Goal: Task Accomplishment & Management: Manage account settings

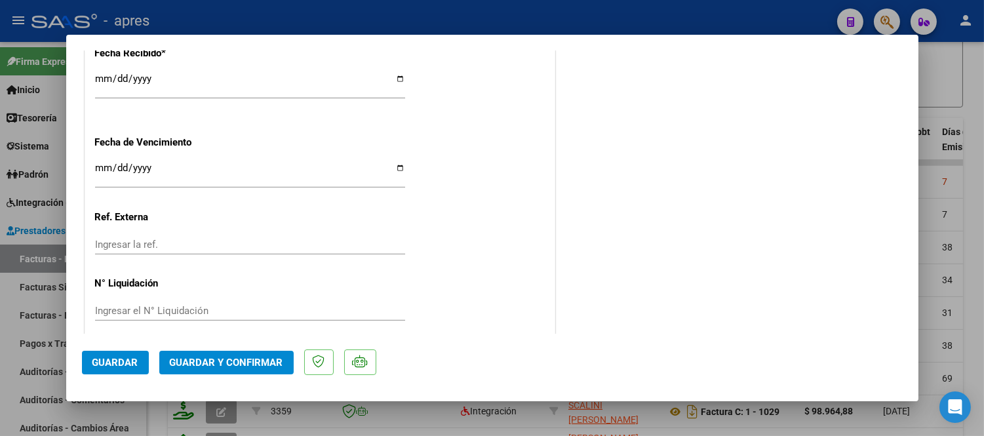
scroll to position [982, 0]
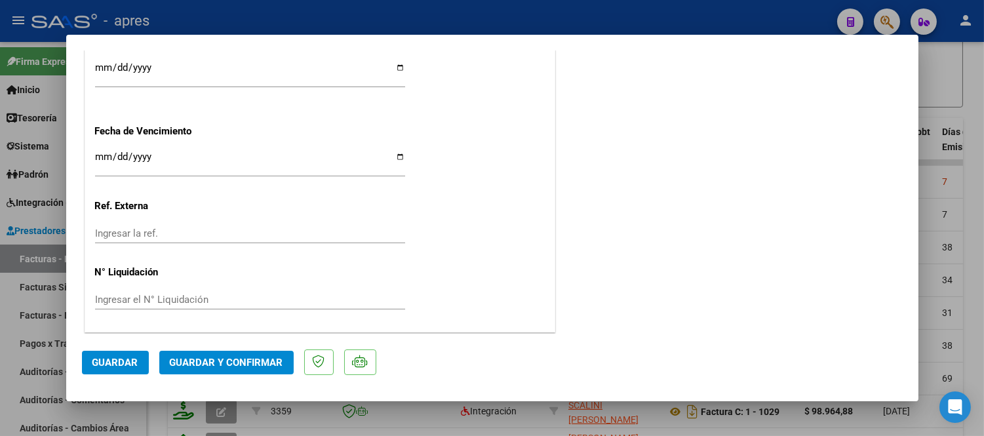
click at [247, 365] on span "Guardar y Confirmar" at bounding box center [226, 363] width 113 height 12
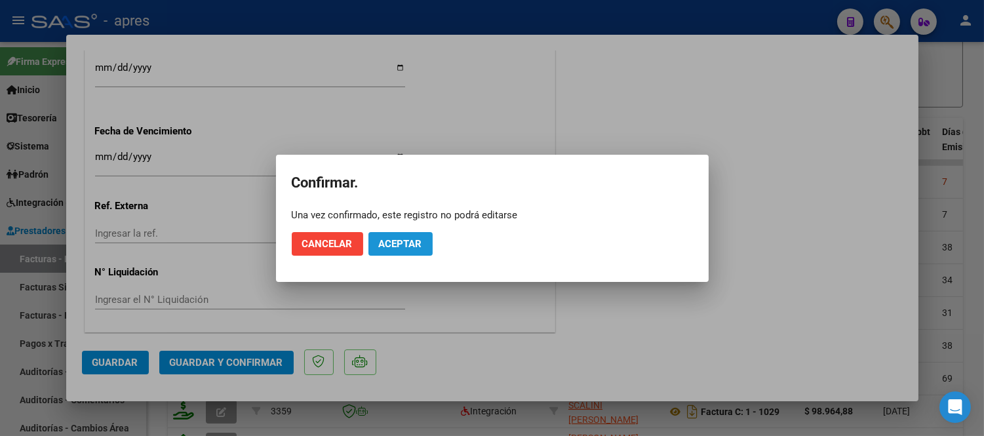
click at [412, 243] on span "Aceptar" at bounding box center [400, 244] width 43 height 12
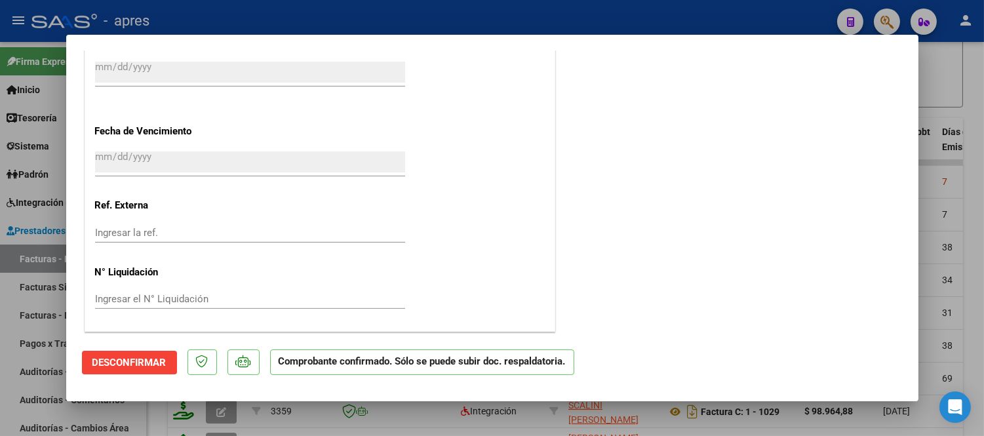
scroll to position [901, 0]
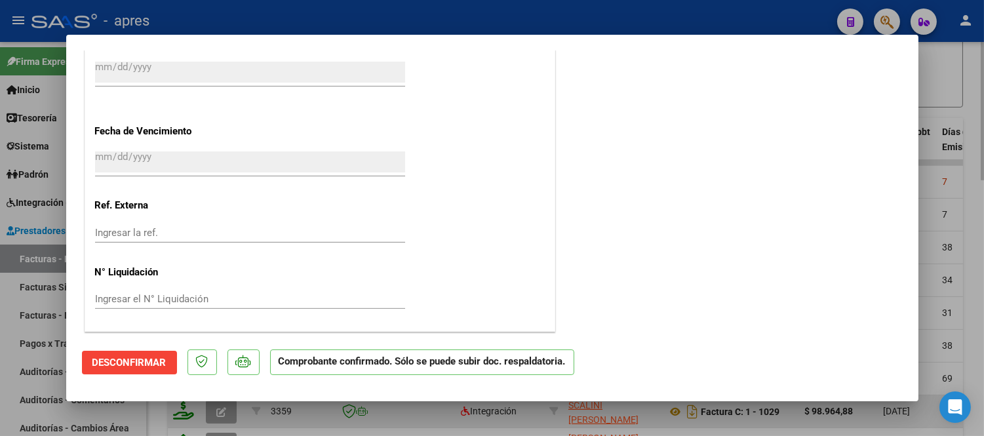
click at [319, 411] on div at bounding box center [492, 218] width 984 height 436
type input "$ 0,00"
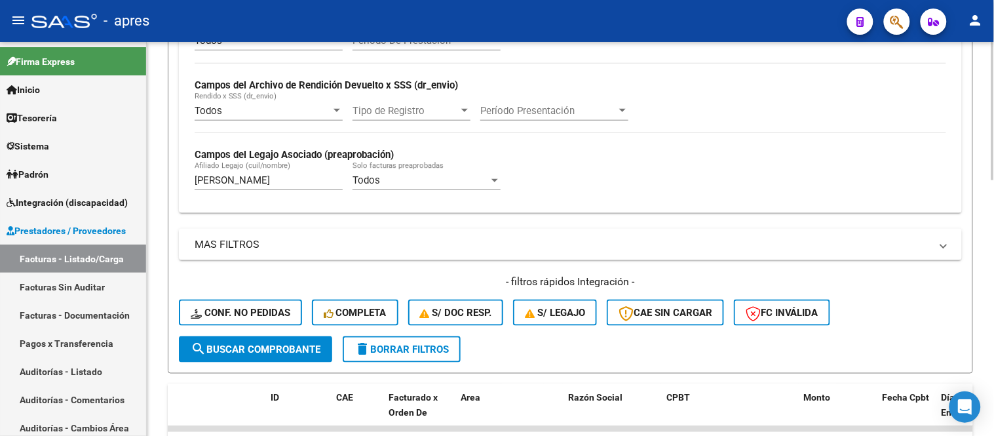
scroll to position [291, 0]
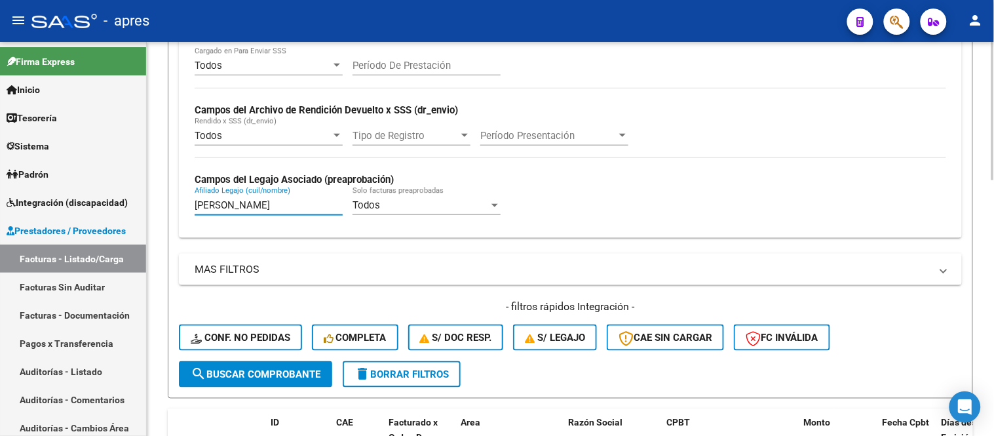
drag, startPoint x: 261, startPoint y: 207, endPoint x: 205, endPoint y: 212, distance: 56.0
click at [203, 210] on input "[PERSON_NAME]" at bounding box center [269, 205] width 148 height 12
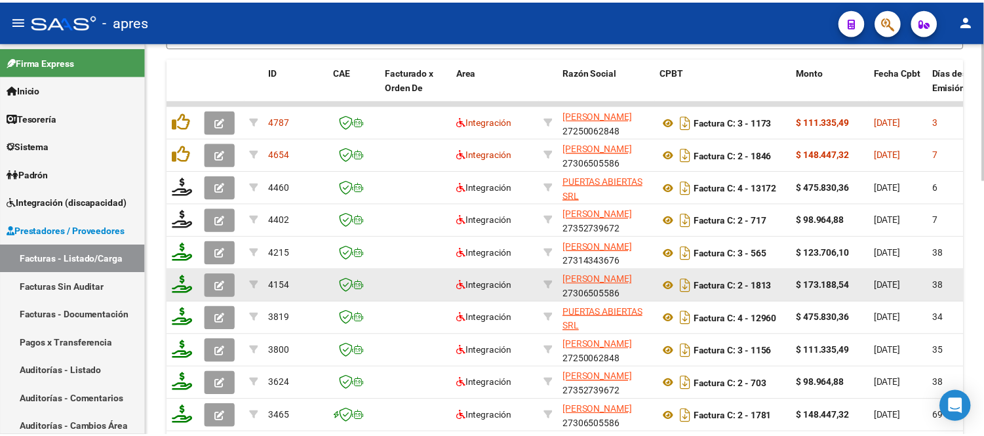
scroll to position [656, 0]
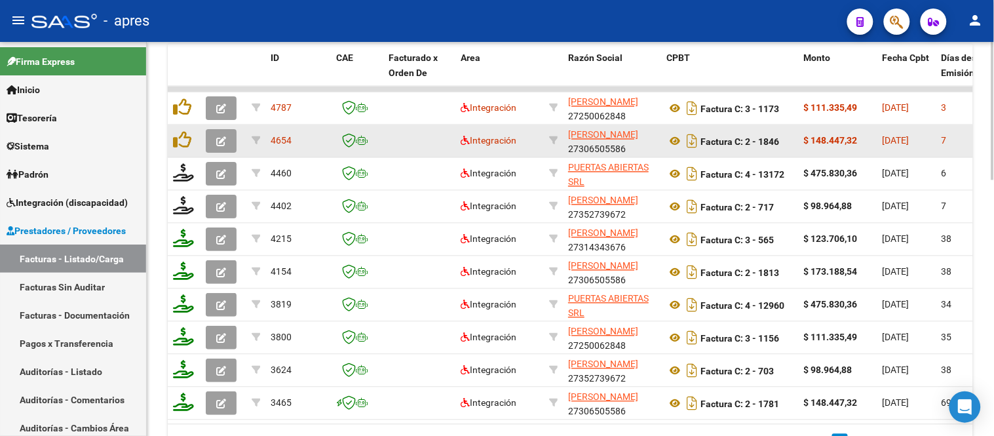
type input "festa"
click at [232, 149] on button "button" at bounding box center [221, 142] width 31 height 24
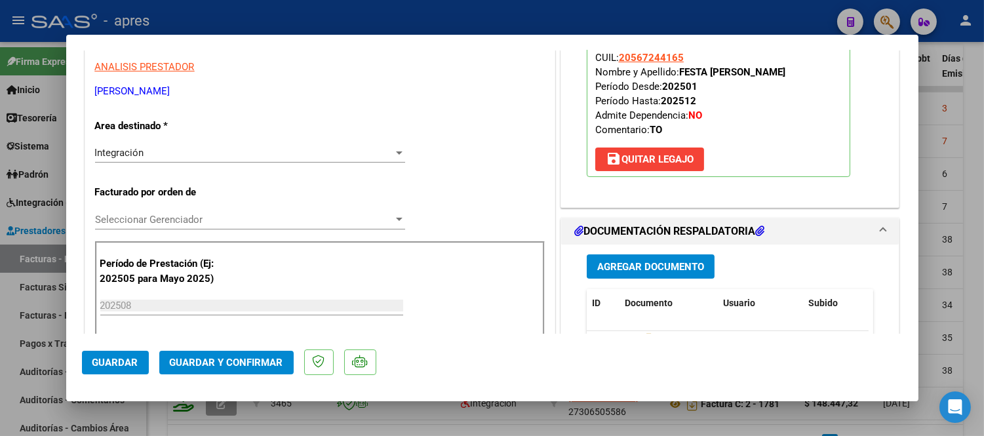
scroll to position [0, 0]
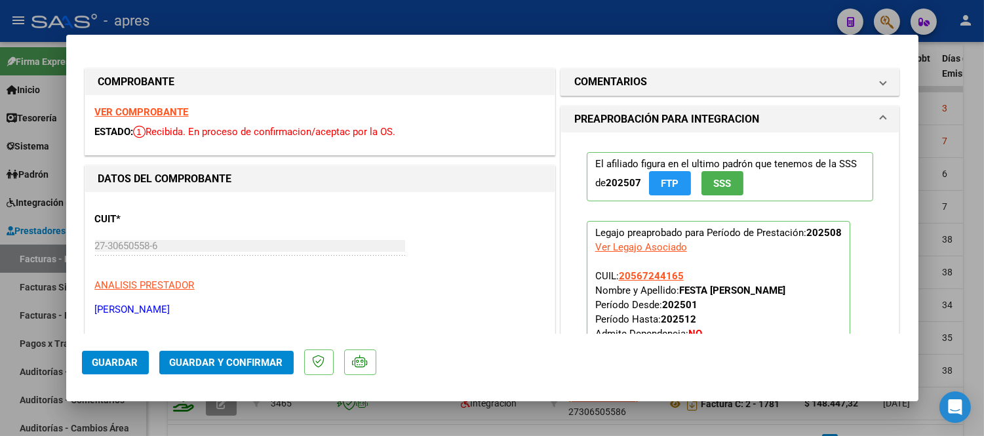
click at [169, 115] on strong "VER COMPROBANTE" at bounding box center [142, 112] width 94 height 12
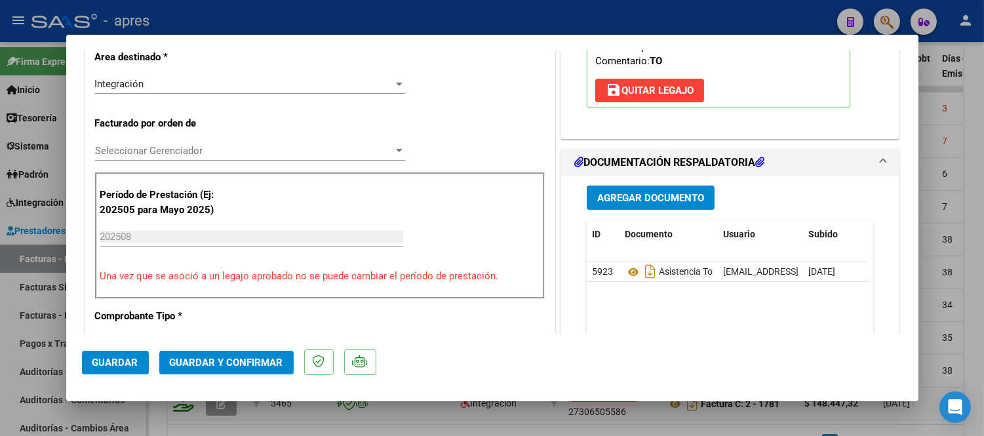
scroll to position [437, 0]
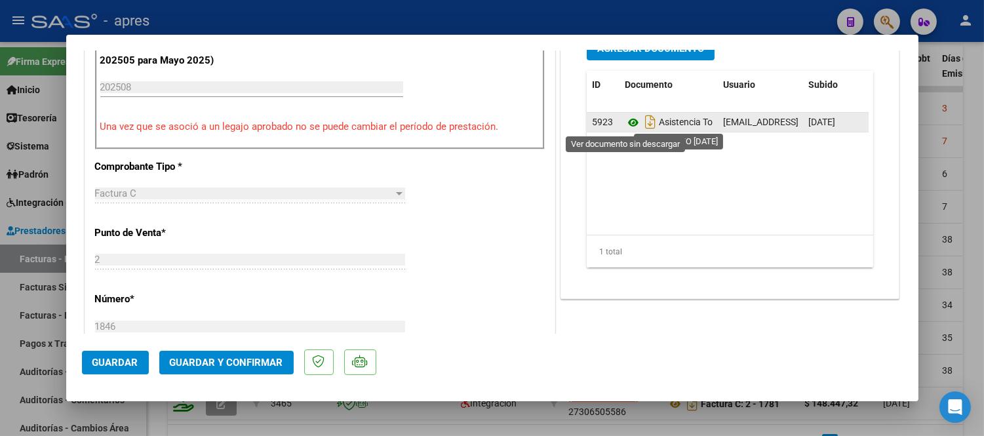
click at [625, 127] on icon at bounding box center [633, 123] width 17 height 16
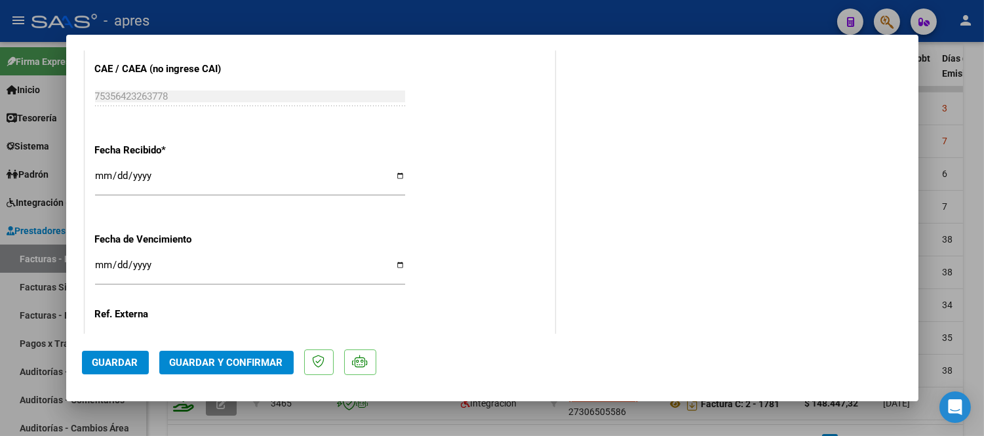
scroll to position [982, 0]
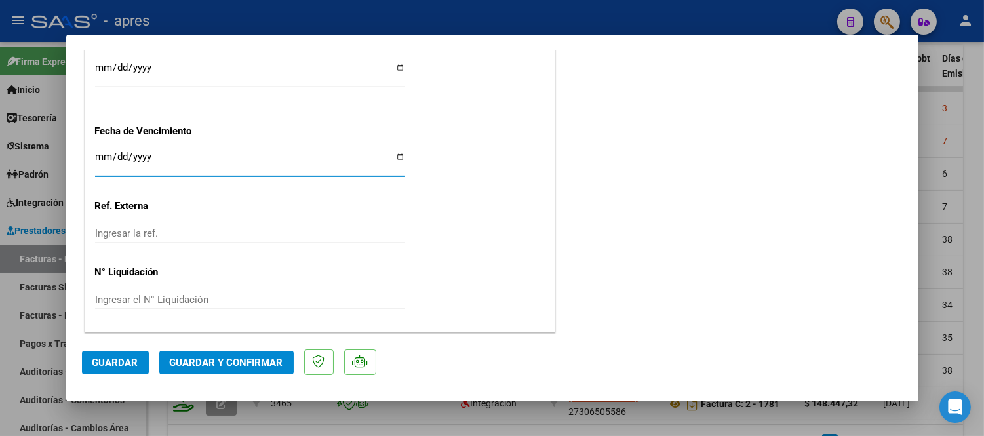
click at [106, 153] on input "Ingresar la fecha" at bounding box center [250, 161] width 310 height 21
type input "2025-09-11"
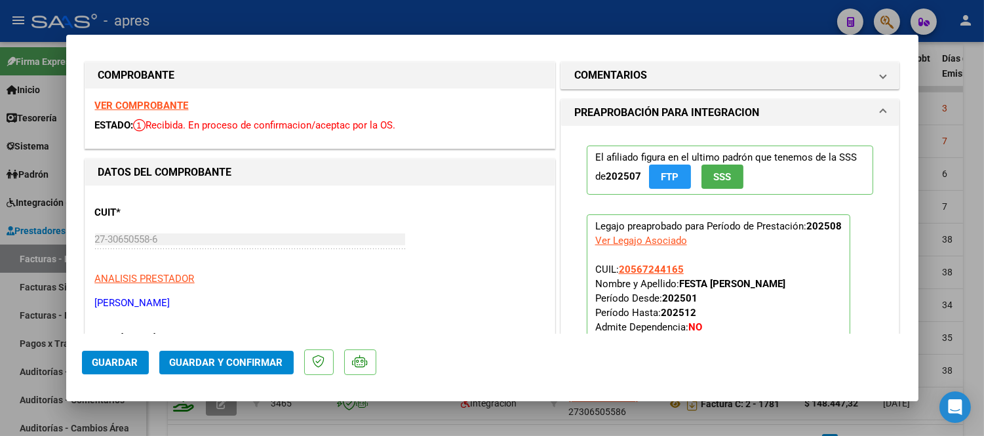
scroll to position [0, 0]
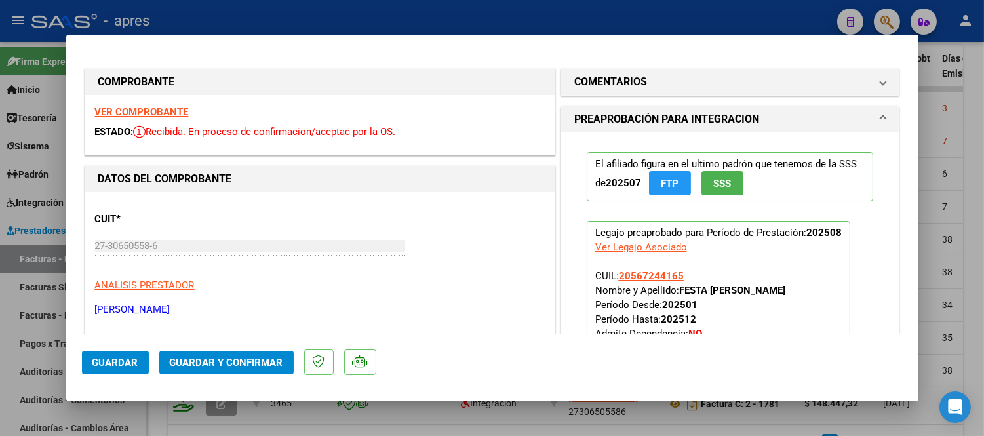
drag, startPoint x: 863, startPoint y: 315, endPoint x: 831, endPoint y: 353, distance: 49.7
click at [863, 372] on mat-dialog-container "COMPROBANTE VER COMPROBANTE ESTADO: Recibida. En proceso de confirmacion/acepta…" at bounding box center [492, 218] width 852 height 366
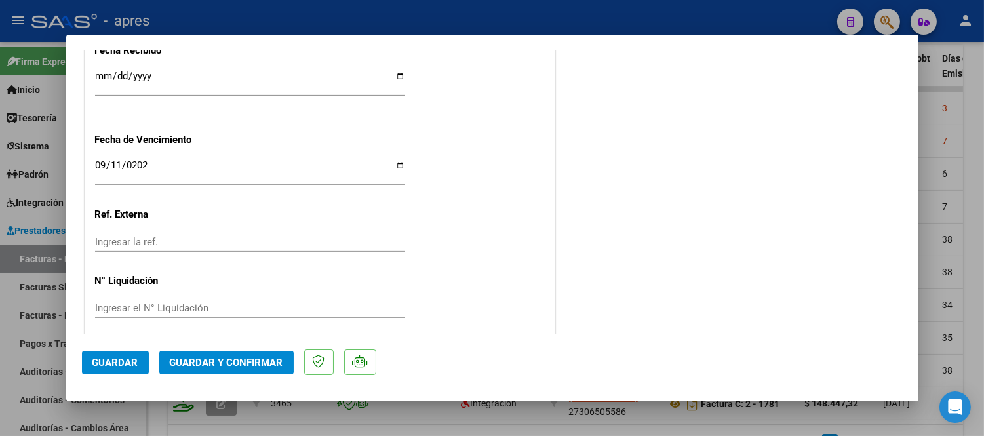
scroll to position [982, 0]
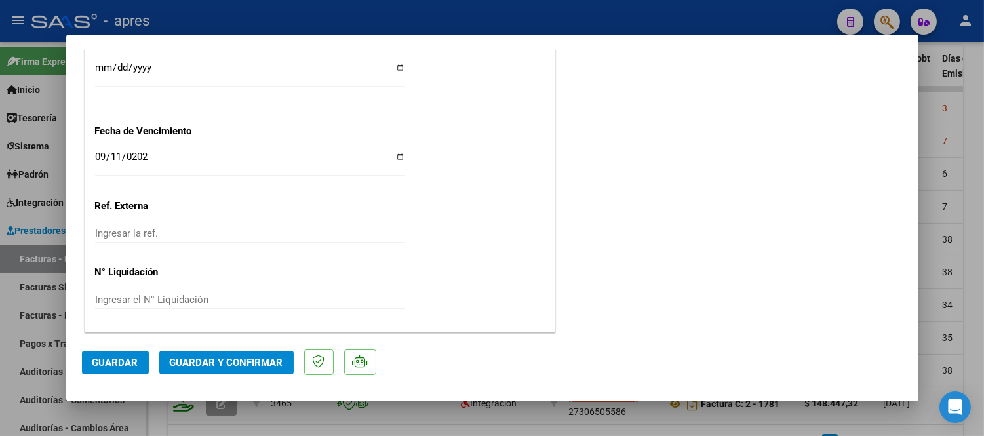
click at [256, 367] on span "Guardar y Confirmar" at bounding box center [226, 363] width 113 height 12
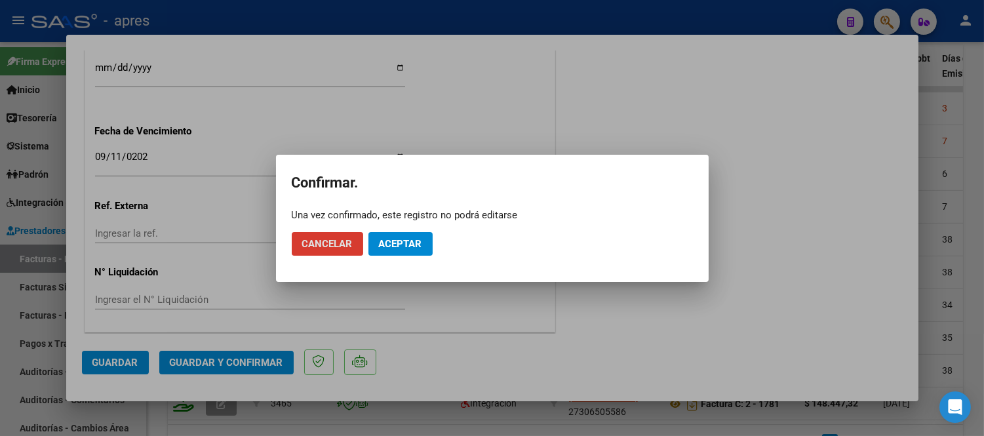
click at [416, 249] on span "Aceptar" at bounding box center [400, 244] width 43 height 12
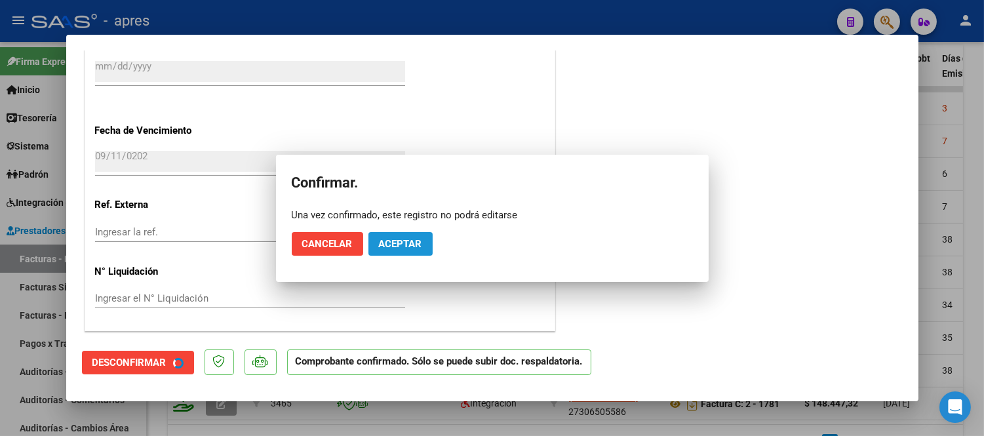
scroll to position [901, 0]
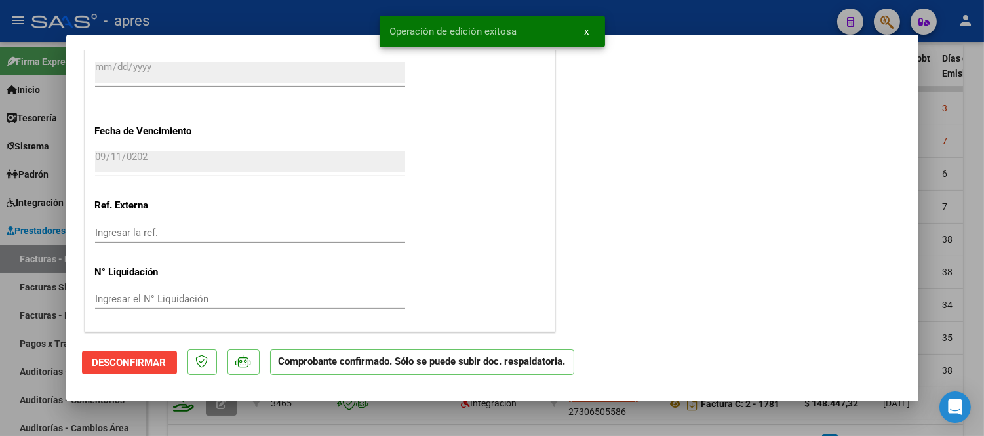
click at [396, 403] on div at bounding box center [492, 218] width 984 height 436
type input "$ 0,00"
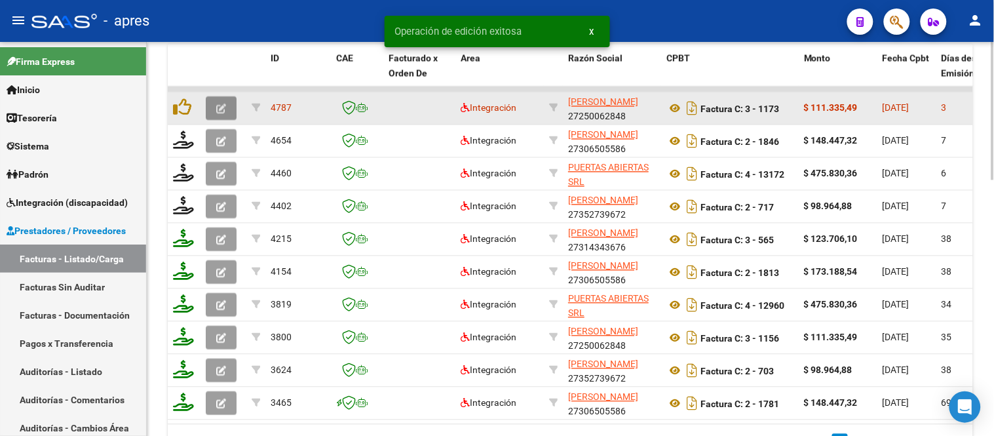
click at [218, 107] on icon "button" at bounding box center [221, 109] width 10 height 10
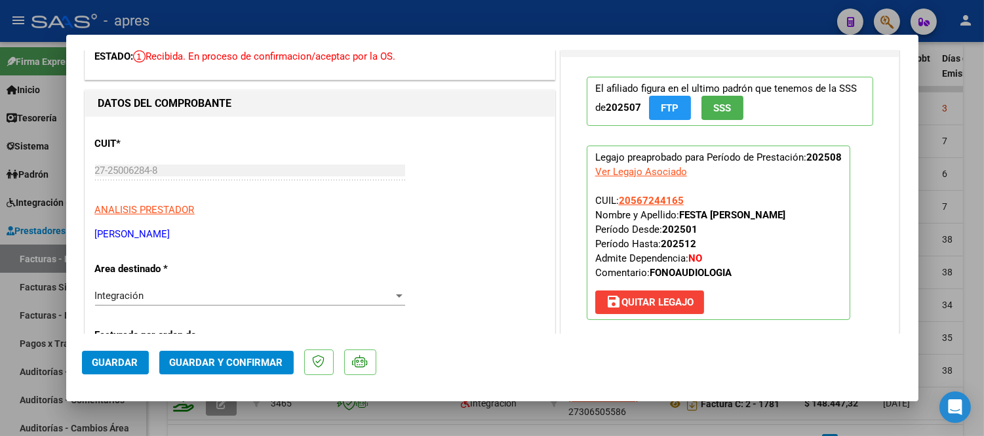
scroll to position [0, 0]
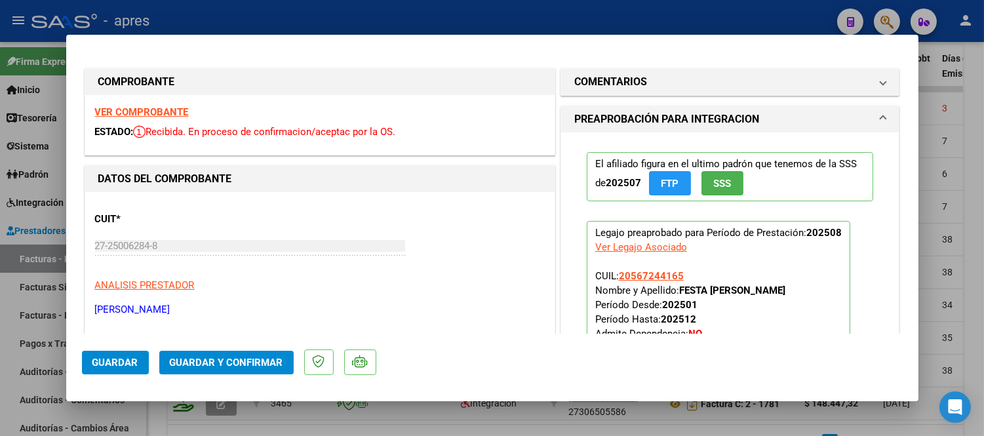
click at [142, 115] on strong "VER COMPROBANTE" at bounding box center [142, 112] width 94 height 12
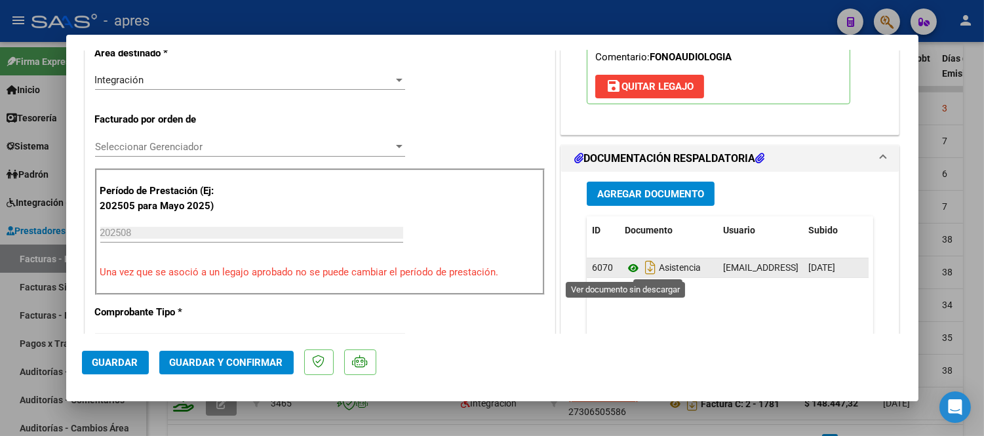
click at [632, 267] on icon at bounding box center [633, 268] width 17 height 16
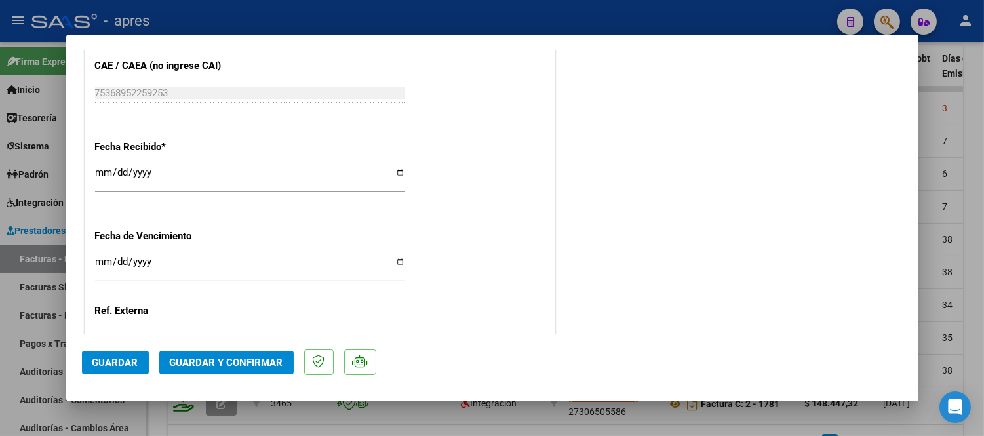
scroll to position [982, 0]
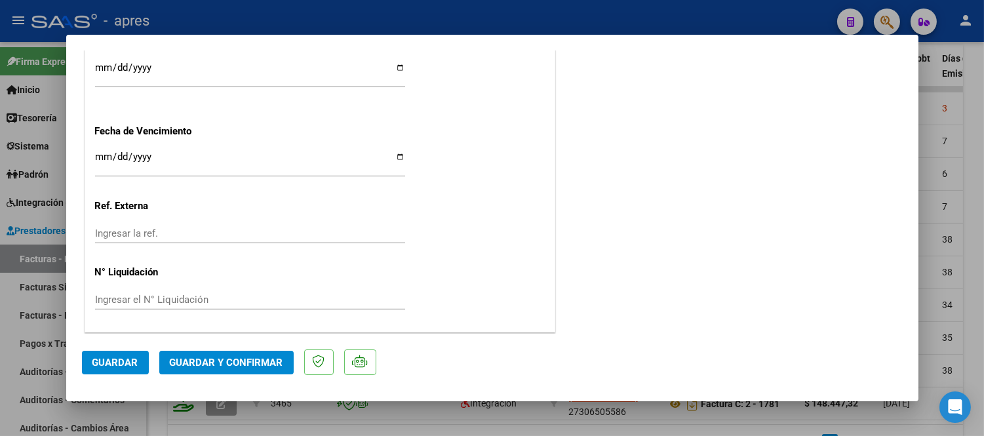
click at [104, 152] on input "Ingresar la fecha" at bounding box center [250, 161] width 310 height 21
type input "2025-09-15"
click at [266, 355] on button "Guardar y Confirmar" at bounding box center [226, 363] width 134 height 24
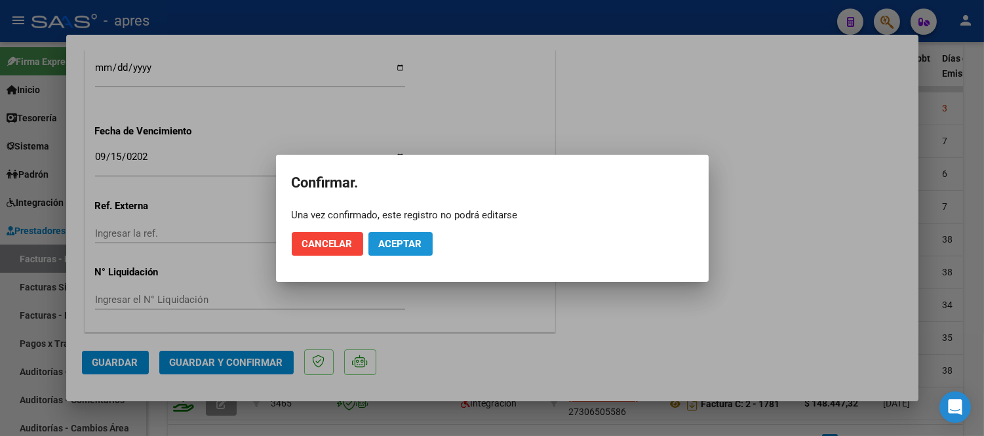
click at [415, 244] on span "Aceptar" at bounding box center [400, 244] width 43 height 12
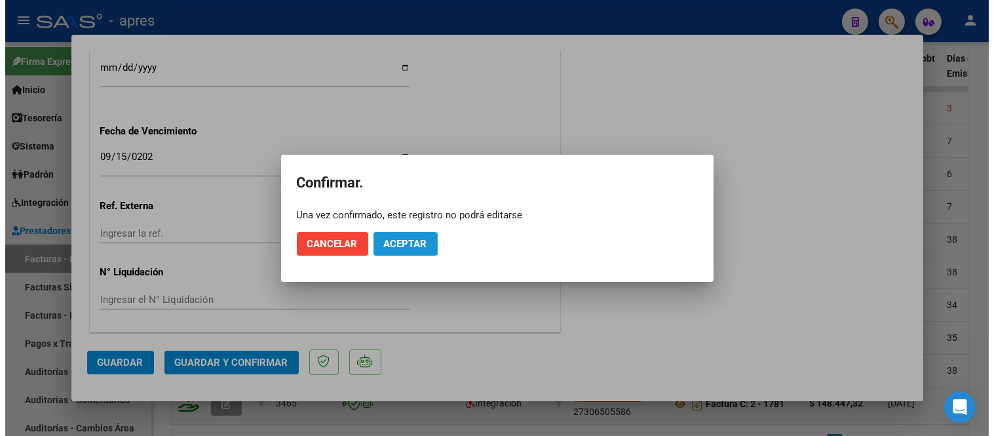
scroll to position [901, 0]
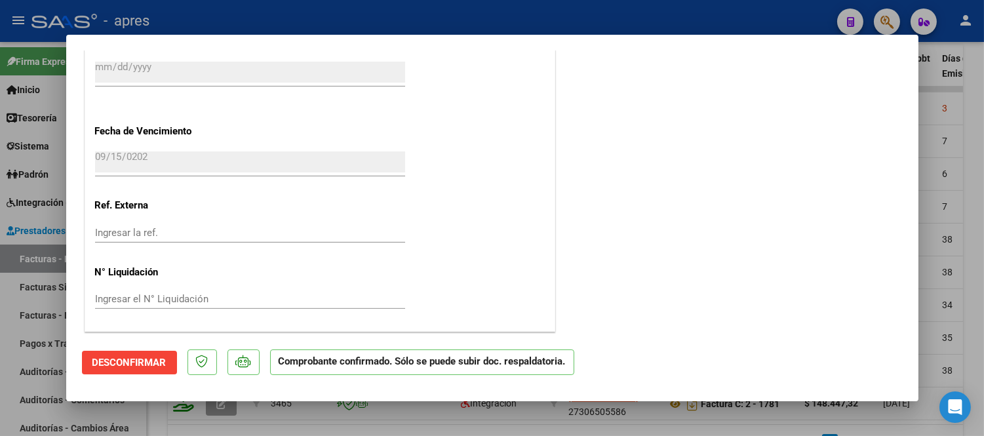
click at [210, 426] on div at bounding box center [492, 218] width 984 height 436
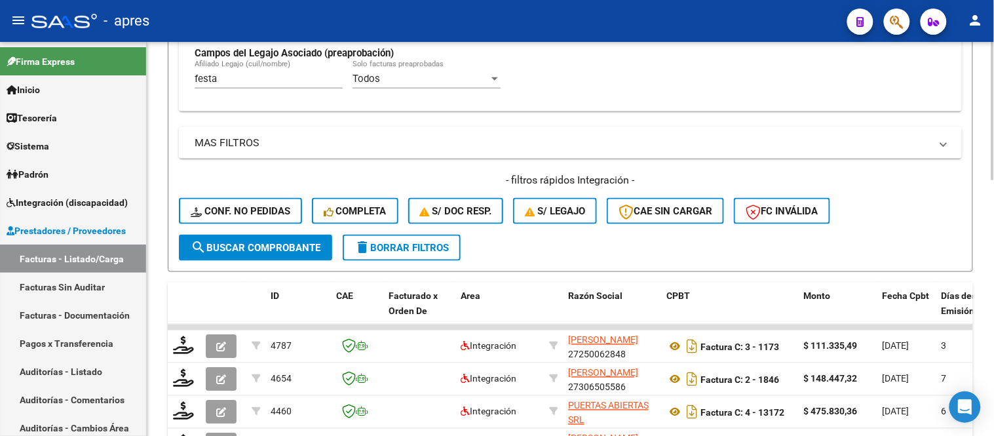
scroll to position [364, 0]
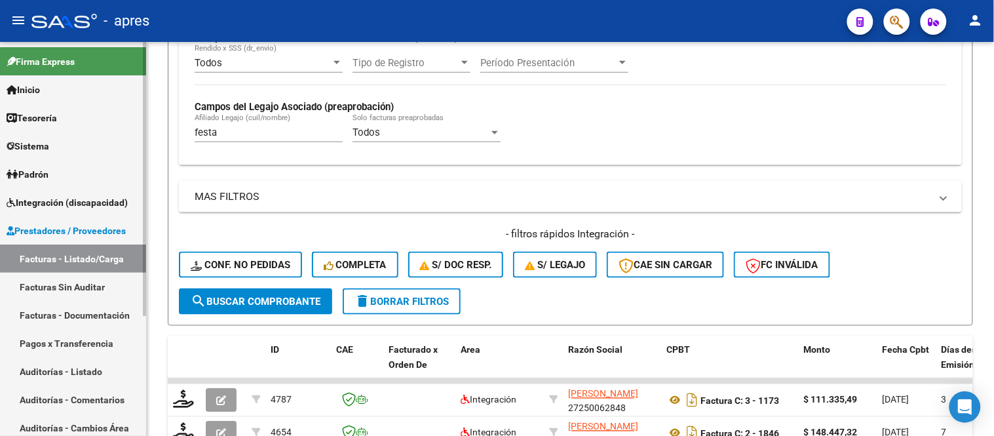
drag, startPoint x: 227, startPoint y: 132, endPoint x: 108, endPoint y: 146, distance: 120.7
click at [109, 145] on mat-sidenav-container "Firma Express Inicio Instructivos Contacto OS Tesorería Extractos Procesados (c…" at bounding box center [497, 239] width 994 height 394
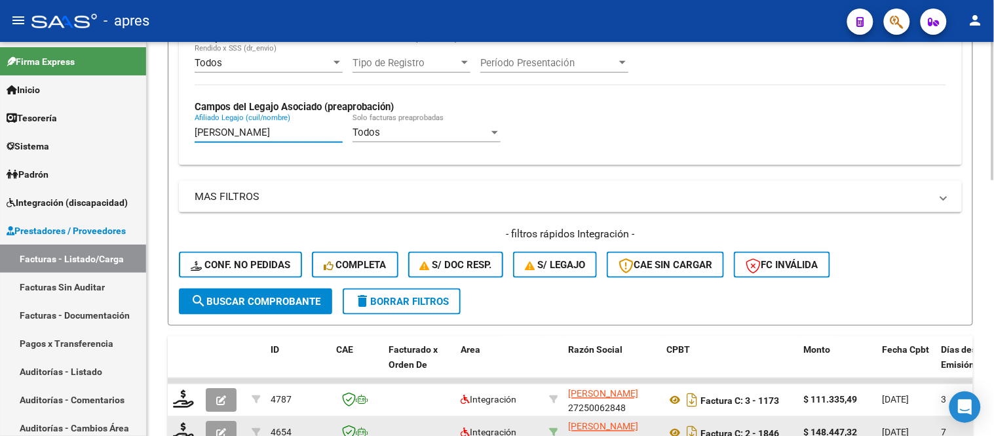
type input "juarez"
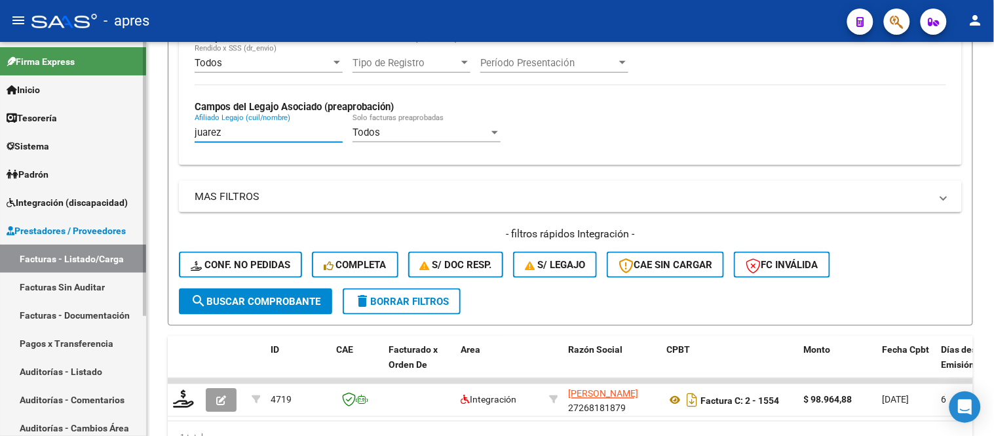
drag, startPoint x: 253, startPoint y: 133, endPoint x: 59, endPoint y: 132, distance: 194.0
click at [61, 132] on mat-sidenav-container "Firma Express Inicio Instructivos Contacto OS Tesorería Extractos Procesados (c…" at bounding box center [497, 239] width 994 height 394
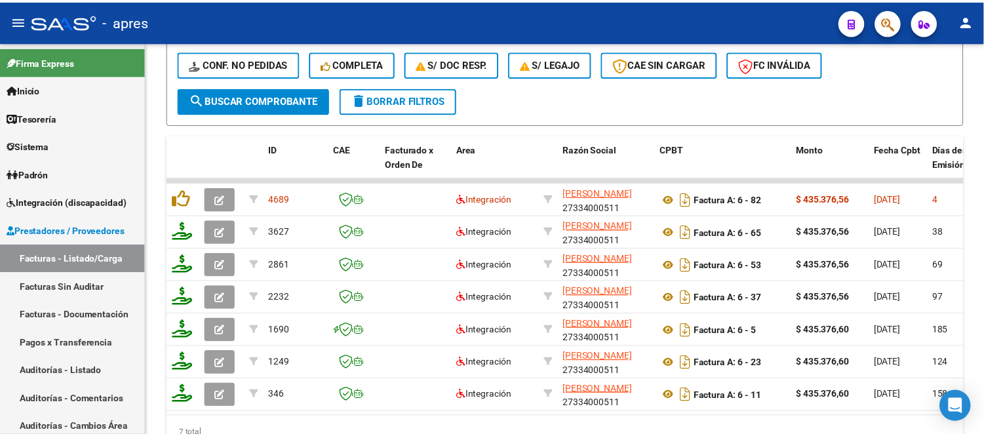
scroll to position [582, 0]
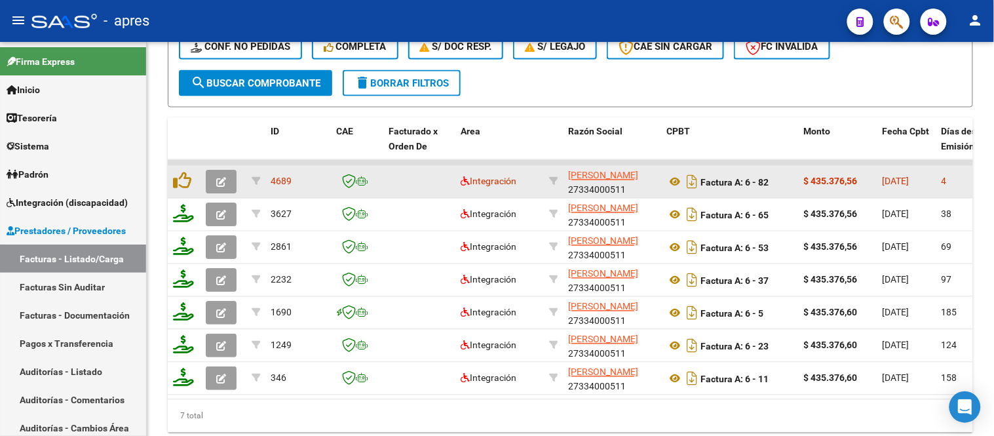
type input "galli"
click at [208, 176] on button "button" at bounding box center [221, 182] width 31 height 24
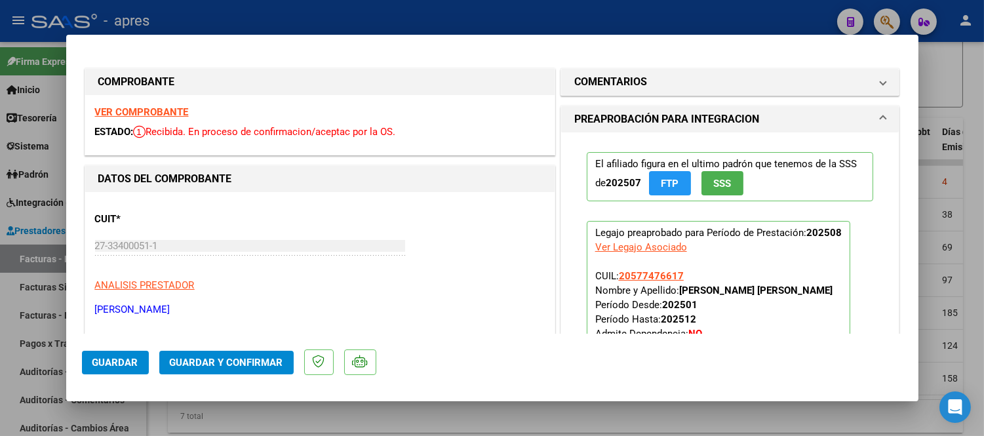
click at [172, 109] on strong "VER COMPROBANTE" at bounding box center [142, 112] width 94 height 12
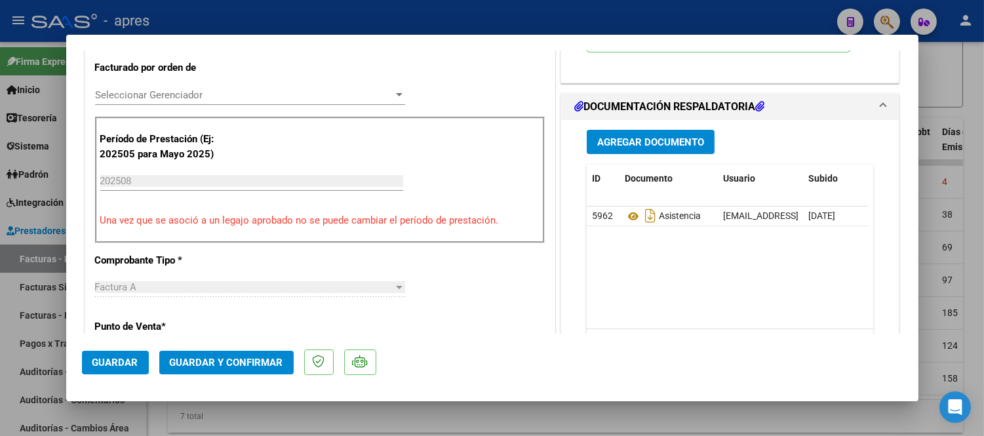
scroll to position [437, 0]
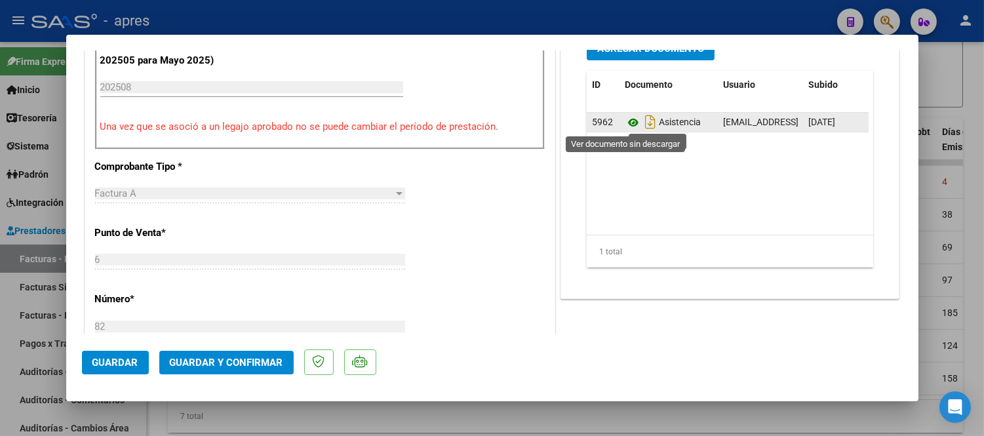
click at [627, 125] on icon at bounding box center [633, 123] width 17 height 16
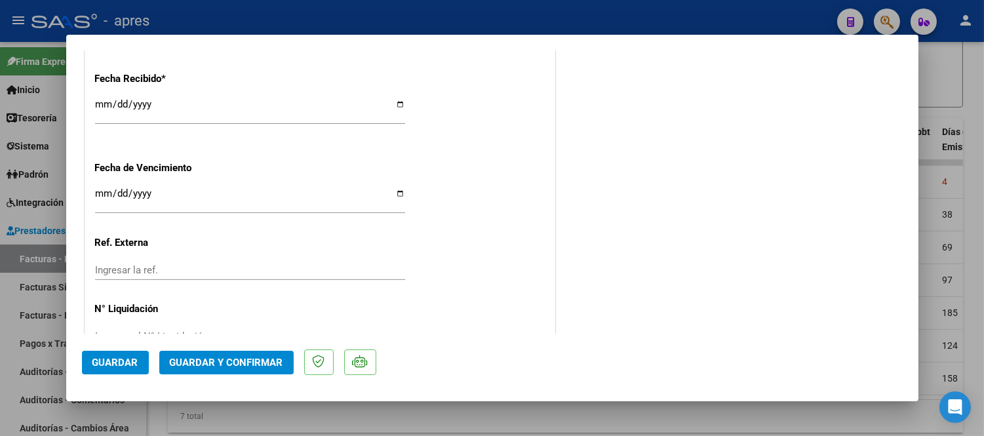
scroll to position [947, 0]
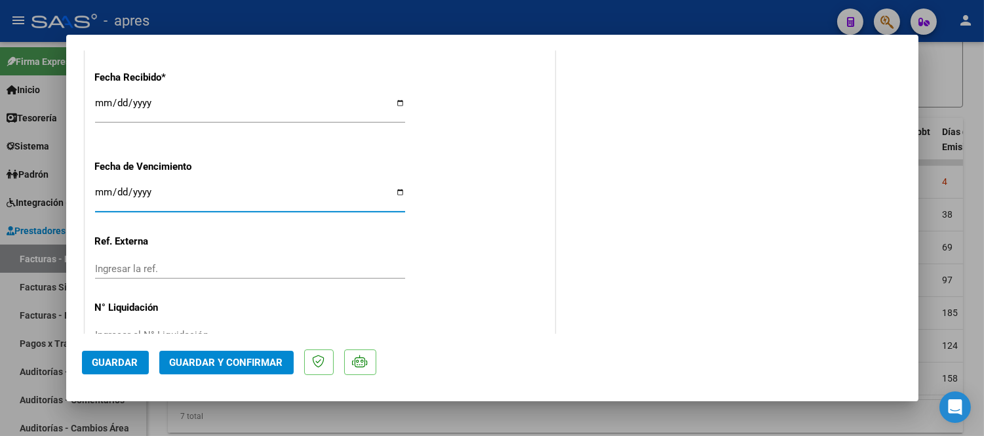
click at [106, 188] on input "2025-10-17" at bounding box center [250, 197] width 310 height 21
type input "2025-10-14"
click at [120, 184] on div "2025-10-14 Ingresar la fecha" at bounding box center [250, 198] width 310 height 28
click at [121, 186] on div "2025-10-14 Ingresar la fecha" at bounding box center [250, 198] width 310 height 28
click at [123, 192] on input "2025-10-14" at bounding box center [250, 197] width 310 height 21
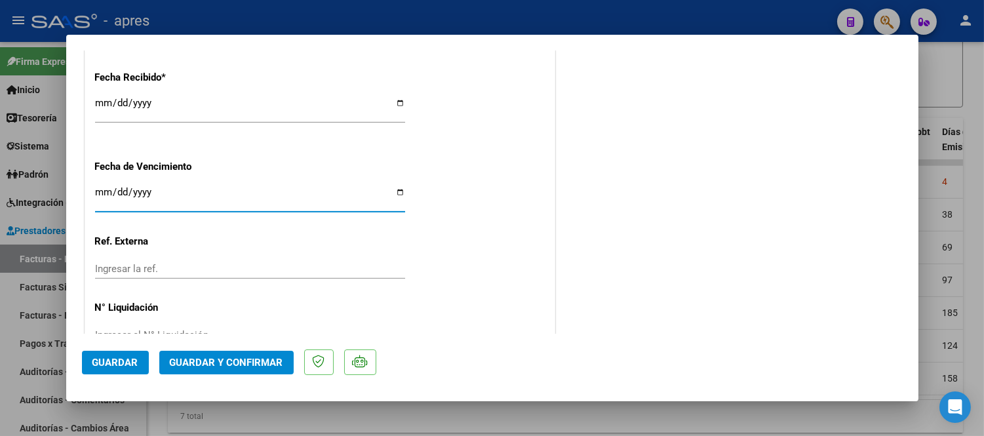
click at [119, 190] on input "2025-10-14" at bounding box center [250, 197] width 310 height 21
type input "2025-09-14"
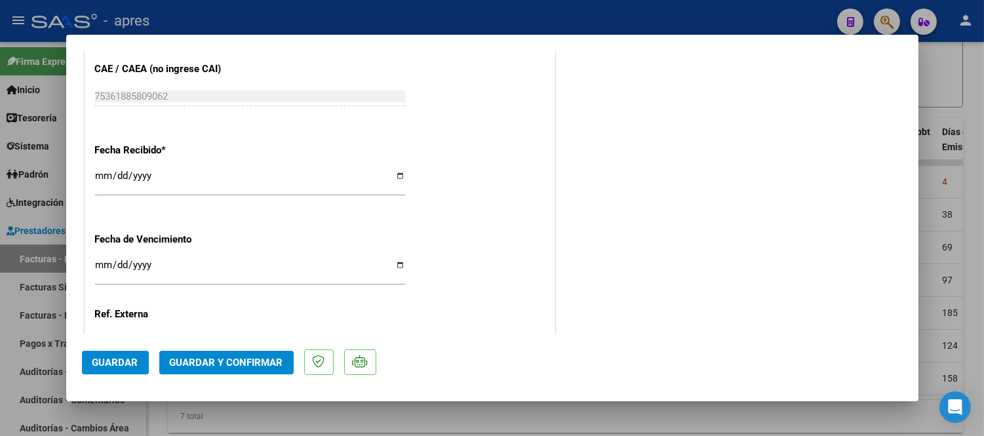
click at [524, 166] on div "Fecha Recibido * 2025-09-04 Ingresar la fecha" at bounding box center [320, 170] width 450 height 75
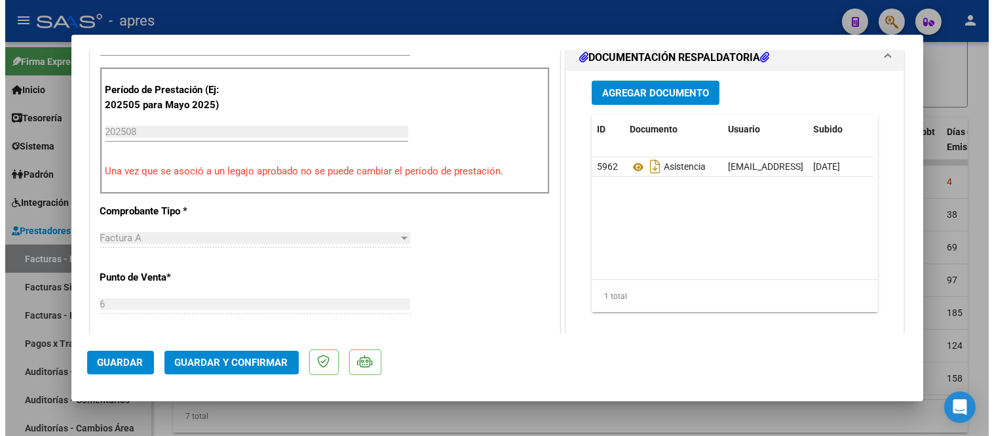
scroll to position [291, 0]
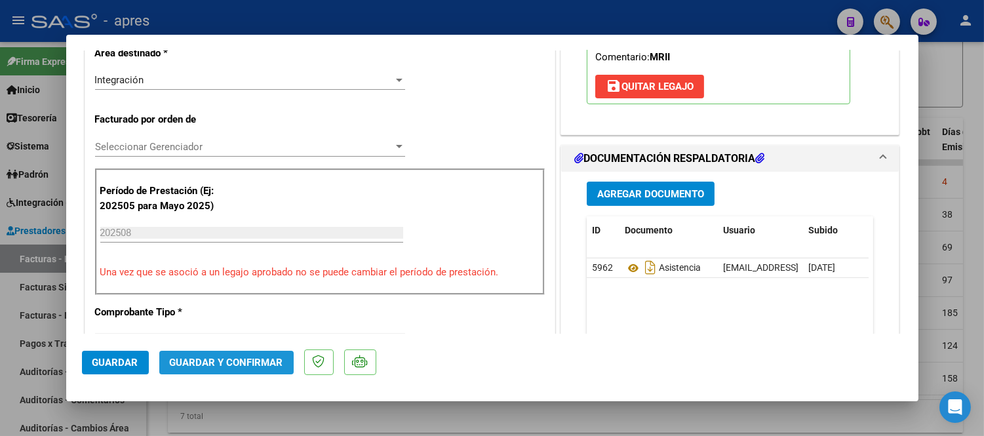
click at [254, 368] on button "Guardar y Confirmar" at bounding box center [226, 363] width 134 height 24
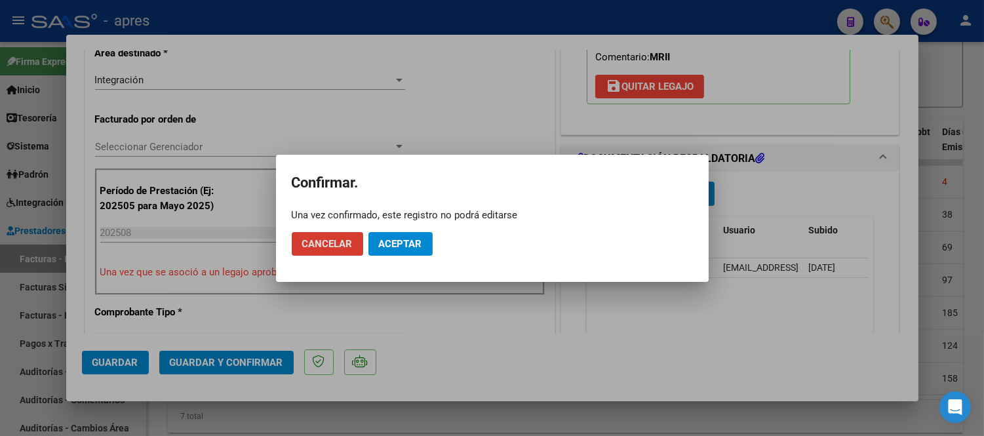
click at [416, 248] on span "Aceptar" at bounding box center [400, 244] width 43 height 12
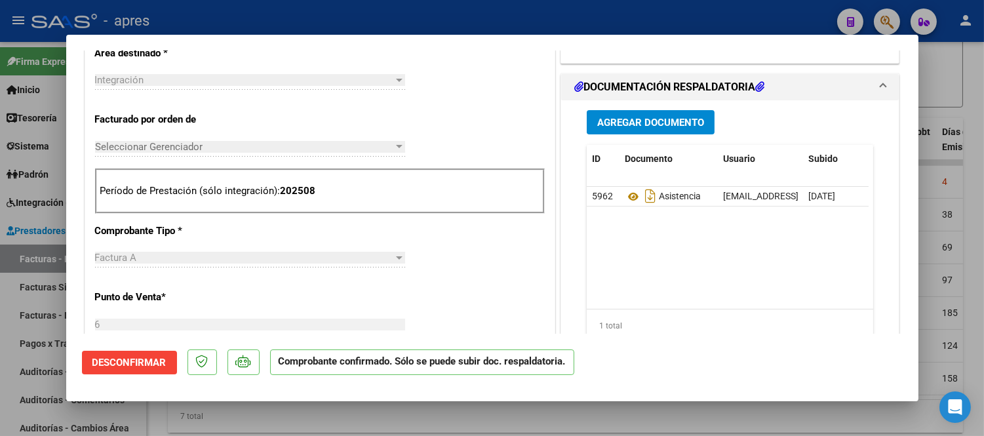
click at [337, 410] on div at bounding box center [492, 218] width 984 height 436
type input "$ 0,00"
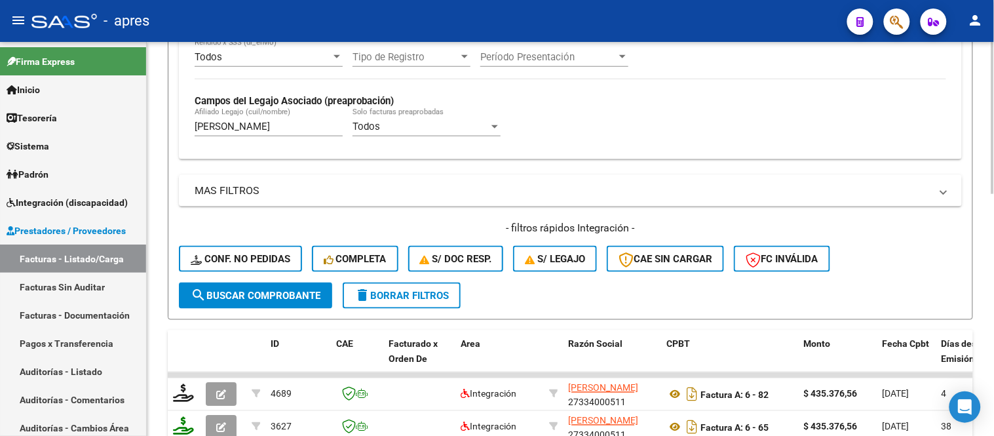
scroll to position [364, 0]
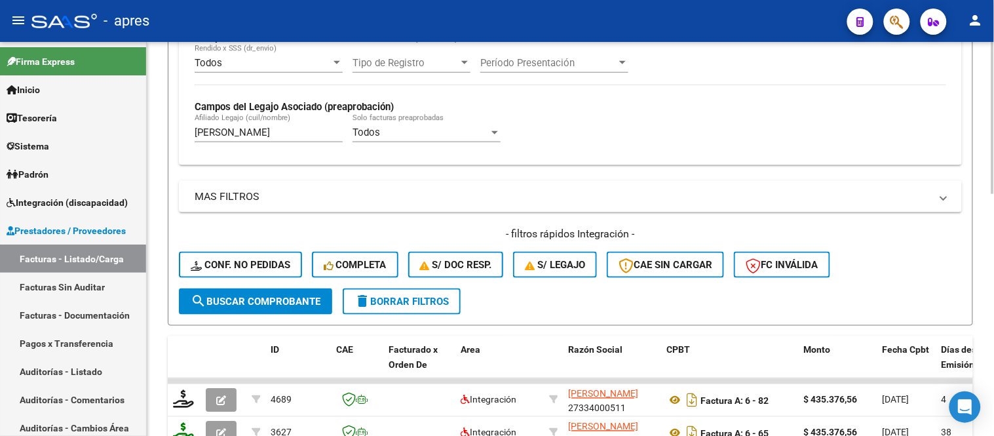
click at [218, 138] on input "galli" at bounding box center [269, 133] width 148 height 12
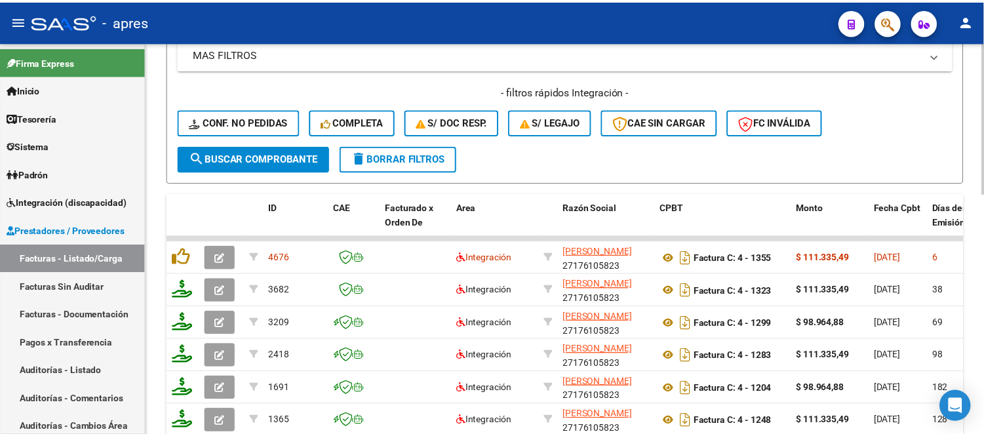
scroll to position [509, 0]
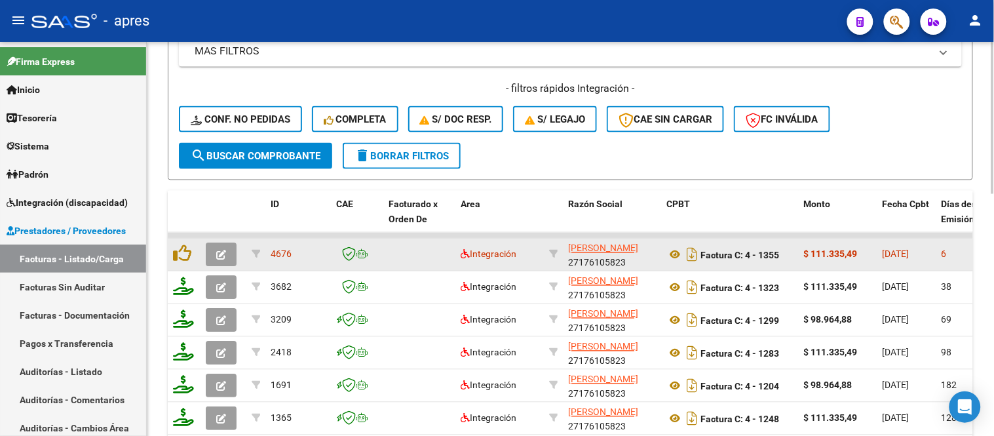
type input "gamarra"
click at [216, 257] on icon "button" at bounding box center [221, 255] width 10 height 10
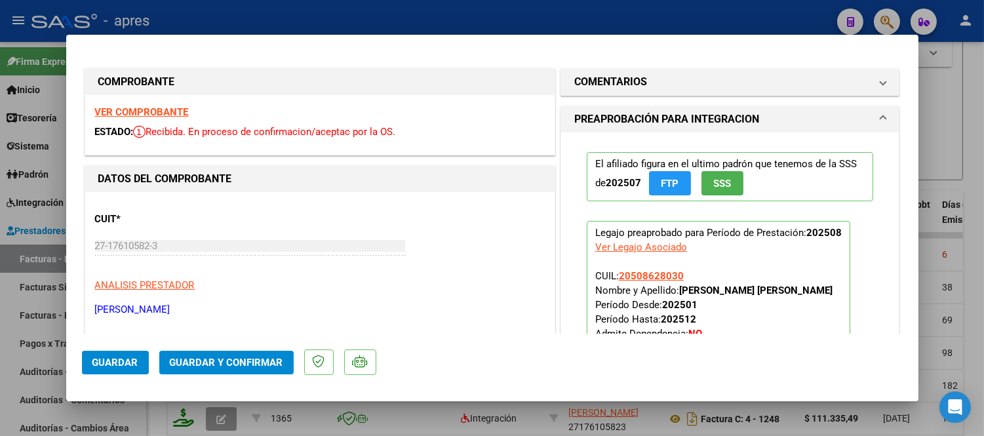
click at [168, 112] on strong "VER COMPROBANTE" at bounding box center [142, 112] width 94 height 12
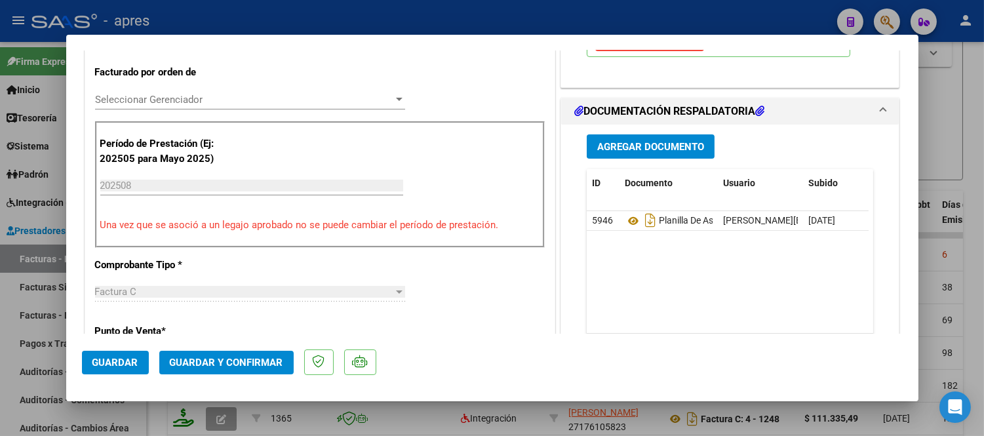
scroll to position [364, 0]
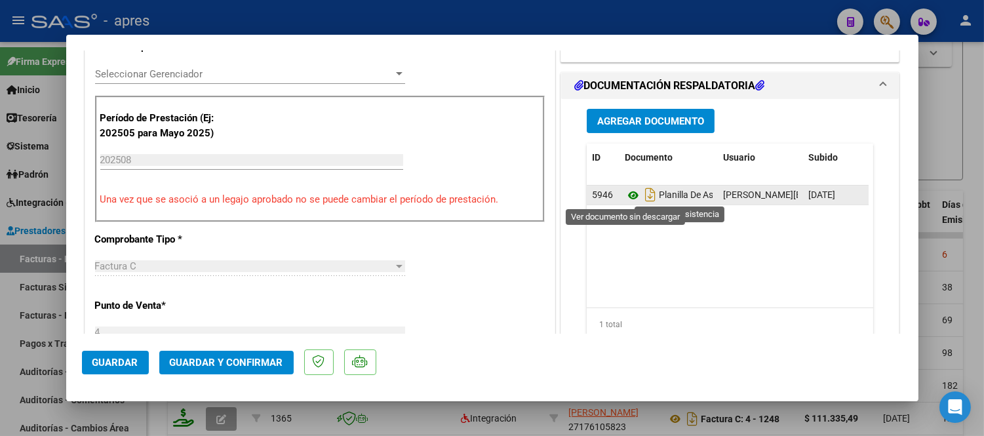
click at [627, 193] on icon at bounding box center [633, 195] width 17 height 16
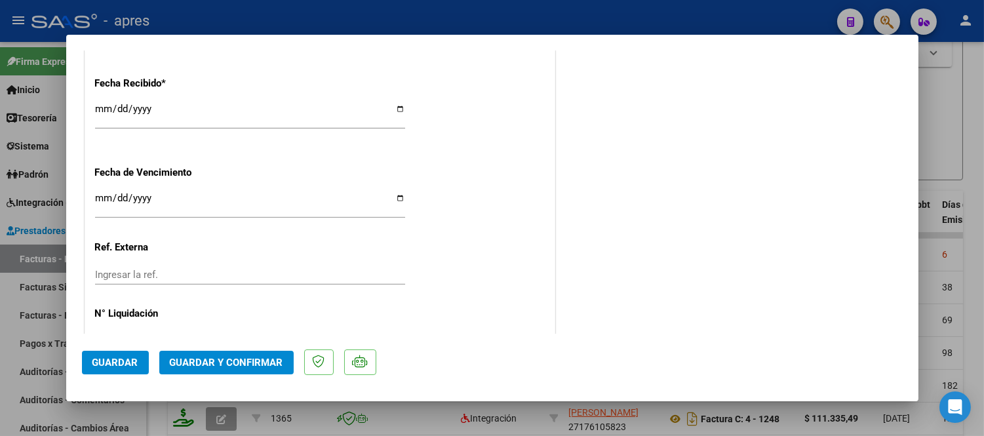
scroll to position [947, 0]
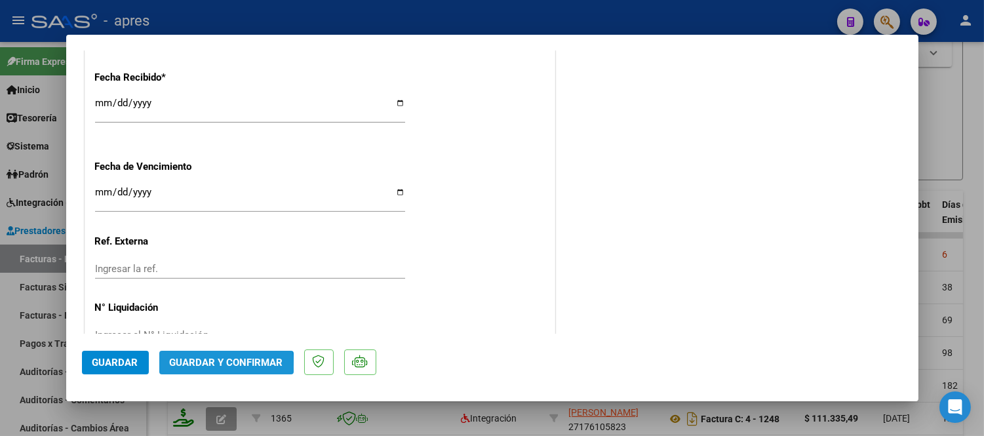
click at [193, 367] on span "Guardar y Confirmar" at bounding box center [226, 363] width 113 height 12
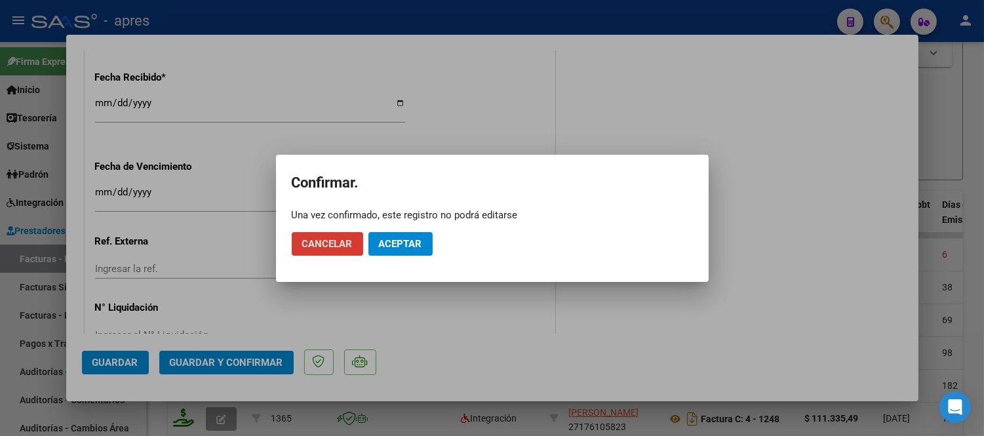
click at [389, 243] on span "Aceptar" at bounding box center [400, 244] width 43 height 12
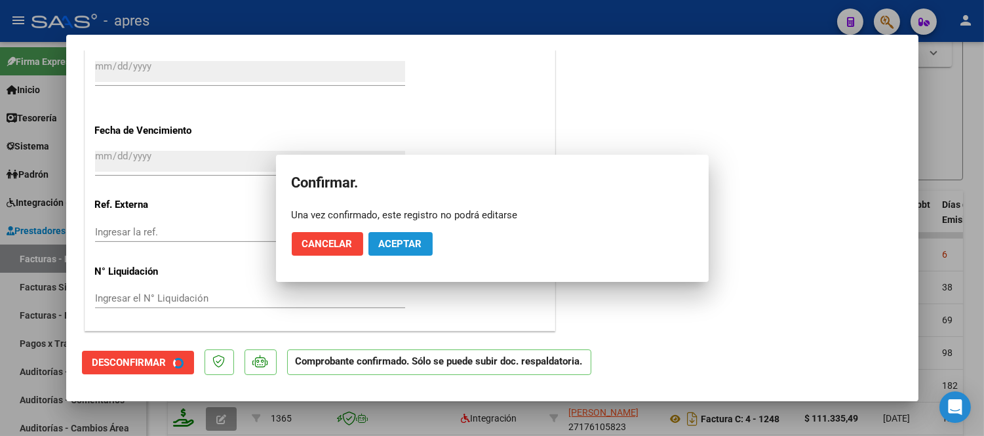
scroll to position [865, 0]
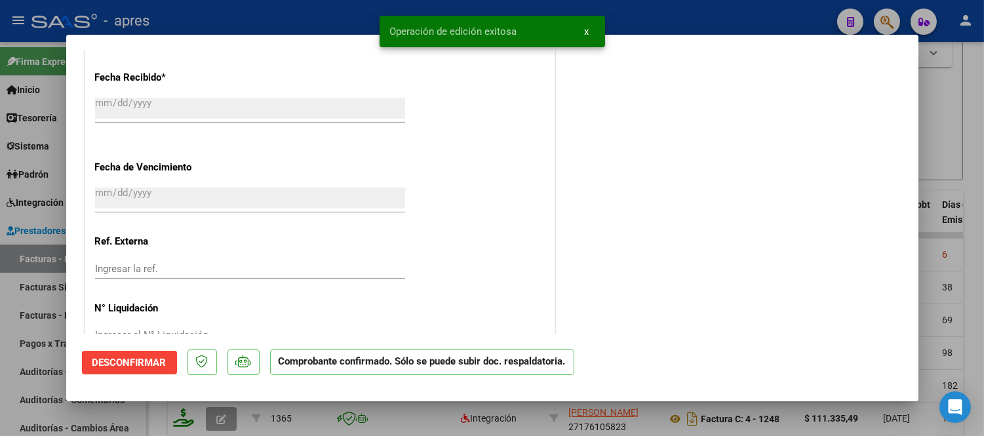
click at [411, 423] on div at bounding box center [492, 218] width 984 height 436
type input "$ 0,00"
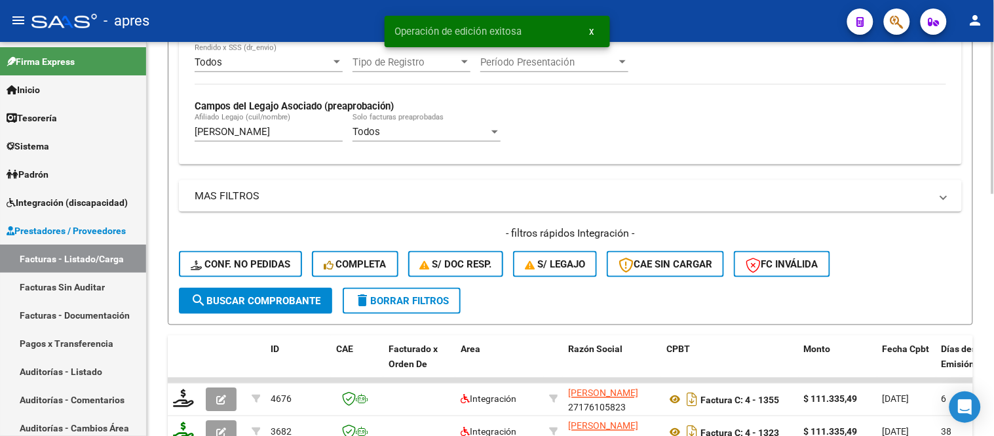
scroll to position [364, 0]
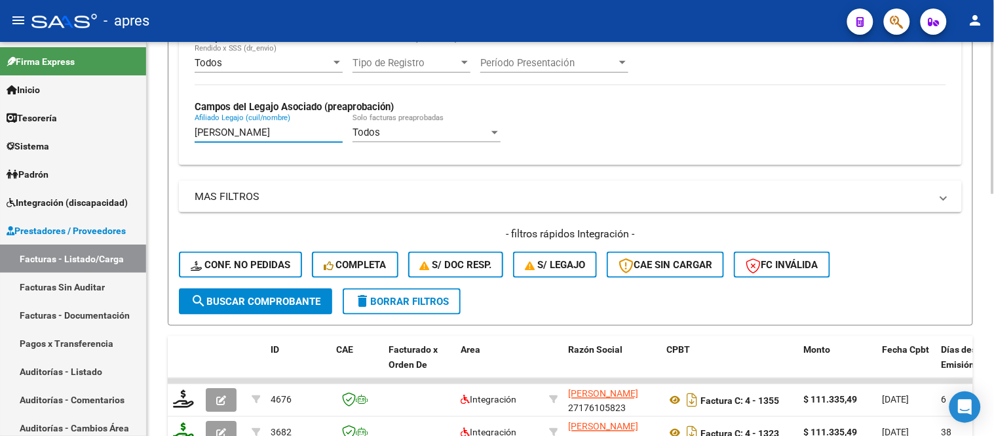
drag, startPoint x: 241, startPoint y: 128, endPoint x: 188, endPoint y: 132, distance: 53.2
click at [188, 131] on div "Todos Cargado en Para Enviar SSS Período De Prestación Campos del Archivo de Re…" at bounding box center [570, 69] width 783 height 191
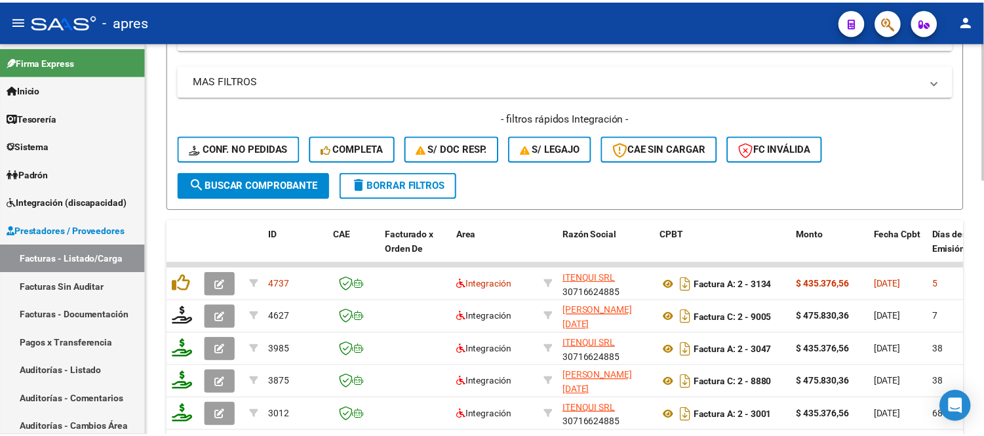
scroll to position [509, 0]
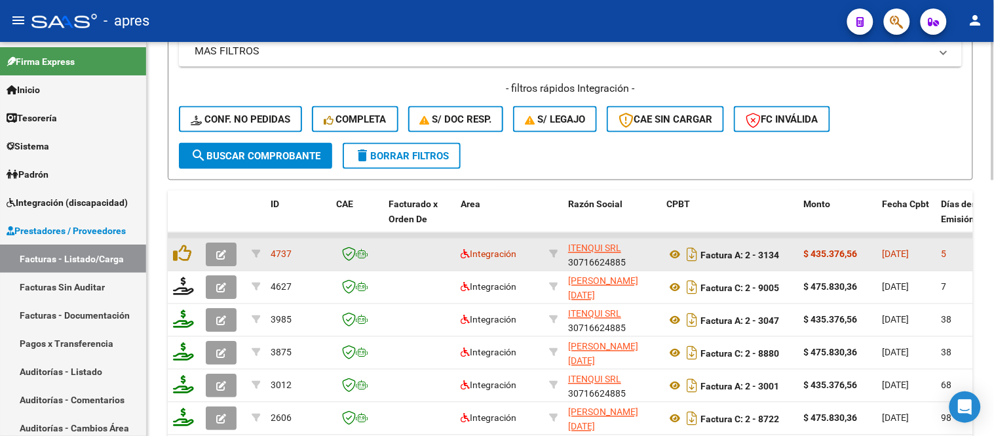
type input "garcia benjamin"
click at [217, 253] on icon "button" at bounding box center [221, 255] width 10 height 10
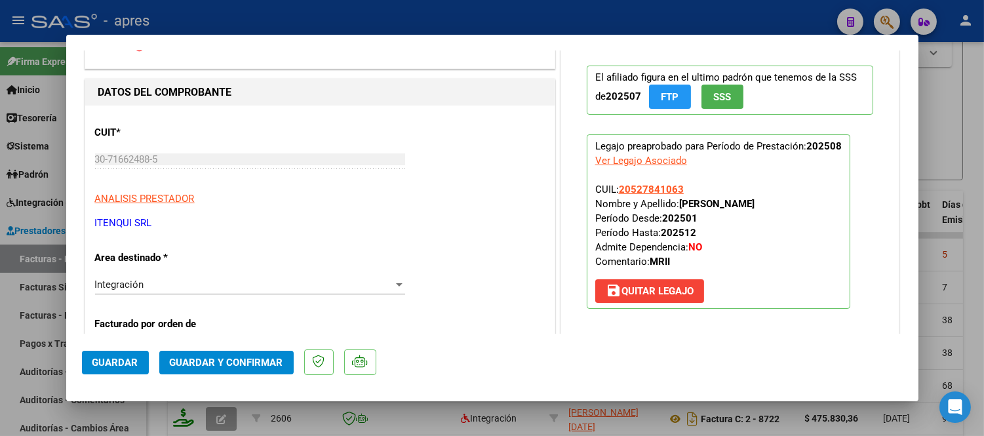
scroll to position [0, 0]
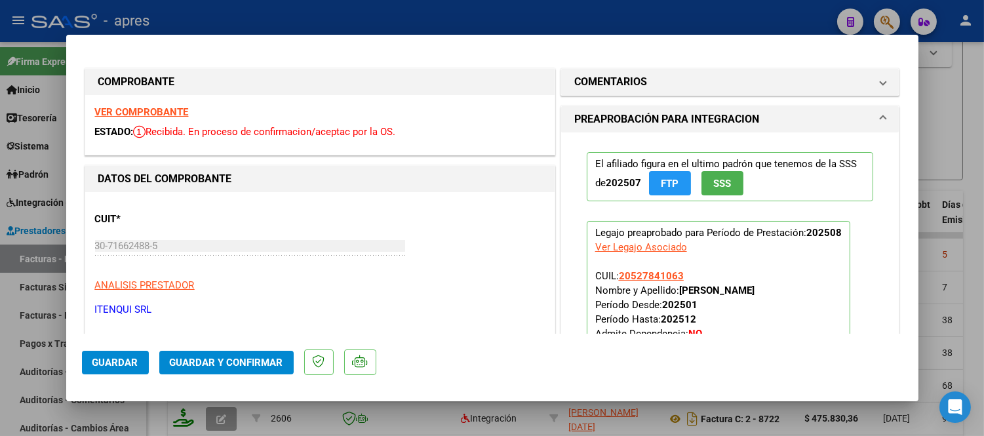
click at [152, 100] on div "VER COMPROBANTE ESTADO: Recibida. En proceso de confirmacion/aceptac por la OS." at bounding box center [319, 125] width 469 height 60
click at [155, 108] on strong "VER COMPROBANTE" at bounding box center [142, 112] width 94 height 12
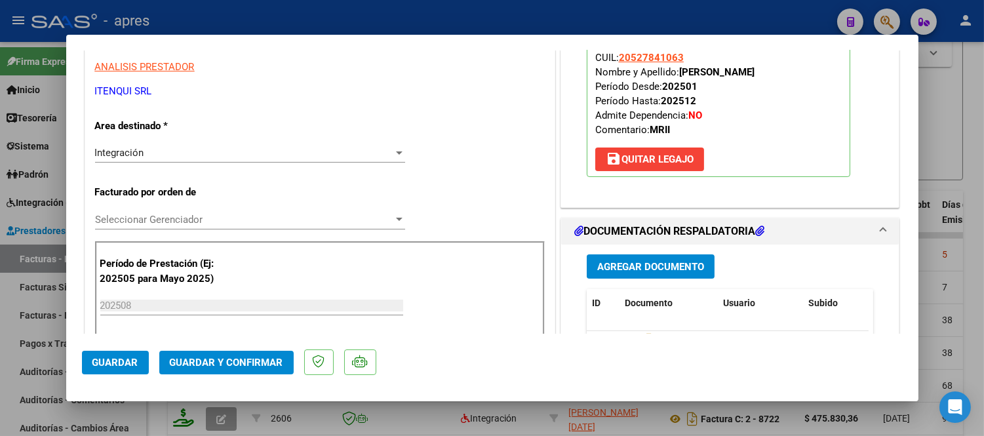
scroll to position [437, 0]
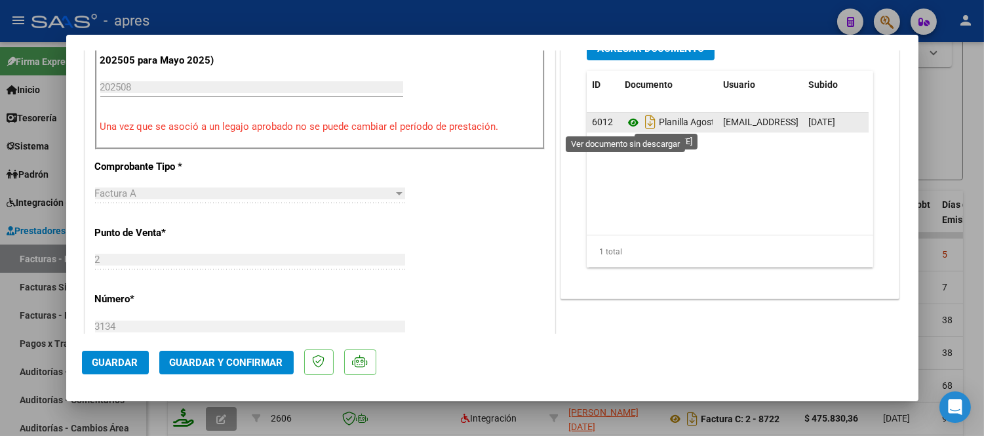
click at [625, 121] on icon at bounding box center [633, 123] width 17 height 16
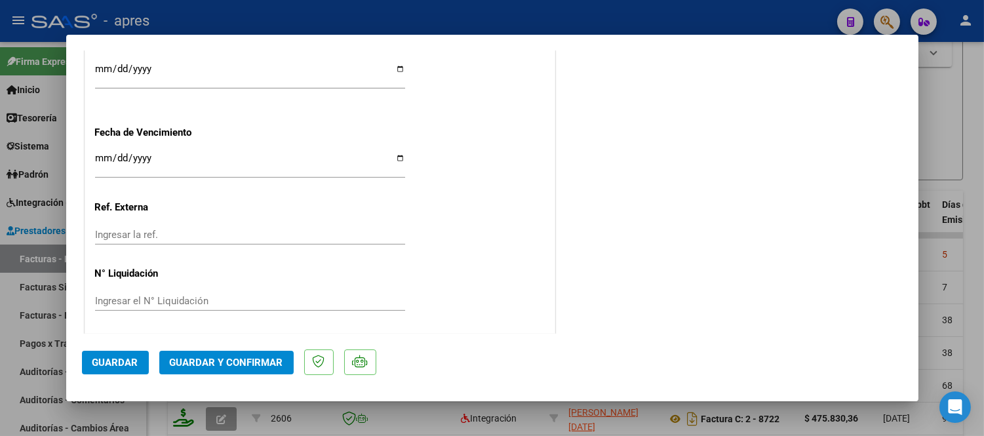
scroll to position [982, 0]
click at [232, 361] on span "Guardar y Confirmar" at bounding box center [226, 363] width 113 height 12
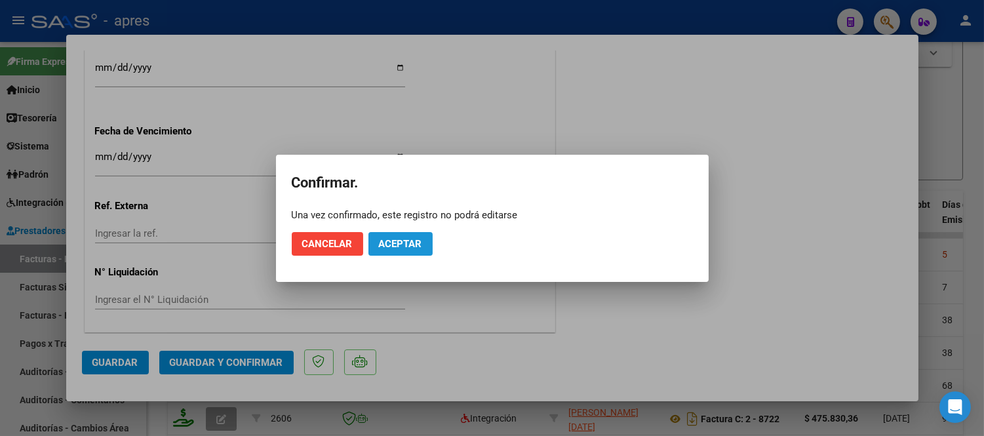
click at [400, 247] on span "Aceptar" at bounding box center [400, 244] width 43 height 12
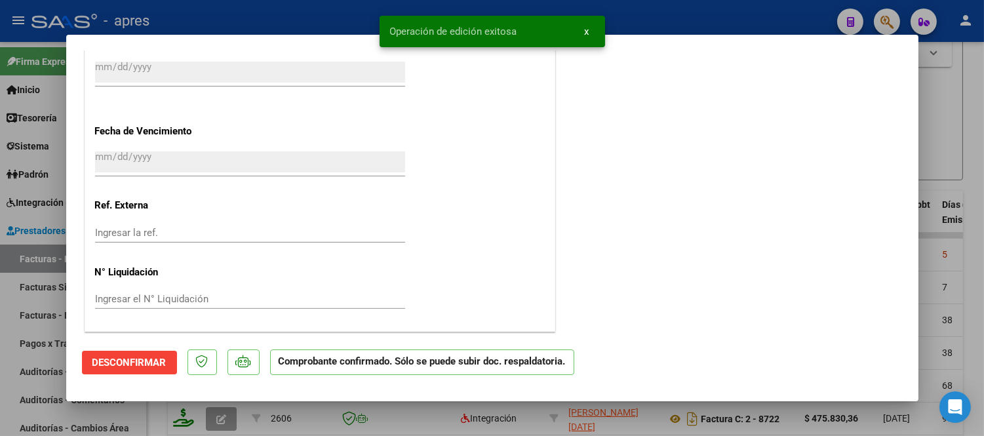
click at [317, 421] on div at bounding box center [492, 218] width 984 height 436
type input "$ 0,00"
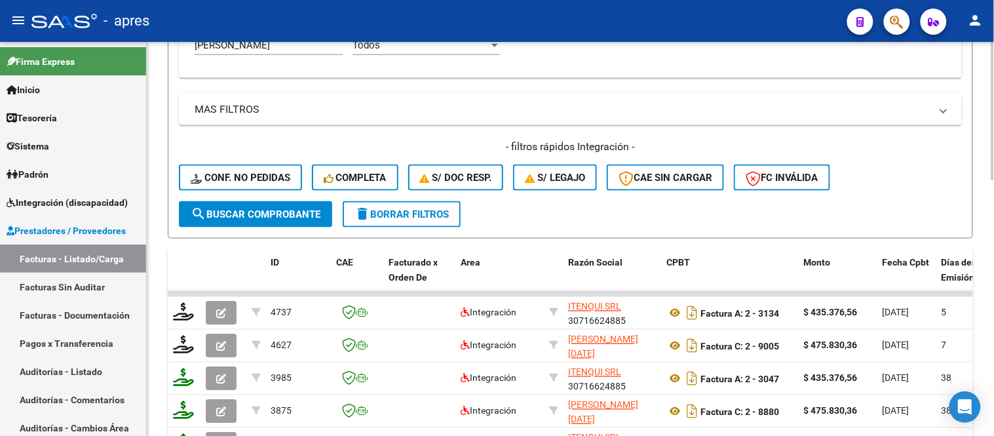
scroll to position [364, 0]
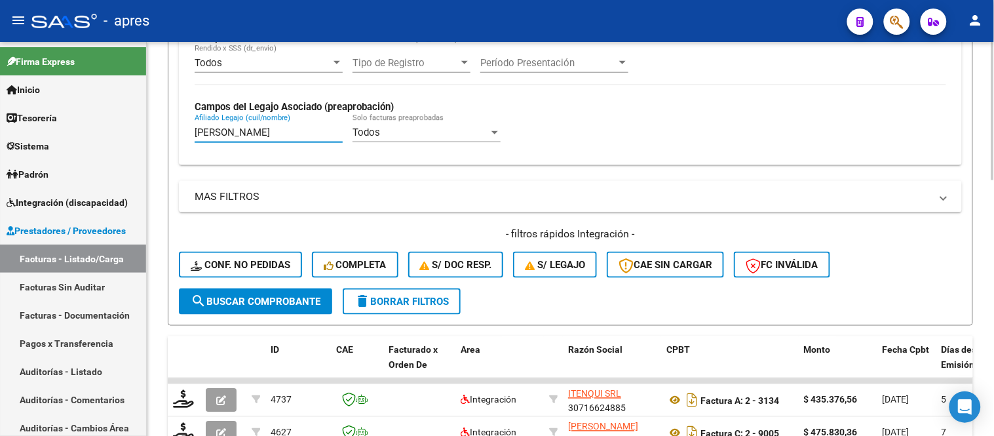
drag, startPoint x: 264, startPoint y: 136, endPoint x: 225, endPoint y: 131, distance: 38.3
click at [225, 131] on input "garcia benjamin" at bounding box center [269, 133] width 148 height 12
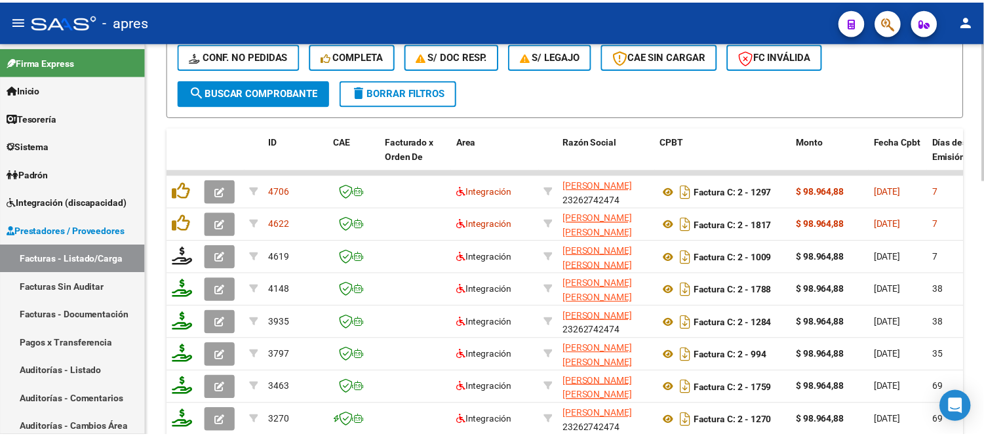
scroll to position [582, 0]
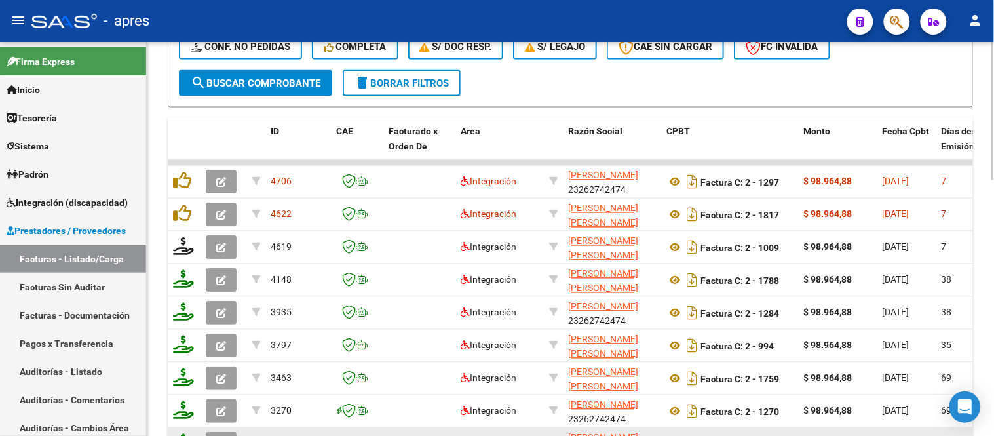
type input "garcia fabricio"
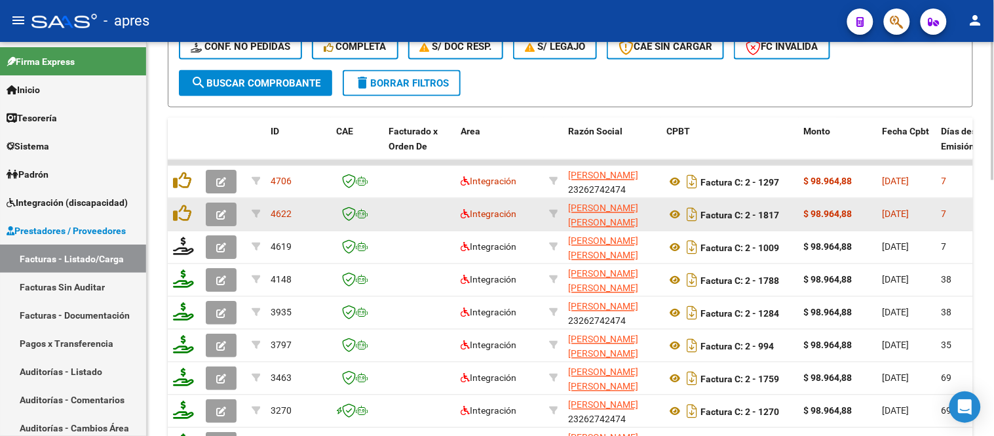
click at [221, 215] on icon "button" at bounding box center [221, 215] width 10 height 10
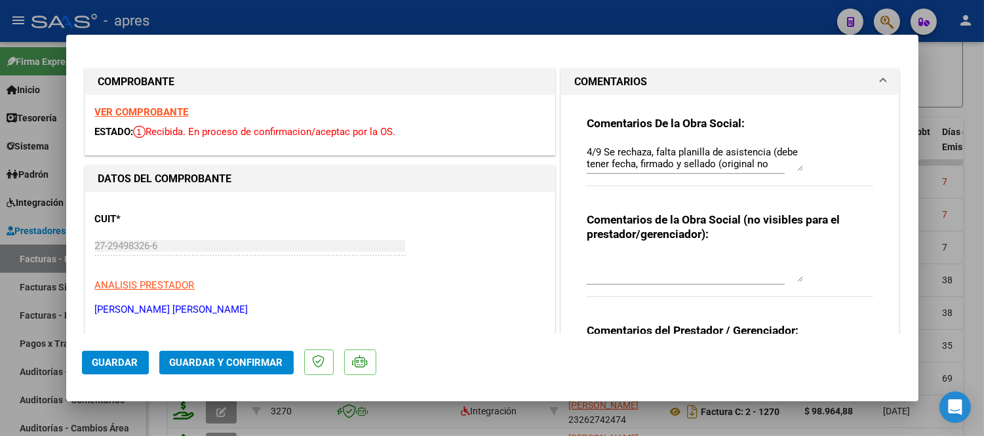
click at [178, 108] on strong "VER COMPROBANTE" at bounding box center [142, 112] width 94 height 12
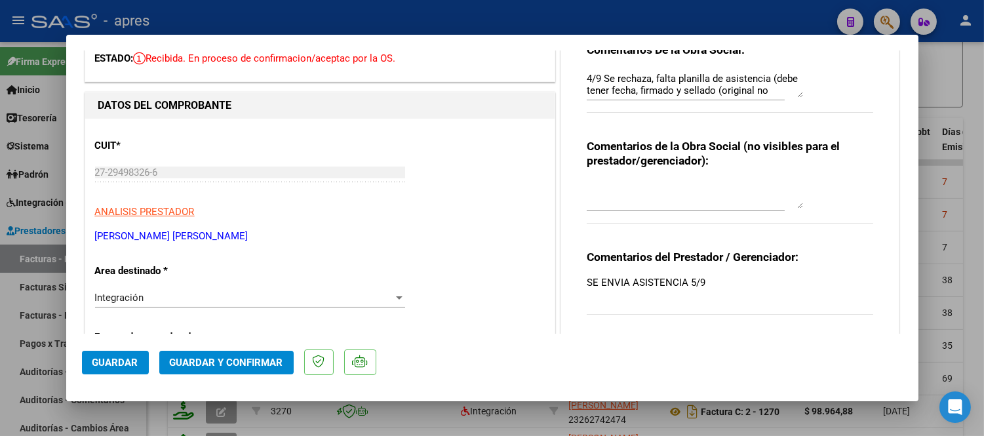
scroll to position [0, 0]
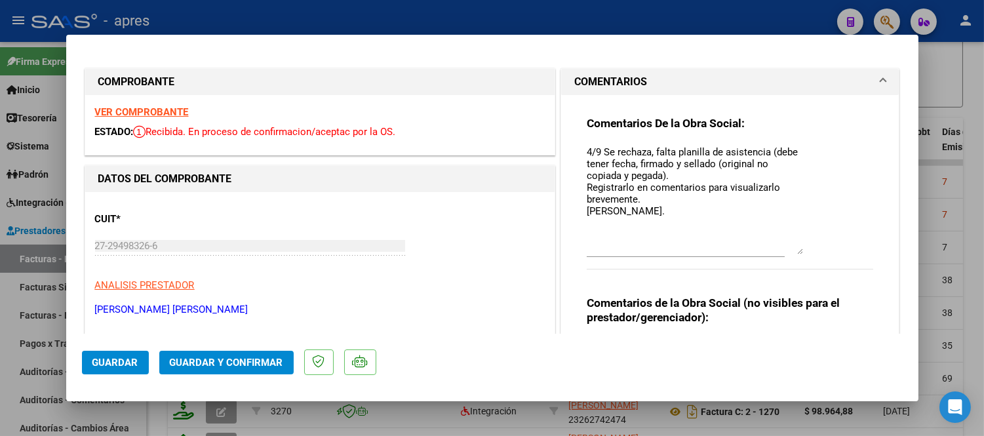
drag, startPoint x: 790, startPoint y: 161, endPoint x: 794, endPoint y: 245, distance: 84.0
click at [794, 245] on textarea "4/9 Se rechaza, falta planilla de asistencia (debe tener fecha, firmado y sella…" at bounding box center [695, 199] width 216 height 109
click at [611, 219] on textarea "4/9 Se rechaza, falta planilla de asistencia (debe tener fecha, firmado y sella…" at bounding box center [695, 199] width 216 height 109
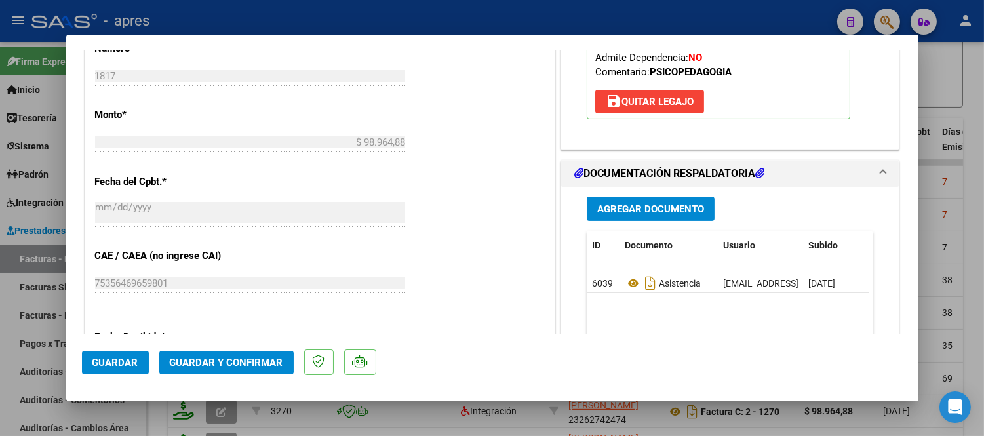
scroll to position [801, 0]
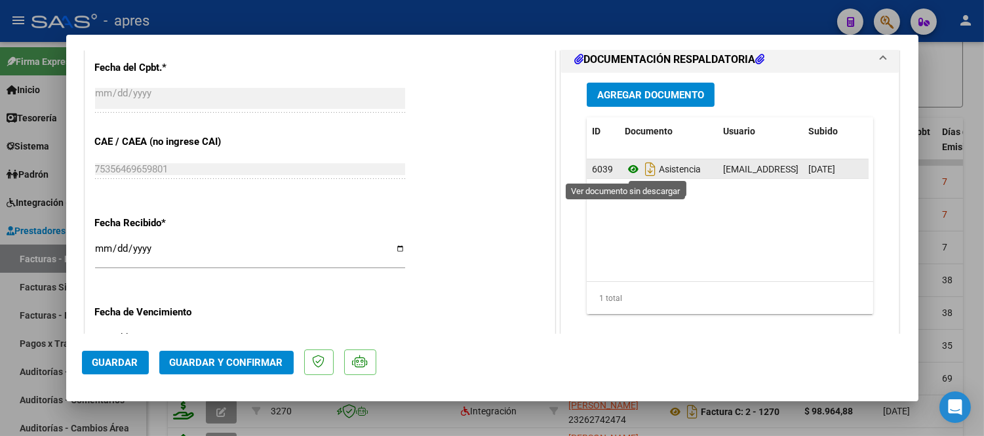
click at [625, 172] on icon at bounding box center [633, 169] width 17 height 16
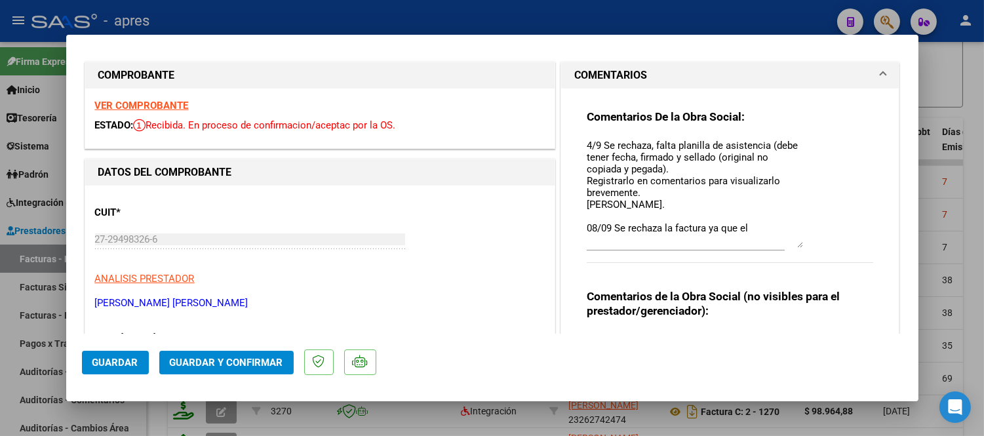
scroll to position [0, 0]
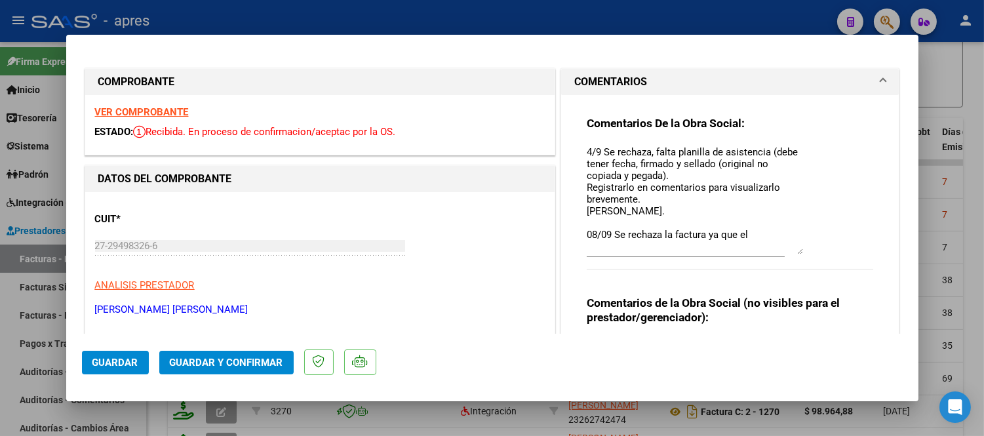
click at [758, 236] on textarea "4/9 Se rechaza, falta planilla de asistencia (debe tener fecha, firmado y sella…" at bounding box center [695, 199] width 216 height 109
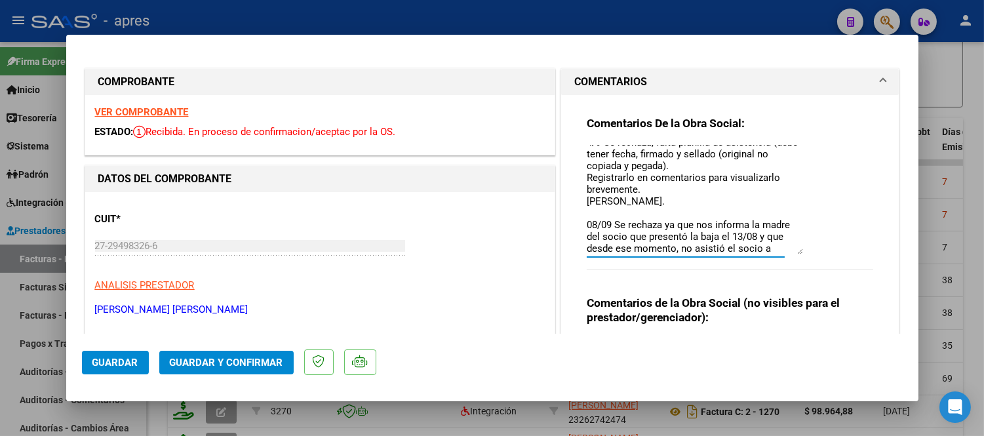
scroll to position [22, 0]
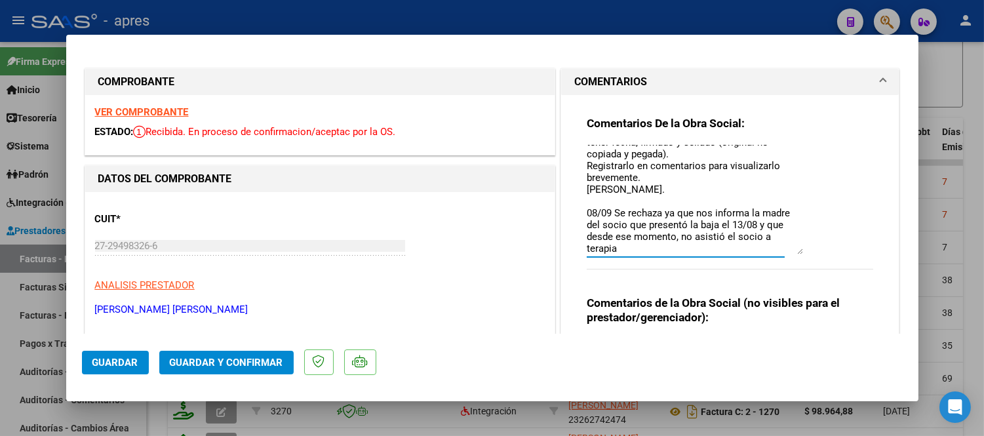
drag, startPoint x: 720, startPoint y: 239, endPoint x: 730, endPoint y: 246, distance: 13.1
click at [723, 240] on textarea "4/9 Se rechaza, falta planilla de asistencia (debe tener fecha, firmado y sella…" at bounding box center [695, 199] width 216 height 109
click at [736, 251] on textarea "4/9 Se rechaza, falta planilla de asistencia (debe tener fecha, firmado y sella…" at bounding box center [695, 199] width 216 height 109
click at [755, 237] on textarea "4/9 Se rechaza, falta planilla de asistencia (debe tener fecha, firmado y sella…" at bounding box center [695, 199] width 216 height 109
click at [723, 249] on textarea "4/9 Se rechaza, falta planilla de asistencia (debe tener fecha, firmado y sella…" at bounding box center [695, 199] width 216 height 109
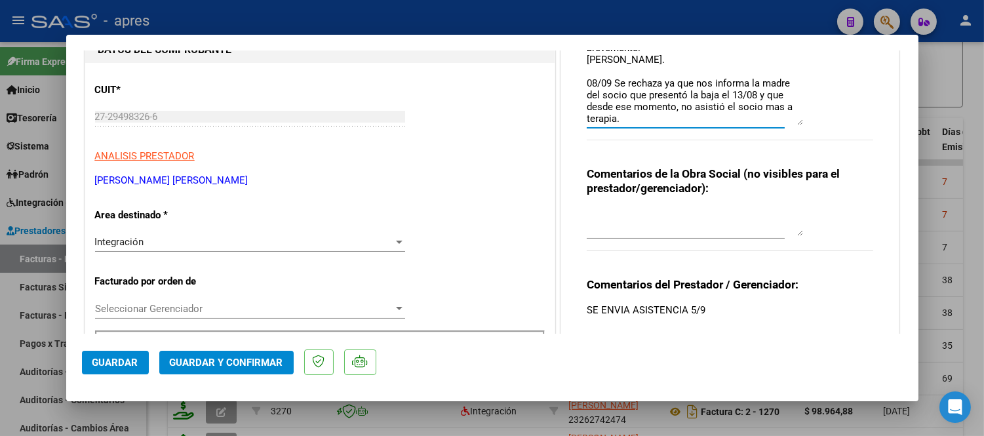
scroll to position [146, 0]
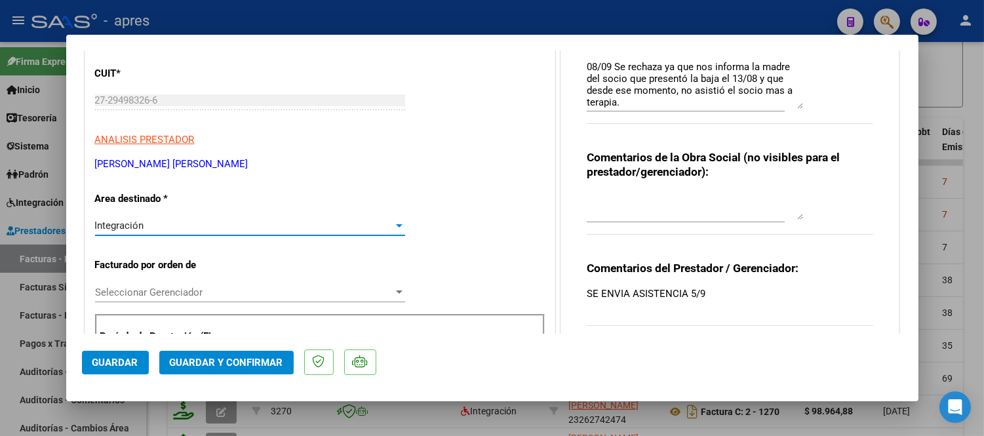
click at [200, 224] on div "Integración" at bounding box center [244, 226] width 298 height 12
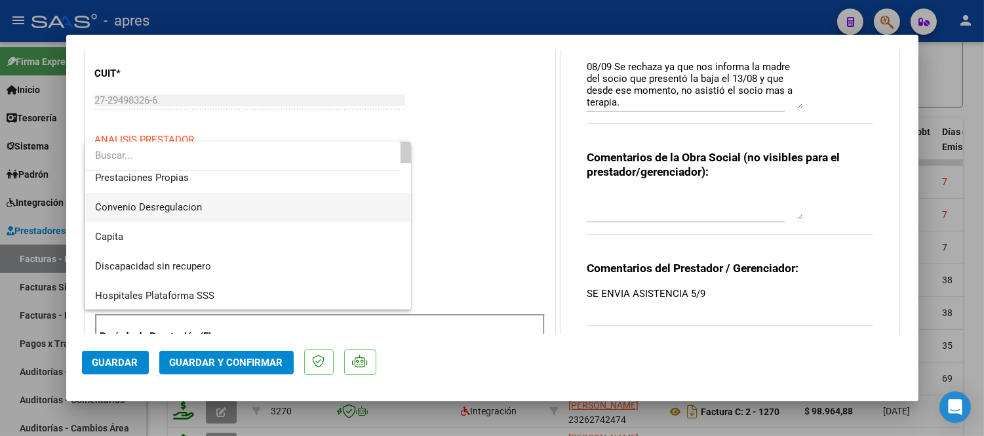
scroll to position [127, 0]
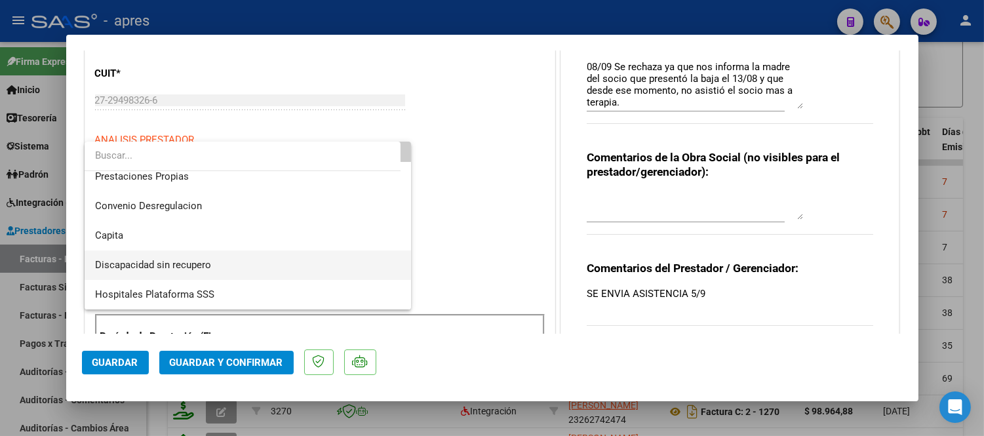
click at [221, 264] on span "Discapacidad sin recupero" at bounding box center [248, 264] width 306 height 29
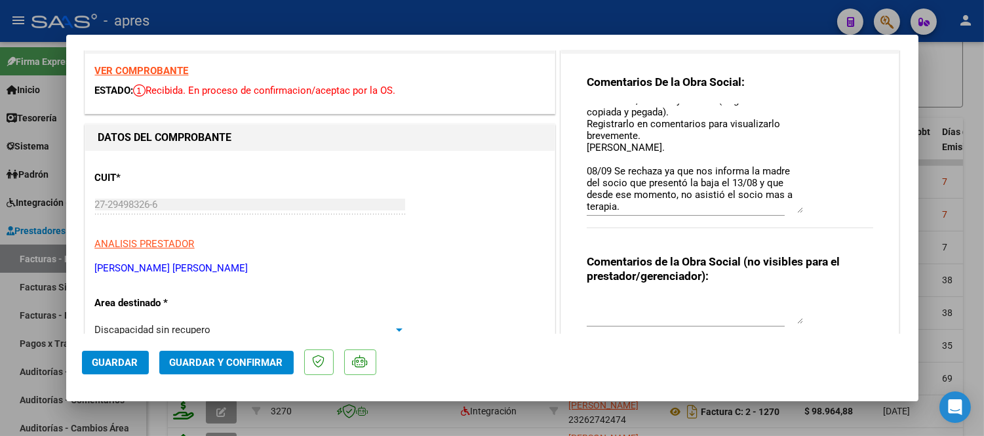
scroll to position [0, 0]
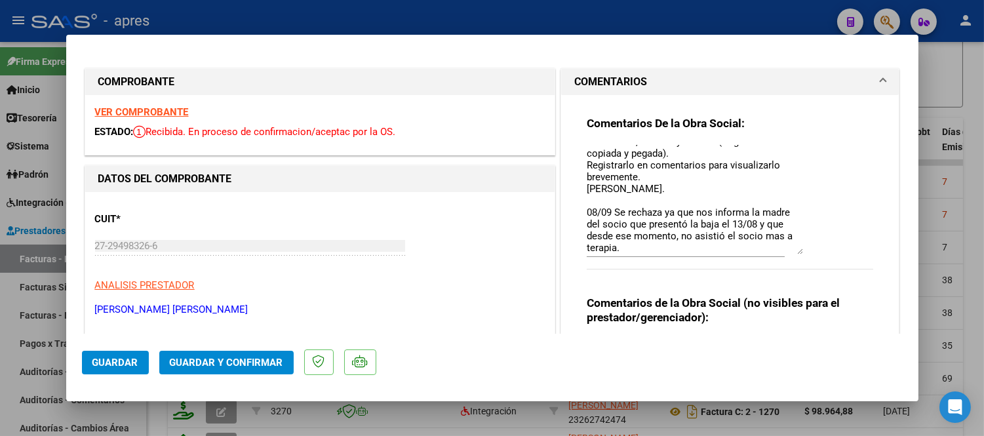
click at [617, 224] on textarea "4/9 Se rechaza, falta planilla de asistencia (debe tener fecha, firmado y sella…" at bounding box center [695, 199] width 216 height 109
click at [684, 251] on textarea "4/9 Se rechaza, falta planilla de asistencia (debe tener fecha, firmado y sella…" at bounding box center [695, 199] width 216 height 109
drag, startPoint x: 779, startPoint y: 238, endPoint x: 785, endPoint y: 253, distance: 16.2
click at [780, 239] on textarea "4/9 Se rechaza, falta planilla de asistencia (debe tener fecha, firmado y sella…" at bounding box center [695, 199] width 216 height 109
click at [768, 245] on textarea "4/9 Se rechaza, falta planilla de asistencia (debe tener fecha, firmado y sella…" at bounding box center [695, 199] width 216 height 109
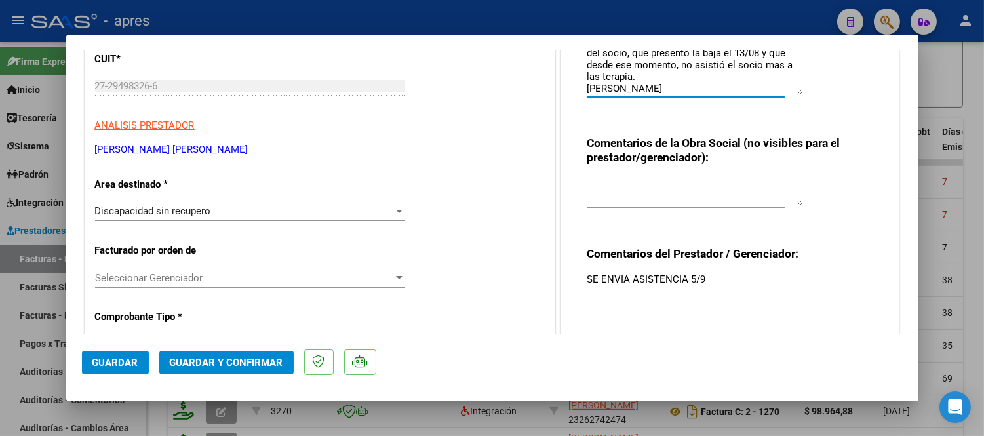
scroll to position [218, 0]
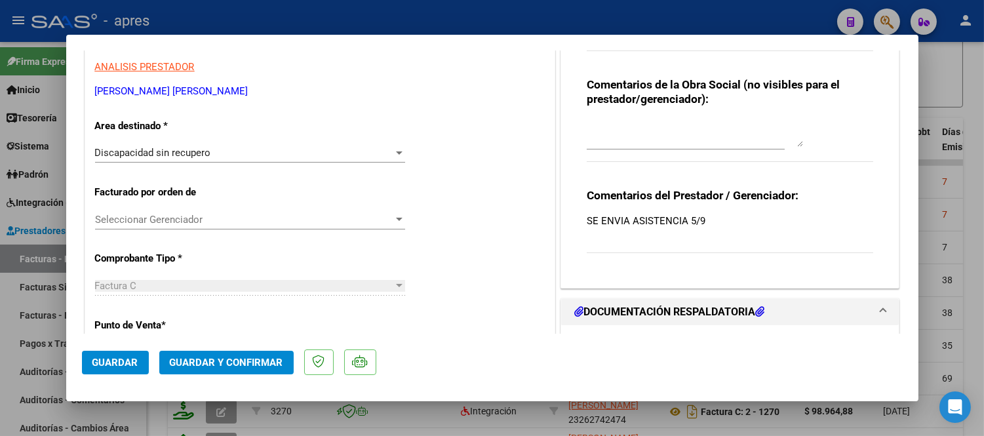
type textarea "4/9 Se rechaza, falta planilla de asistencia (debe tener fecha, firmado y sella…"
click at [129, 359] on span "Guardar" at bounding box center [115, 363] width 46 height 12
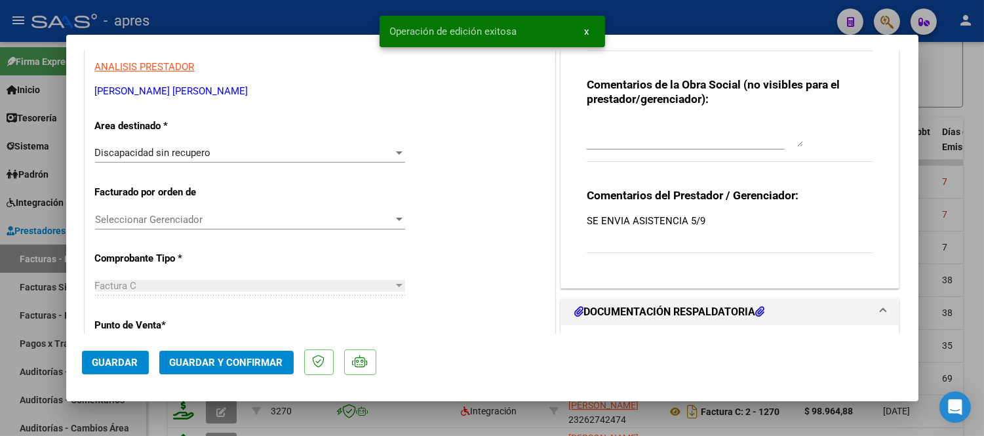
click at [496, 401] on mat-dialog-container "COMPROBANTE VER COMPROBANTE ESTADO: Recibida. En proceso de confirmacion/acepta…" at bounding box center [492, 218] width 852 height 366
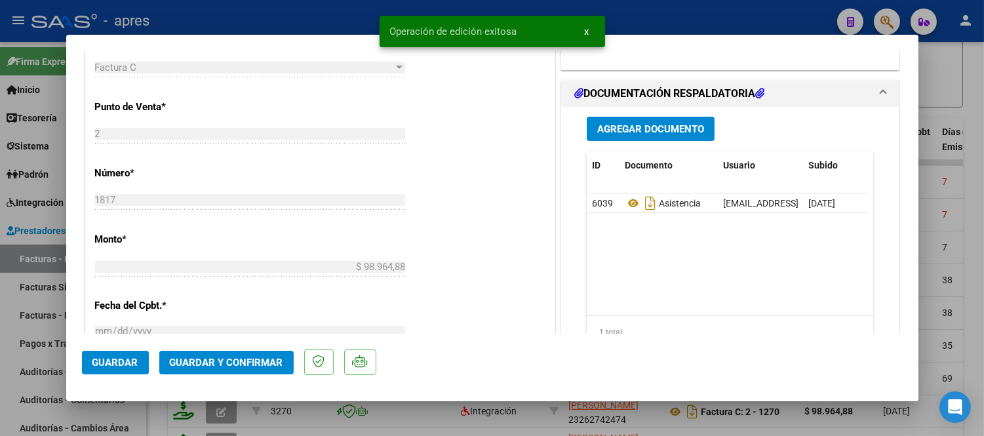
scroll to position [364, 0]
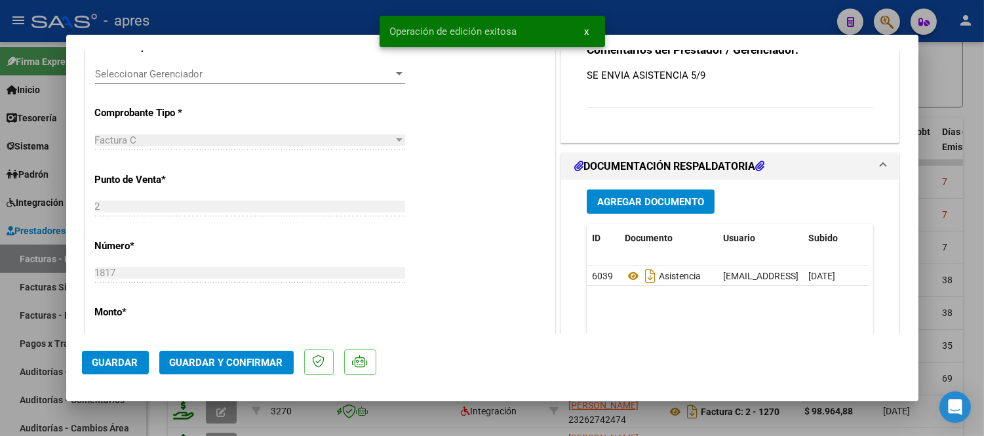
click at [546, 411] on div at bounding box center [492, 218] width 984 height 436
type input "$ 0,00"
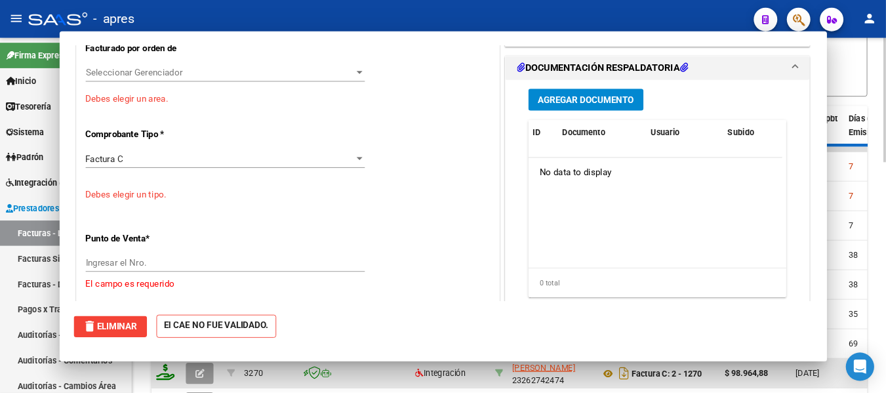
scroll to position [387, 0]
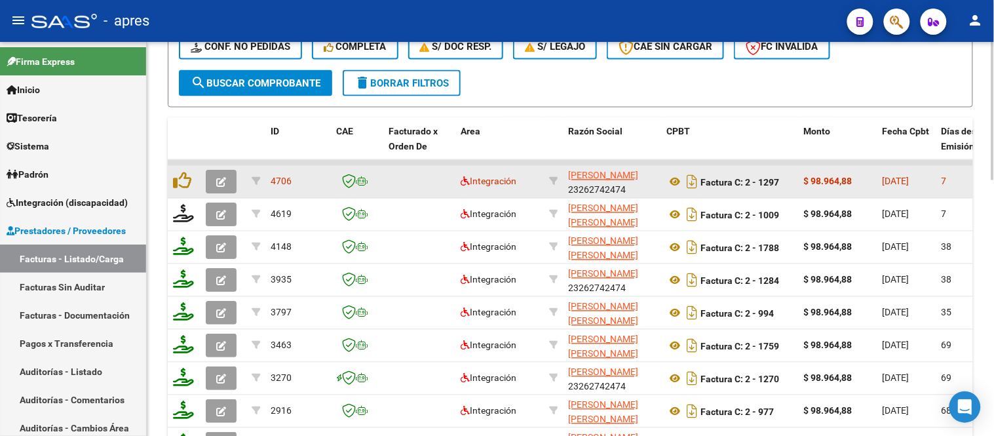
click at [230, 177] on button "button" at bounding box center [221, 182] width 31 height 24
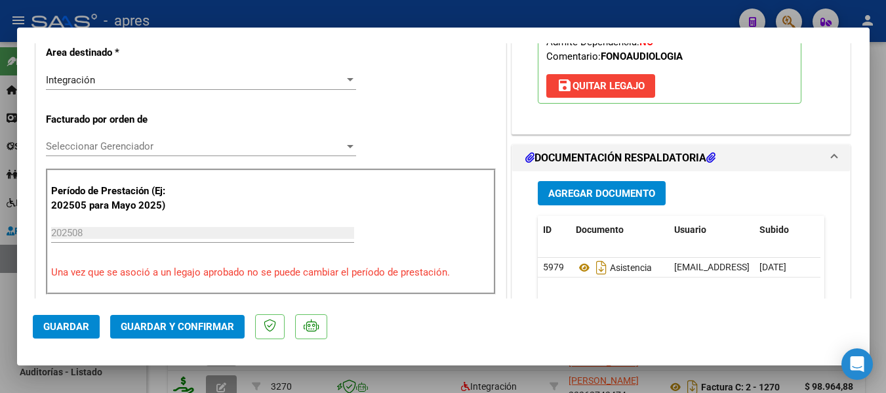
scroll to position [393, 0]
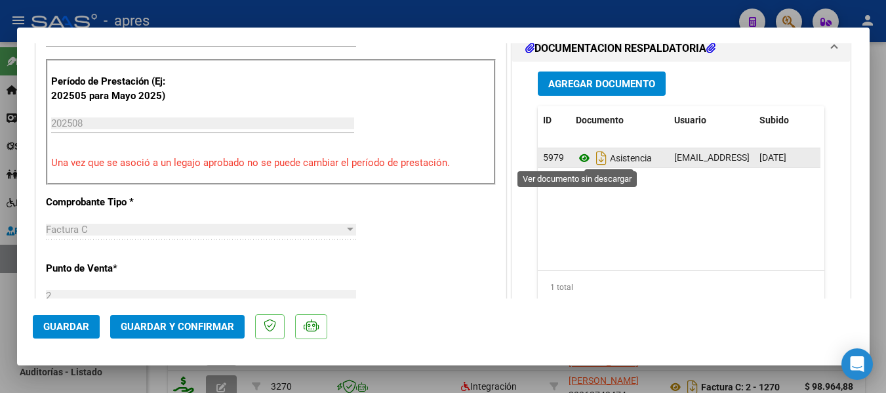
click at [577, 161] on icon at bounding box center [584, 158] width 17 height 16
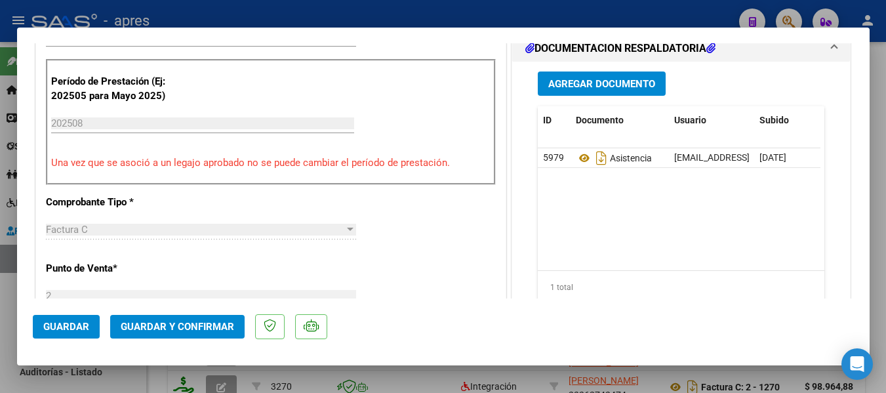
click at [254, 380] on div at bounding box center [443, 196] width 886 height 393
type input "$ 0,00"
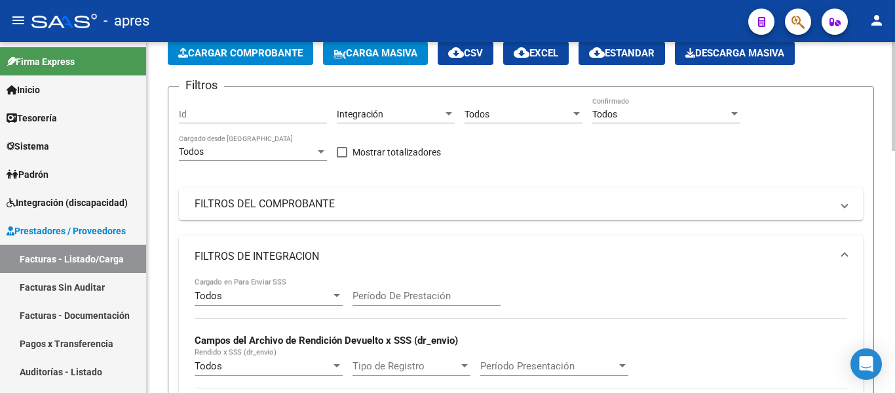
scroll to position [58, 0]
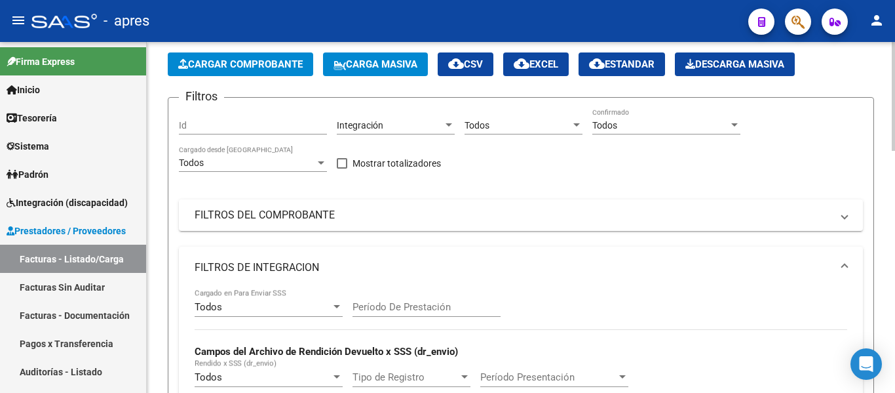
click at [425, 127] on div "Integración" at bounding box center [390, 125] width 106 height 11
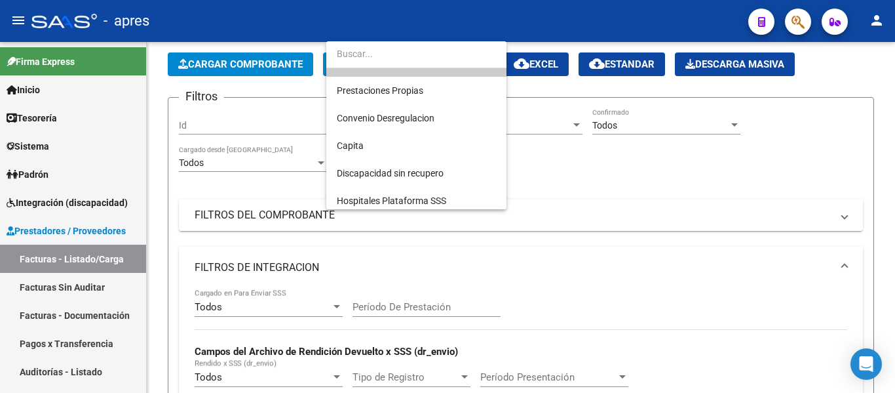
scroll to position [135, 0]
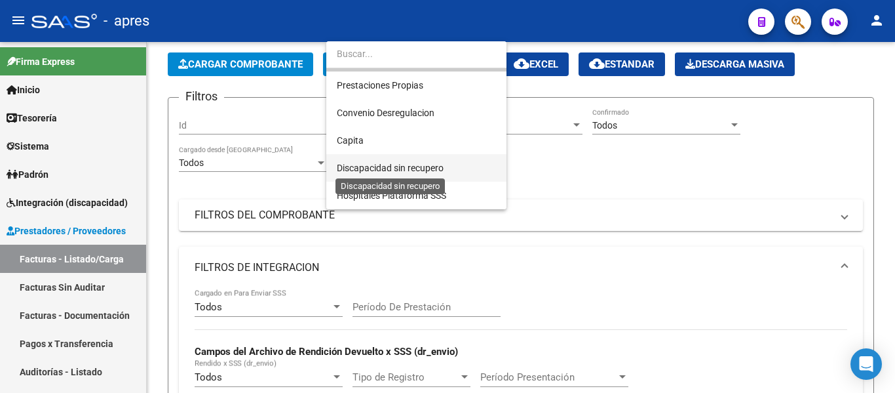
click at [409, 165] on span "Discapacidad sin recupero" at bounding box center [390, 168] width 107 height 10
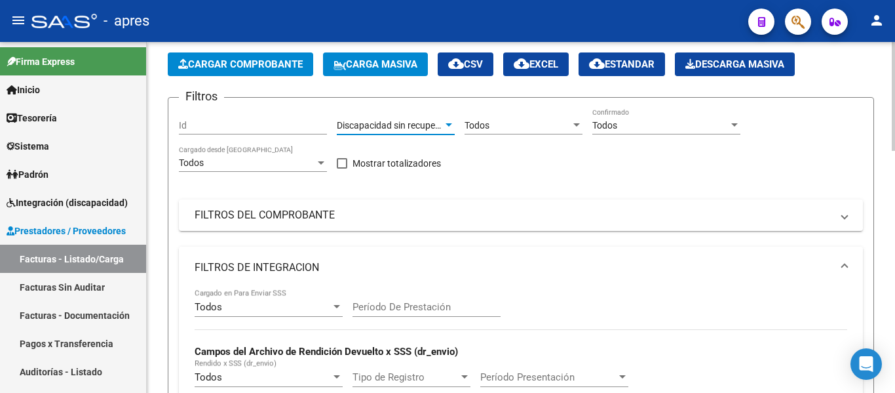
scroll to position [321, 0]
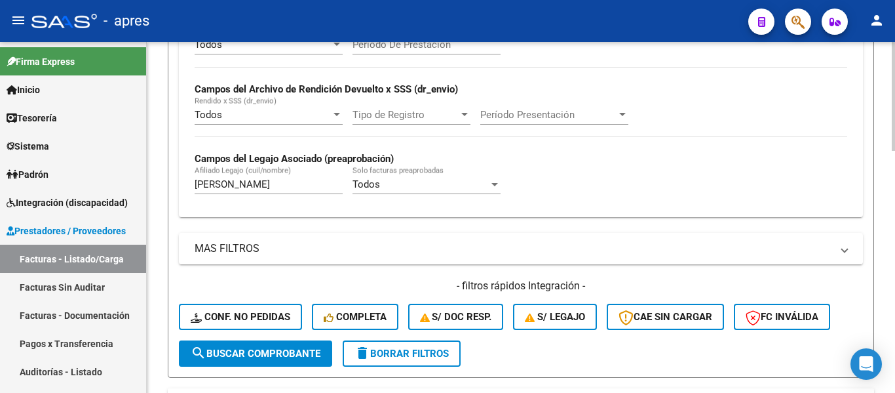
click at [259, 353] on span "search Buscar Comprobante" at bounding box center [256, 353] width 130 height 12
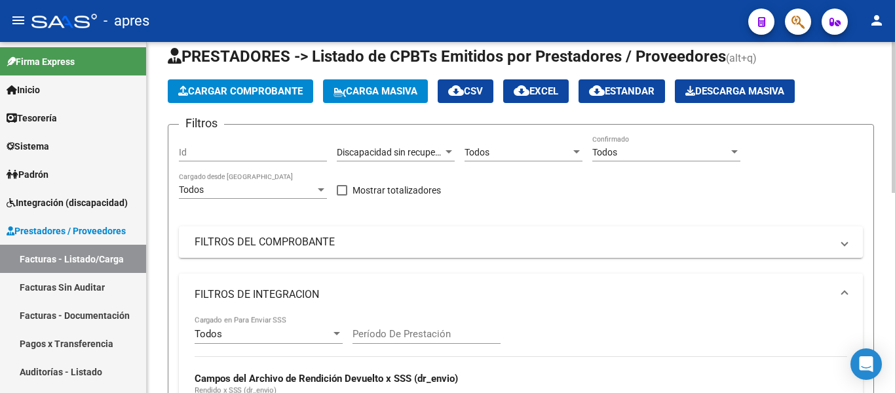
scroll to position [7, 0]
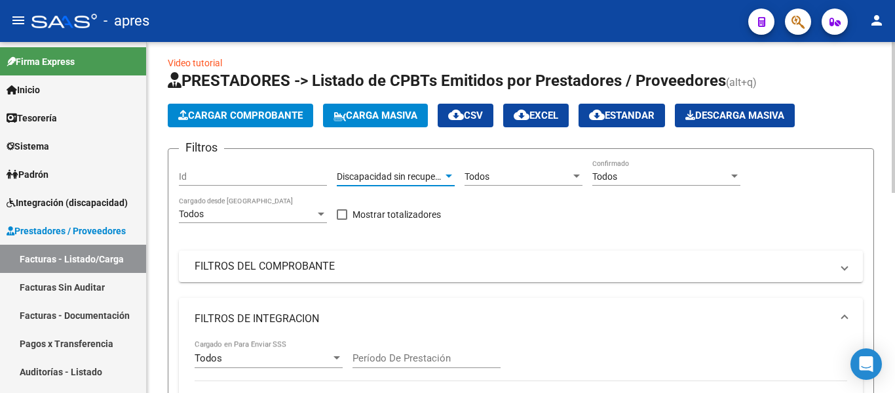
click at [386, 174] on span "Discapacidad sin recupero" at bounding box center [390, 176] width 107 height 10
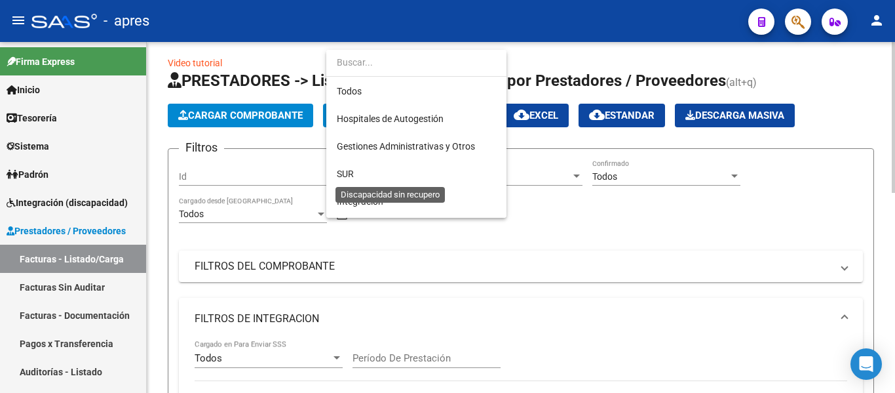
scroll to position [135, 0]
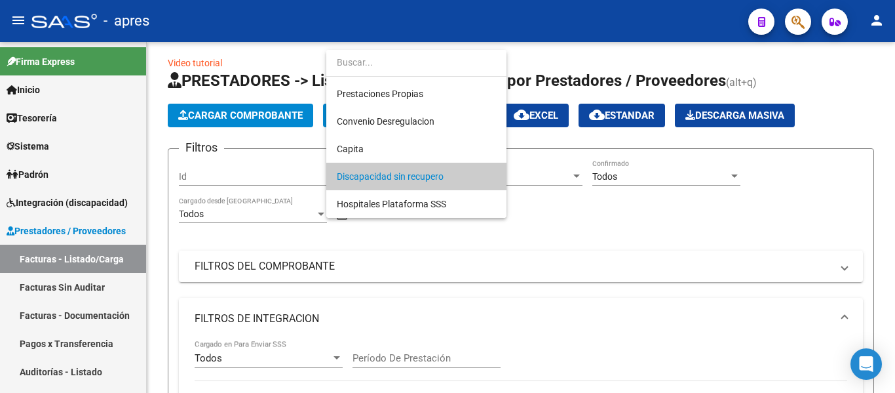
click at [530, 178] on div at bounding box center [447, 196] width 895 height 393
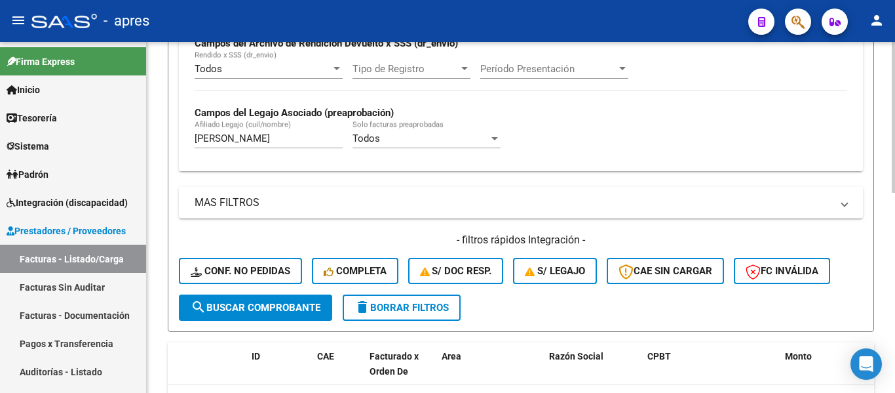
scroll to position [269, 0]
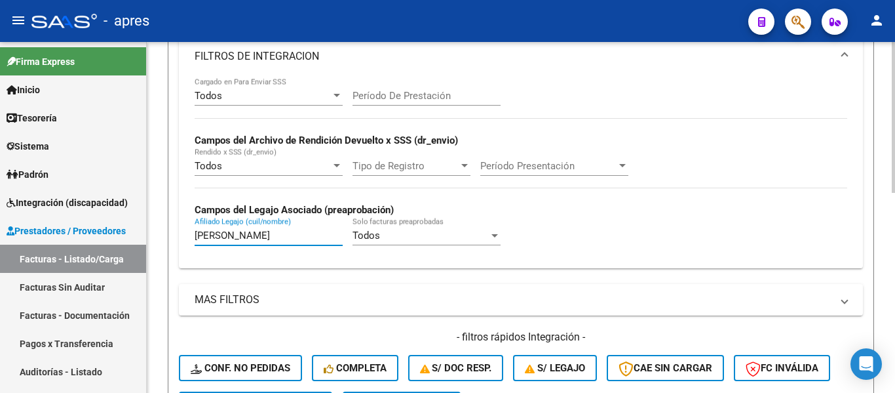
drag, startPoint x: 267, startPoint y: 241, endPoint x: 171, endPoint y: 242, distance: 96.4
click at [174, 242] on form "Filtros Id Discapacidad sin recupero Area Todos Seleccionar Gerenciador Todos C…" at bounding box center [521, 157] width 707 height 543
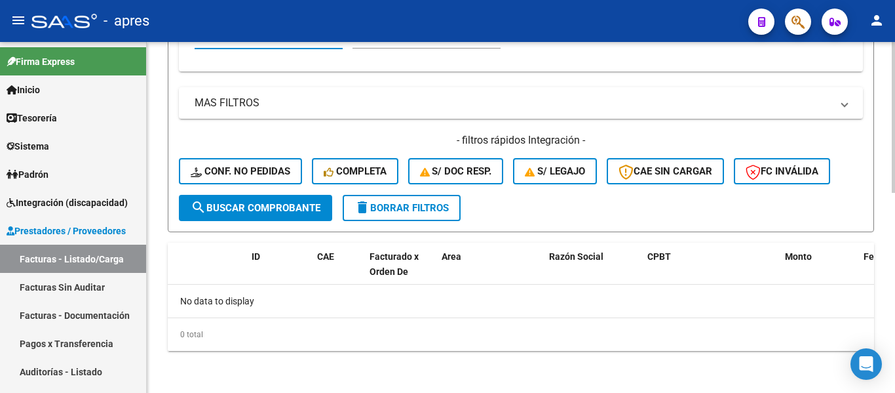
click at [228, 203] on span "search Buscar Comprobante" at bounding box center [256, 208] width 130 height 12
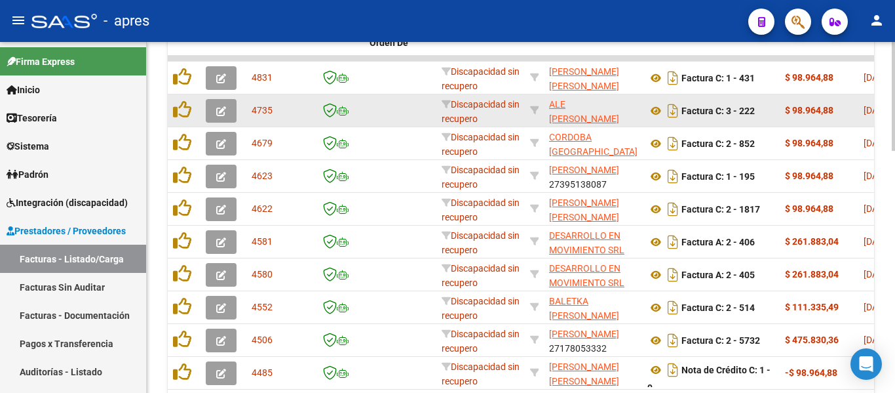
scroll to position [728, 0]
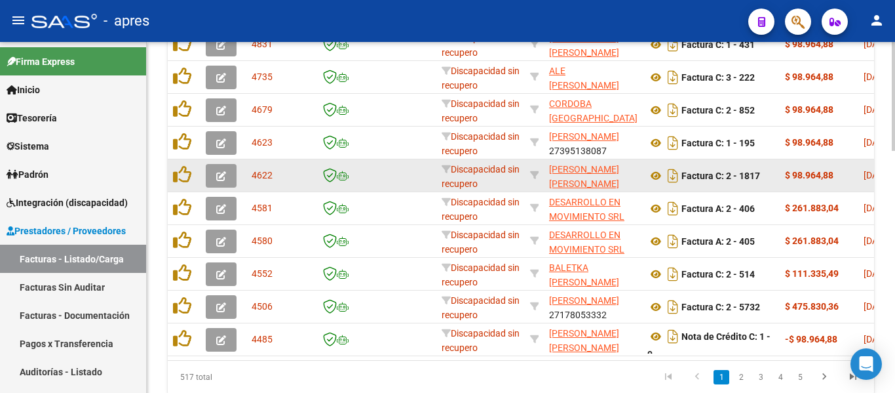
click at [220, 174] on icon "button" at bounding box center [221, 176] width 10 height 10
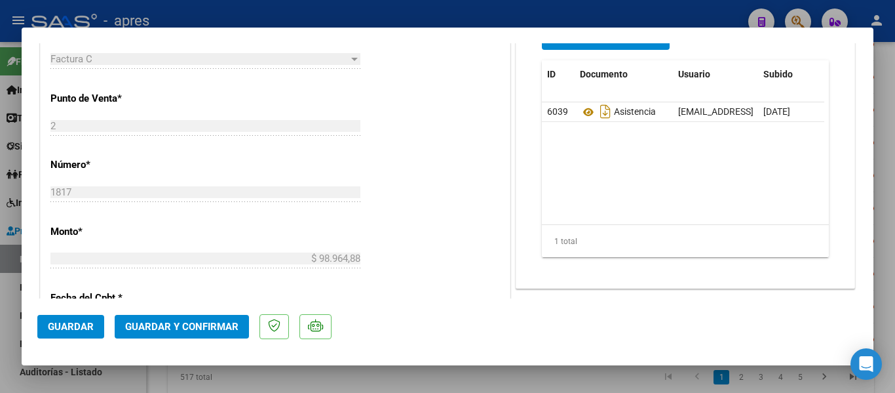
scroll to position [459, 0]
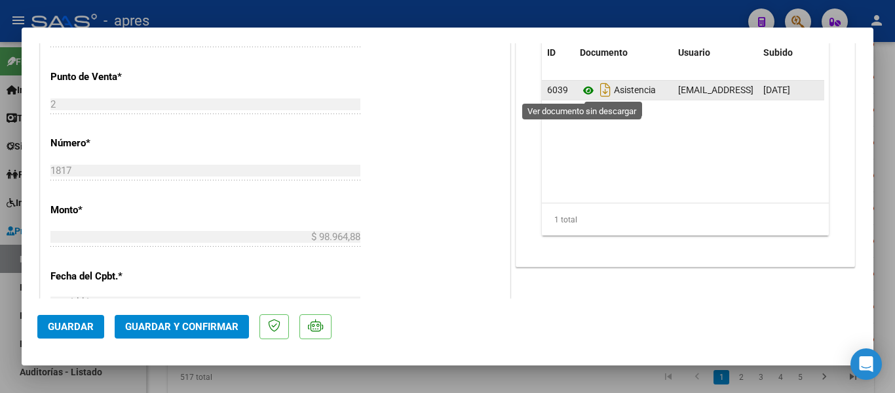
click at [581, 90] on icon at bounding box center [588, 91] width 17 height 16
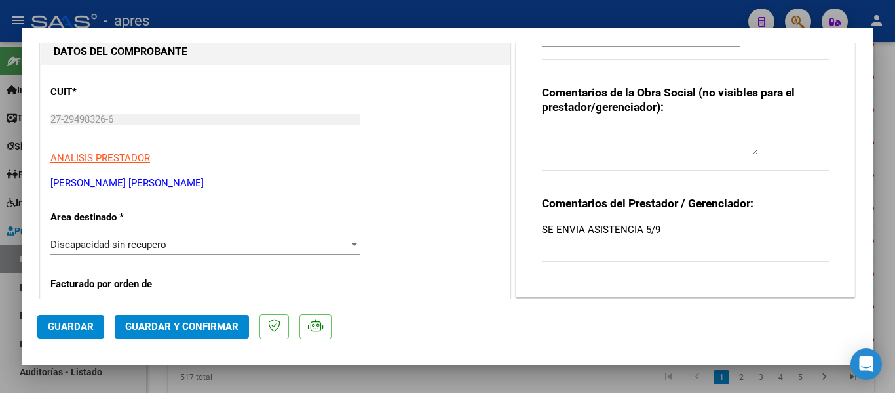
scroll to position [0, 0]
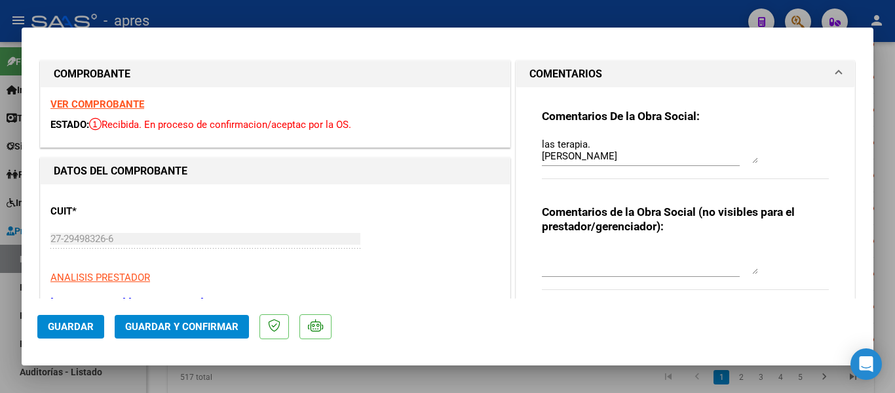
click at [153, 368] on div at bounding box center [447, 196] width 895 height 393
type input "$ 0,00"
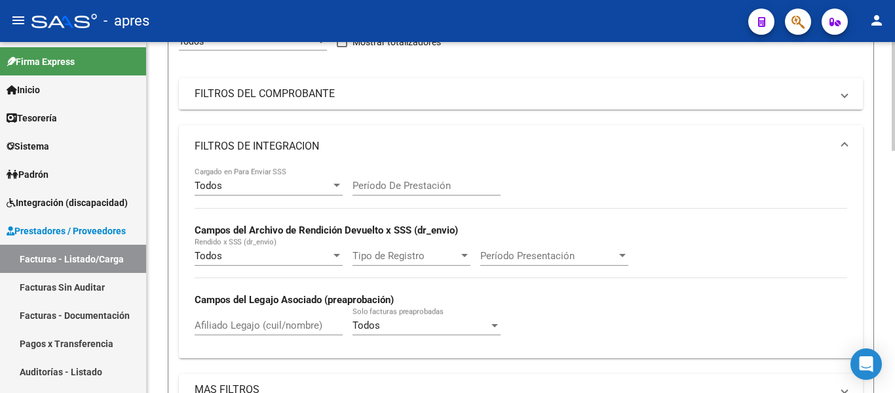
scroll to position [73, 0]
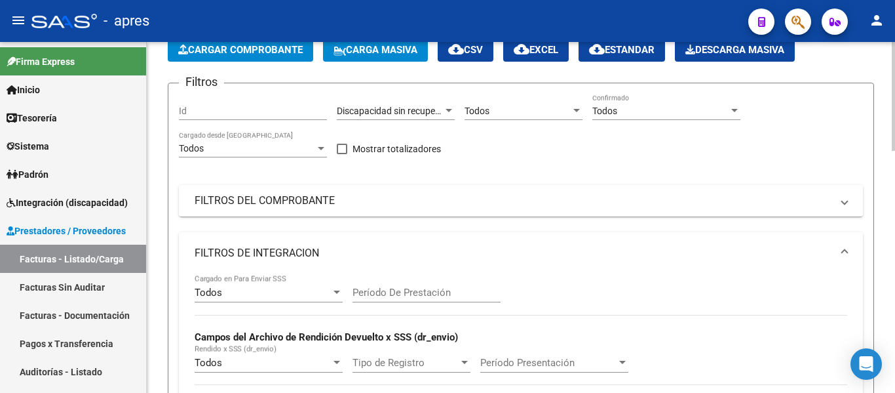
click at [403, 109] on span "Discapacidad sin recupero" at bounding box center [390, 111] width 107 height 10
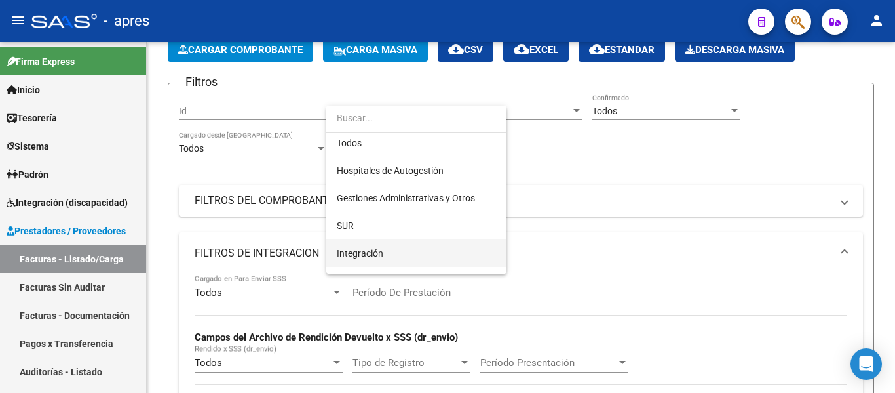
scroll to position [0, 0]
click at [395, 252] on span "Integración" at bounding box center [416, 257] width 159 height 28
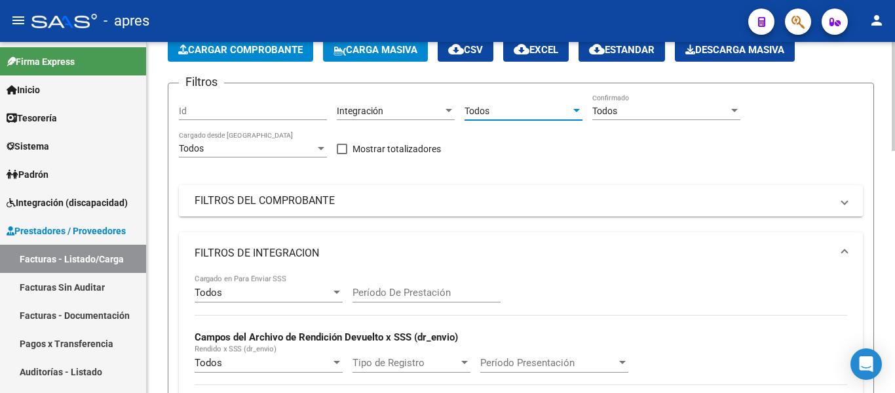
click at [486, 108] on span "Todos" at bounding box center [477, 111] width 25 height 10
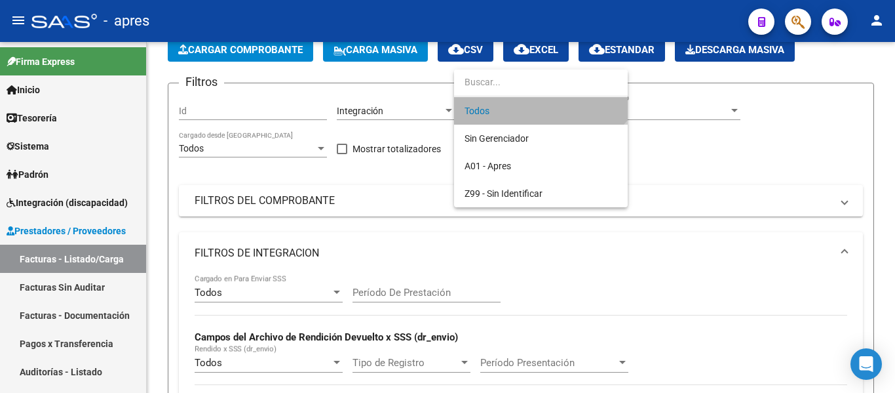
click at [498, 111] on span "Todos" at bounding box center [541, 111] width 153 height 28
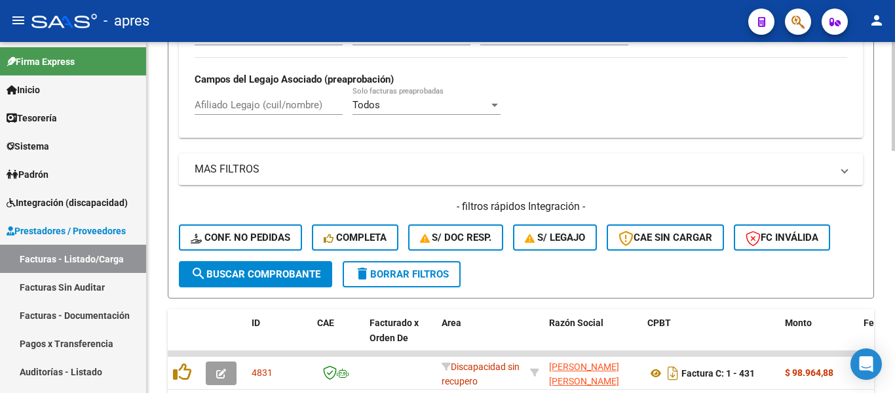
scroll to position [401, 0]
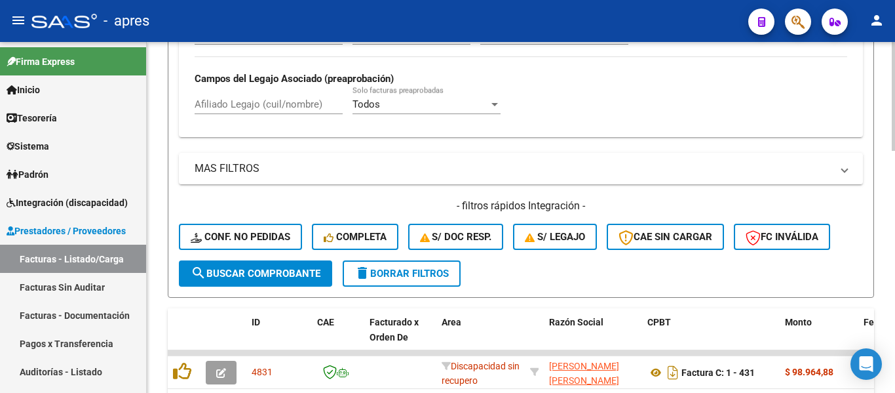
click at [229, 113] on div "Afiliado Legajo (cuil/nombre)" at bounding box center [269, 100] width 148 height 28
click at [227, 106] on input "Afiliado Legajo (cuil/nombre)" at bounding box center [269, 104] width 148 height 12
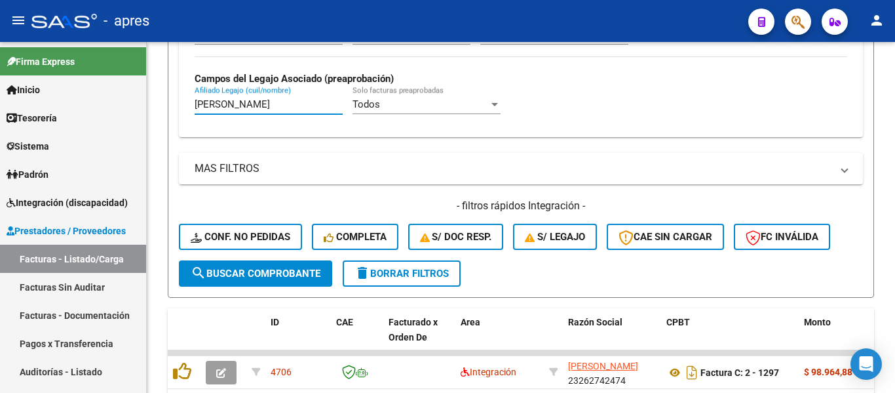
type input "garcia fabricio"
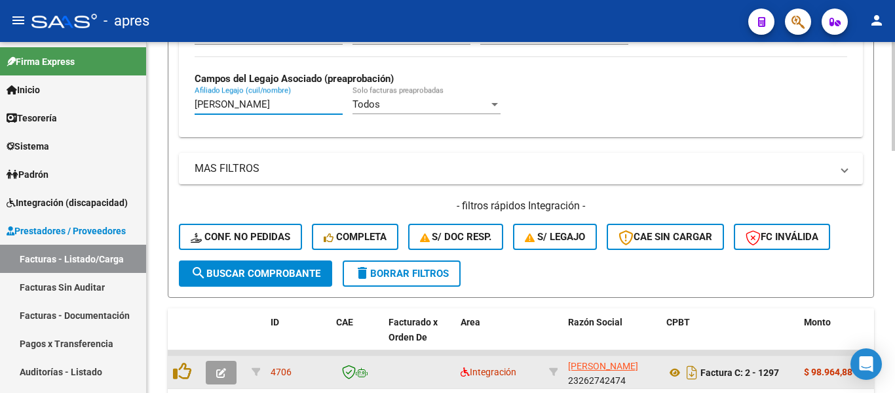
click at [225, 374] on icon "button" at bounding box center [221, 373] width 10 height 10
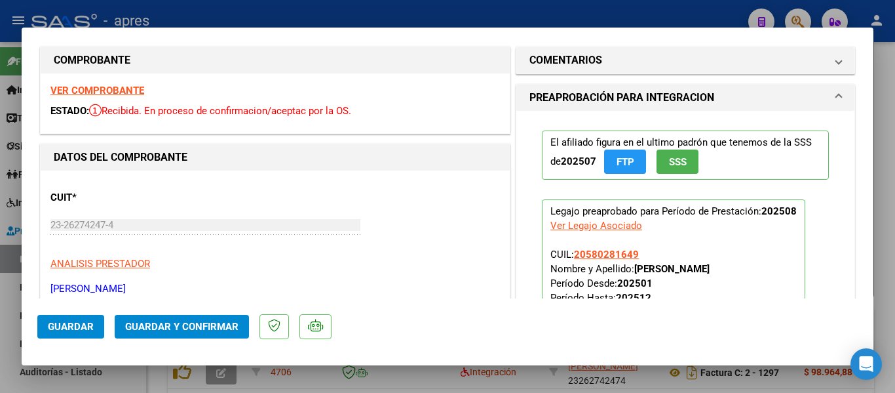
scroll to position [0, 0]
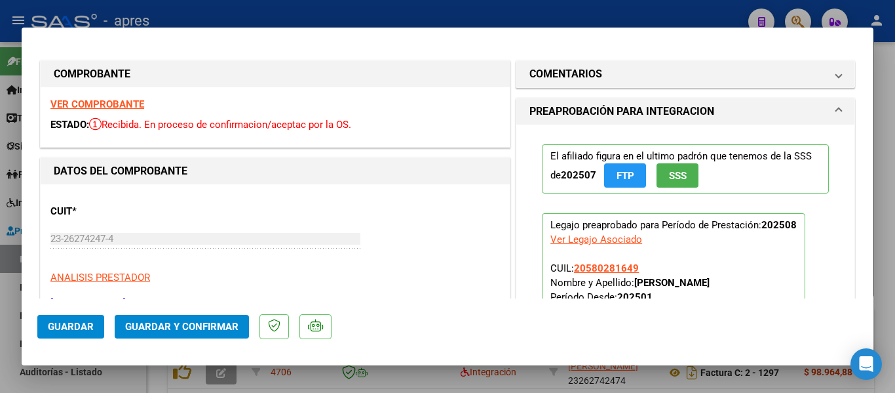
click at [292, 371] on div at bounding box center [447, 196] width 895 height 393
type input "$ 0,00"
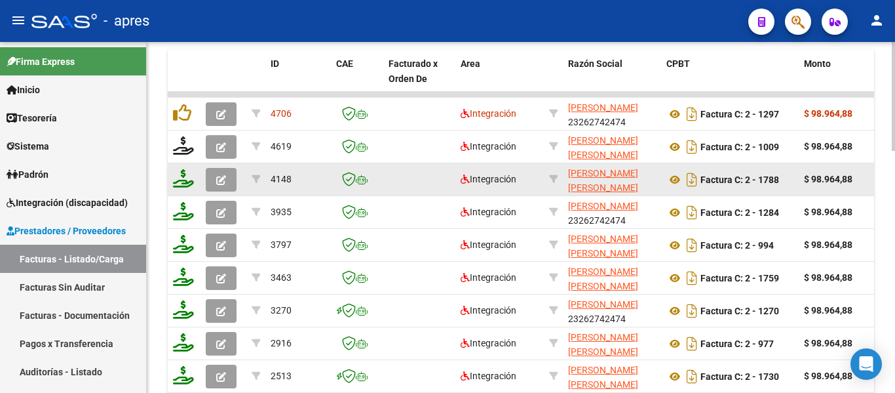
scroll to position [663, 0]
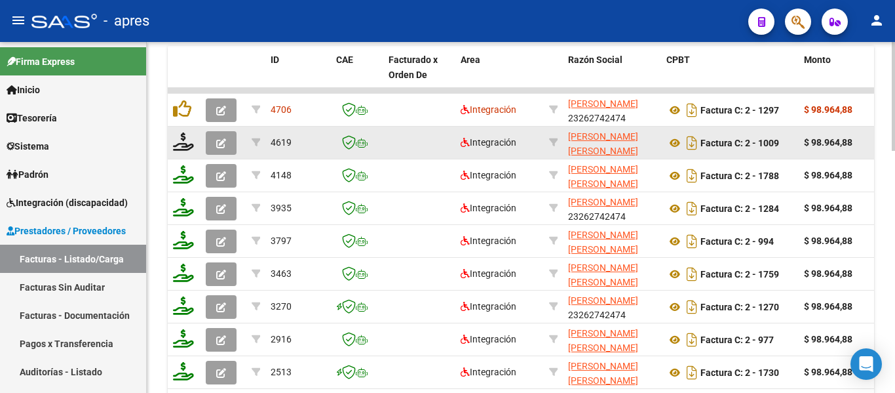
click at [224, 142] on icon "button" at bounding box center [221, 143] width 10 height 10
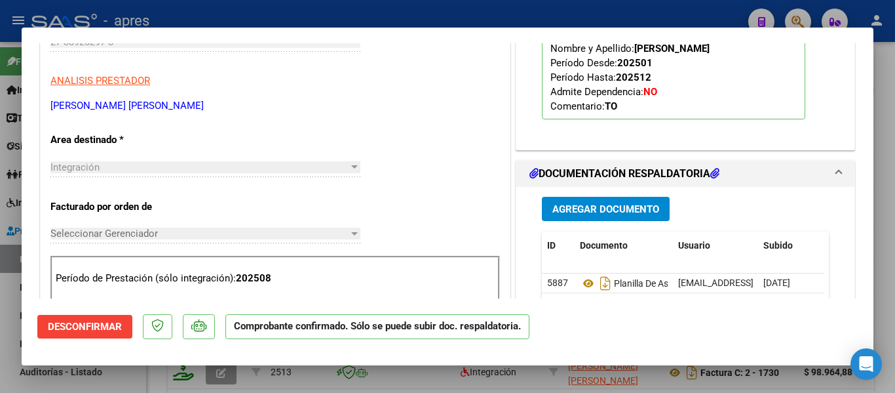
scroll to position [328, 0]
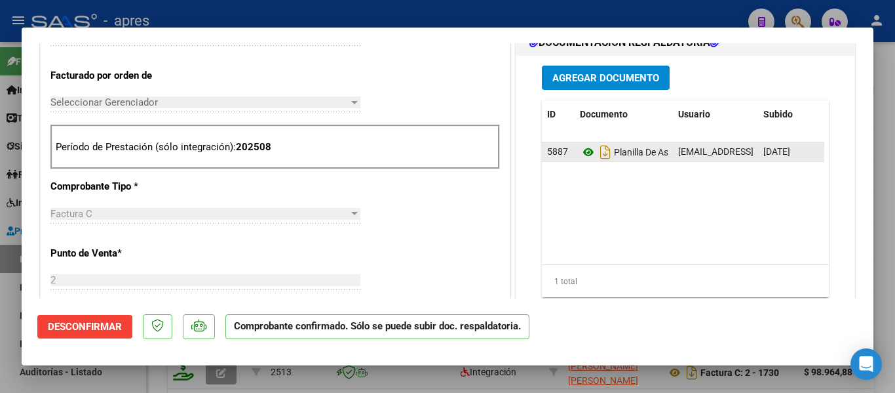
click at [581, 159] on icon at bounding box center [588, 152] width 17 height 16
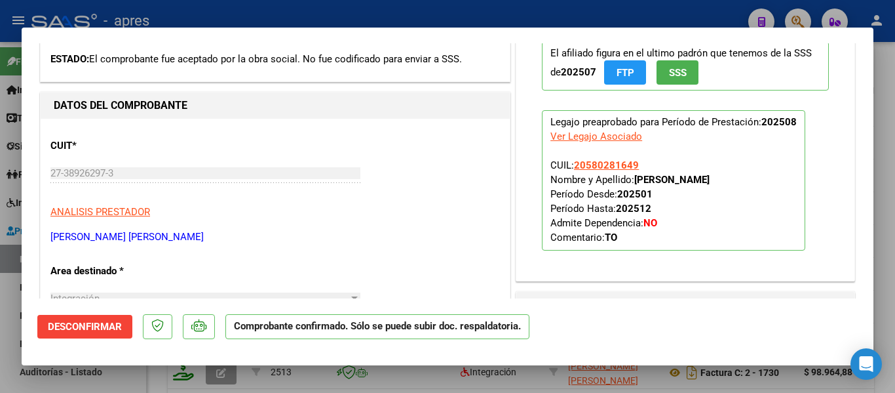
scroll to position [0, 0]
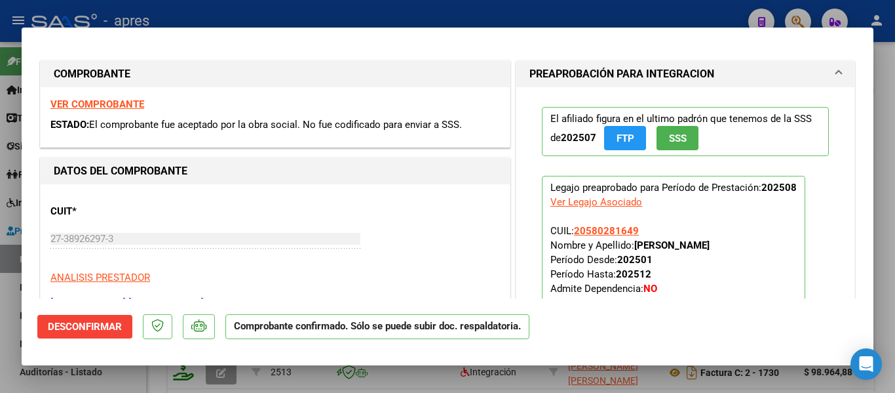
click at [69, 328] on span "Desconfirmar" at bounding box center [85, 327] width 74 height 12
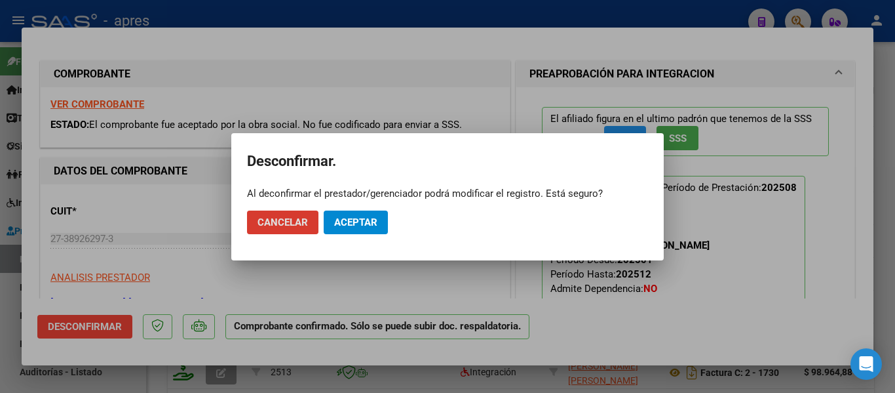
click at [362, 226] on span "Aceptar" at bounding box center [355, 222] width 43 height 12
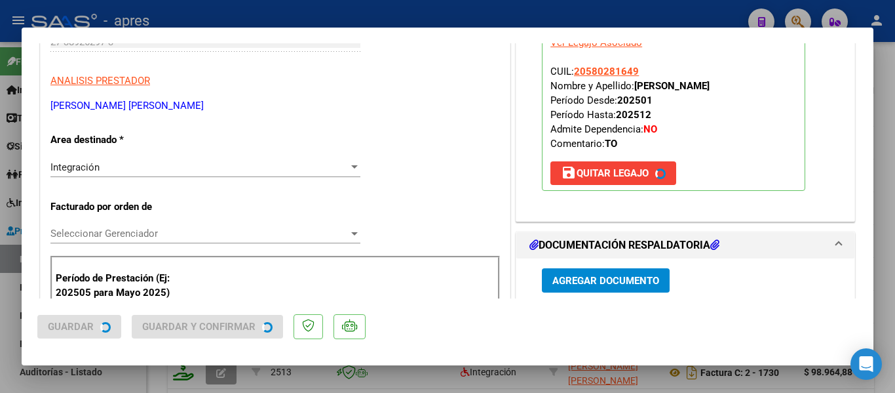
scroll to position [393, 0]
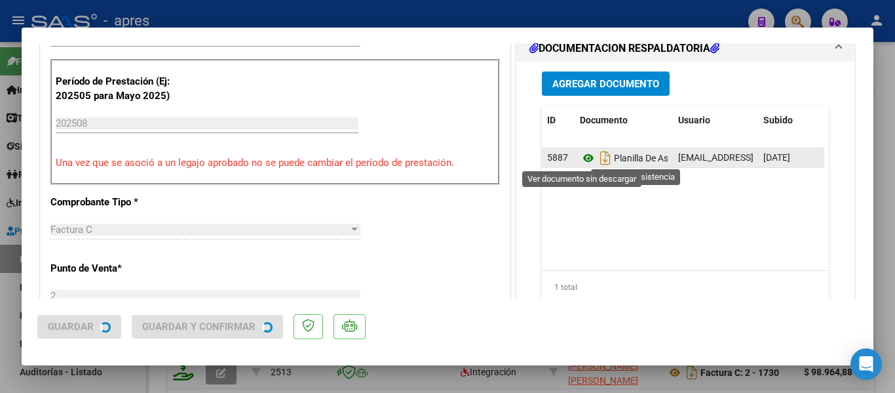
click at [580, 161] on icon at bounding box center [588, 158] width 17 height 16
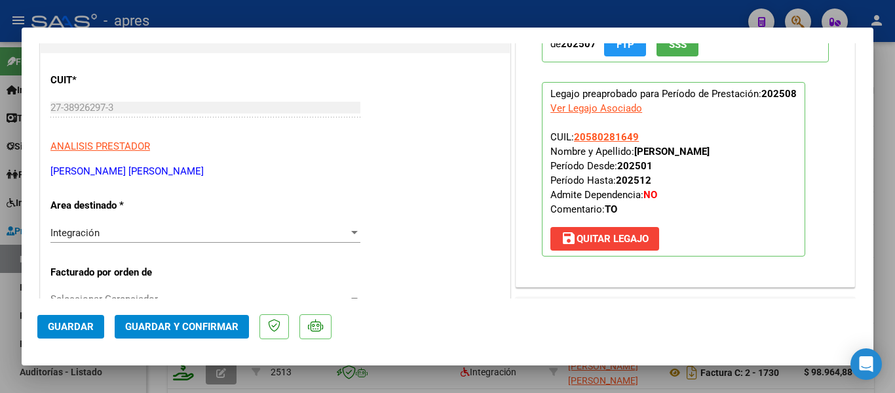
scroll to position [0, 0]
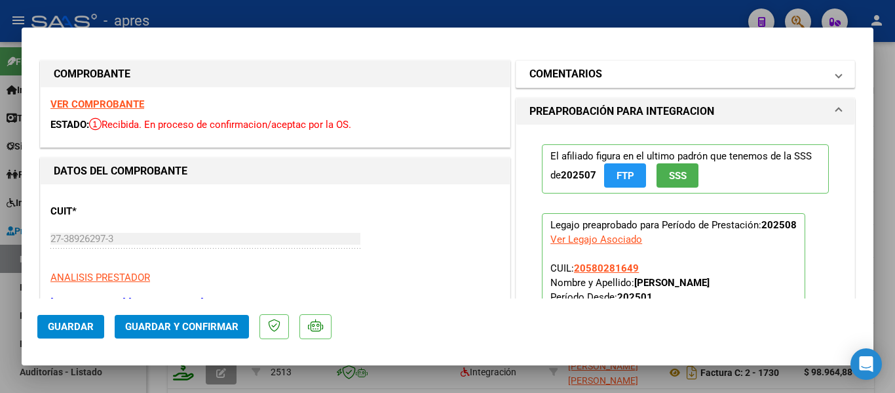
click at [690, 80] on mat-panel-title "COMENTARIOS" at bounding box center [678, 74] width 296 height 16
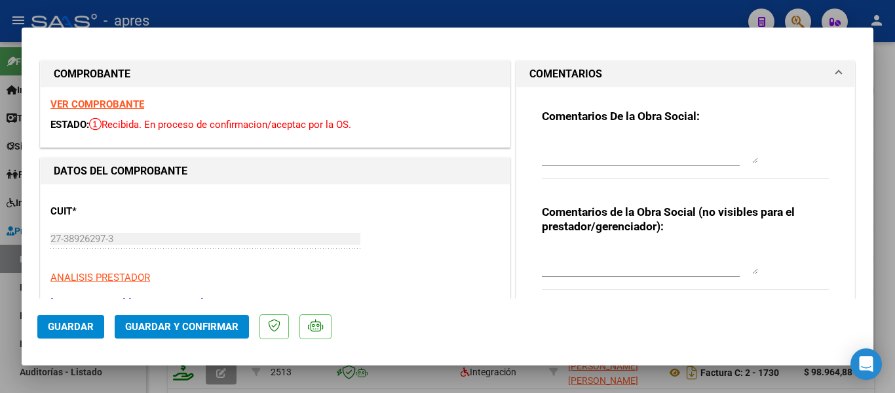
click at [606, 161] on textarea at bounding box center [650, 150] width 216 height 26
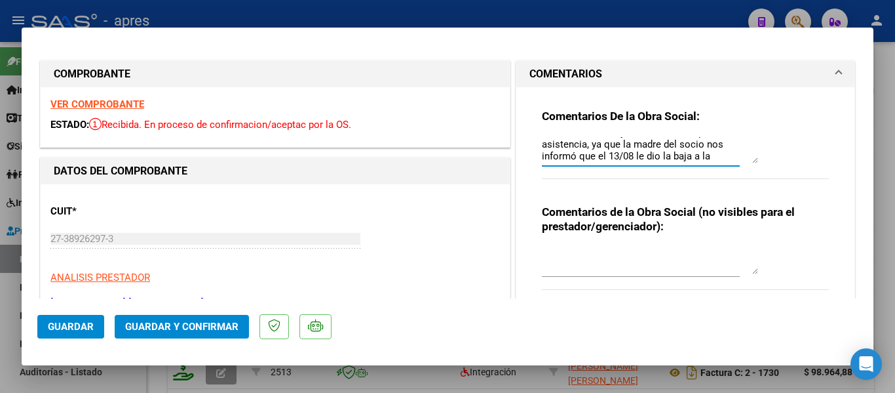
scroll to position [35, 0]
click at [684, 146] on textarea "08/09 Se rechaza. Debe volver a realizar la factura y subir una nueva planilla …" at bounding box center [650, 150] width 216 height 26
click at [684, 147] on textarea "08/09 Se rechaza. Debe volver a realizar la factura y subir una nueva planilla …" at bounding box center [650, 150] width 216 height 26
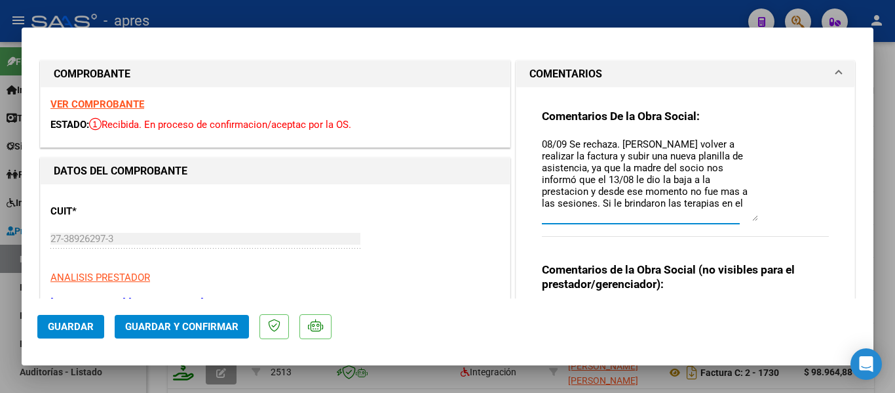
scroll to position [0, 0]
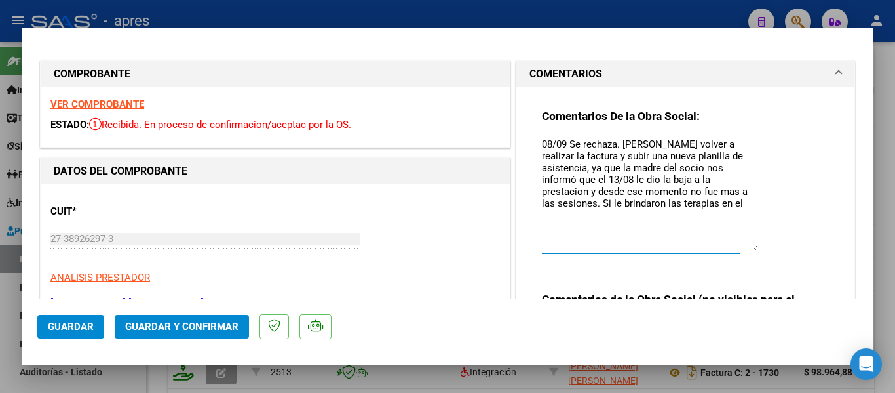
drag, startPoint x: 751, startPoint y: 162, endPoint x: 763, endPoint y: 250, distance: 88.7
click at [763, 250] on div "Comentarios De la Obra Social: 08/09 Se rechaza. Debe volver a realizar la fact…" at bounding box center [685, 195] width 287 height 172
click at [661, 202] on textarea "08/09 Se rechaza. Debe volver a realizar la factura y subir una nueva planilla …" at bounding box center [650, 194] width 216 height 114
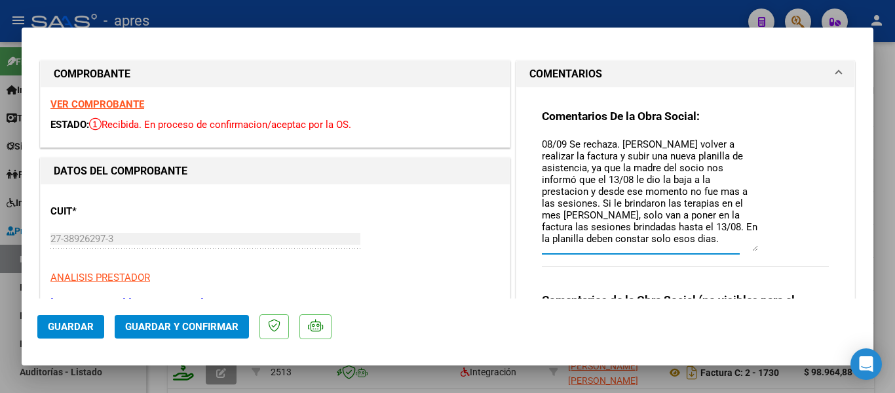
scroll to position [18, 0]
paste textarea "Debe hacer dos registros -Uno con la nueva factura y planilla de asistencia -ot…"
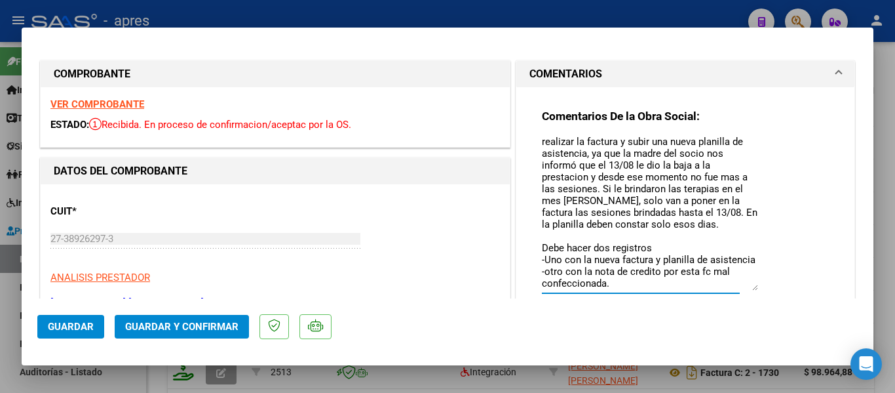
scroll to position [26, 0]
drag, startPoint x: 751, startPoint y: 245, endPoint x: 758, endPoint y: 284, distance: 40.0
click at [758, 284] on div "Comentarios De la Obra Social: 08/09 Se rechaza. Debe volver a realizar la fact…" at bounding box center [685, 215] width 287 height 212
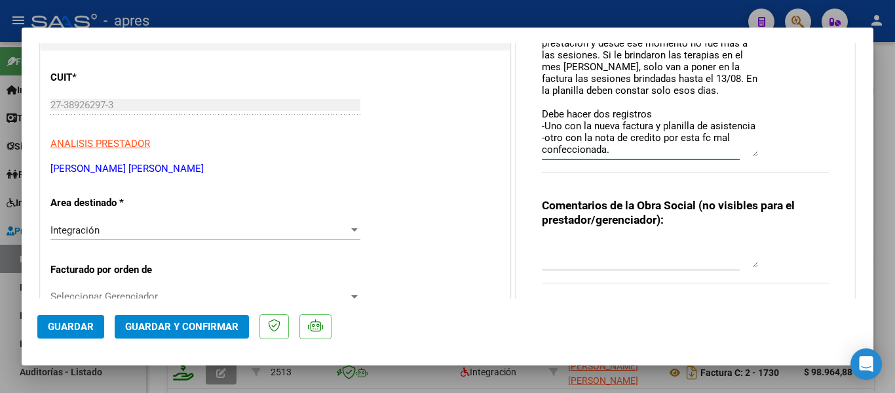
scroll to position [131, 0]
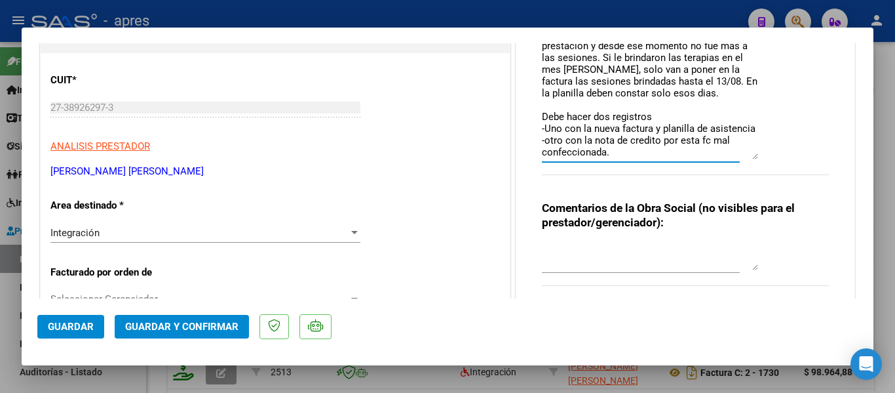
click at [629, 157] on textarea "08/09 Se rechaza. Debe volver a realizar la factura y subir una nueva planilla …" at bounding box center [650, 82] width 216 height 153
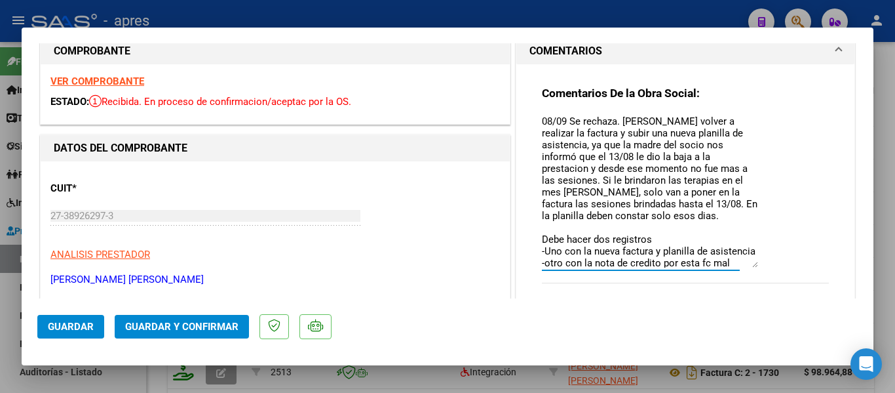
scroll to position [0, 0]
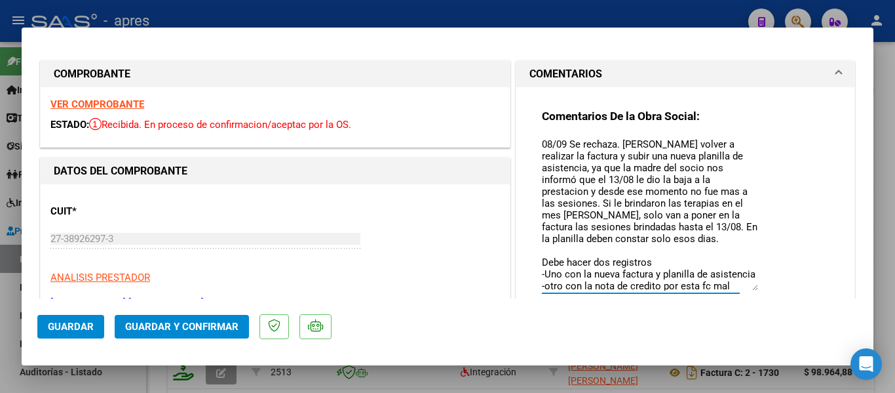
drag, startPoint x: 570, startPoint y: 155, endPoint x: 507, endPoint y: 230, distance: 98.2
type textarea "08/09 Se rechaza. Debe volver a realizar la factura y subir una nueva planilla …"
click at [741, 258] on textarea "08/09 Se rechaza. Debe volver a realizar la factura y subir una nueva planilla …" at bounding box center [650, 213] width 216 height 153
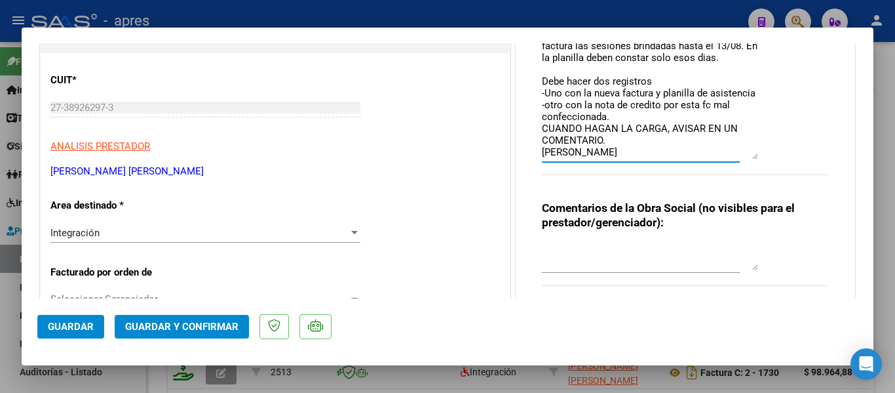
scroll to position [197, 0]
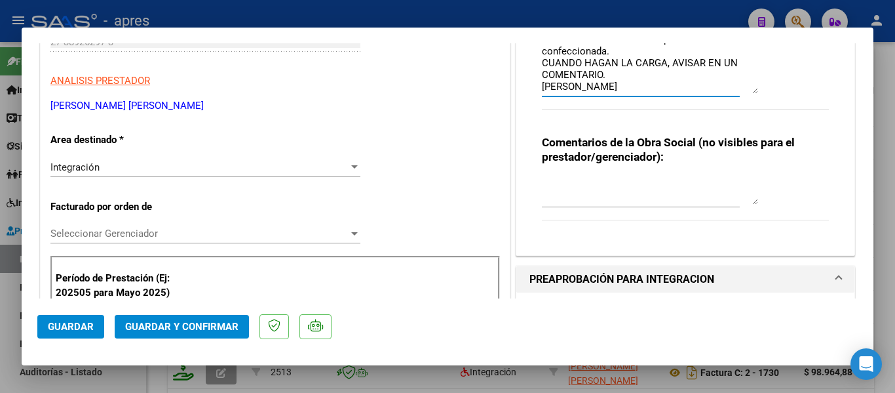
click at [119, 163] on div "Integración" at bounding box center [199, 167] width 298 height 12
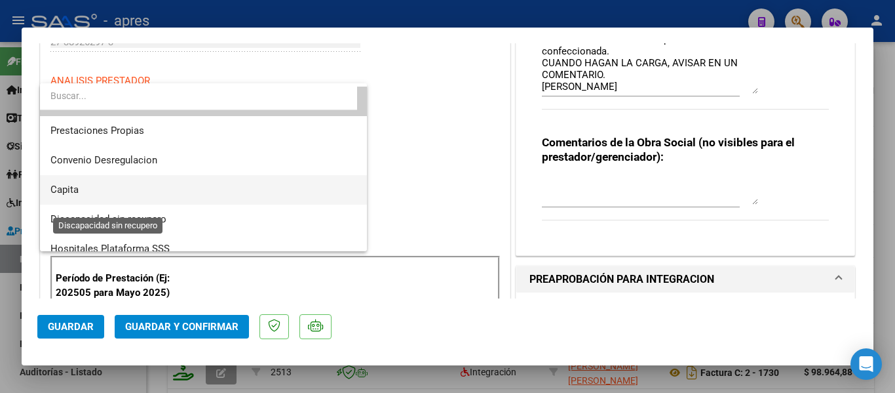
scroll to position [127, 0]
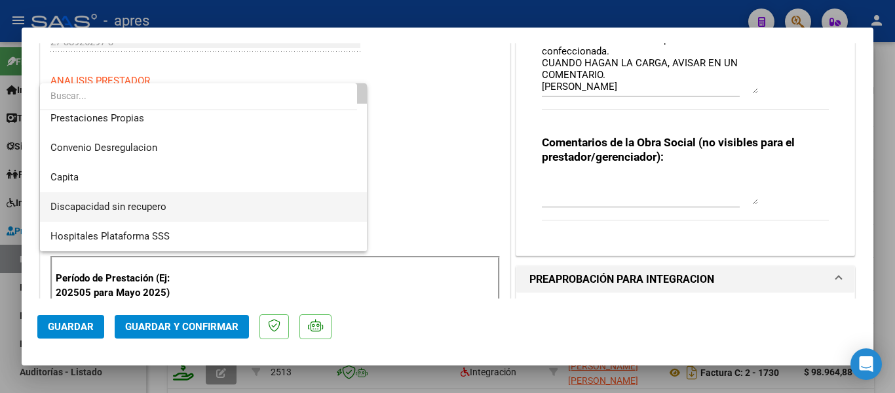
click at [170, 201] on span "Discapacidad sin recupero" at bounding box center [203, 206] width 306 height 29
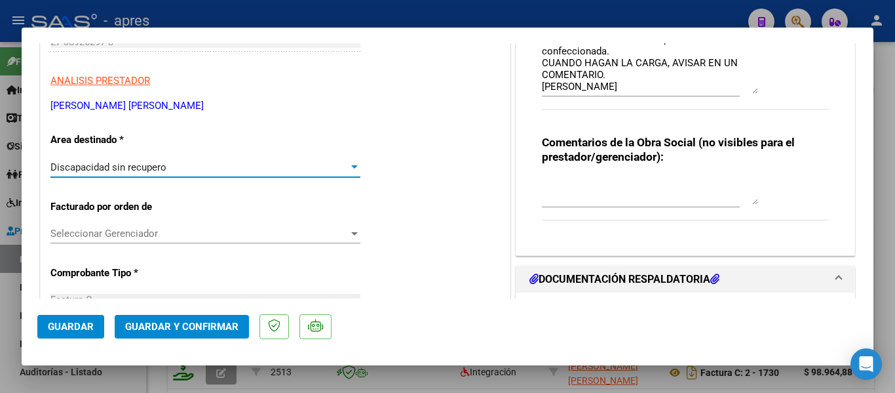
click at [92, 320] on button "Guardar" at bounding box center [70, 327] width 67 height 24
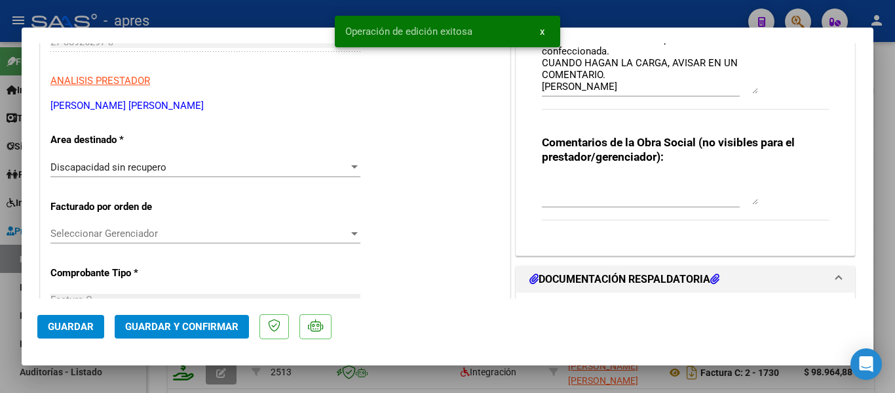
click at [172, 379] on div at bounding box center [447, 196] width 895 height 393
type input "$ 0,00"
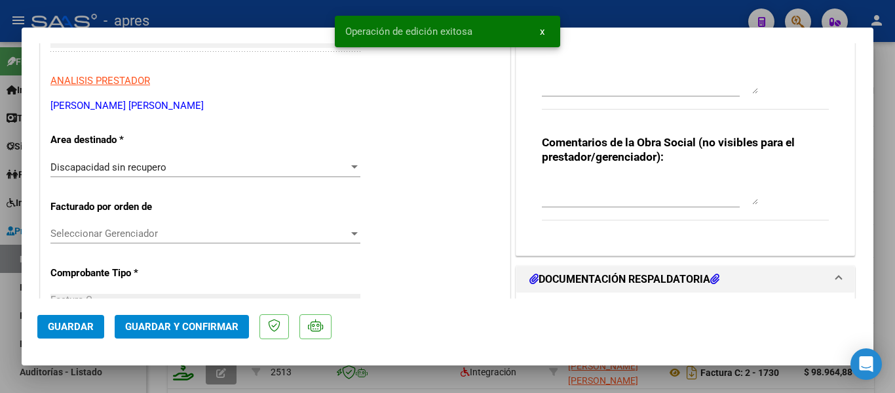
scroll to position [0, 0]
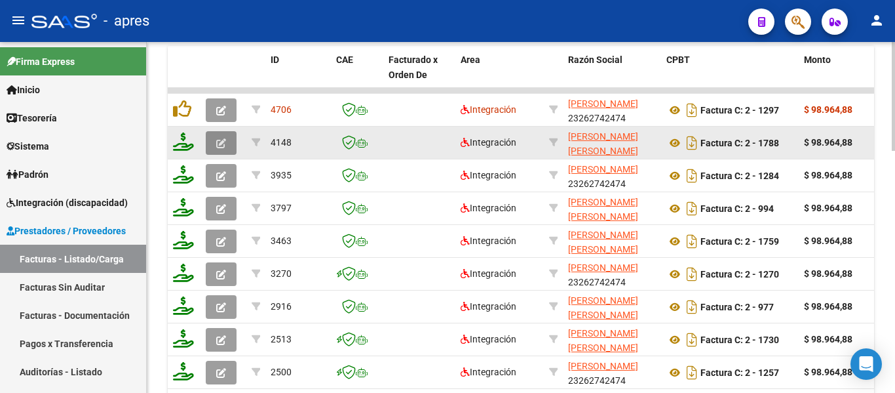
click at [216, 138] on span "button" at bounding box center [221, 143] width 10 height 12
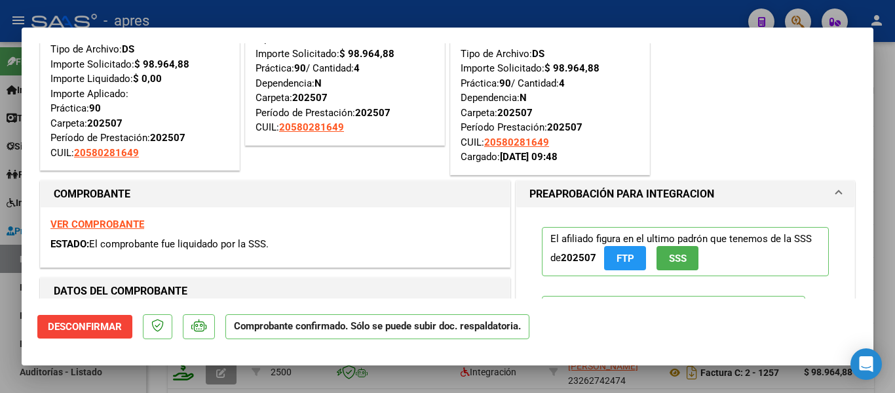
scroll to position [262, 0]
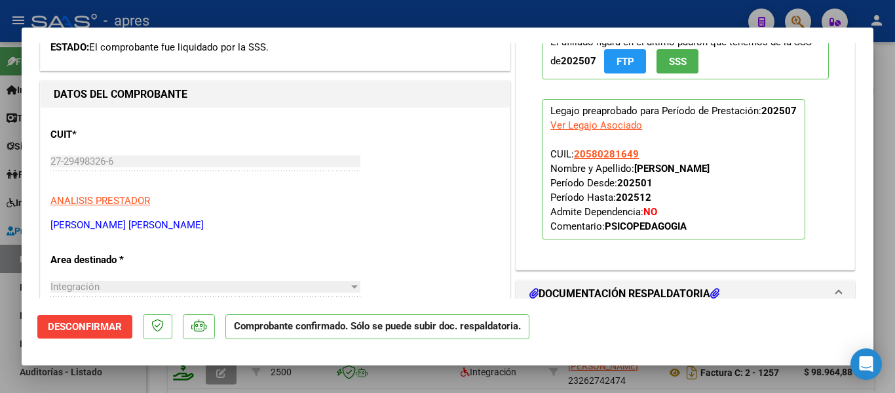
click at [591, 366] on div at bounding box center [447, 196] width 895 height 393
type input "$ 0,00"
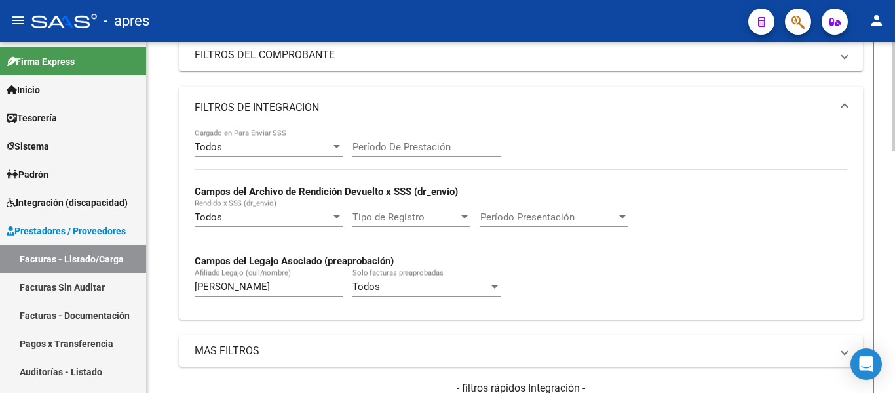
scroll to position [73, 0]
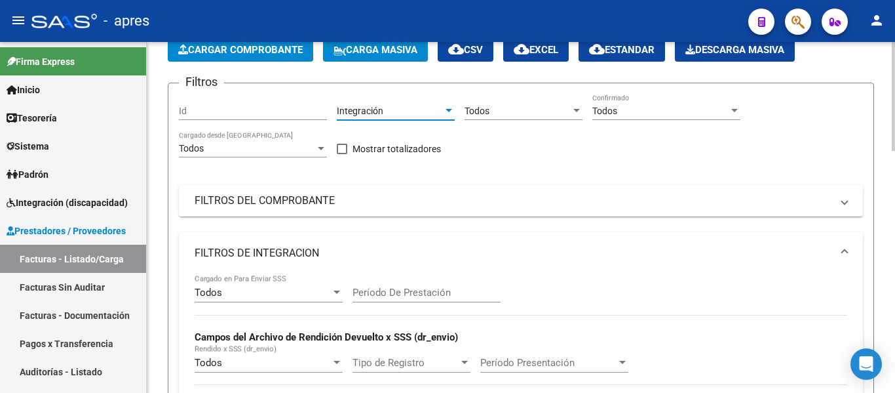
click at [387, 110] on div "Integración" at bounding box center [390, 111] width 106 height 11
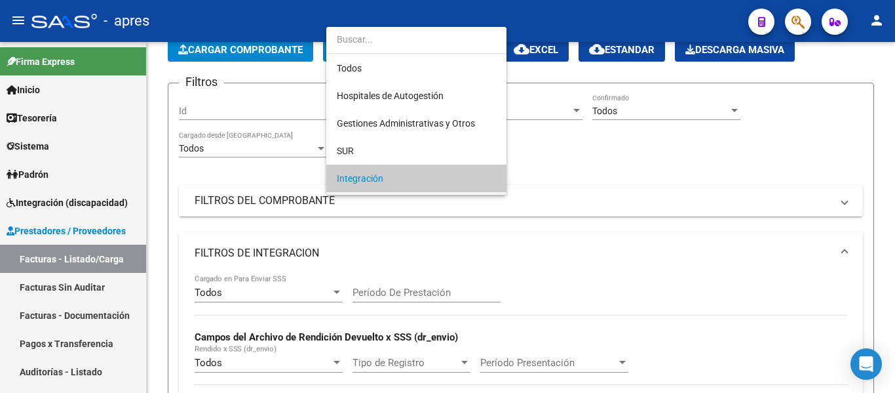
scroll to position [68, 0]
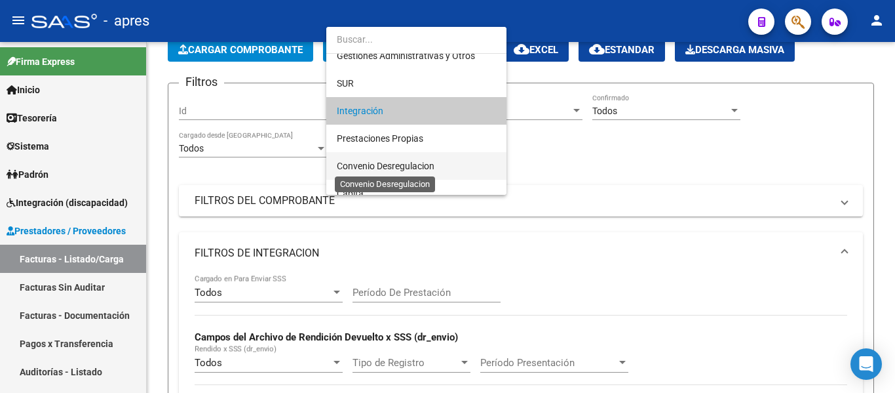
click at [406, 163] on span "Convenio Desregulacion" at bounding box center [386, 166] width 98 height 10
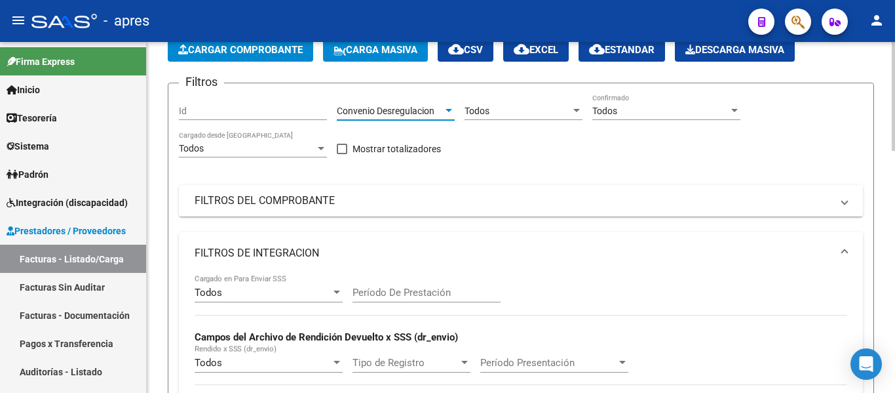
click at [407, 100] on div "Convenio Desregulacion Area" at bounding box center [396, 107] width 118 height 26
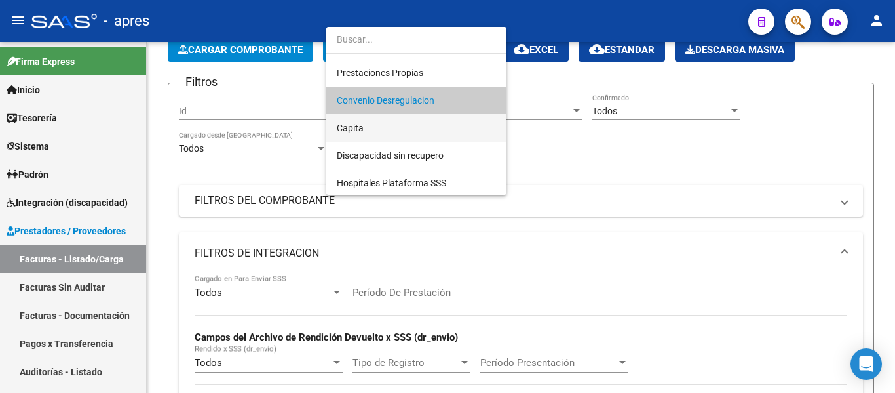
scroll to position [135, 0]
click at [430, 149] on span "Discapacidad sin recupero" at bounding box center [390, 153] width 107 height 10
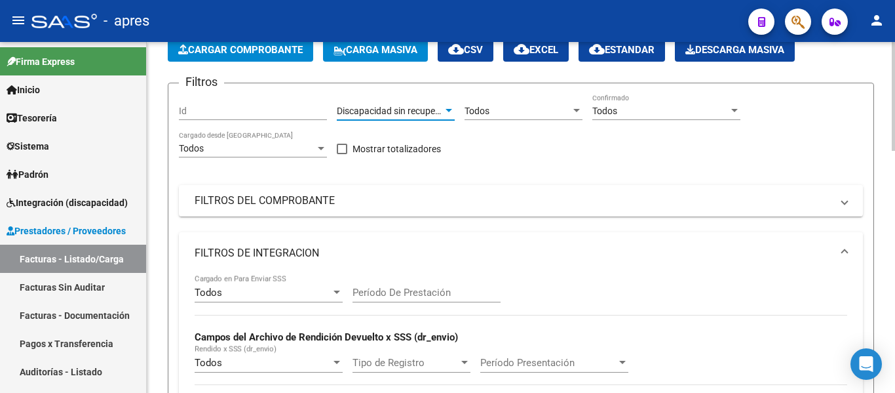
click at [518, 104] on div "Todos Seleccionar Gerenciador" at bounding box center [524, 107] width 118 height 26
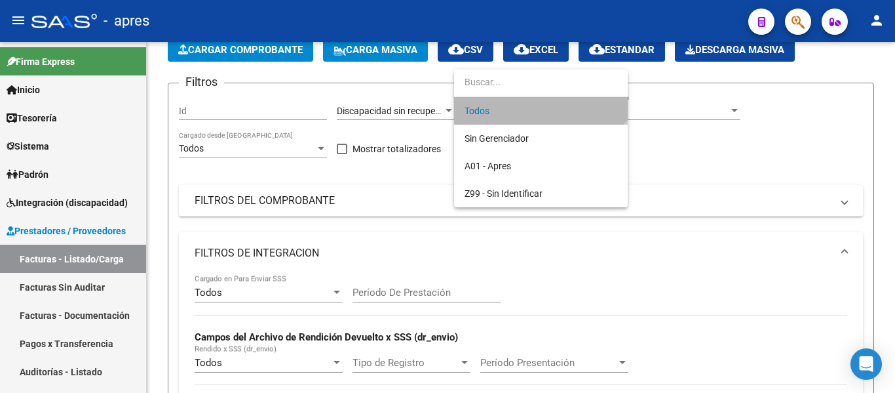
click at [486, 109] on span "Todos" at bounding box center [541, 111] width 153 height 28
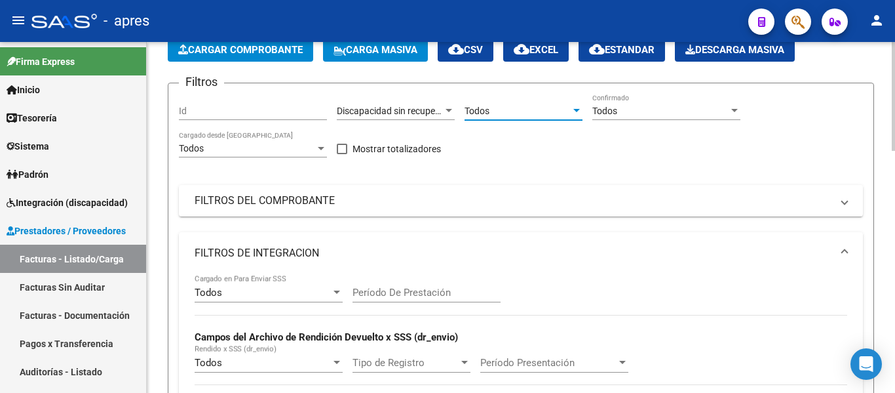
click at [621, 112] on div "Todos" at bounding box center [661, 111] width 136 height 11
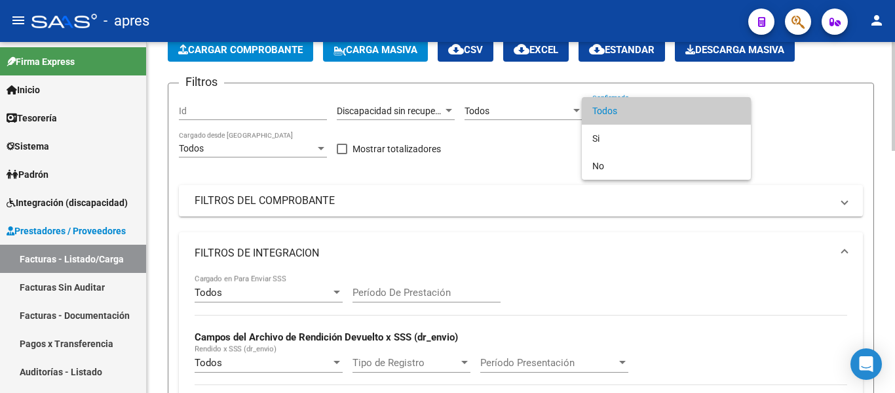
click at [474, 177] on div at bounding box center [447, 196] width 895 height 393
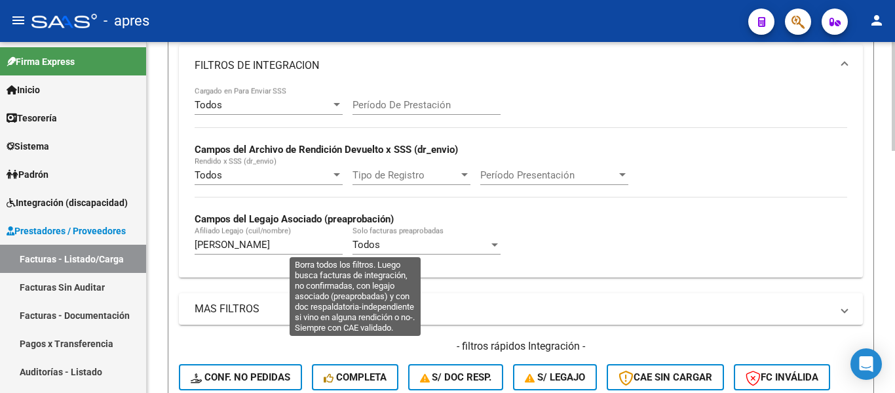
scroll to position [401, 0]
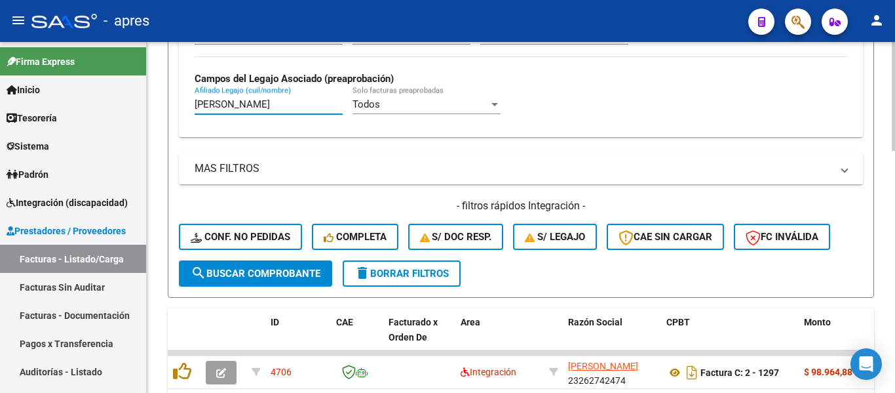
drag, startPoint x: 269, startPoint y: 102, endPoint x: 196, endPoint y: 114, distance: 74.4
click at [196, 114] on div "garcia fabricio Afiliado Legajo (cuil/nombre)" at bounding box center [269, 100] width 148 height 28
click at [300, 271] on span "search Buscar Comprobante" at bounding box center [256, 273] width 130 height 12
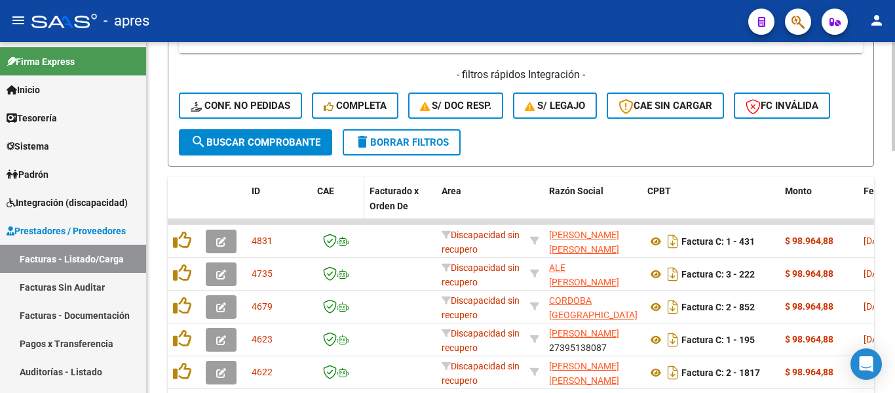
scroll to position [663, 0]
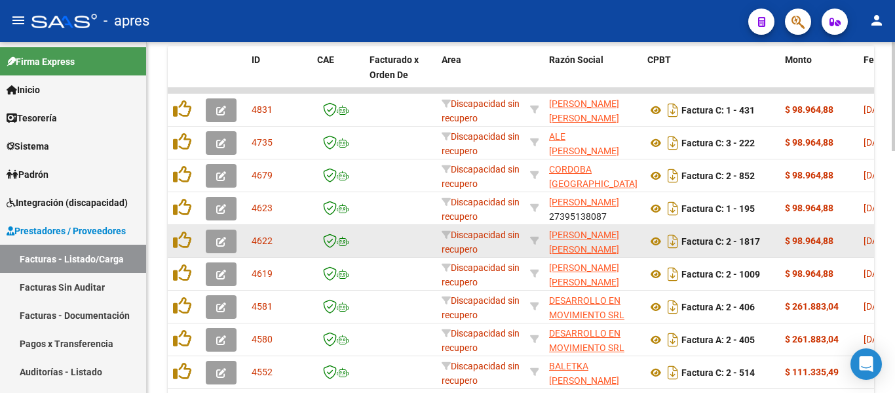
click at [220, 245] on icon "button" at bounding box center [221, 242] width 10 height 10
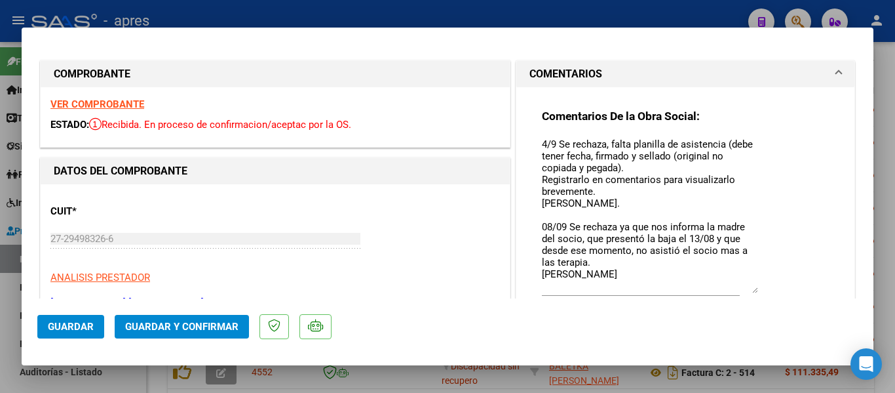
drag, startPoint x: 749, startPoint y: 160, endPoint x: 750, endPoint y: 298, distance: 137.7
click at [771, 302] on mat-dialog-container "COMPROBANTE VER COMPROBANTE ESTADO: Recibida. En proceso de confirmacion/acepta…" at bounding box center [448, 197] width 852 height 338
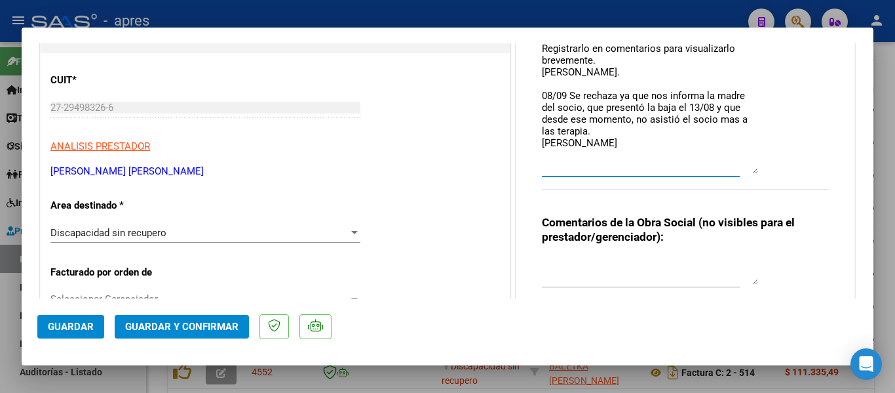
drag, startPoint x: 570, startPoint y: 146, endPoint x: 590, endPoint y: 84, distance: 64.9
click at [574, 101] on textarea "4/9 Se rechaza, falta planilla de asistencia (debe tener fecha, firmado y sella…" at bounding box center [650, 90] width 216 height 168
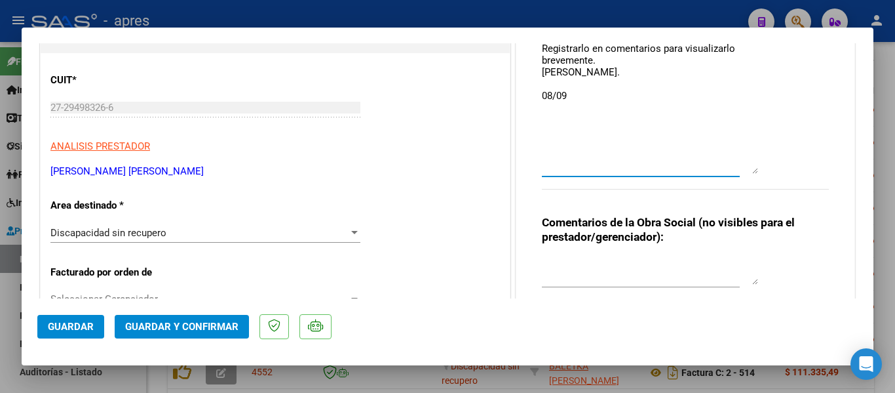
paste textarea "08/09 Se rechaza. Debe volver a realizar la factura y subir una nueva planilla …"
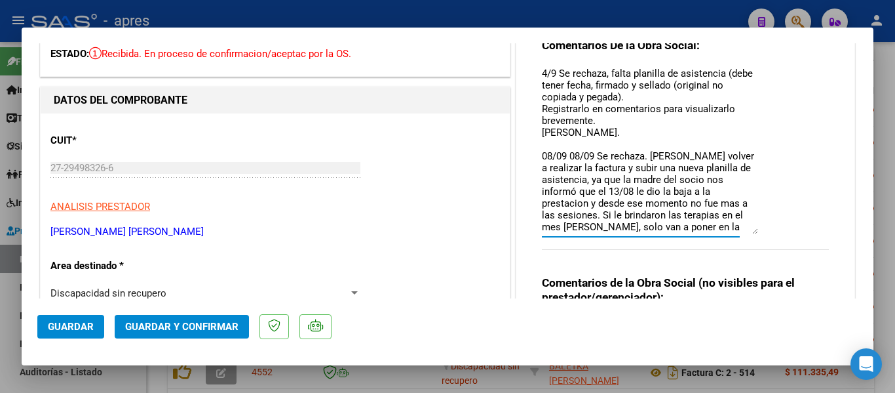
scroll to position [0, 0]
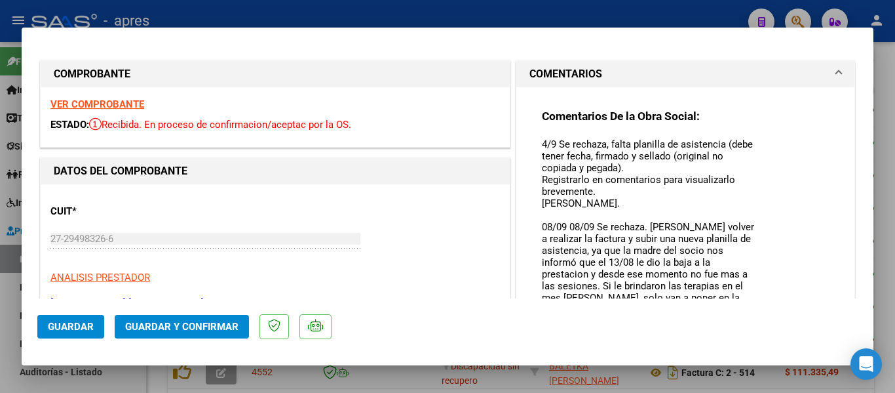
click at [595, 229] on textarea "4/9 Se rechaza, falta planilla de asistencia (debe tener fecha, firmado y sella…" at bounding box center [650, 221] width 216 height 168
drag, startPoint x: 579, startPoint y: 183, endPoint x: 518, endPoint y: 145, distance: 71.8
click at [518, 145] on div "Comentarios De la Obra Social: 4/9 Se rechaza, falta planilla de asistencia (de…" at bounding box center [686, 322] width 338 height 470
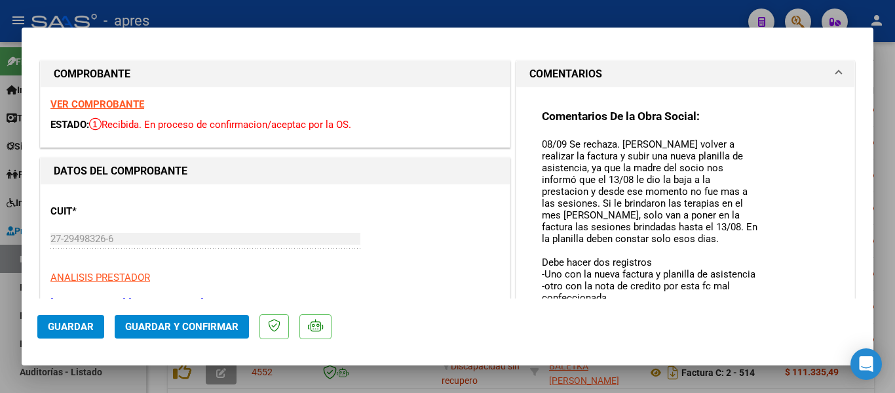
click at [535, 166] on div "Comentarios De la Obra Social: 08/09 Se rechaza. Debe volver a realizar la fact…" at bounding box center [685, 317] width 307 height 460
click at [542, 165] on textarea "08/09 Se rechaza. Debe volver a realizar la factura y subir una nueva planilla …" at bounding box center [650, 221] width 216 height 168
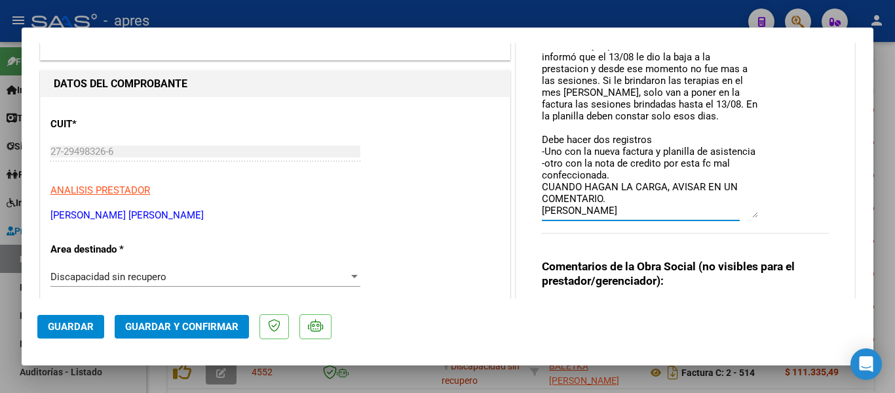
scroll to position [197, 0]
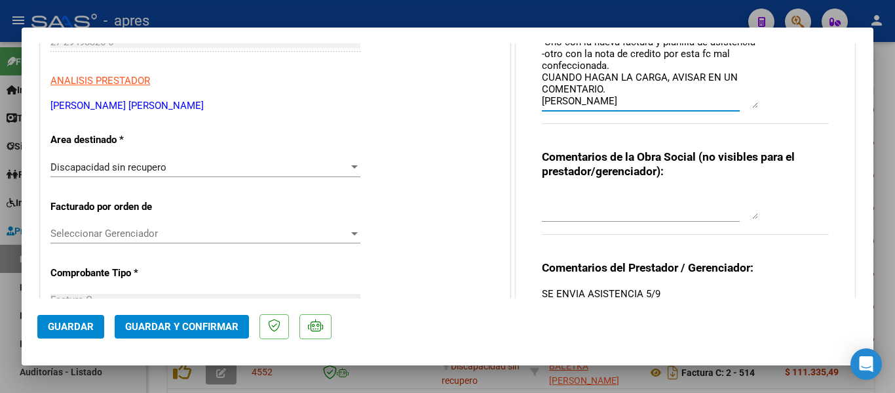
type textarea "08/09 Se rechaza. Debe volver a realizar la factura y subir una nueva planilla …"
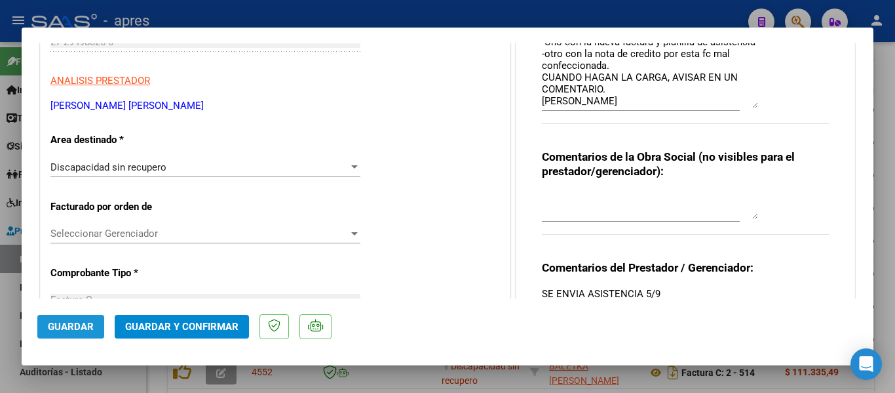
click at [71, 327] on span "Guardar" at bounding box center [71, 327] width 46 height 12
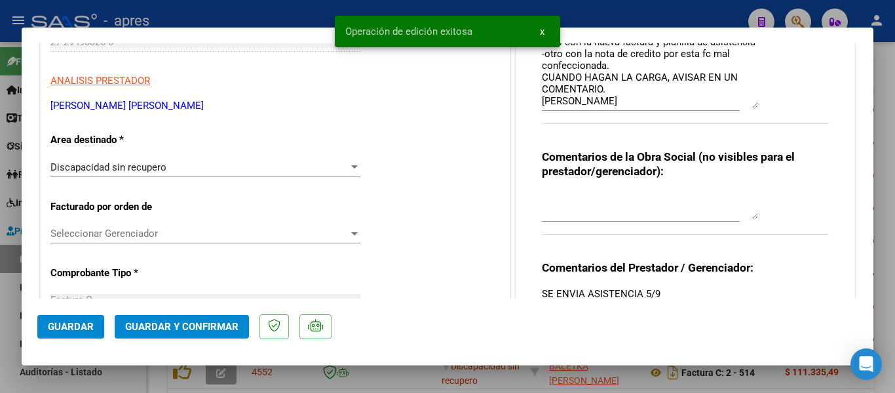
click at [102, 385] on div at bounding box center [447, 196] width 895 height 393
type input "$ 0,00"
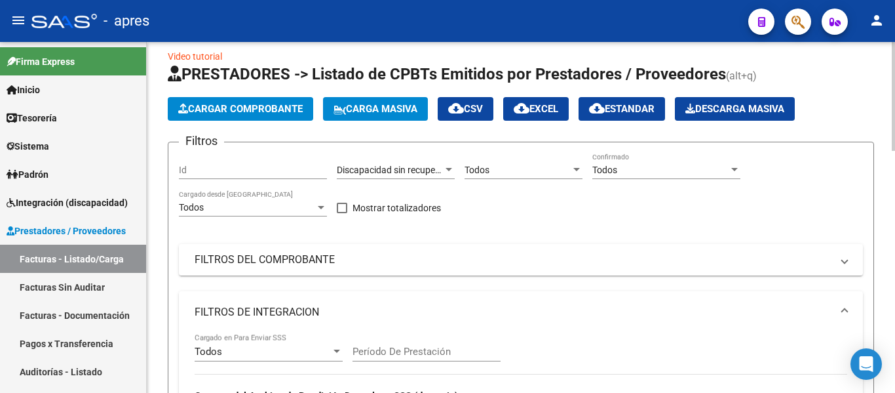
scroll to position [7, 0]
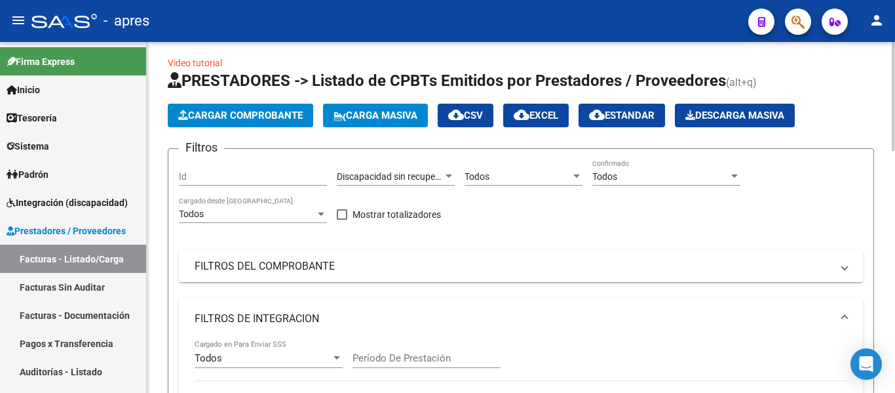
click at [408, 171] on span "Discapacidad sin recupero" at bounding box center [390, 176] width 107 height 10
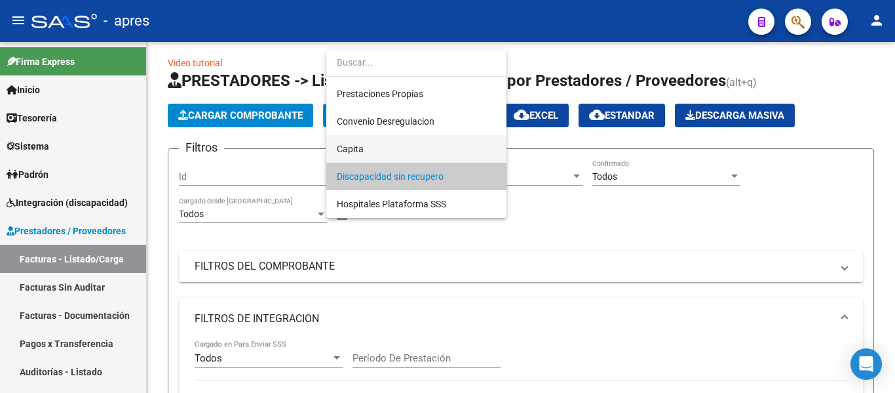
scroll to position [69, 0]
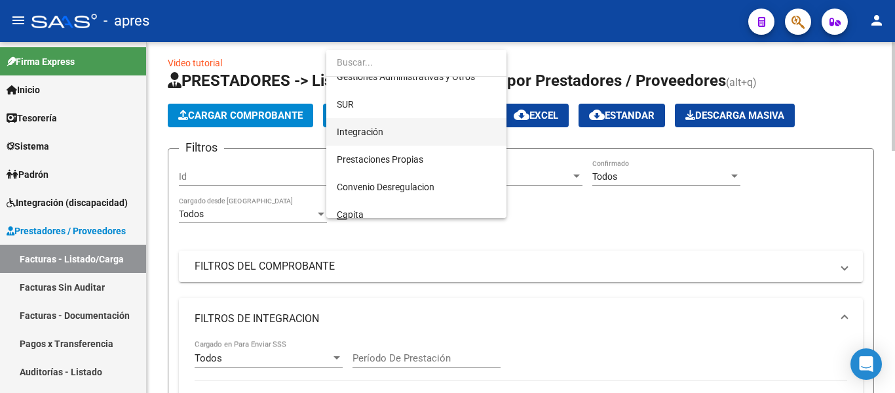
click at [410, 138] on span "Integración" at bounding box center [416, 132] width 159 height 28
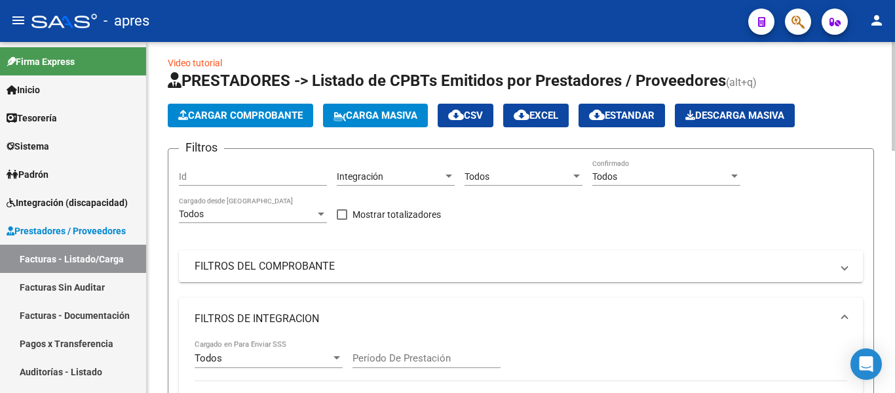
click at [505, 183] on div "Todos Seleccionar Gerenciador" at bounding box center [524, 172] width 118 height 26
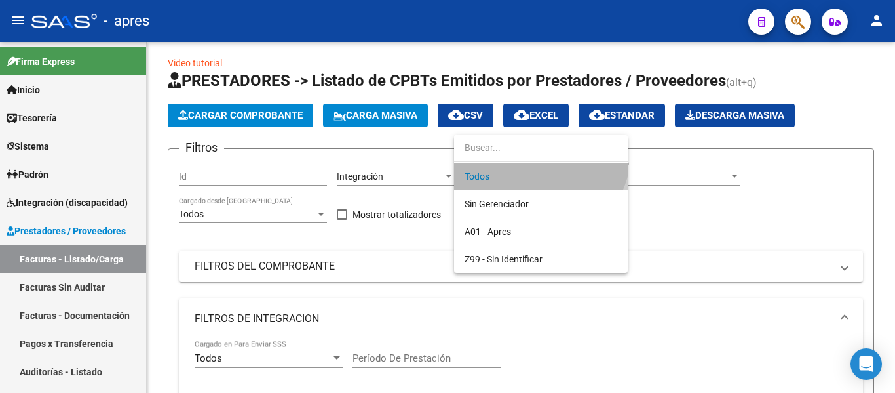
click at [512, 181] on span "Todos" at bounding box center [541, 177] width 153 height 28
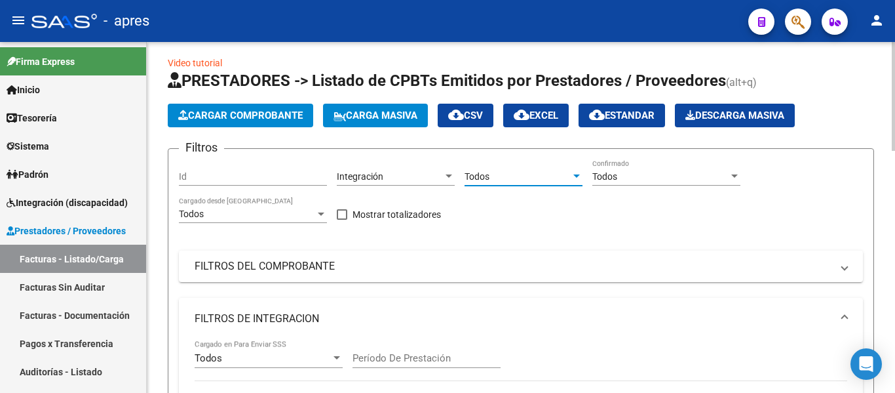
click at [643, 176] on div "Todos" at bounding box center [661, 176] width 136 height 11
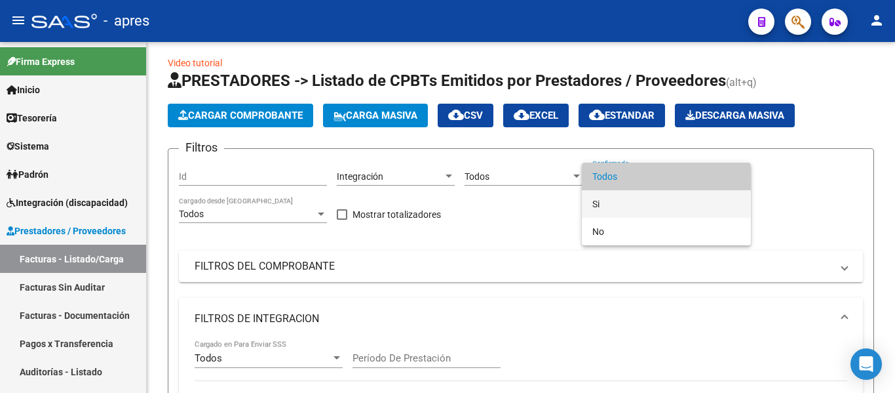
click at [648, 199] on span "Si" at bounding box center [667, 204] width 148 height 28
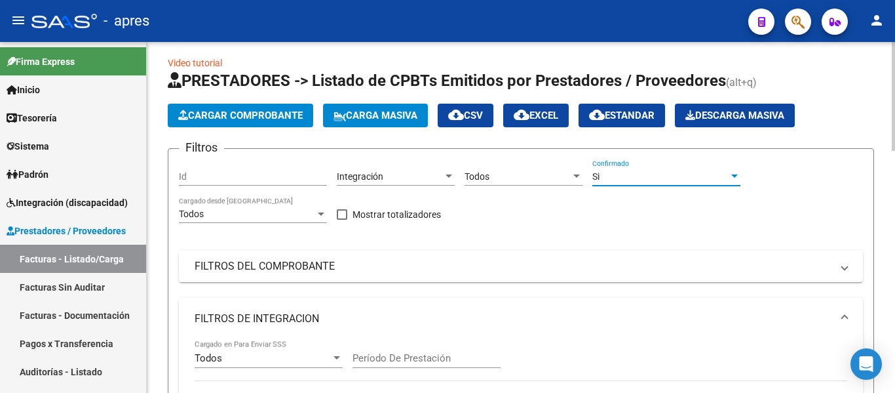
click at [601, 173] on div "Si" at bounding box center [661, 176] width 136 height 11
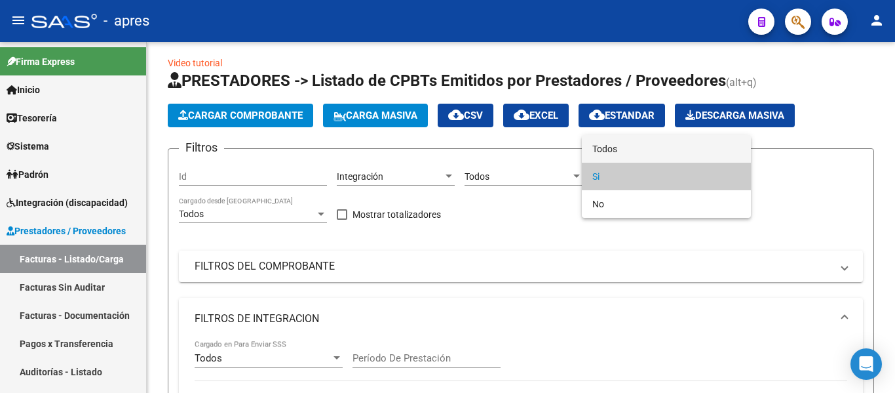
click at [605, 153] on span "Todos" at bounding box center [667, 149] width 148 height 28
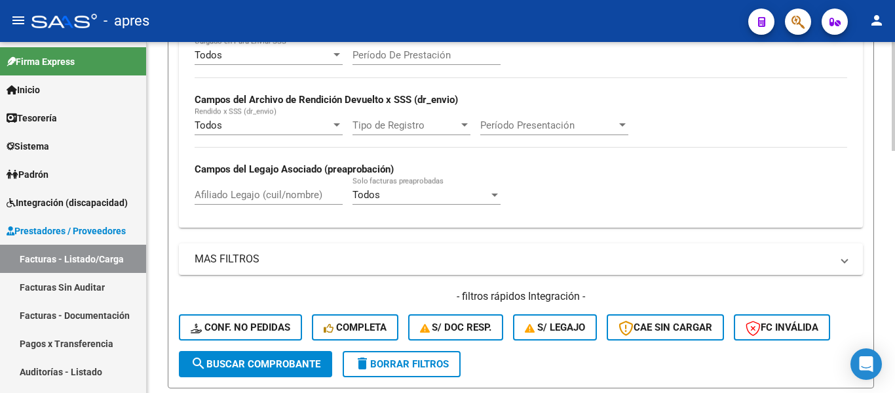
scroll to position [328, 0]
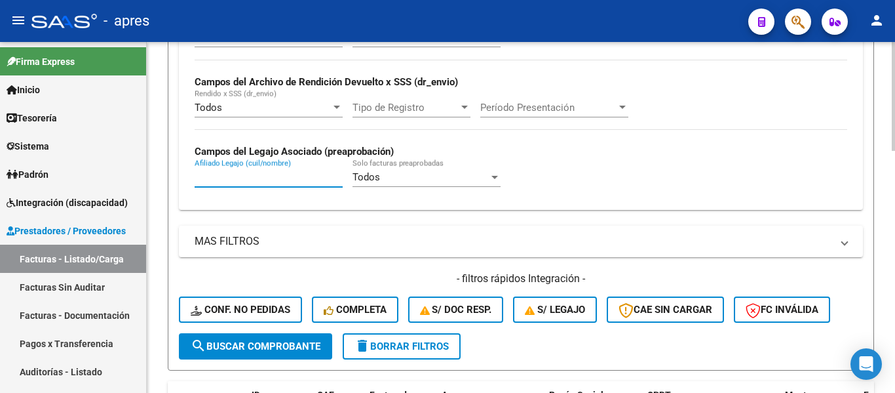
click at [271, 178] on input "Afiliado Legajo (cuil/nombre)" at bounding box center [269, 177] width 148 height 12
type input "garola"
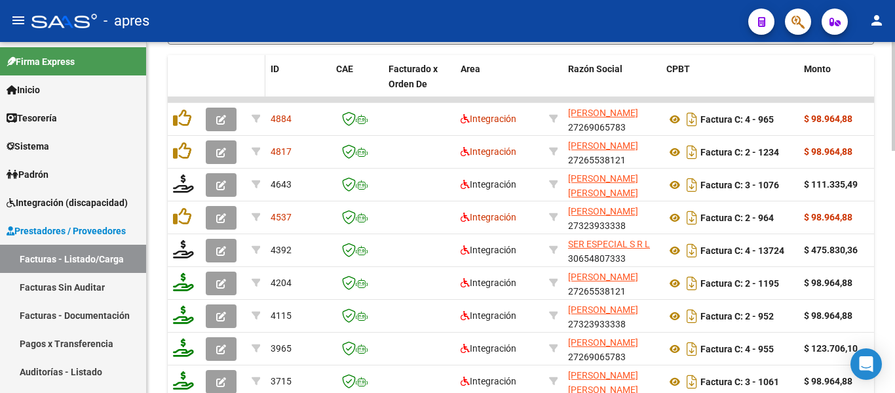
scroll to position [656, 0]
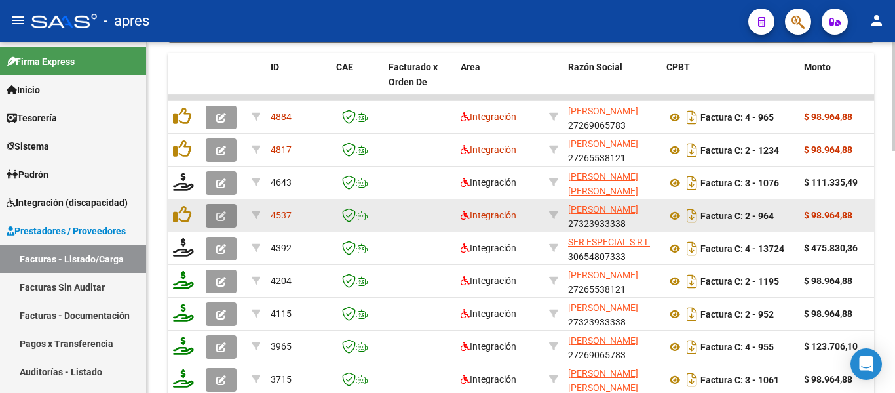
click at [230, 216] on button "button" at bounding box center [221, 216] width 31 height 24
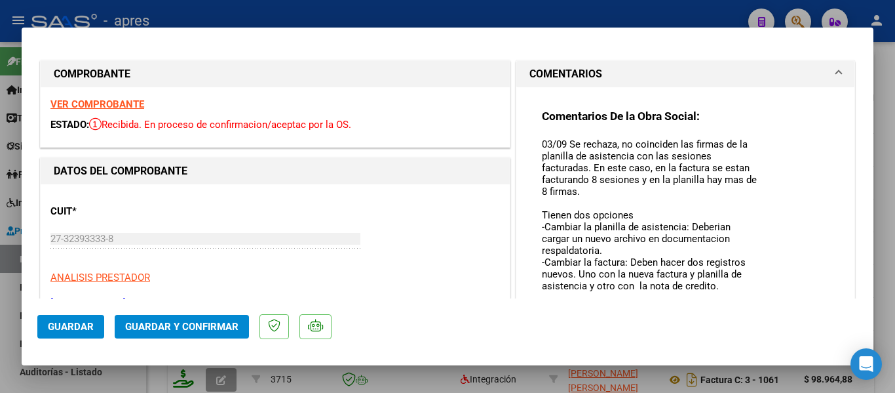
drag, startPoint x: 749, startPoint y: 160, endPoint x: 641, endPoint y: 233, distance: 129.8
click at [745, 309] on mat-dialog-container "COMPROBANTE VER COMPROBANTE ESTADO: Recibida. En proceso de confirmacion/acepta…" at bounding box center [448, 197] width 852 height 338
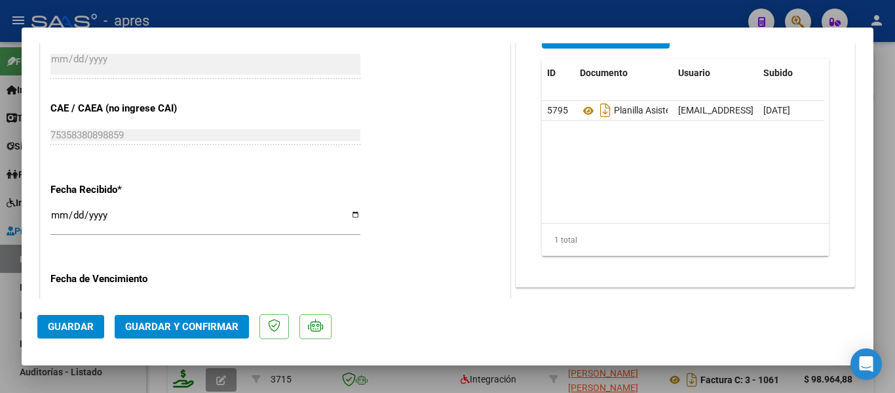
scroll to position [807, 0]
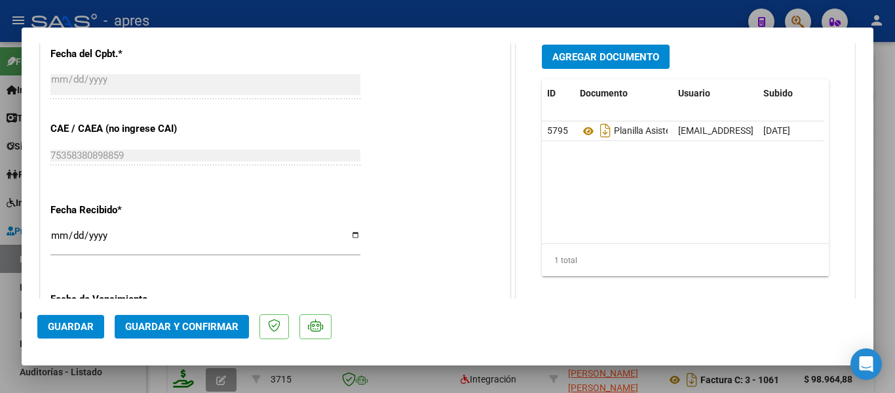
click at [441, 364] on mat-dialog-container "COMPROBANTE VER COMPROBANTE ESTADO: Recibida. En proceso de confirmacion/acepta…" at bounding box center [448, 197] width 852 height 338
click at [398, 372] on div at bounding box center [447, 196] width 895 height 393
type input "$ 0,00"
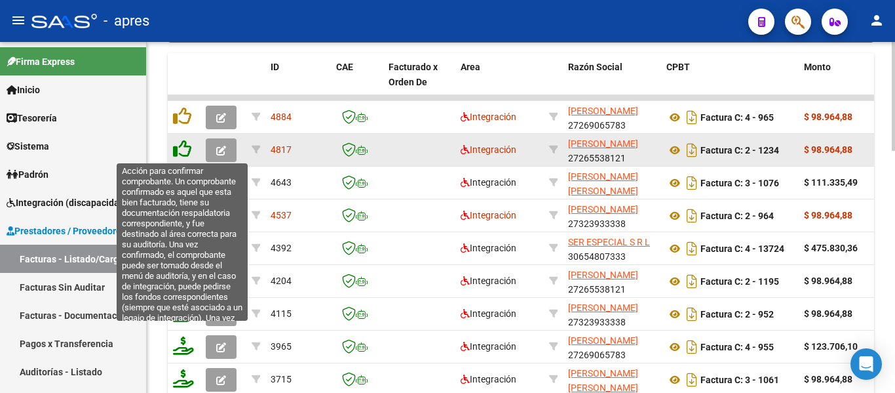
click at [186, 153] on icon at bounding box center [182, 149] width 18 height 18
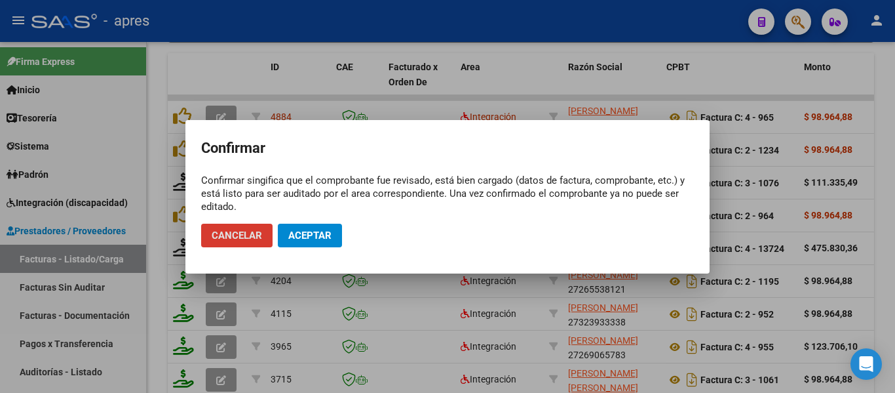
click at [352, 177] on div "Confirmar singifica que el comprobante fue revisado, está bien cargado (datos d…" at bounding box center [447, 193] width 493 height 39
click at [243, 233] on span "Cancelar" at bounding box center [237, 235] width 50 height 12
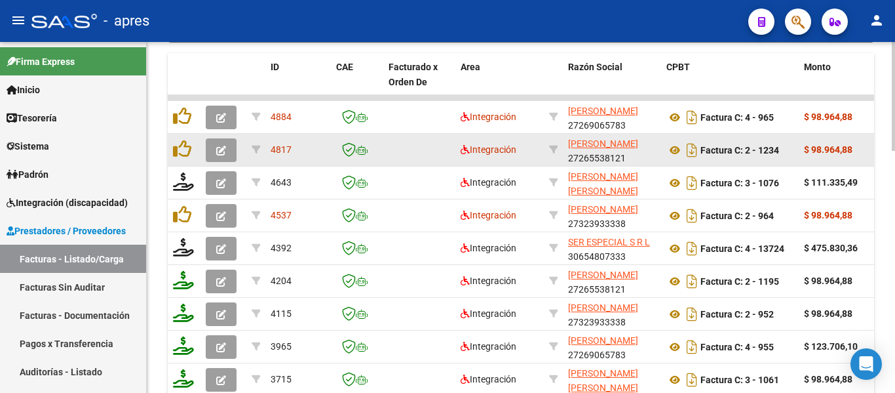
click at [228, 146] on button "button" at bounding box center [221, 150] width 31 height 24
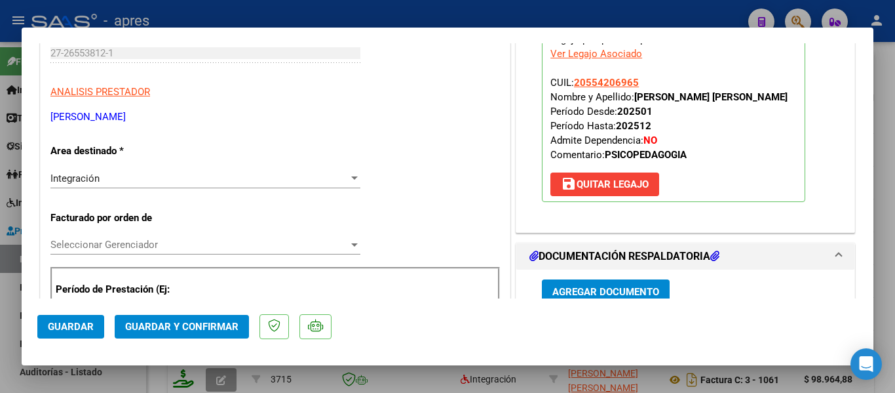
scroll to position [197, 0]
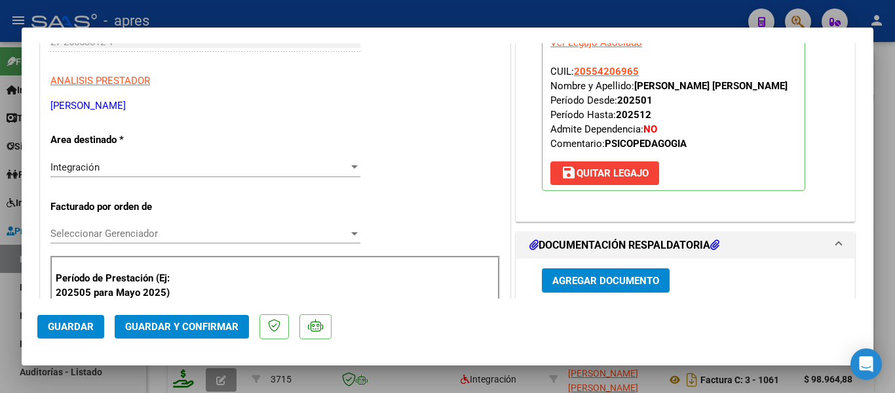
click at [359, 386] on div at bounding box center [447, 196] width 895 height 393
type input "$ 0,00"
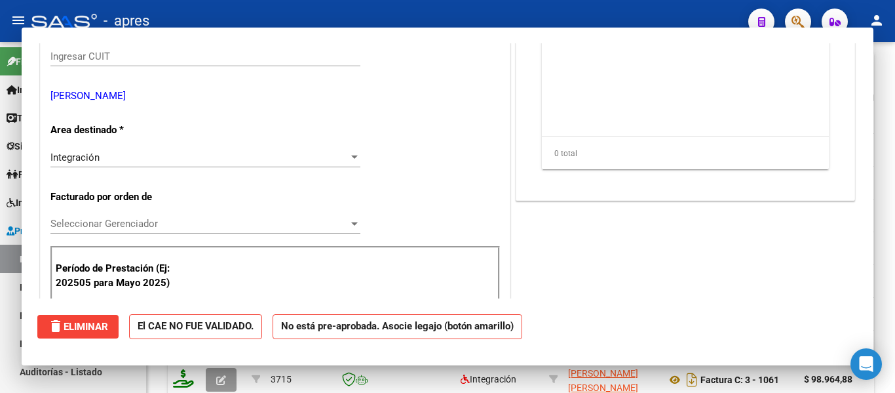
scroll to position [212, 0]
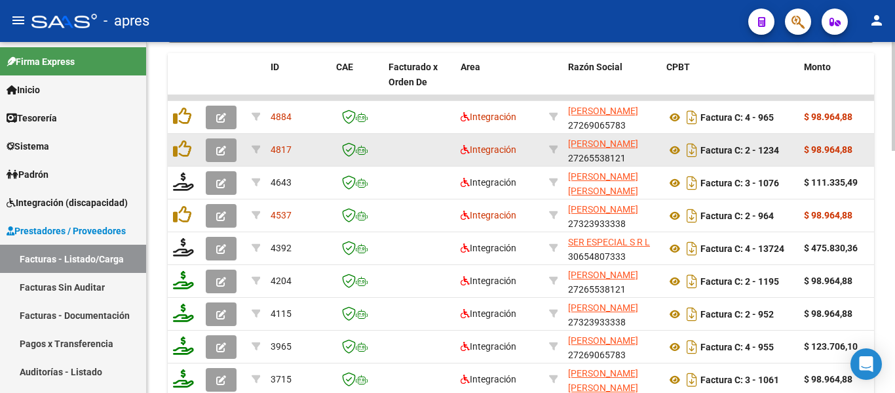
click at [212, 155] on button "button" at bounding box center [221, 150] width 31 height 24
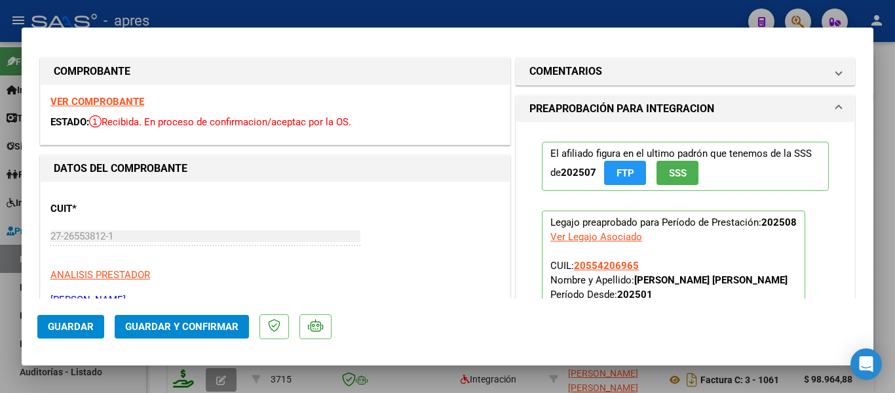
scroll to position [0, 0]
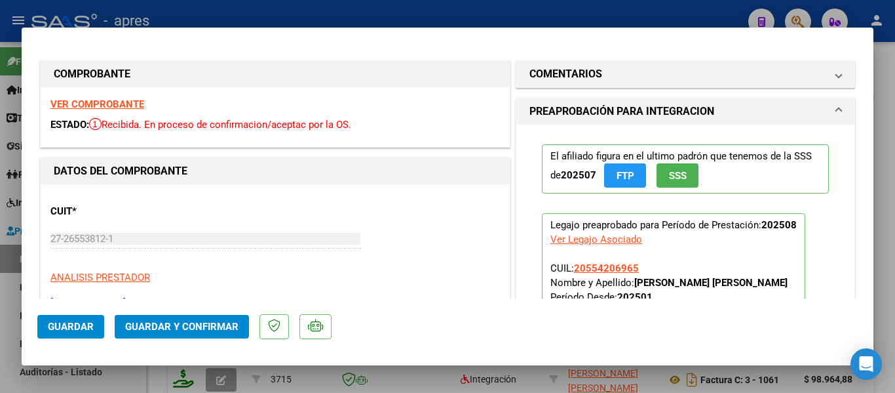
click at [129, 108] on strong "VER COMPROBANTE" at bounding box center [97, 104] width 94 height 12
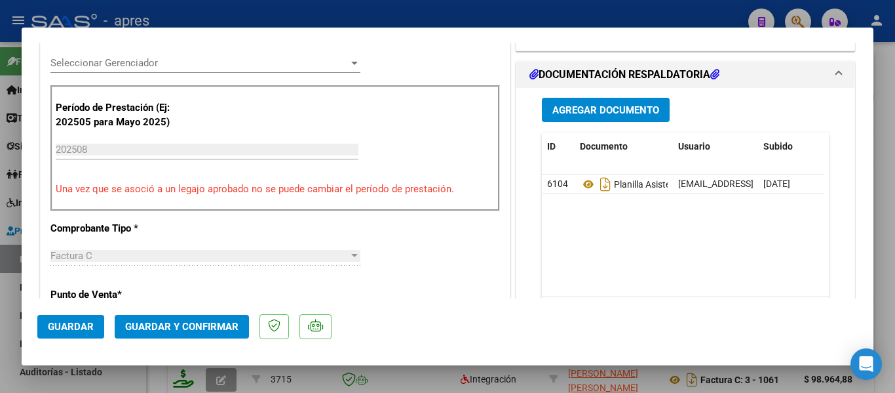
scroll to position [459, 0]
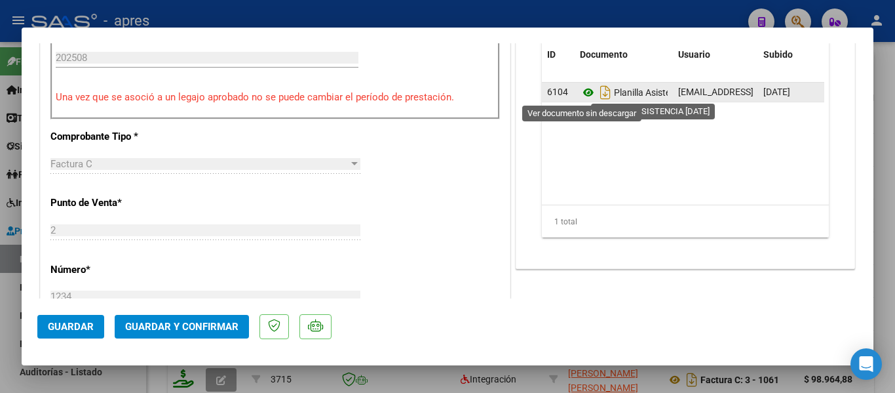
click at [582, 87] on icon at bounding box center [588, 93] width 17 height 16
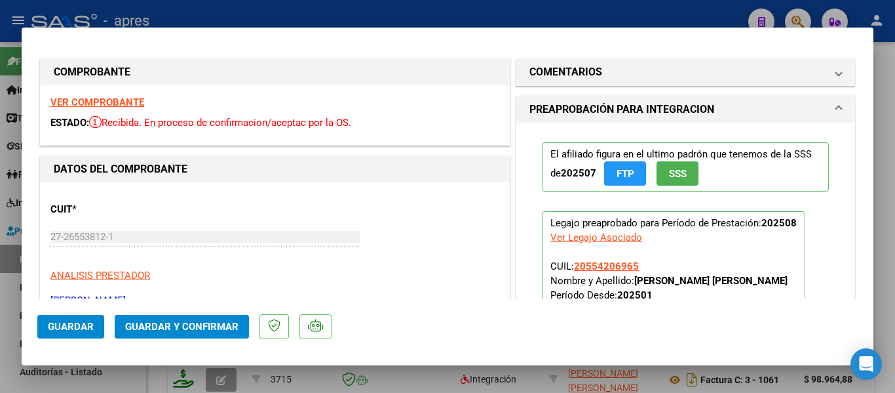
scroll to position [0, 0]
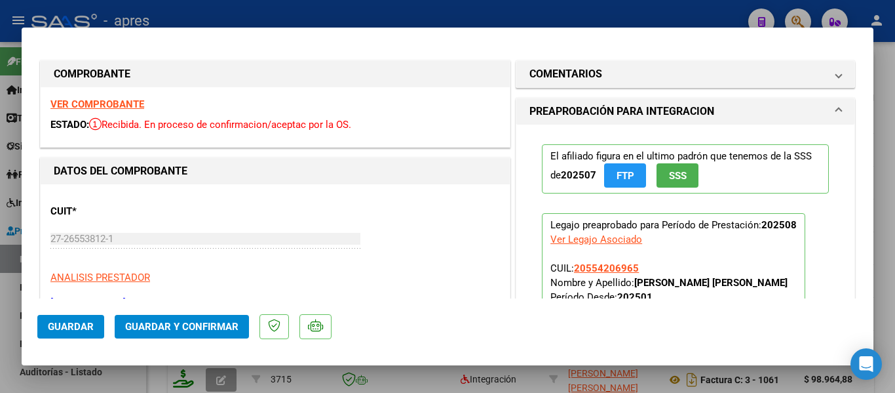
click at [193, 325] on span "Guardar y Confirmar" at bounding box center [181, 327] width 113 height 12
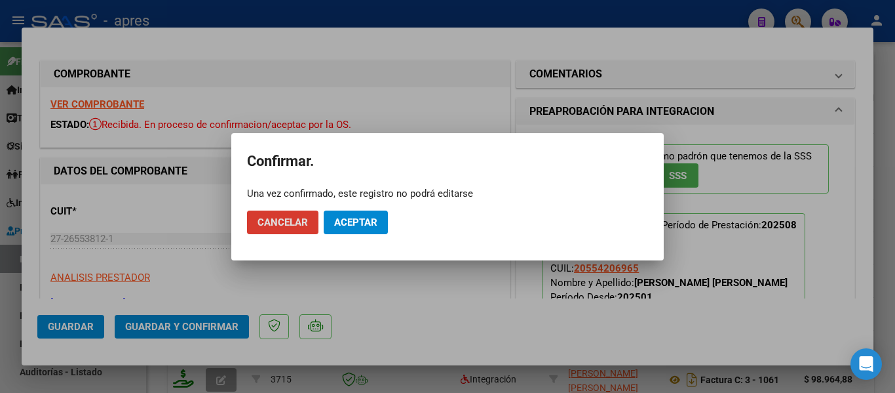
click at [349, 222] on span "Aceptar" at bounding box center [355, 222] width 43 height 12
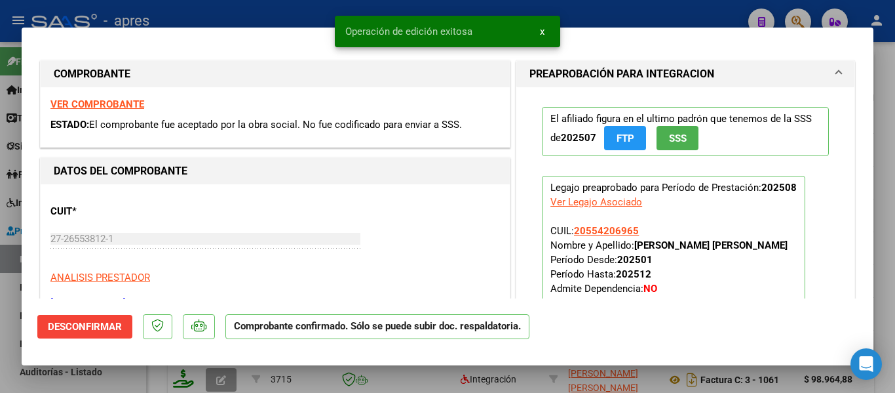
click at [168, 372] on div at bounding box center [447, 196] width 895 height 393
type input "$ 0,00"
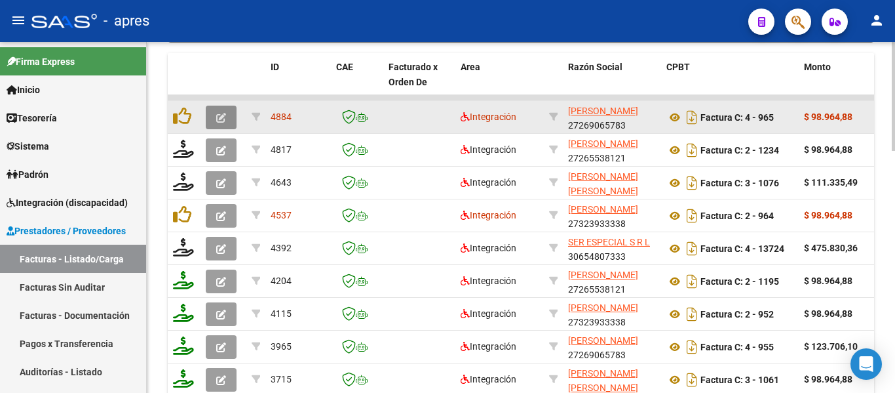
click at [222, 119] on icon "button" at bounding box center [221, 118] width 10 height 10
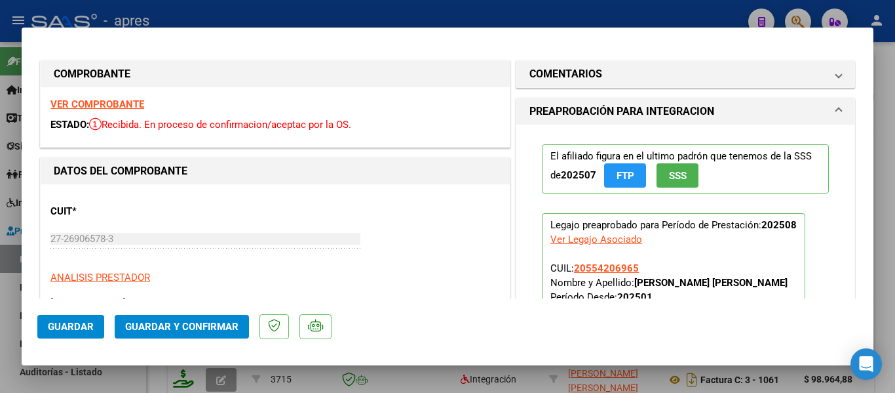
click at [138, 104] on strong "VER COMPROBANTE" at bounding box center [97, 104] width 94 height 12
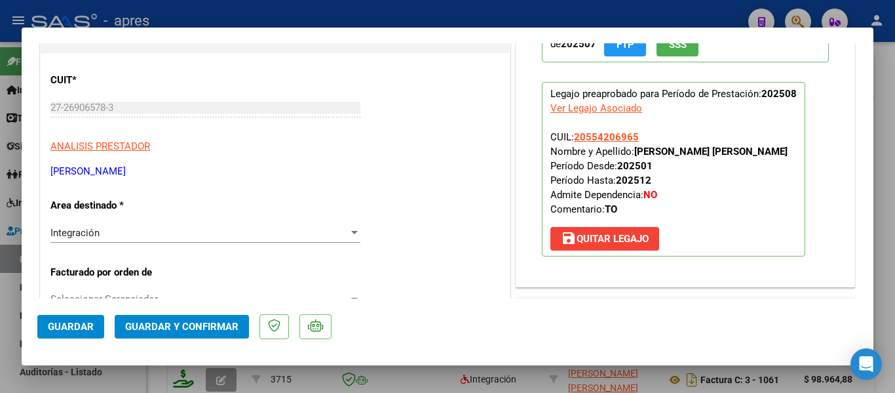
scroll to position [262, 0]
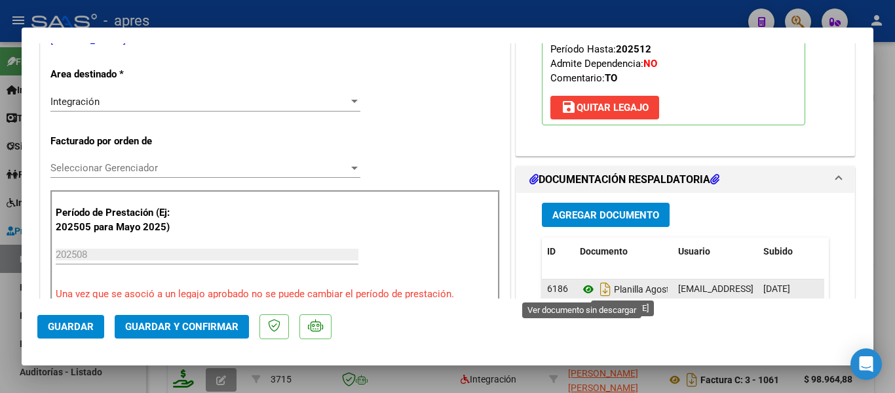
click at [584, 293] on icon at bounding box center [588, 289] width 17 height 16
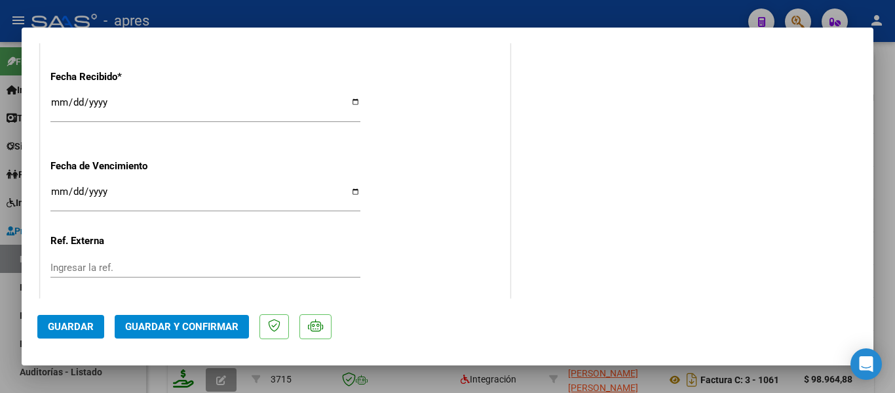
scroll to position [983, 0]
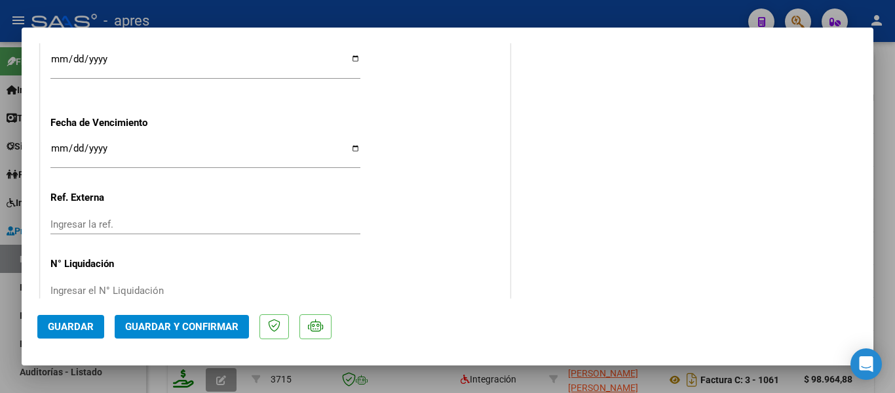
click at [209, 328] on span "Guardar y Confirmar" at bounding box center [181, 327] width 113 height 12
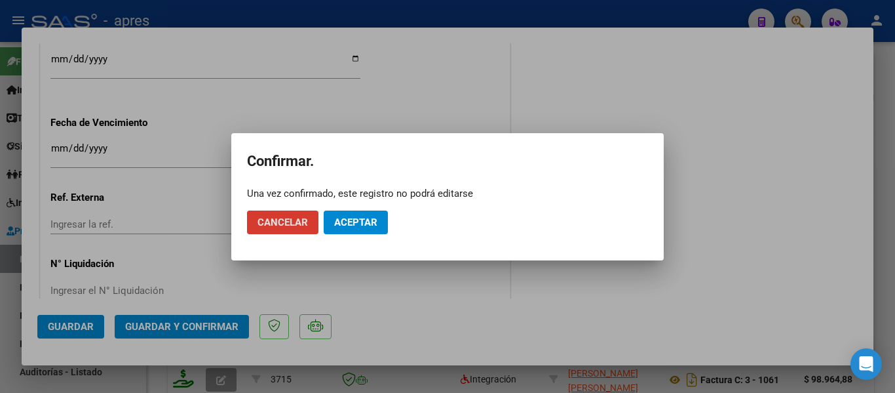
click at [353, 206] on mat-dialog-actions "Cancelar Aceptar" at bounding box center [447, 222] width 401 height 45
click at [357, 220] on span "Aceptar" at bounding box center [355, 222] width 43 height 12
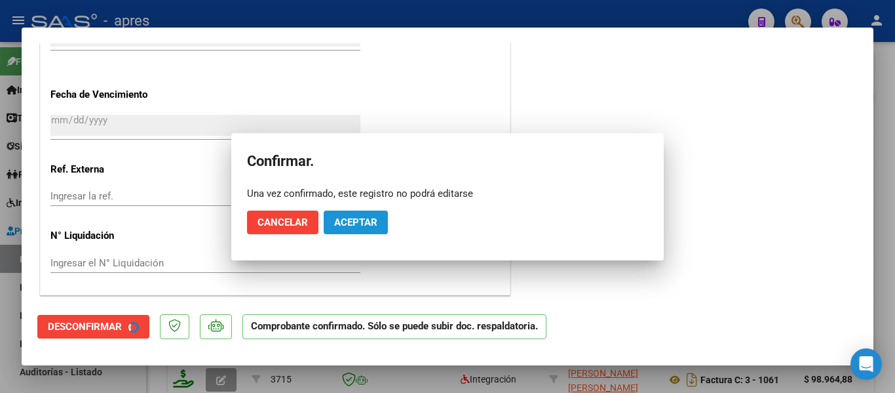
scroll to position [902, 0]
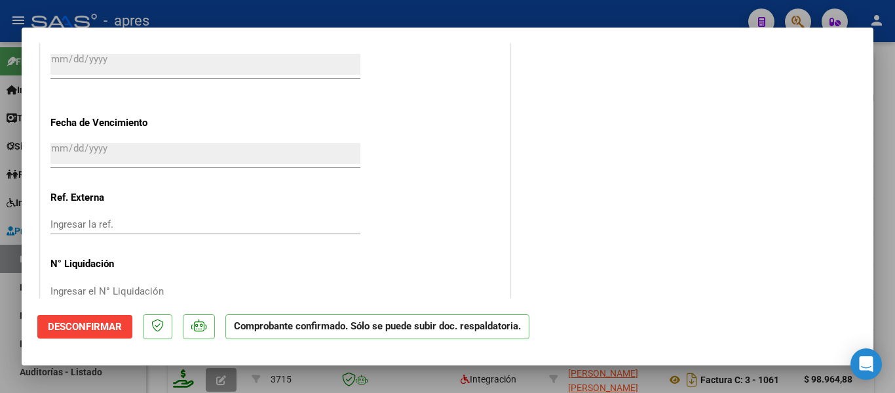
click at [273, 378] on div at bounding box center [447, 196] width 895 height 393
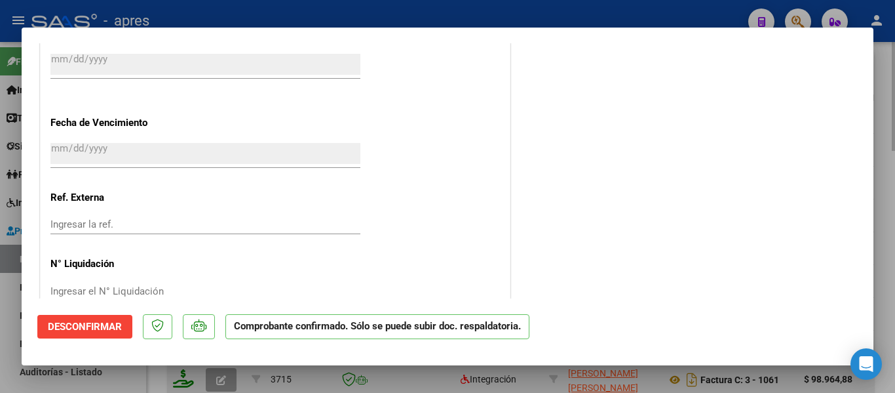
type input "$ 0,00"
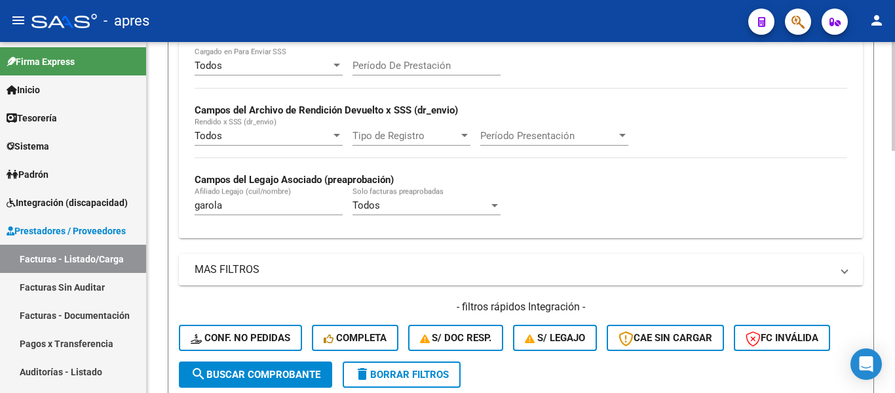
scroll to position [262, 0]
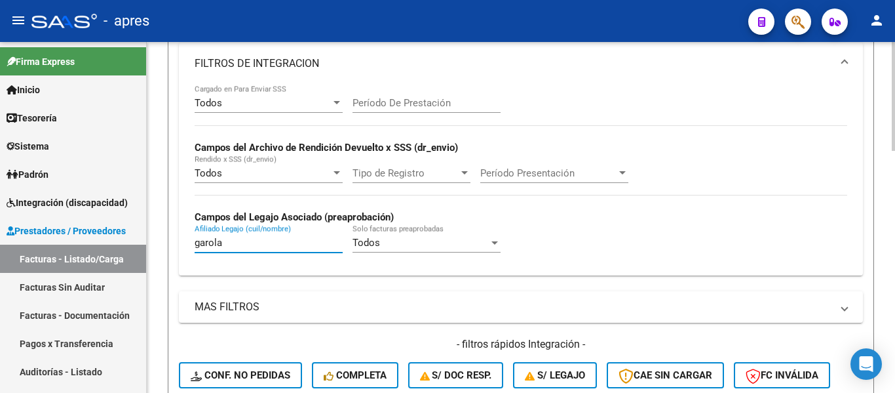
drag, startPoint x: 231, startPoint y: 247, endPoint x: 171, endPoint y: 247, distance: 60.3
click at [171, 247] on form "Filtros Id Integración Area Todos Seleccionar Gerenciador Todos Confirmado Todo…" at bounding box center [521, 164] width 707 height 543
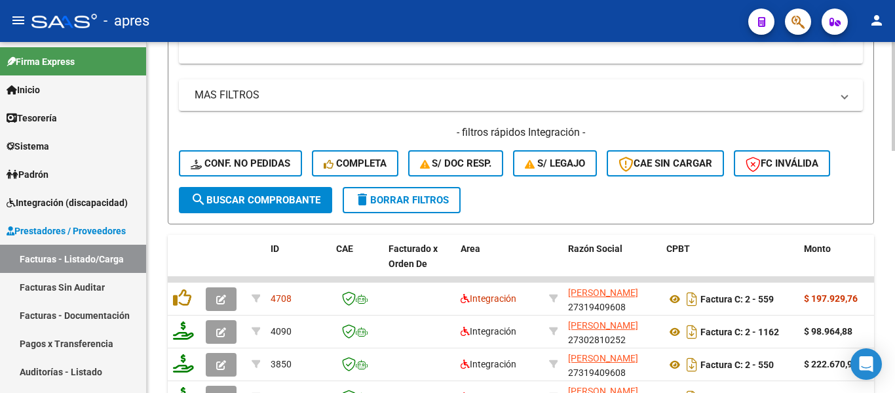
scroll to position [524, 0]
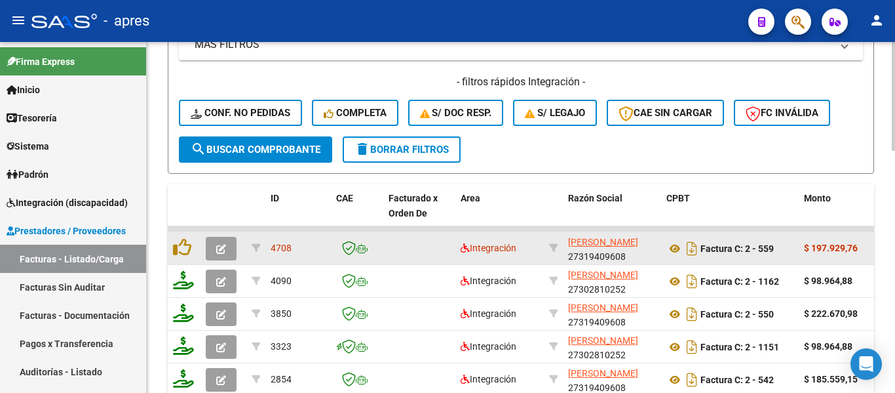
type input "giacinti"
click at [215, 245] on button "button" at bounding box center [221, 249] width 31 height 24
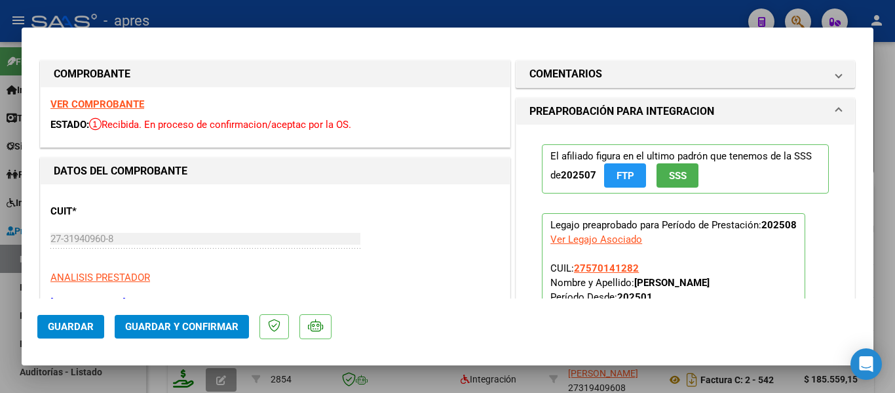
click at [117, 97] on div "VER COMPROBANTE ESTADO: Recibida. En proceso de confirmacion/aceptac por la OS." at bounding box center [275, 117] width 469 height 60
click at [121, 104] on strong "VER COMPROBANTE" at bounding box center [97, 104] width 94 height 12
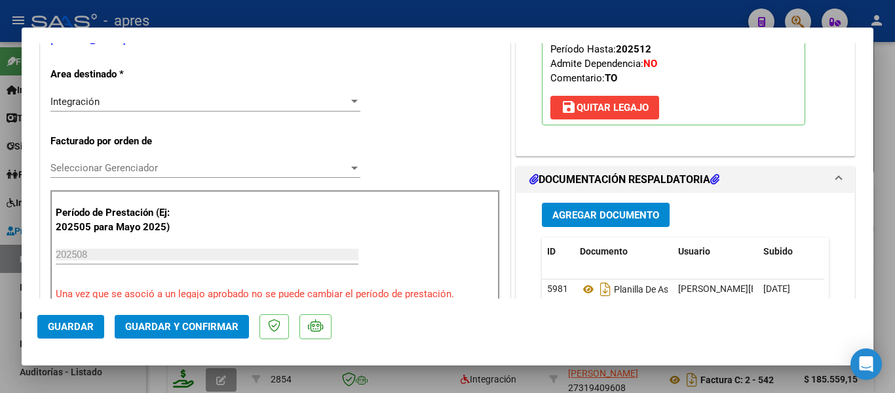
scroll to position [393, 0]
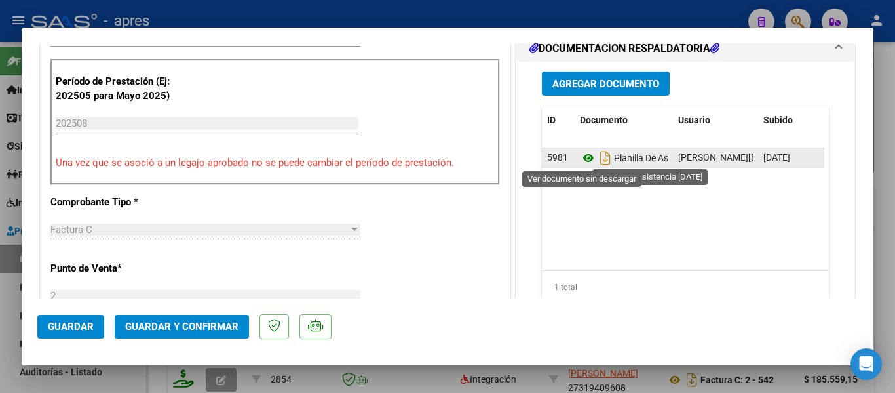
click at [587, 161] on icon at bounding box center [588, 158] width 17 height 16
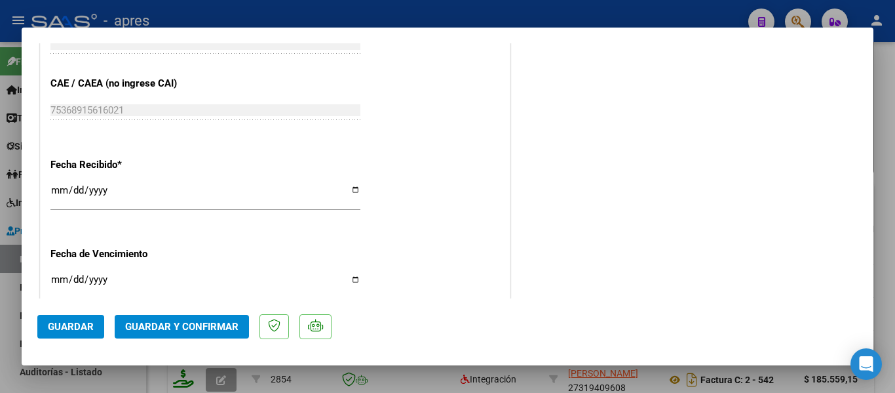
scroll to position [983, 0]
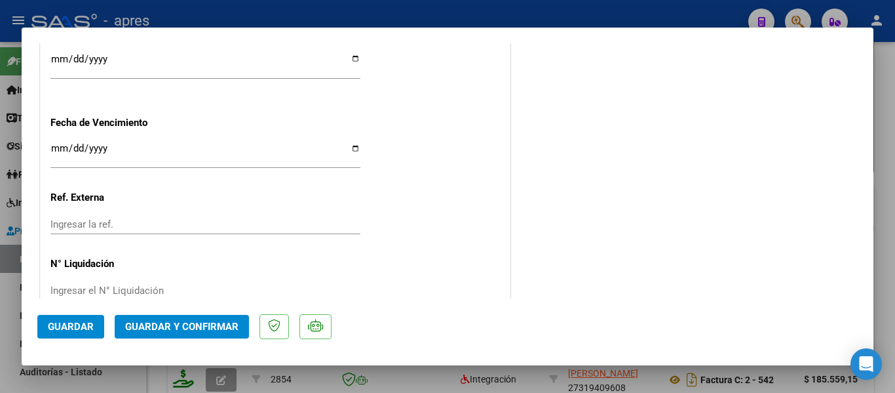
click at [69, 146] on input "Ingresar la fecha" at bounding box center [205, 153] width 310 height 21
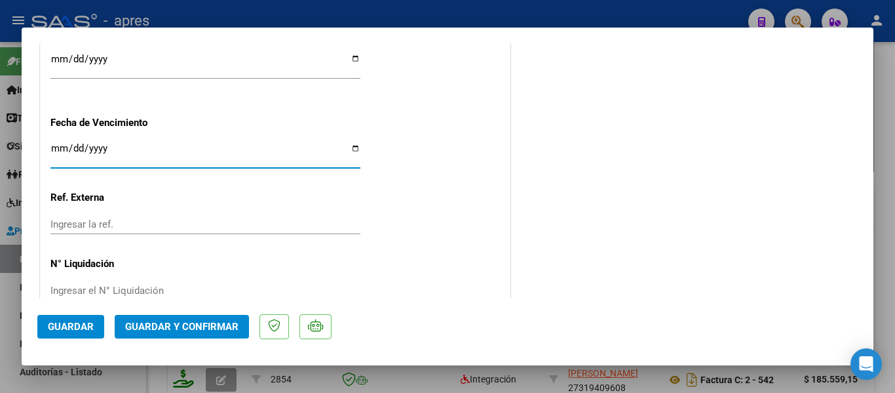
click at [62, 146] on input "Ingresar la fecha" at bounding box center [205, 153] width 310 height 21
click at [58, 146] on input "Ingresar la fecha" at bounding box center [205, 153] width 310 height 21
type input "2025-09-14"
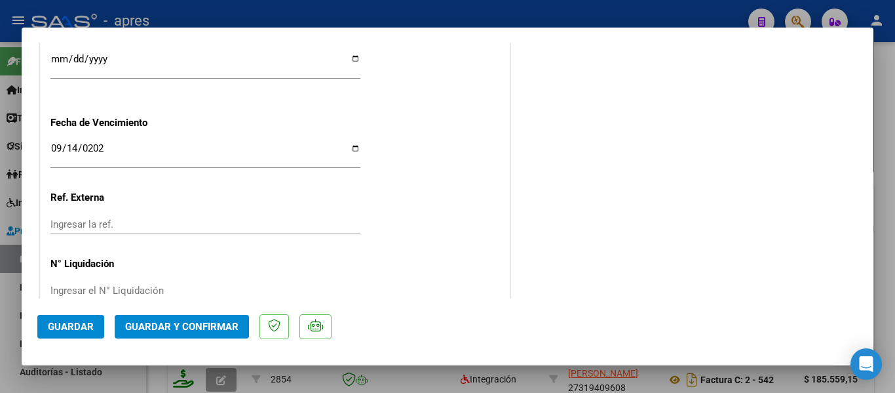
drag, startPoint x: 361, startPoint y: 212, endPoint x: 246, endPoint y: 269, distance: 128.4
click at [196, 330] on span "Guardar y Confirmar" at bounding box center [181, 327] width 113 height 12
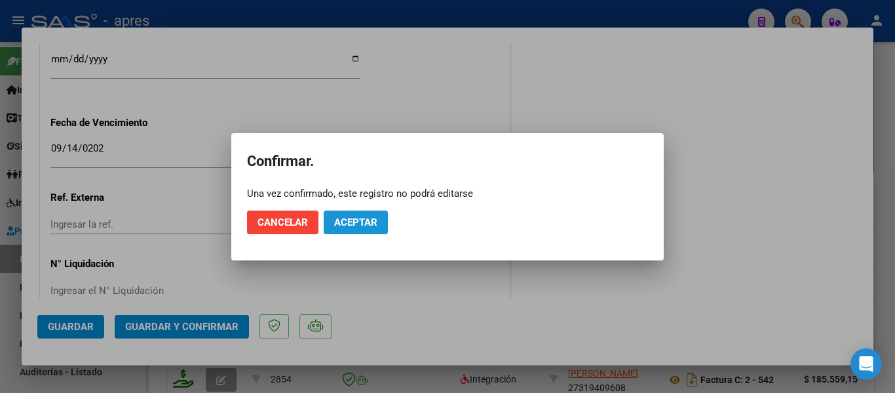
click at [343, 227] on button "Aceptar" at bounding box center [356, 222] width 64 height 24
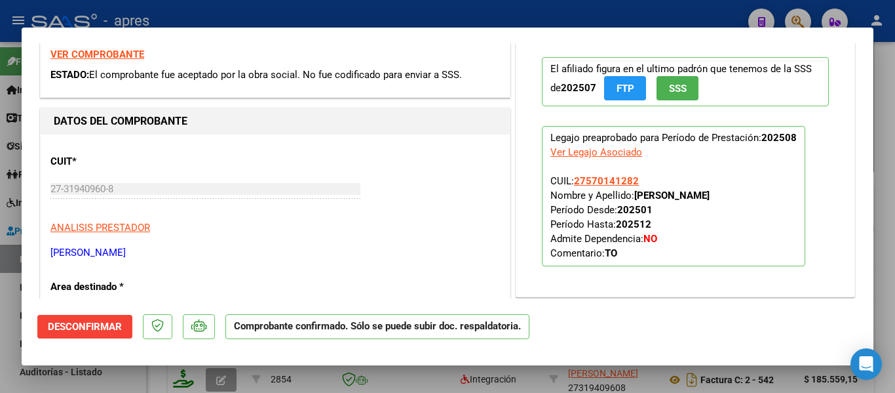
scroll to position [0, 0]
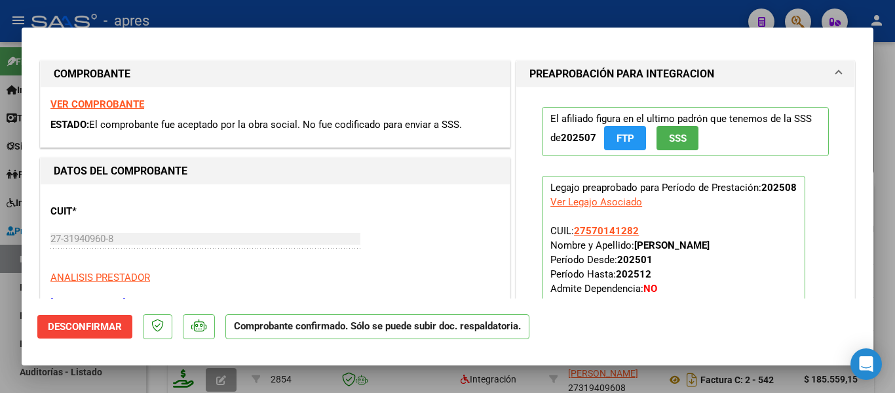
click at [151, 376] on div at bounding box center [447, 196] width 895 height 393
type input "$ 0,00"
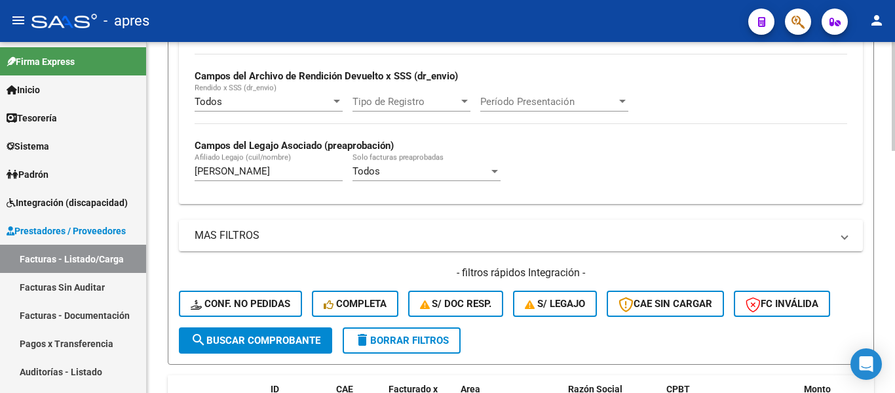
scroll to position [328, 0]
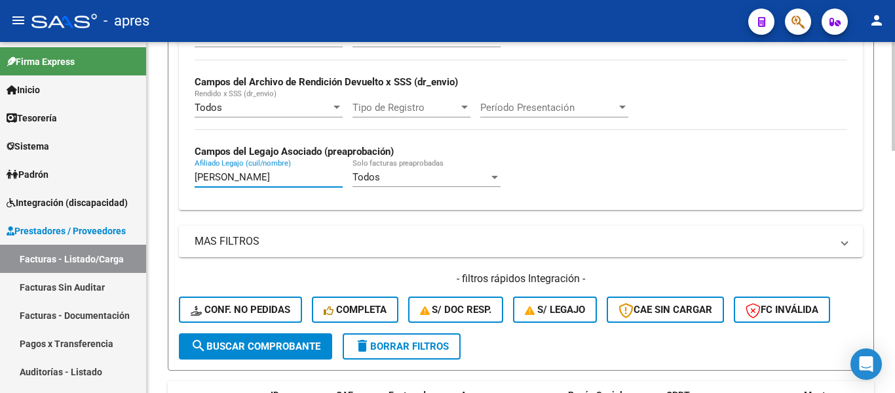
drag, startPoint x: 236, startPoint y: 178, endPoint x: 179, endPoint y: 176, distance: 57.0
click at [179, 176] on div "Todos Cargado en Para Enviar SSS Período De Prestación Campos del Archivo de Re…" at bounding box center [521, 114] width 684 height 191
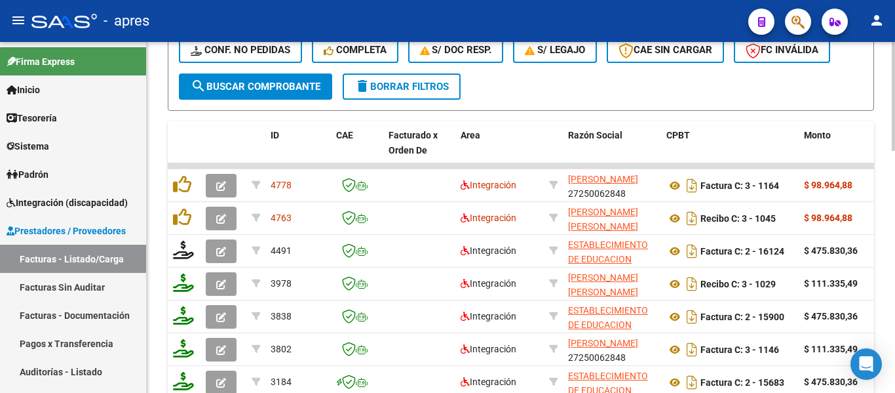
scroll to position [590, 0]
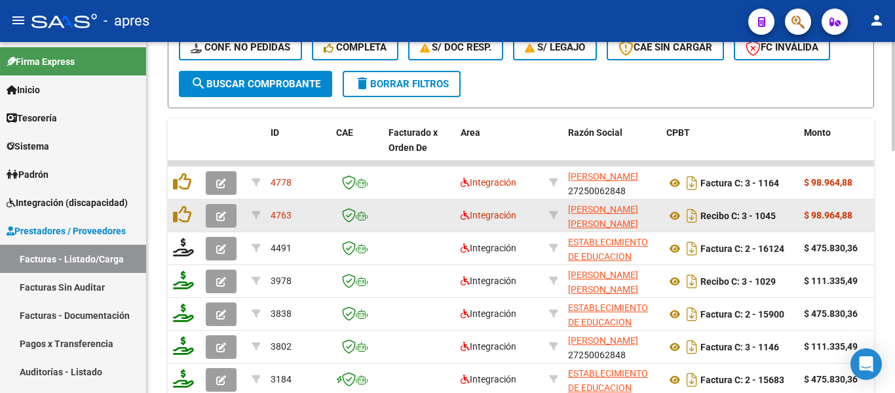
type input "godoy h"
click at [219, 212] on icon "button" at bounding box center [221, 216] width 10 height 10
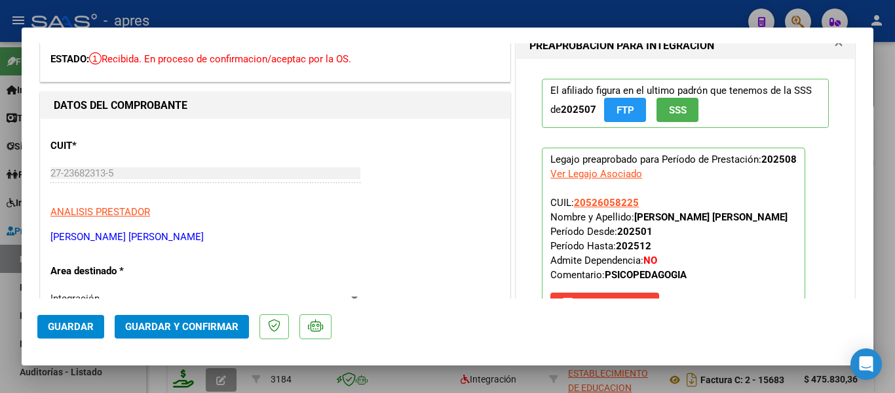
scroll to position [0, 0]
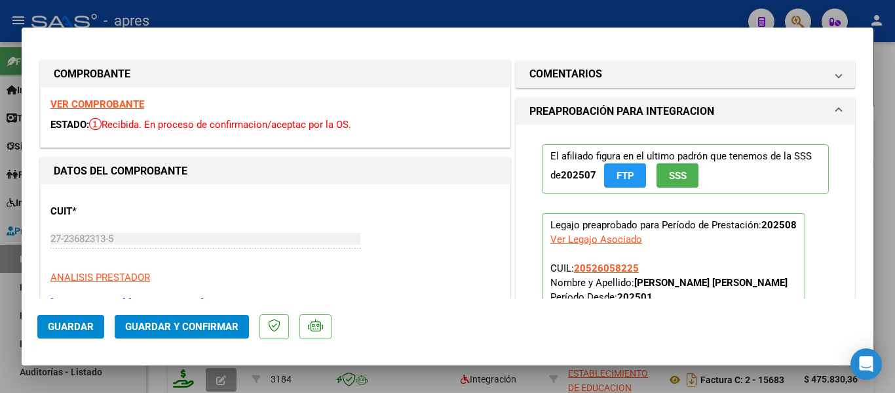
click at [106, 104] on strong "VER COMPROBANTE" at bounding box center [97, 104] width 94 height 12
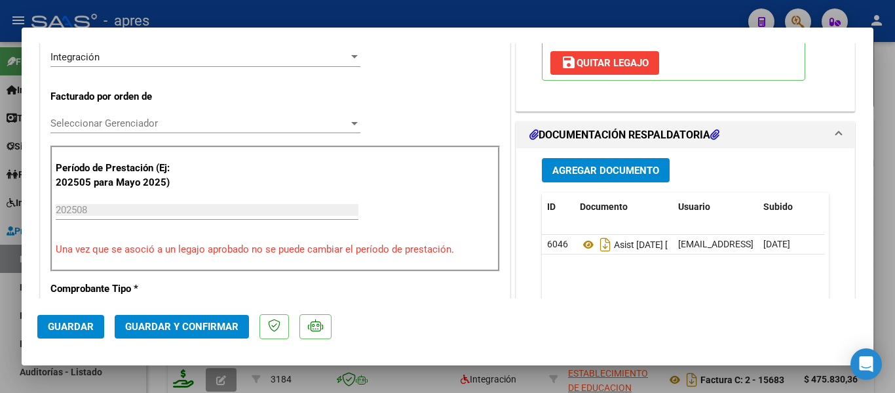
scroll to position [328, 0]
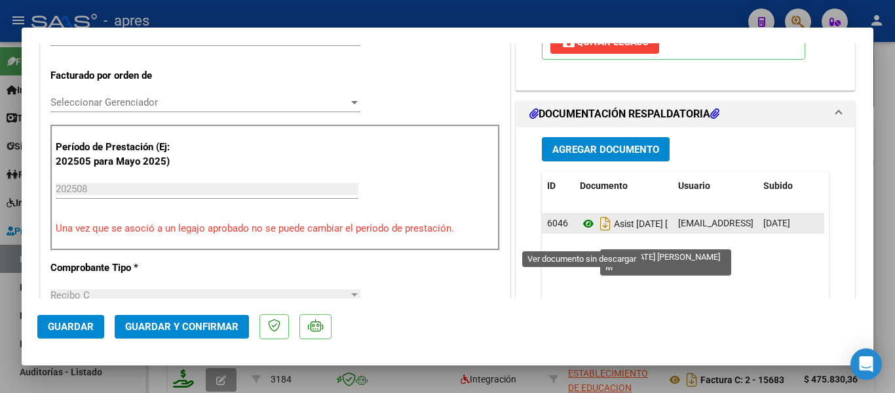
click at [584, 231] on icon at bounding box center [588, 224] width 17 height 16
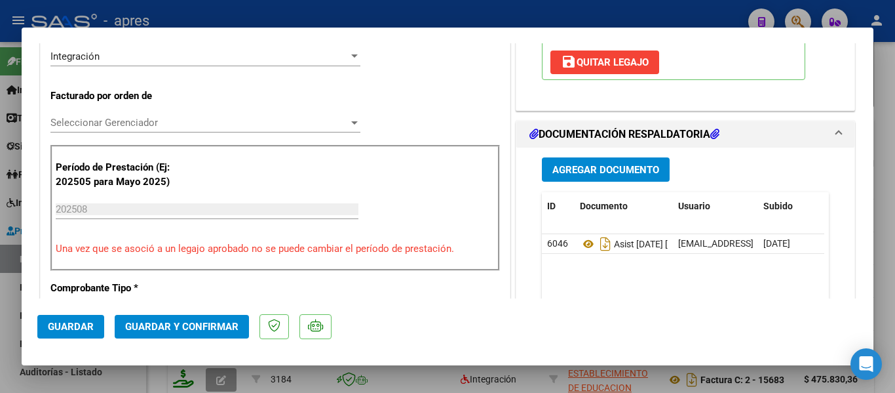
scroll to position [459, 0]
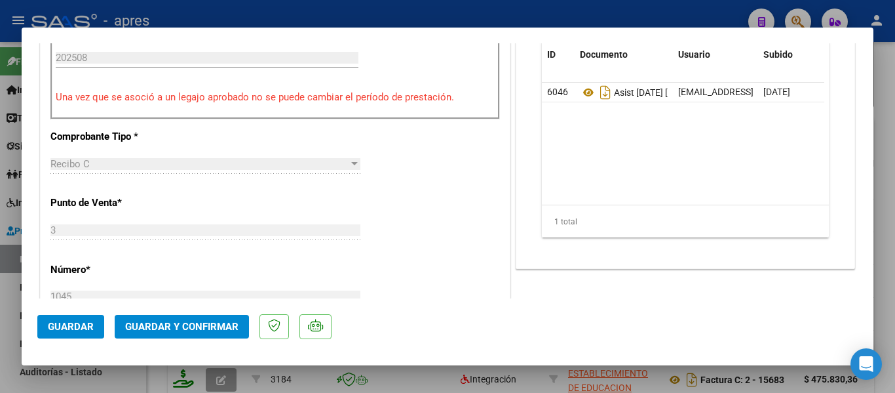
click at [181, 323] on span "Guardar y Confirmar" at bounding box center [181, 327] width 113 height 12
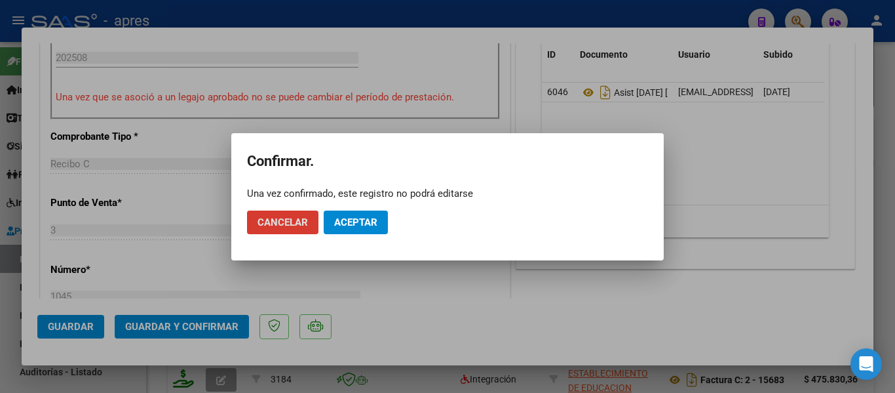
click at [330, 225] on button "Aceptar" at bounding box center [356, 222] width 64 height 24
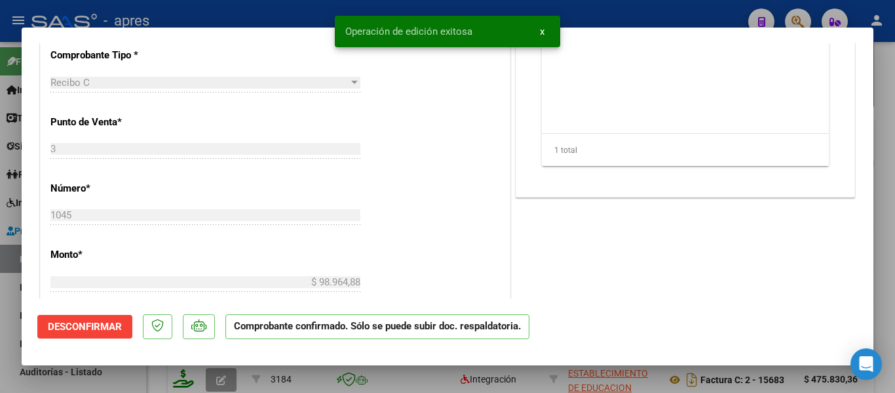
click at [301, 376] on div at bounding box center [447, 196] width 895 height 393
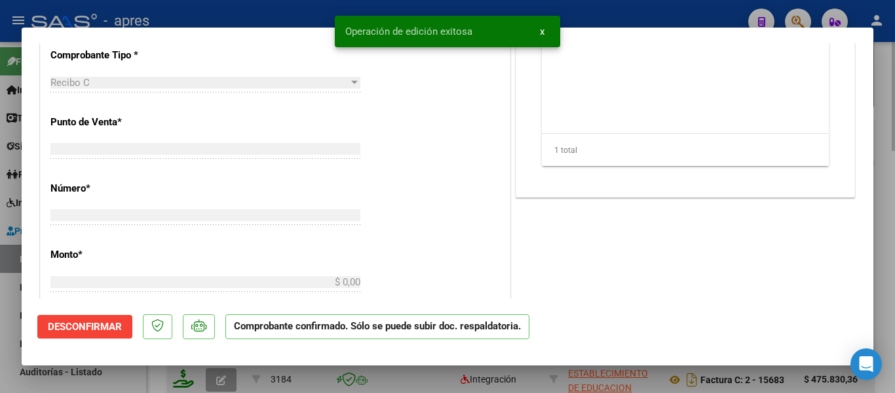
scroll to position [0, 0]
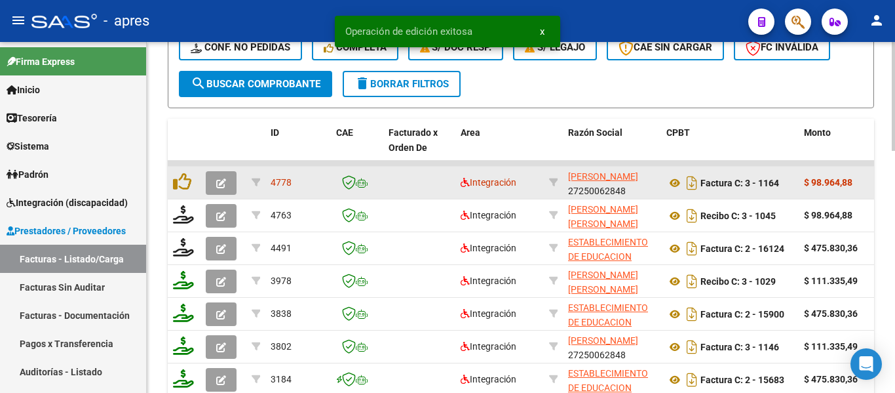
click at [222, 193] on button "button" at bounding box center [221, 183] width 31 height 24
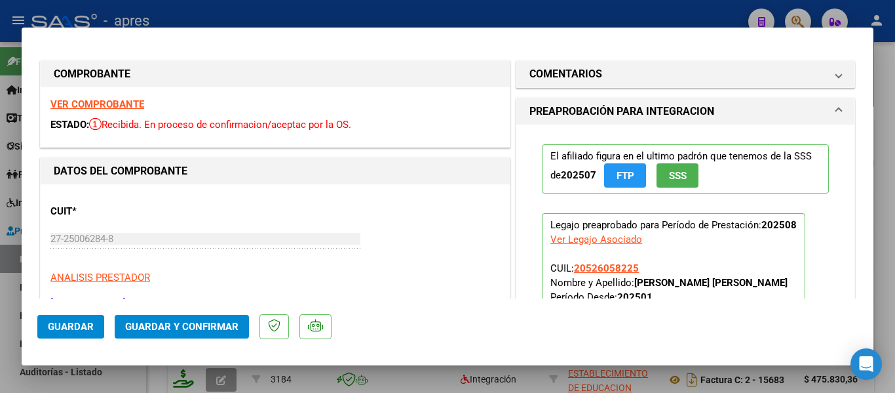
click at [125, 107] on strong "VER COMPROBANTE" at bounding box center [97, 104] width 94 height 12
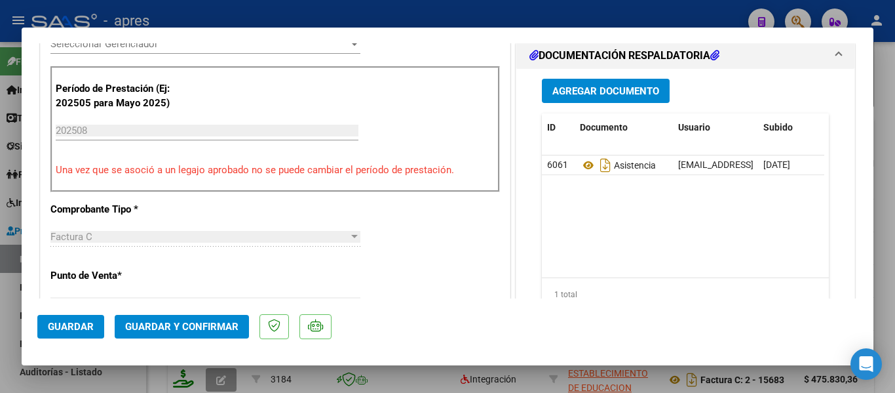
scroll to position [393, 0]
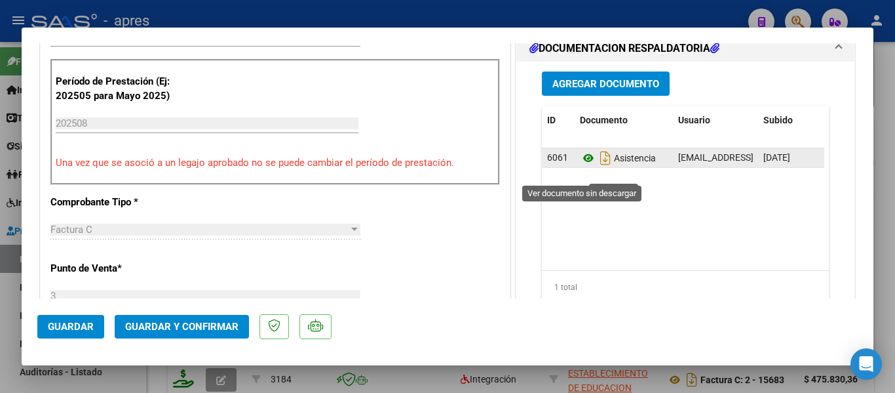
click at [580, 166] on icon at bounding box center [588, 158] width 17 height 16
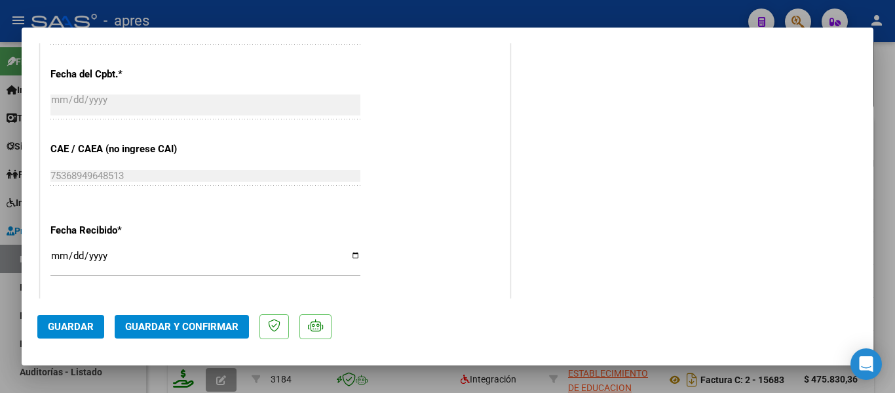
scroll to position [918, 0]
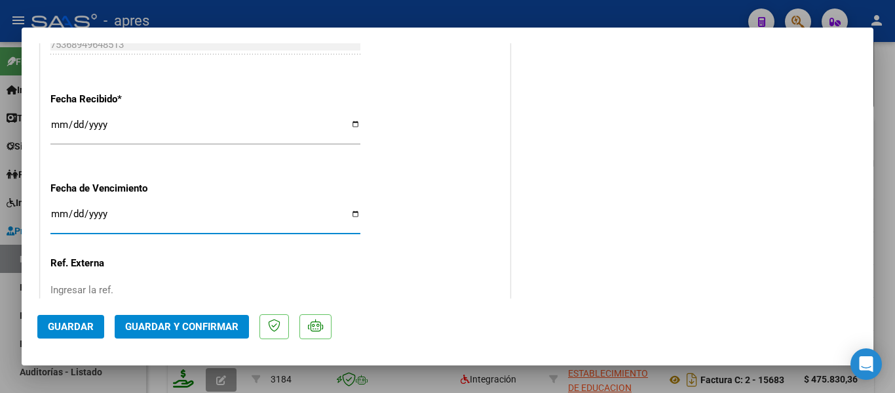
click at [58, 214] on input "Ingresar la fecha" at bounding box center [205, 218] width 310 height 21
type input "2025-09-15"
click at [185, 240] on div "2025-09-15 Ingresar la fecha" at bounding box center [205, 225] width 310 height 40
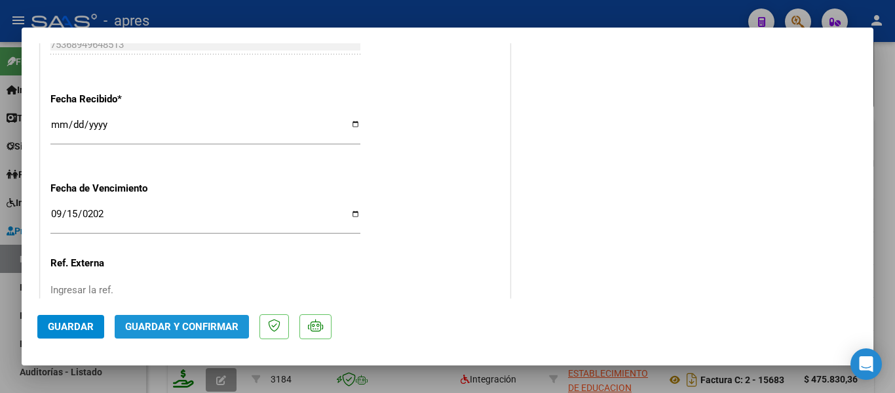
click at [174, 324] on span "Guardar y Confirmar" at bounding box center [181, 327] width 113 height 12
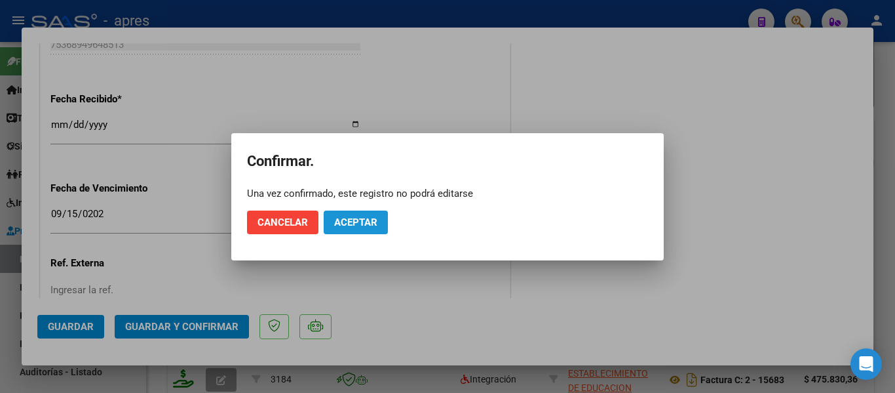
click at [359, 220] on span "Aceptar" at bounding box center [355, 222] width 43 height 12
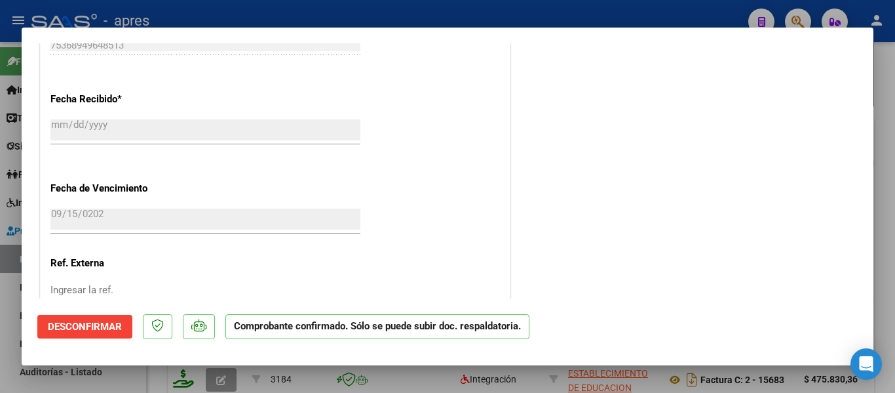
click at [148, 376] on div at bounding box center [447, 196] width 895 height 393
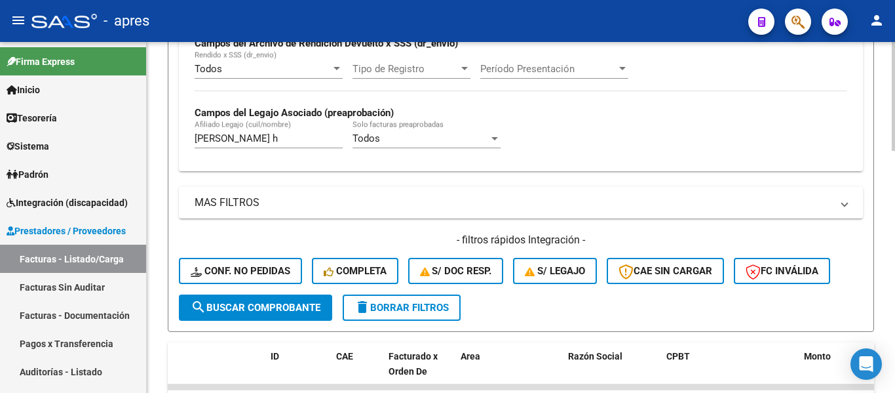
scroll to position [328, 0]
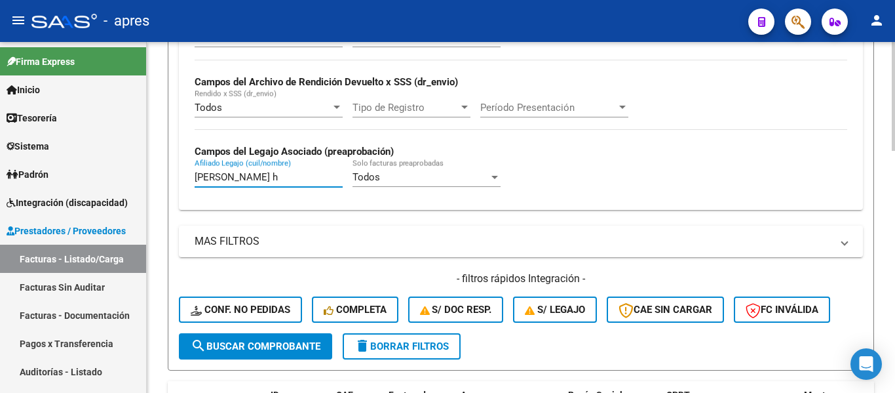
drag, startPoint x: 233, startPoint y: 174, endPoint x: 191, endPoint y: 173, distance: 42.0
click at [191, 173] on div "Todos Cargado en Para Enviar SSS Período De Prestación Campos del Archivo de Re…" at bounding box center [521, 114] width 684 height 191
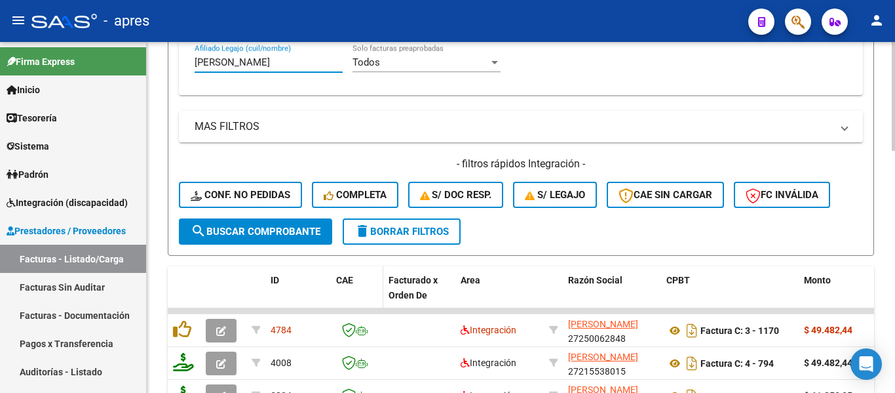
scroll to position [524, 0]
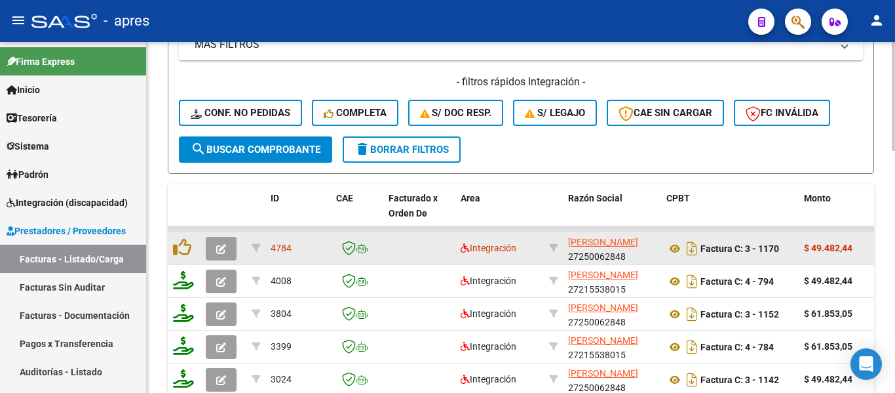
type input "godoy santiago"
click at [220, 248] on icon "button" at bounding box center [221, 249] width 10 height 10
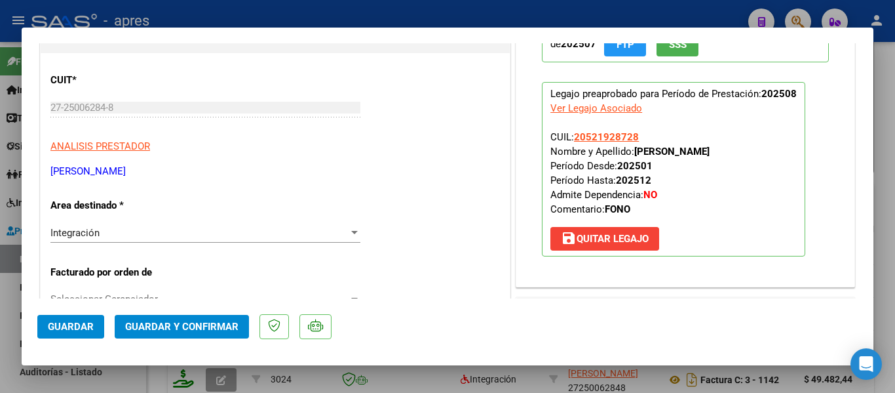
scroll to position [0, 0]
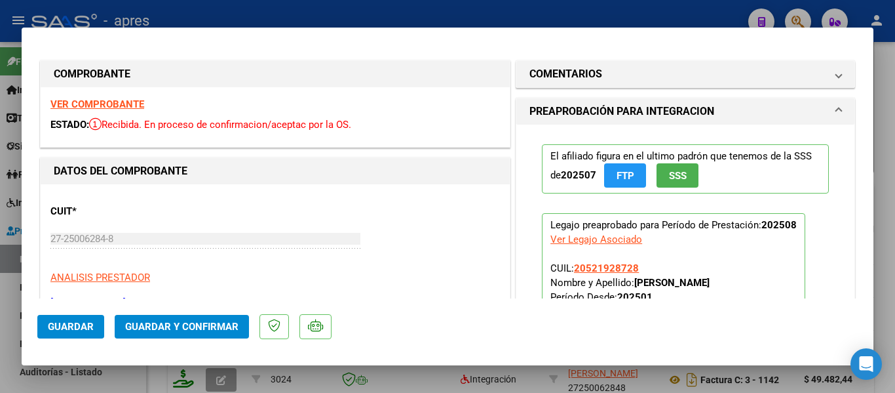
click at [97, 105] on strong "VER COMPROBANTE" at bounding box center [97, 104] width 94 height 12
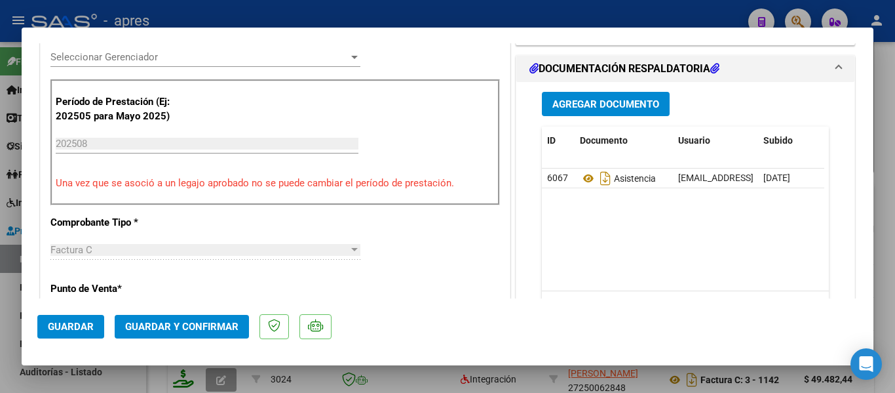
scroll to position [459, 0]
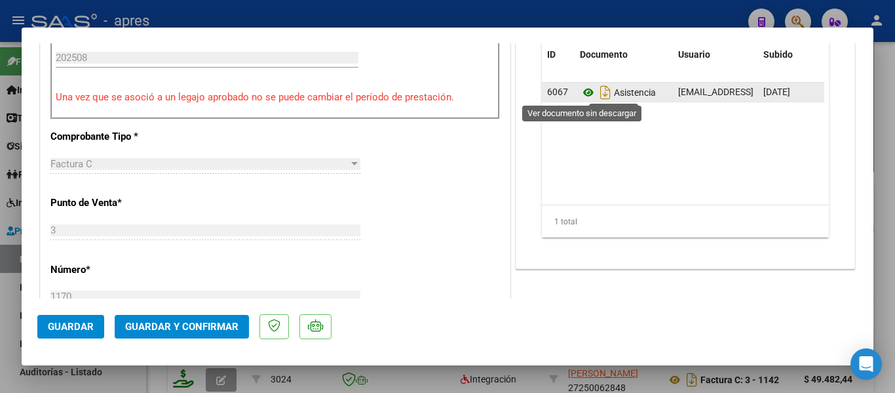
click at [584, 92] on icon at bounding box center [588, 93] width 17 height 16
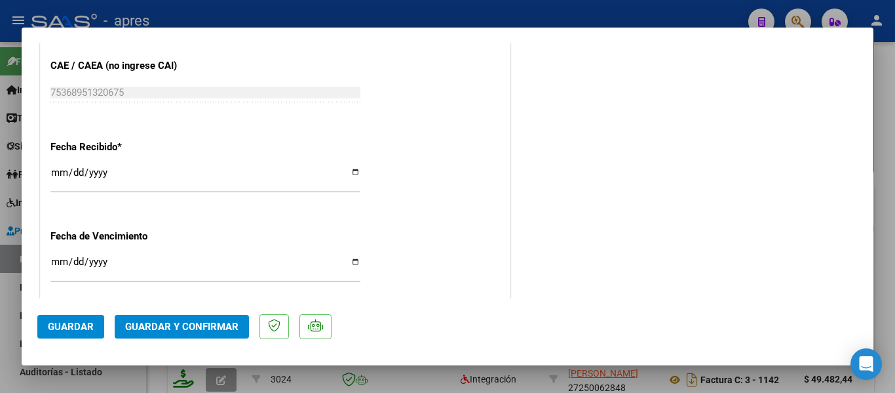
scroll to position [983, 0]
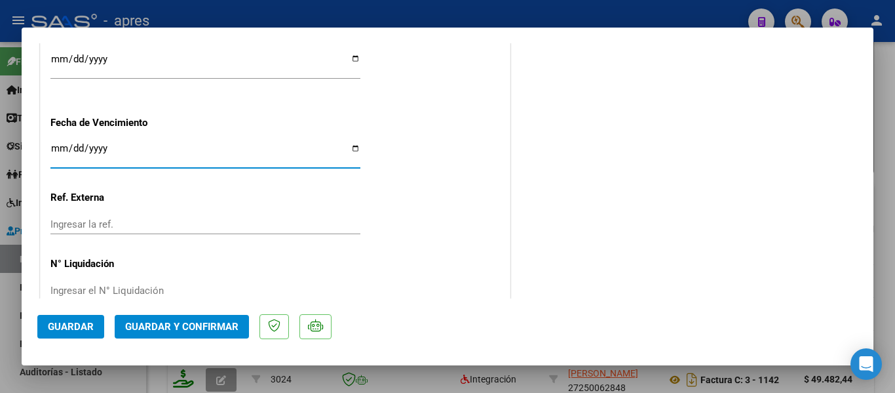
click at [54, 152] on input "Ingresar la fecha" at bounding box center [205, 153] width 310 height 21
type input "2025-09-15"
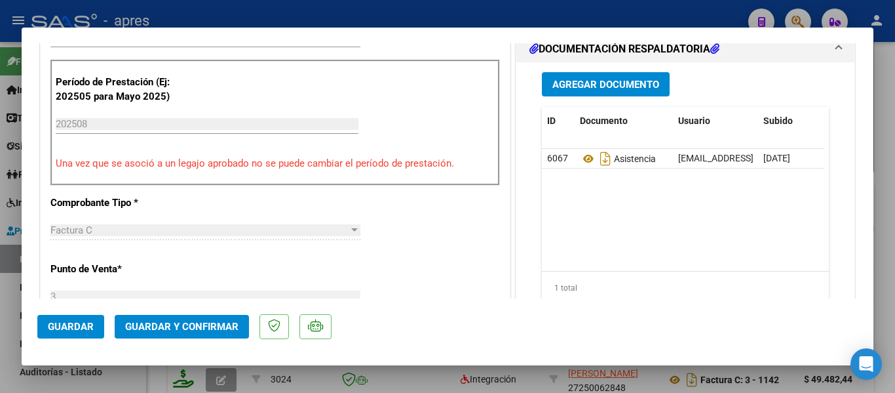
scroll to position [393, 0]
click at [168, 326] on span "Guardar y Confirmar" at bounding box center [181, 327] width 113 height 12
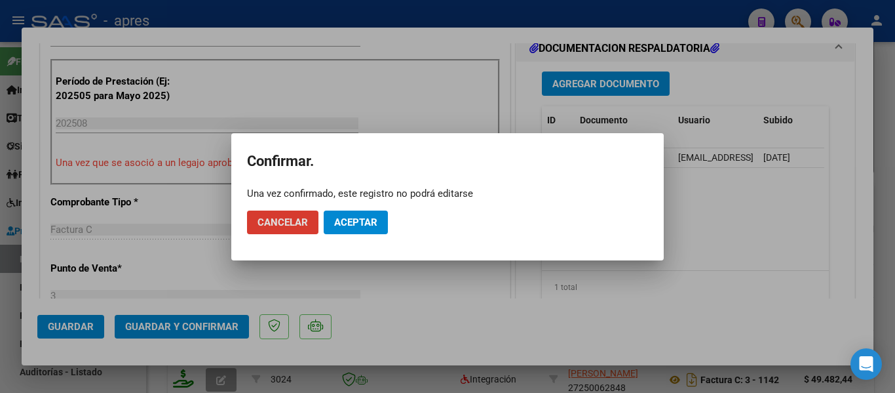
click at [355, 225] on span "Aceptar" at bounding box center [355, 222] width 43 height 12
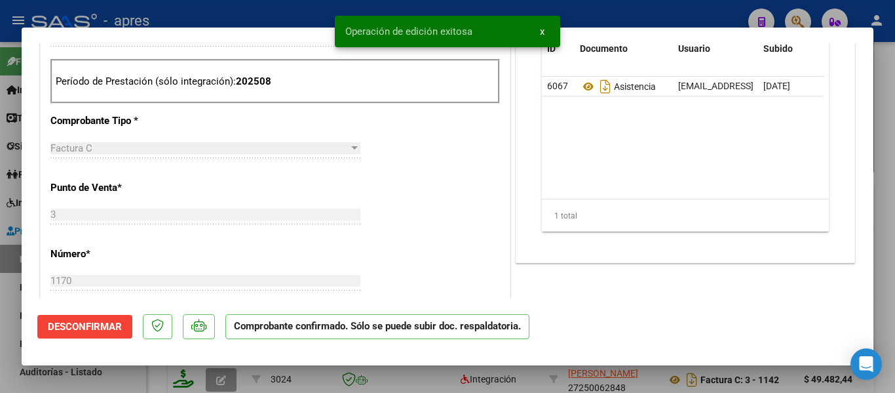
click at [159, 378] on div at bounding box center [447, 196] width 895 height 393
type input "$ 0,00"
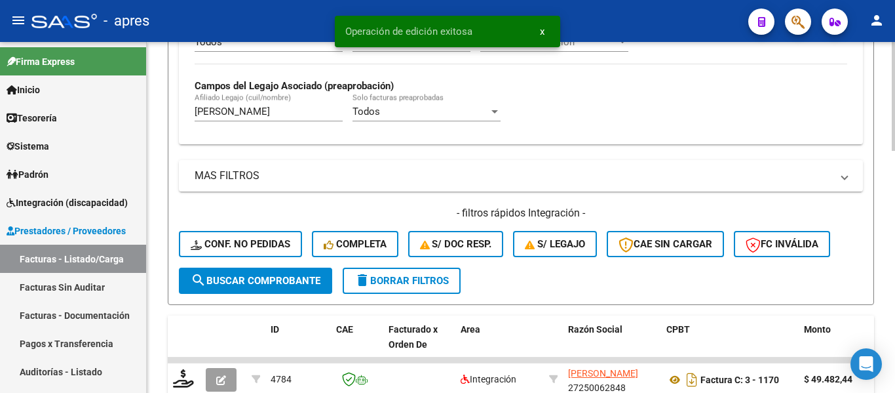
drag, startPoint x: 272, startPoint y: 113, endPoint x: 153, endPoint y: 116, distance: 119.3
click at [153, 116] on div "Video tutorial PRESTADORES -> Listado de CPBTs Emitidos por Prestadores / Prove…" at bounding box center [521, 210] width 749 height 1122
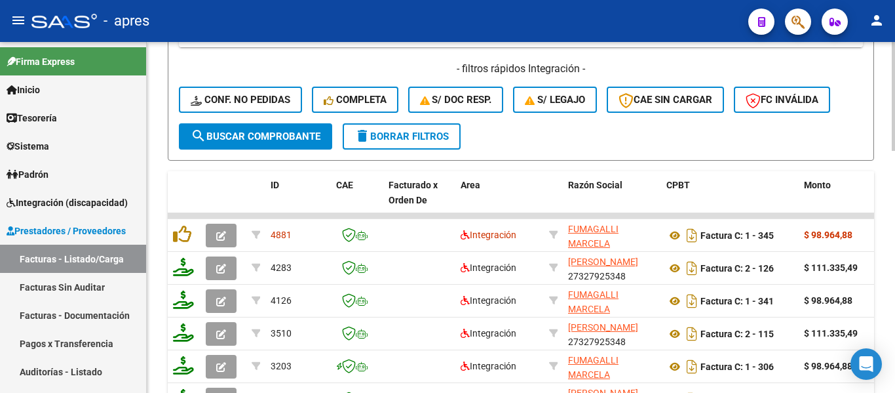
scroll to position [590, 0]
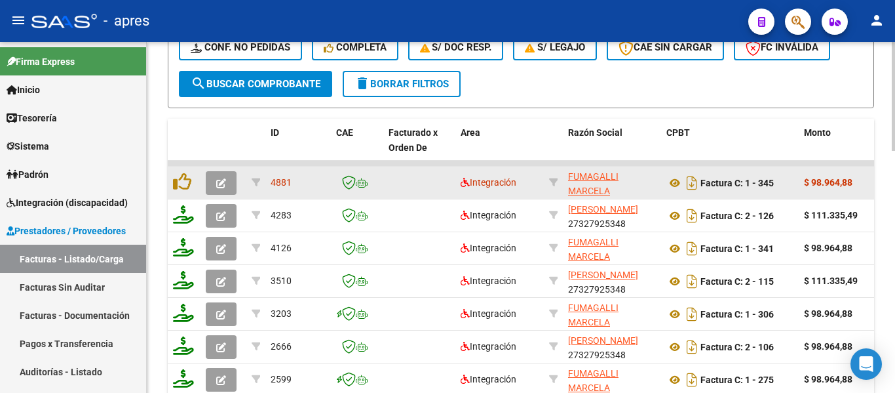
type input "gomez cirelli"
click at [223, 186] on icon "button" at bounding box center [221, 183] width 10 height 10
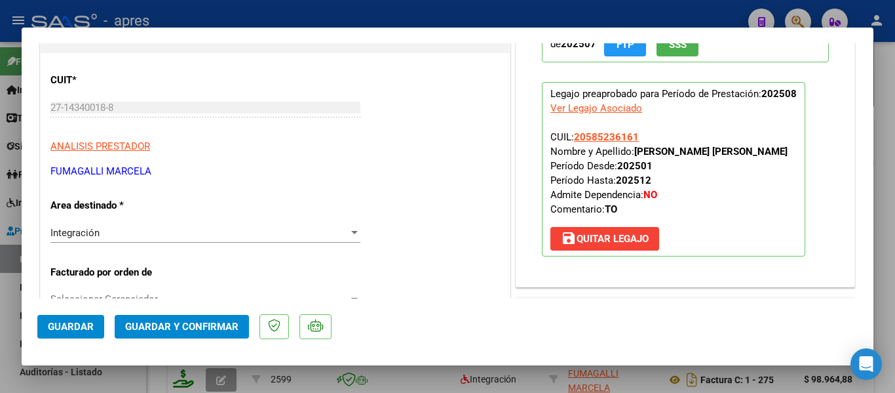
scroll to position [0, 0]
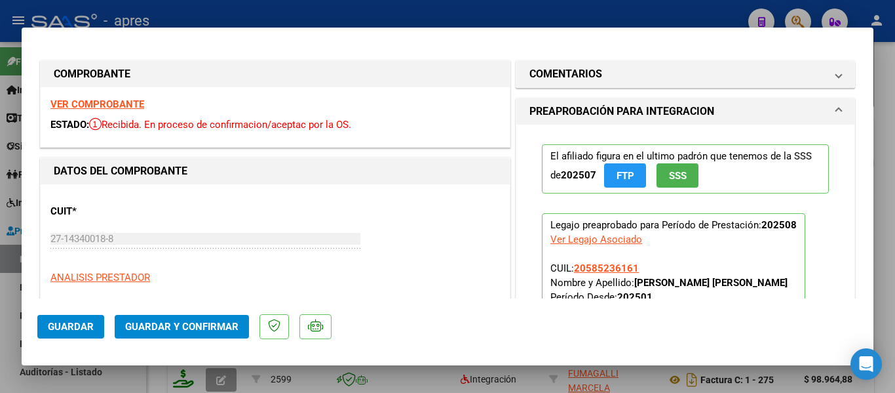
click at [108, 104] on strong "VER COMPROBANTE" at bounding box center [97, 104] width 94 height 12
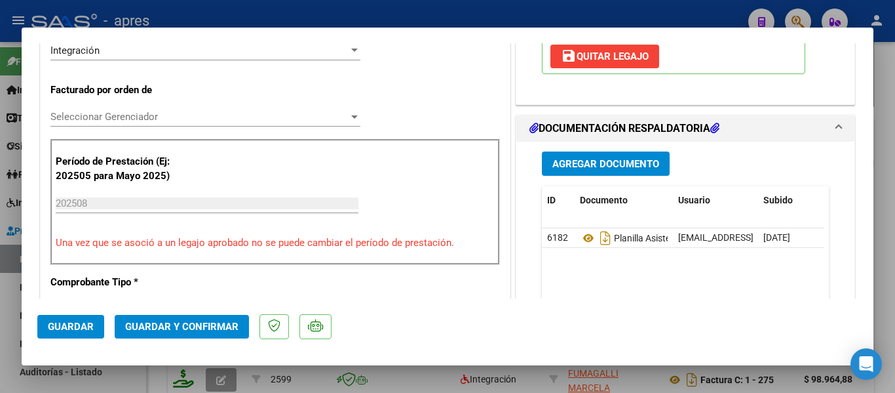
scroll to position [328, 0]
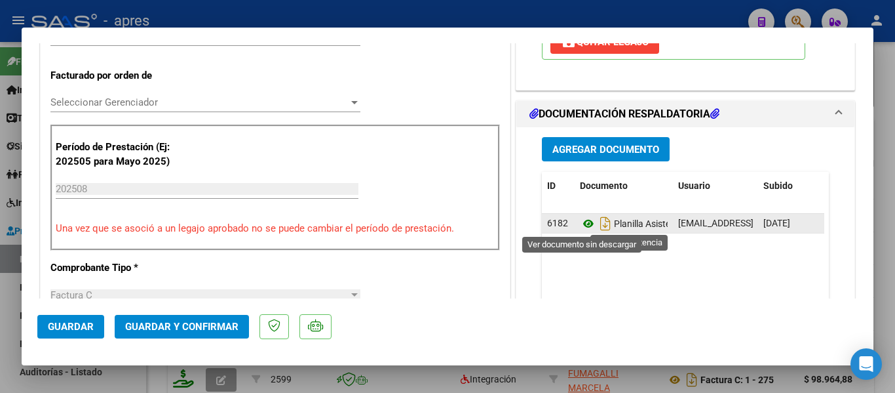
click at [589, 216] on icon at bounding box center [588, 224] width 17 height 16
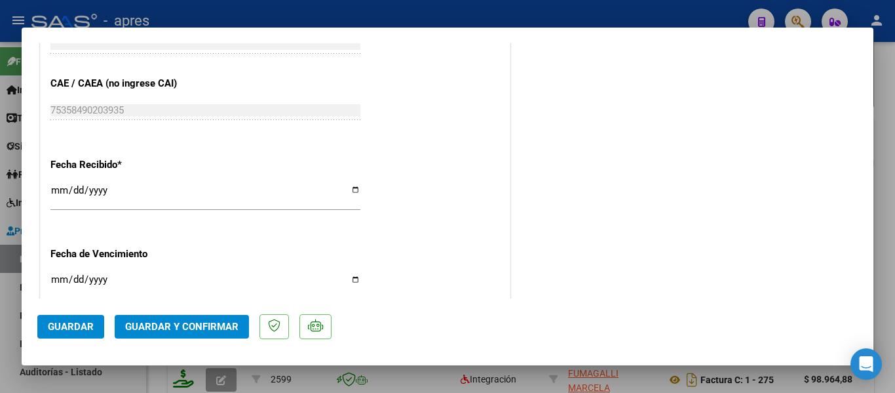
scroll to position [918, 0]
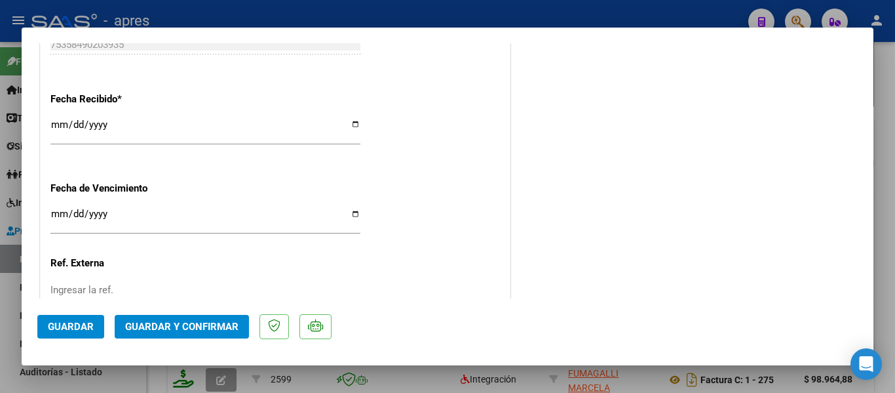
click at [186, 311] on mat-dialog-actions "Guardar Guardar y Confirmar" at bounding box center [447, 324] width 821 height 52
click at [196, 327] on span "Guardar y Confirmar" at bounding box center [181, 327] width 113 height 12
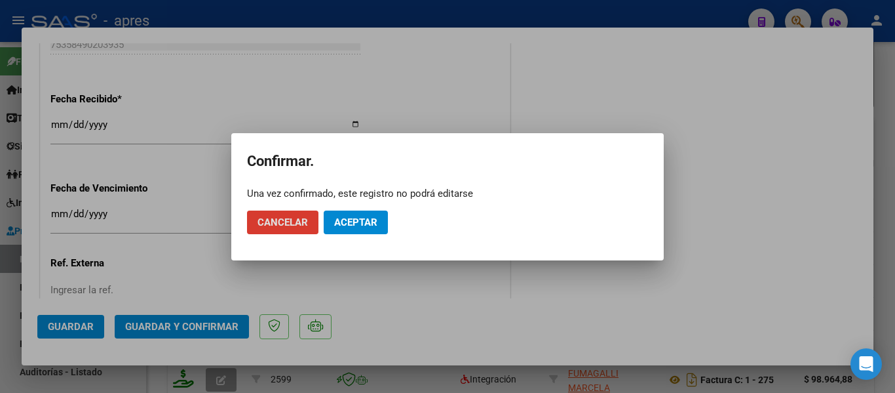
click at [356, 216] on button "Aceptar" at bounding box center [356, 222] width 64 height 24
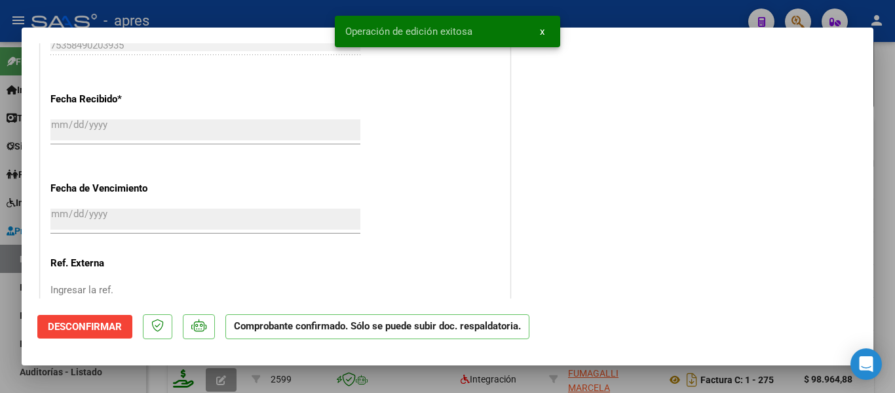
click at [384, 370] on div at bounding box center [447, 196] width 895 height 393
type input "$ 0,00"
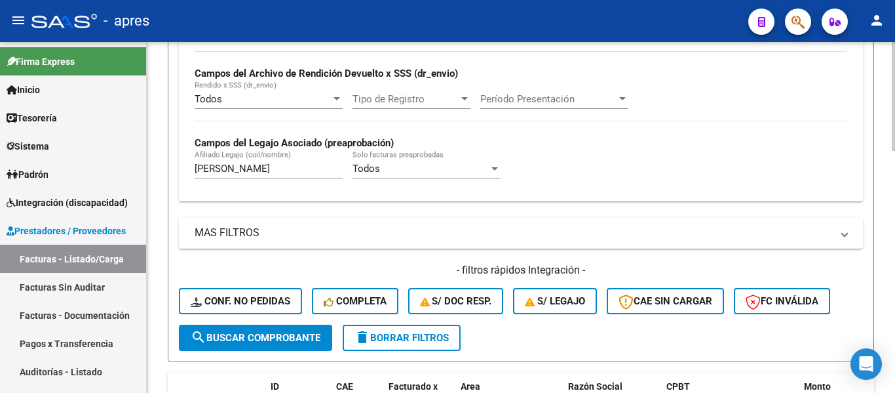
scroll to position [328, 0]
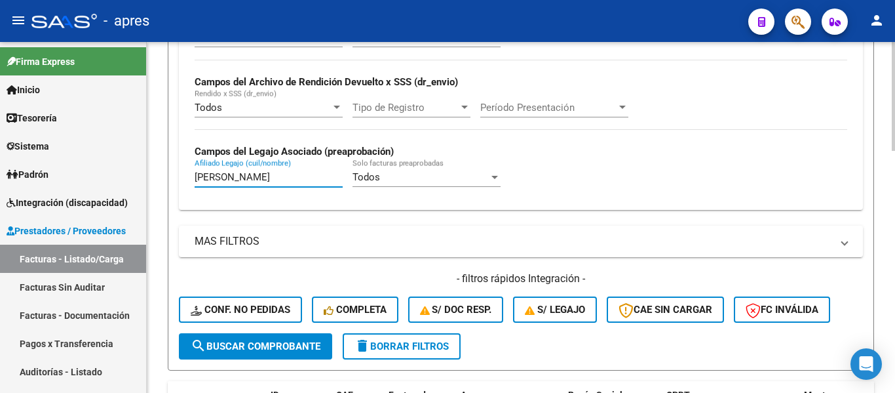
drag, startPoint x: 258, startPoint y: 181, endPoint x: 229, endPoint y: 181, distance: 28.2
click at [229, 181] on input "gomez cirelli" at bounding box center [269, 177] width 148 height 12
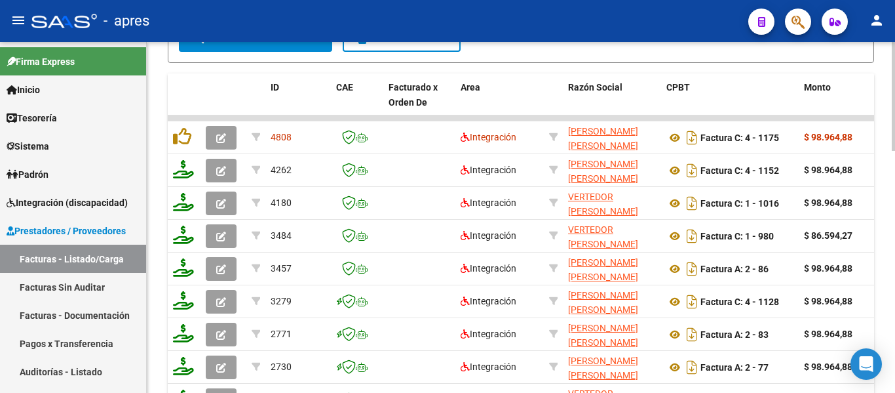
scroll to position [656, 0]
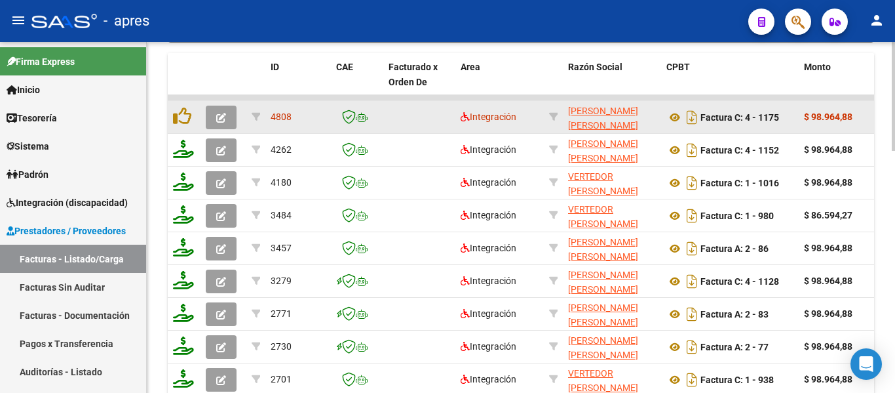
type input "gomez ignacio"
click at [222, 111] on span "button" at bounding box center [221, 117] width 10 height 12
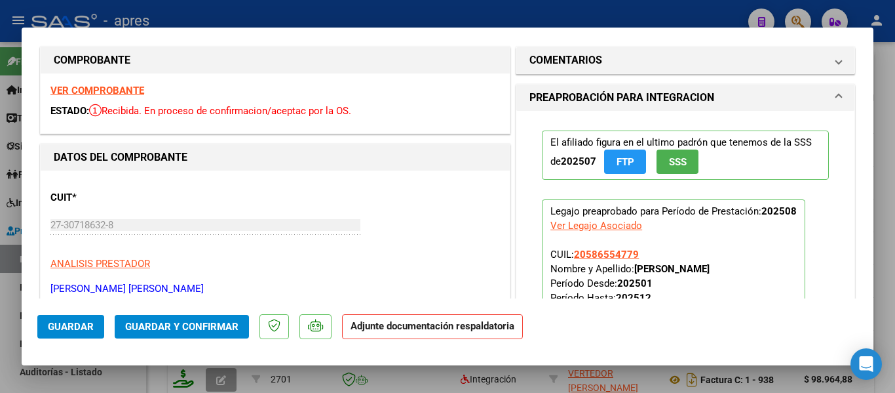
scroll to position [0, 0]
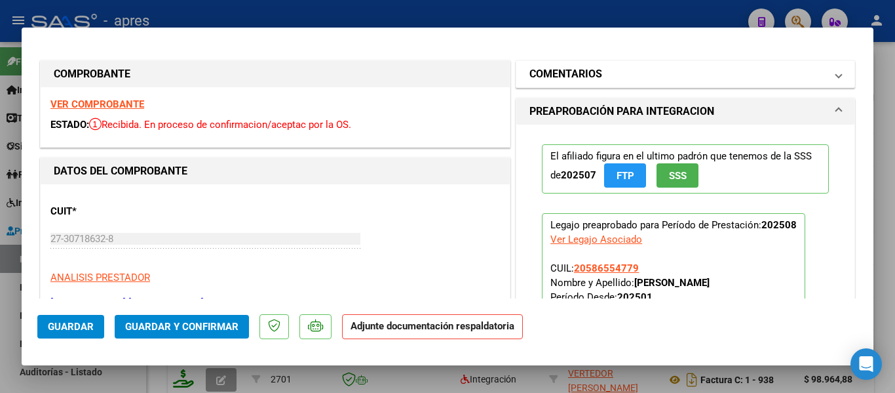
click at [612, 75] on mat-panel-title "COMENTARIOS" at bounding box center [678, 74] width 296 height 16
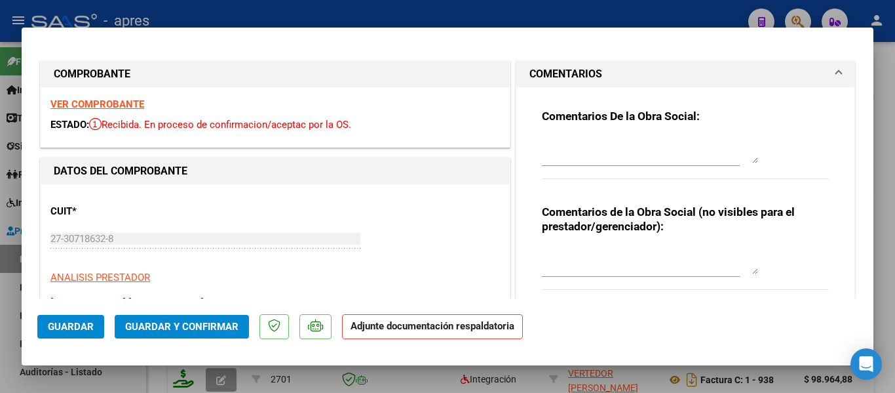
drag, startPoint x: 612, startPoint y: 138, endPoint x: 610, endPoint y: 158, distance: 20.4
click at [612, 140] on textarea at bounding box center [650, 150] width 216 height 26
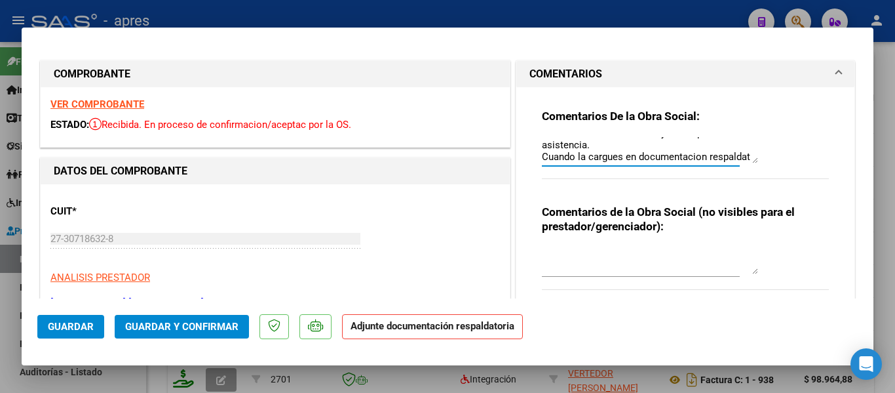
scroll to position [23, 0]
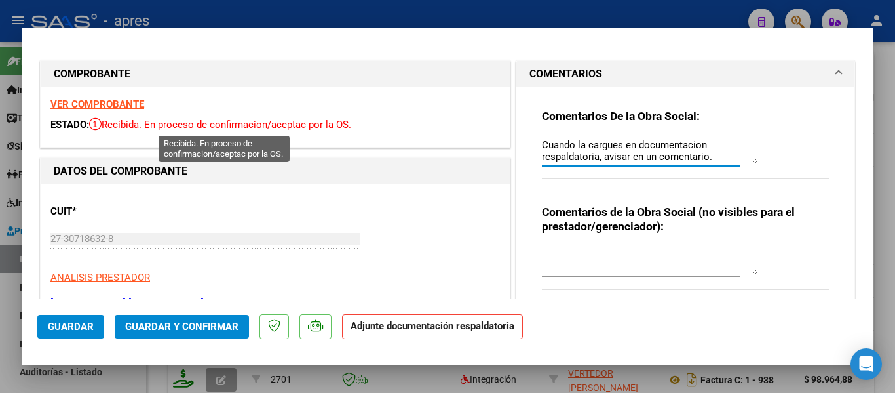
type textarea "08/09 Se rechaza. No se adjuntó la planilla de asistencia. Cuando la cargues en…"
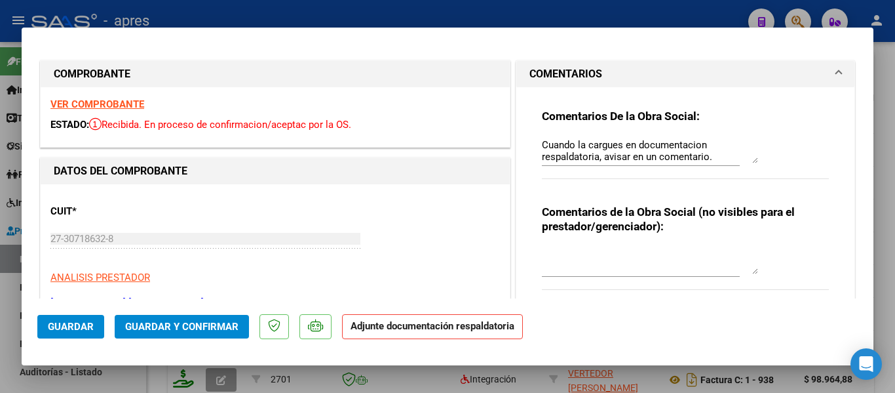
click at [125, 111] on div "VER COMPROBANTE ESTADO: Recibida. En proceso de confirmacion/aceptac por la OS." at bounding box center [275, 117] width 469 height 60
click at [127, 99] on strong "VER COMPROBANTE" at bounding box center [97, 104] width 94 height 12
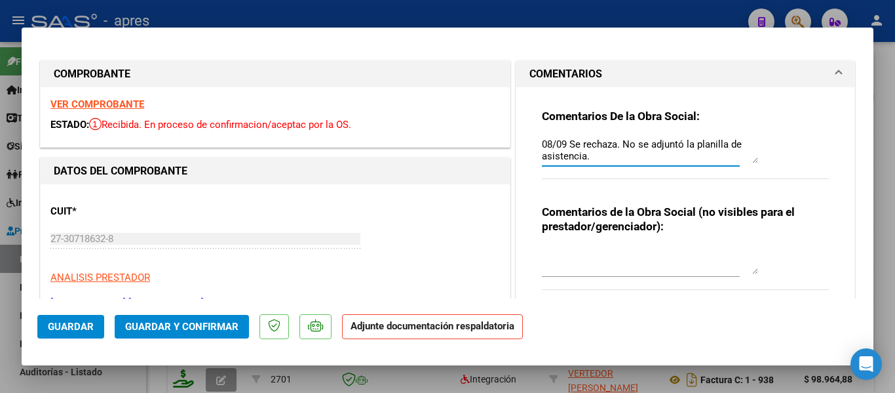
drag, startPoint x: 711, startPoint y: 152, endPoint x: 503, endPoint y: 141, distance: 207.4
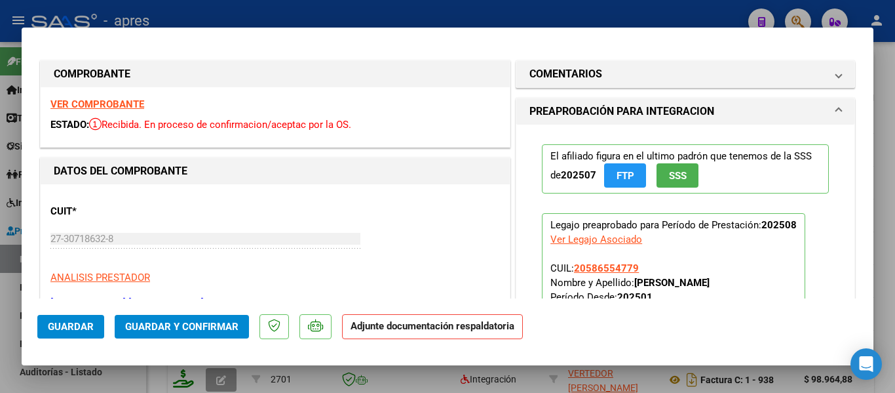
click at [103, 103] on strong "VER COMPROBANTE" at bounding box center [97, 104] width 94 height 12
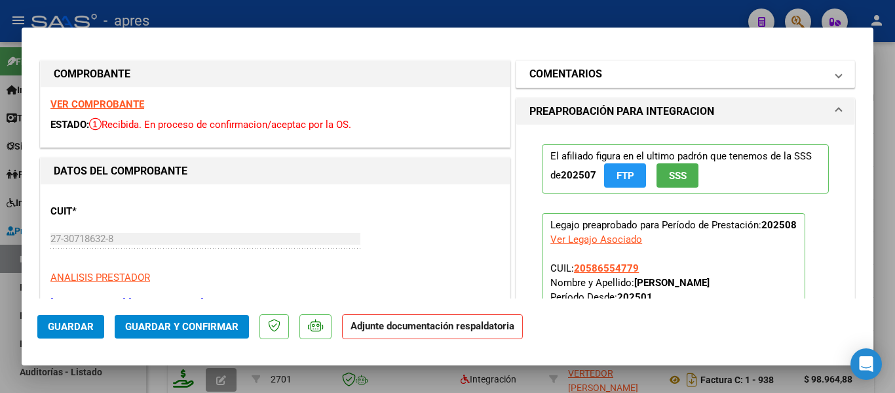
click at [631, 69] on mat-panel-title "COMENTARIOS" at bounding box center [678, 74] width 296 height 16
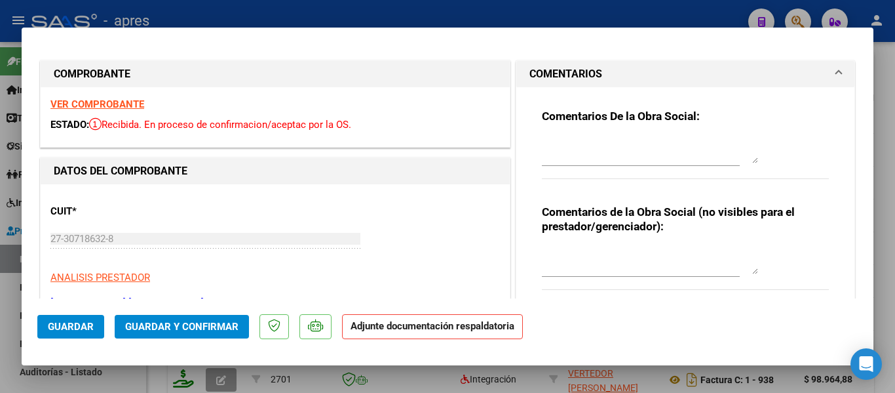
click at [609, 166] on div at bounding box center [641, 156] width 198 height 44
click at [610, 146] on textarea at bounding box center [650, 150] width 216 height 26
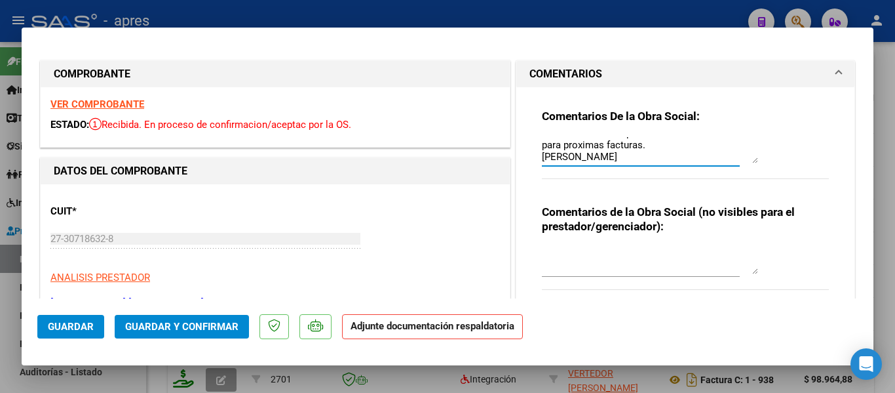
scroll to position [35, 0]
type textarea "08/09 La planilla de asistencia va en documentacion respaldatoria. Tenerlo en c…"
click at [129, 106] on strong "VER COMPROBANTE" at bounding box center [97, 104] width 94 height 12
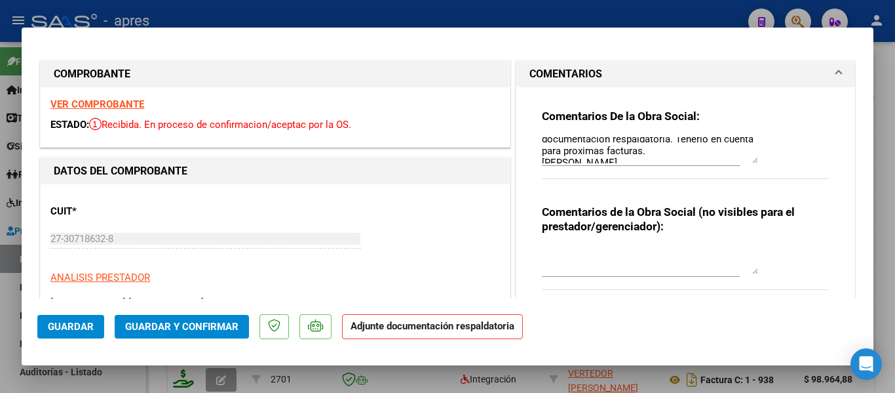
scroll to position [0, 0]
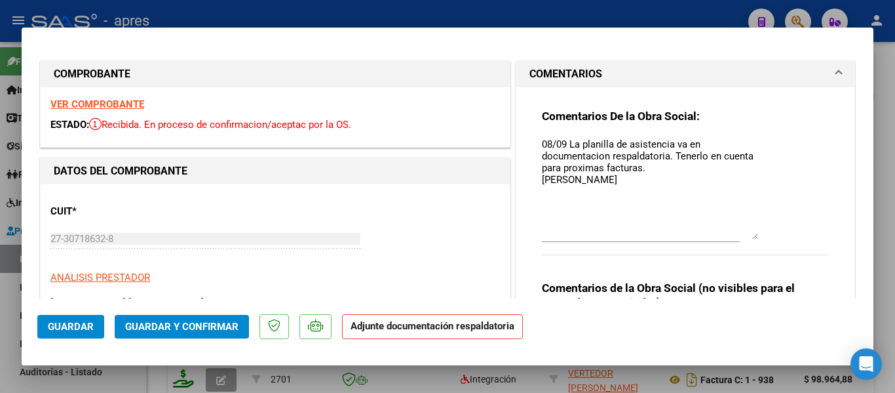
drag, startPoint x: 749, startPoint y: 159, endPoint x: 760, endPoint y: 235, distance: 76.9
click at [760, 235] on div "Comentarios De la Obra Social: 08/09 La planilla de asistencia va en documentac…" at bounding box center [685, 189] width 287 height 161
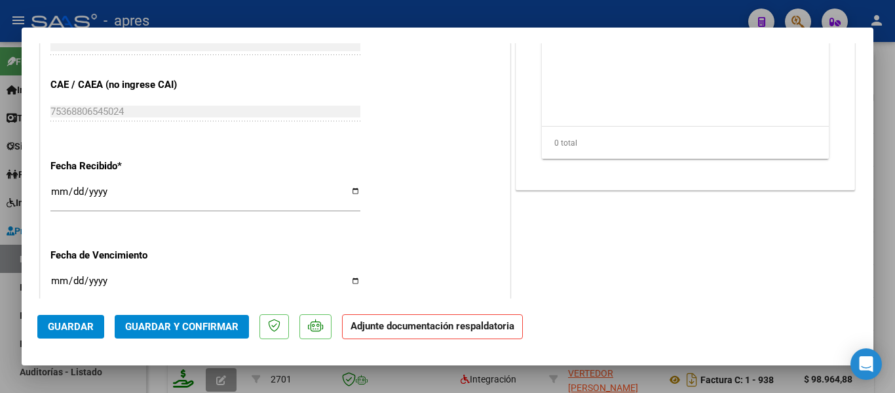
scroll to position [918, 0]
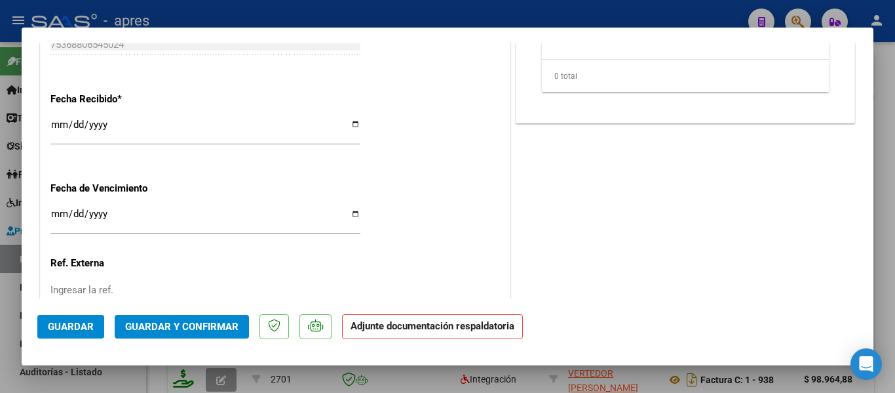
click at [148, 319] on button "Guardar y Confirmar" at bounding box center [182, 327] width 134 height 24
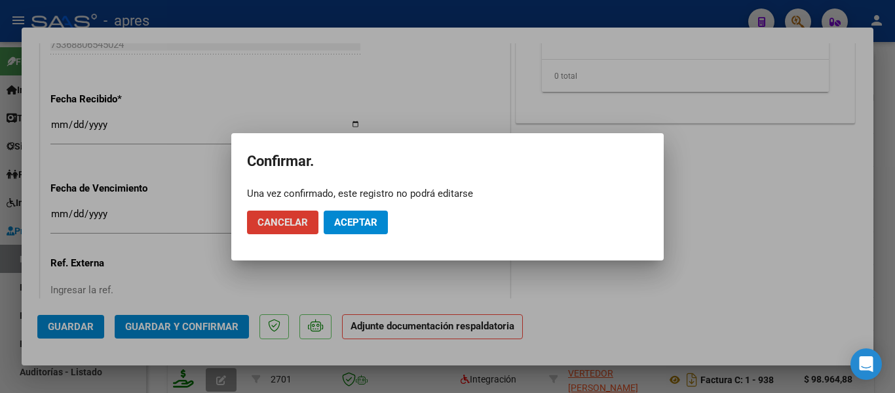
click at [368, 224] on span "Aceptar" at bounding box center [355, 222] width 43 height 12
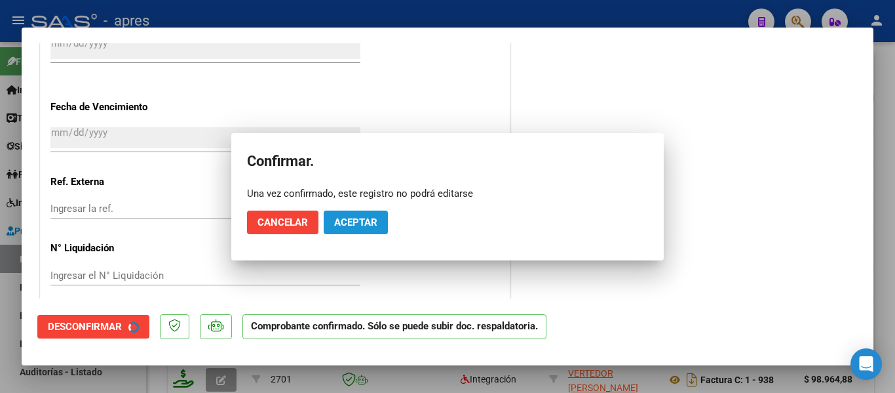
scroll to position [836, 0]
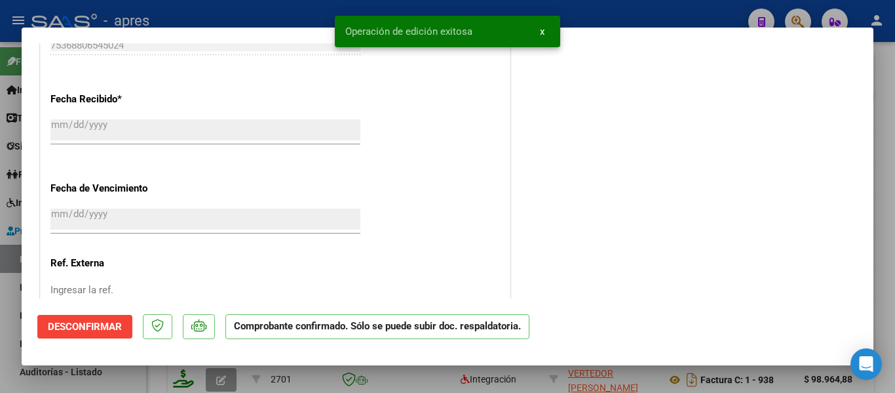
click at [142, 380] on div at bounding box center [447, 196] width 895 height 393
type input "$ 0,00"
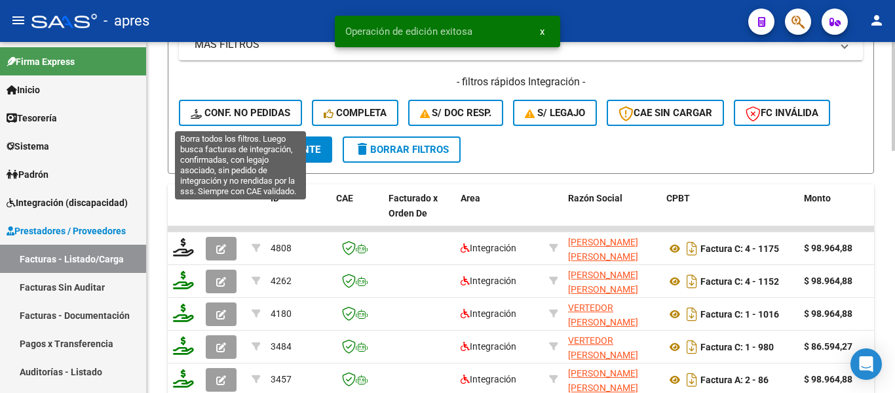
scroll to position [328, 0]
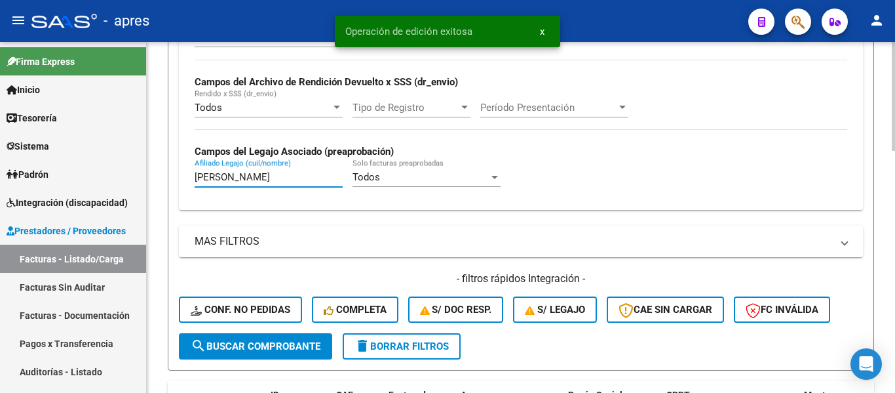
drag, startPoint x: 267, startPoint y: 176, endPoint x: 166, endPoint y: 177, distance: 101.0
click at [166, 177] on div "Video tutorial PRESTADORES -> Listado de CPBTs Emitidos por Prestadores / Prove…" at bounding box center [521, 275] width 749 height 1122
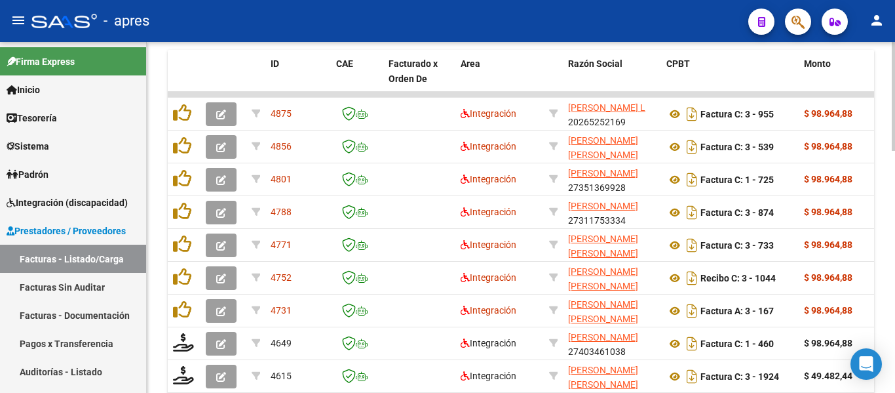
scroll to position [650, 0]
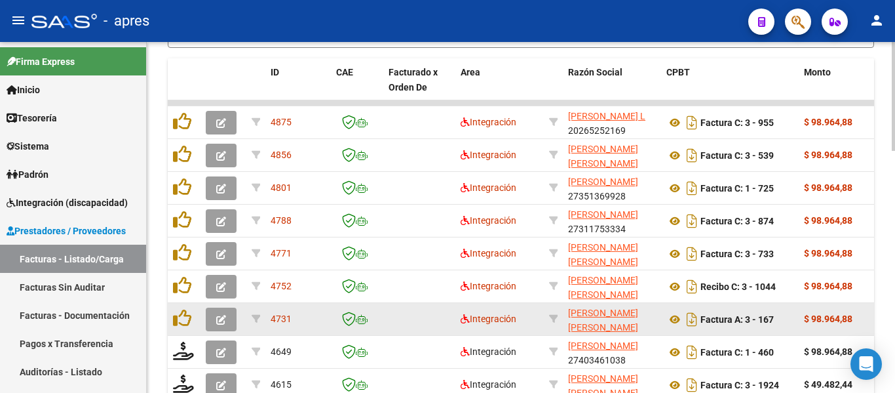
type input "gonzalez"
click at [218, 318] on icon "button" at bounding box center [221, 320] width 10 height 10
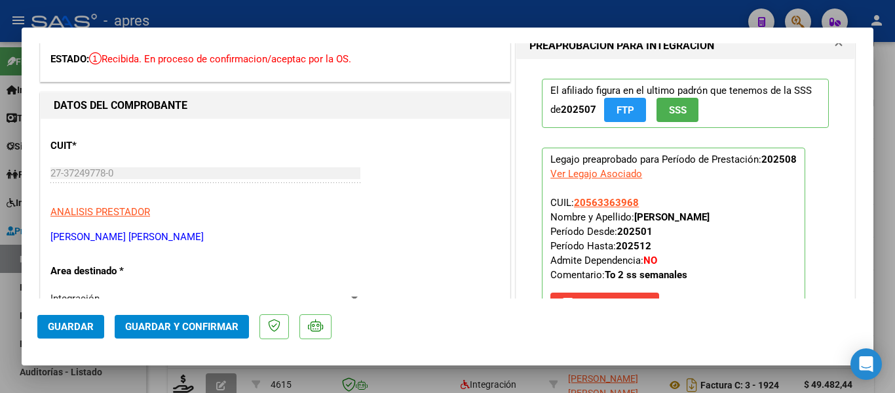
scroll to position [0, 0]
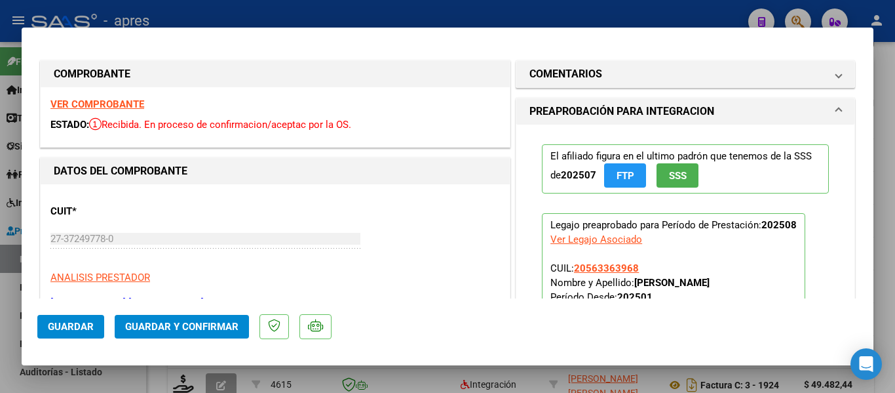
click at [103, 101] on strong "VER COMPROBANTE" at bounding box center [97, 104] width 94 height 12
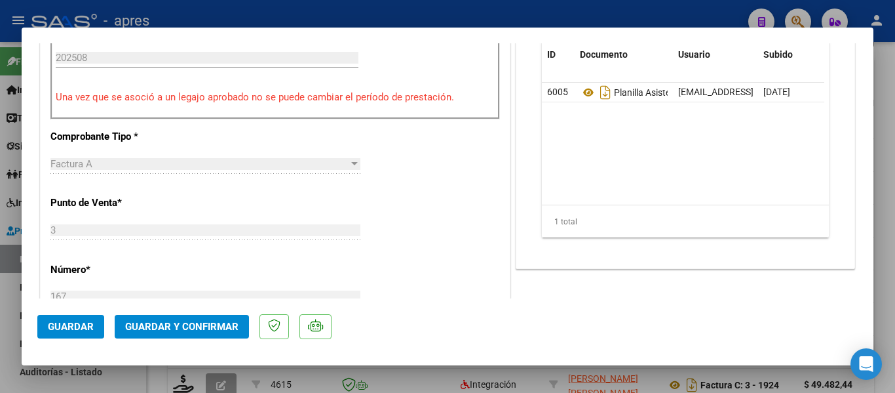
scroll to position [328, 0]
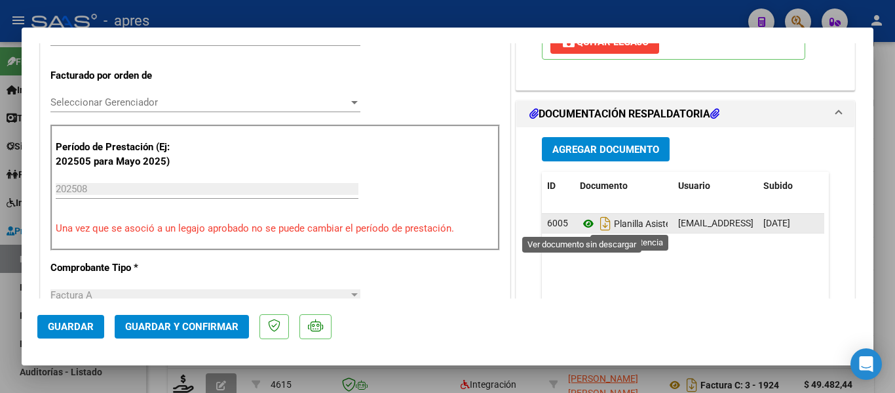
click at [582, 227] on icon at bounding box center [588, 224] width 17 height 16
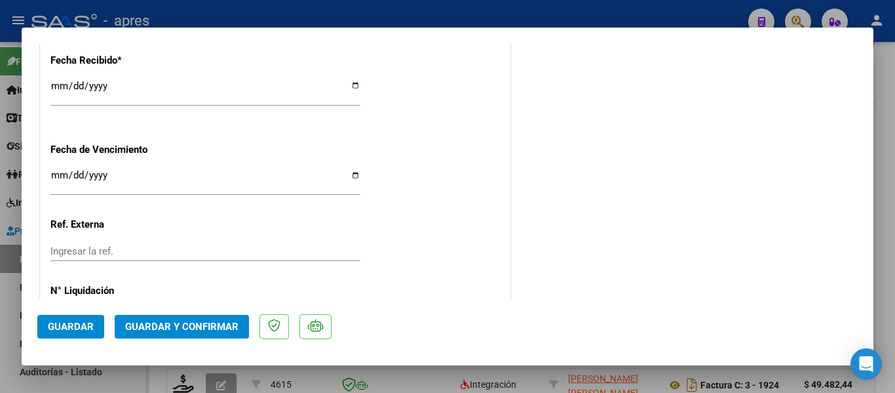
scroll to position [1011, 0]
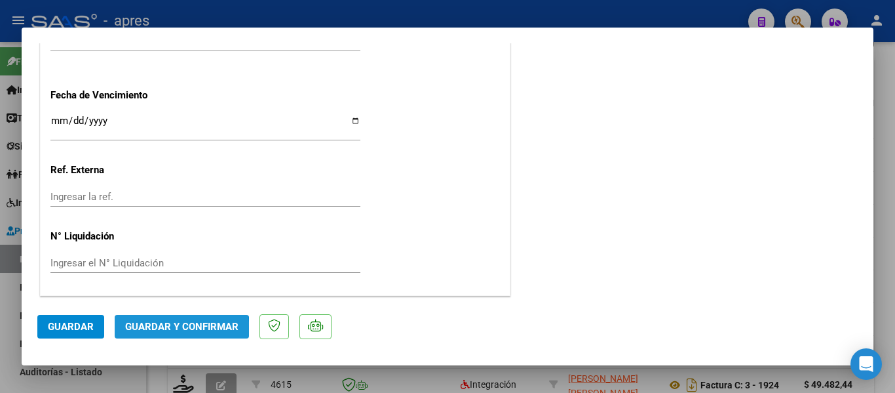
click at [157, 332] on span "Guardar y Confirmar" at bounding box center [181, 327] width 113 height 12
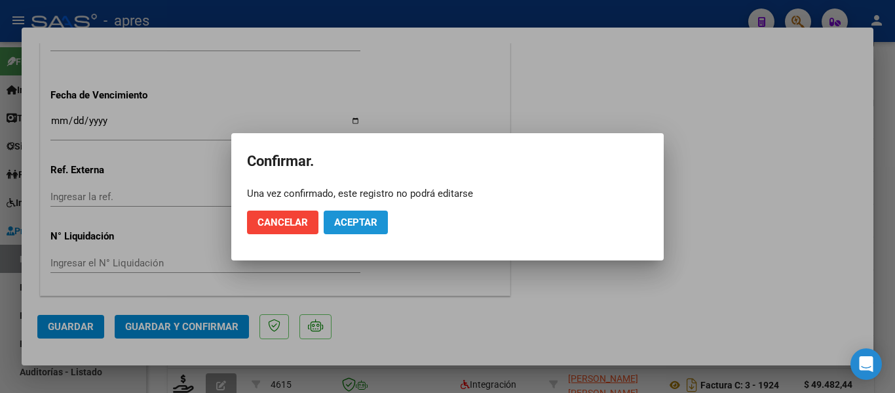
click at [342, 219] on span "Aceptar" at bounding box center [355, 222] width 43 height 12
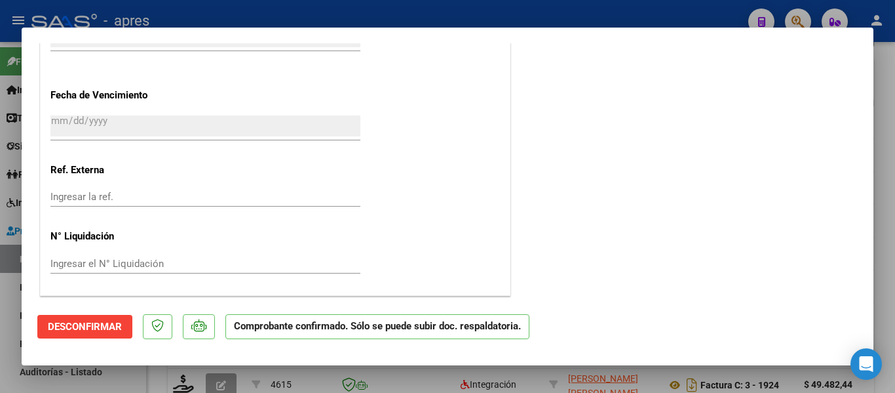
click at [140, 381] on div at bounding box center [447, 196] width 895 height 393
type input "$ 0,00"
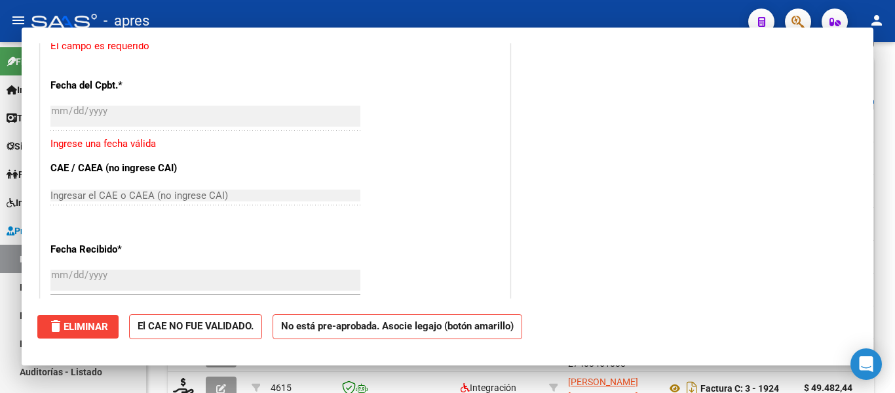
scroll to position [1173, 0]
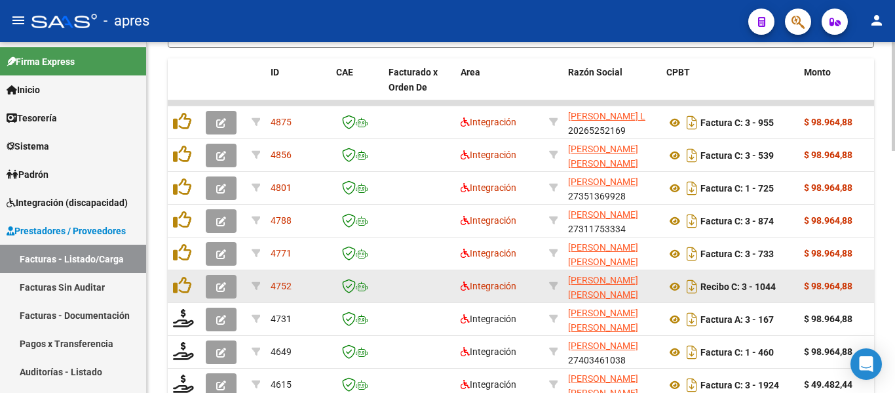
click at [213, 288] on button "button" at bounding box center [221, 287] width 31 height 24
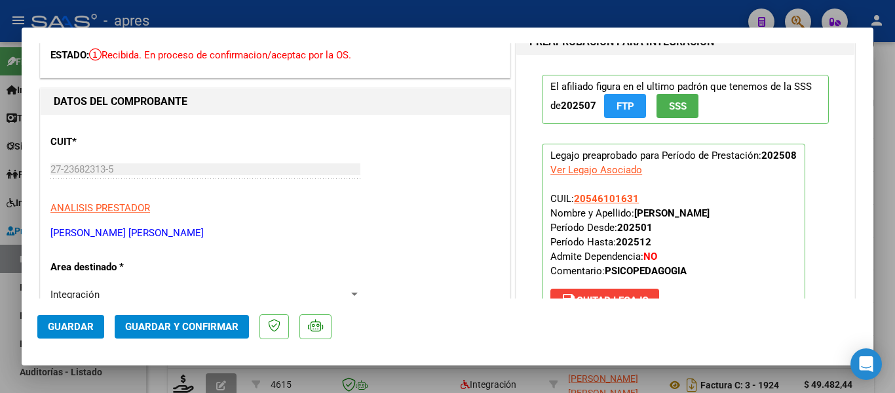
scroll to position [131, 0]
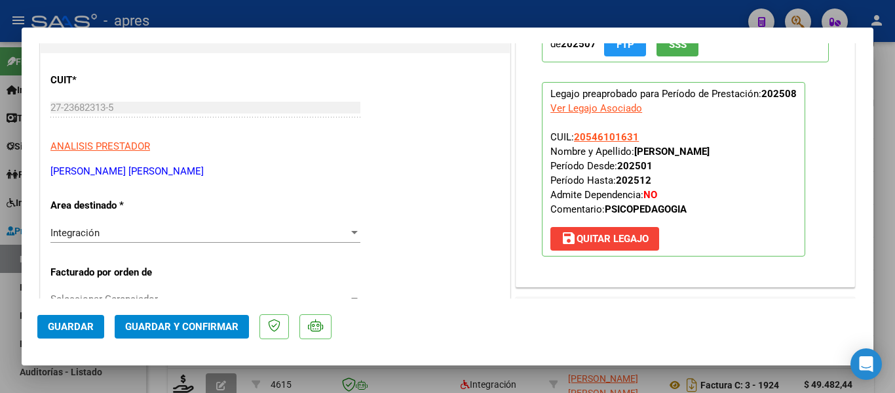
click at [412, 353] on mat-dialog-container "COMPROBANTE VER COMPROBANTE ESTADO: Recibida. En proceso de confirmacion/acepta…" at bounding box center [448, 197] width 852 height 338
click at [428, 391] on div at bounding box center [447, 196] width 895 height 393
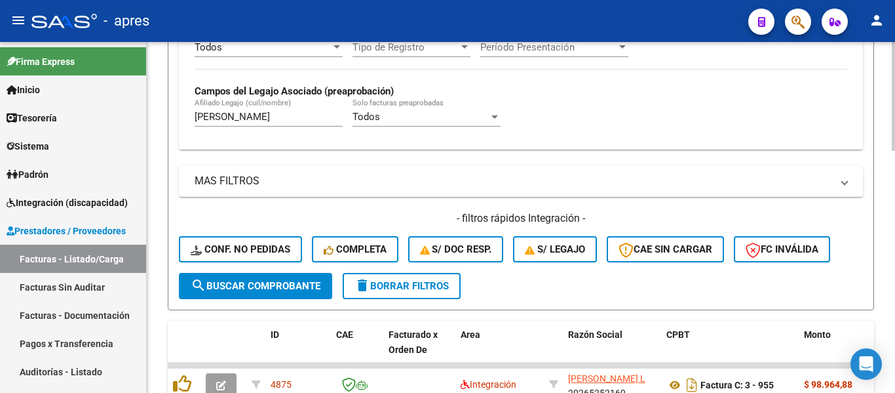
scroll to position [323, 0]
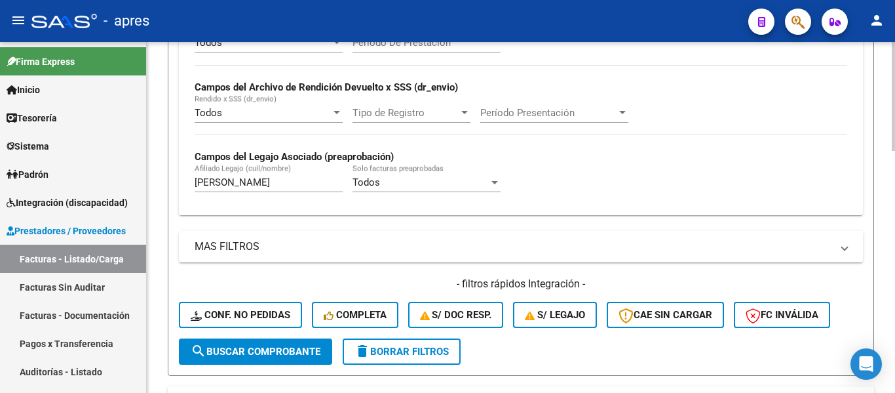
click at [258, 180] on input "gonzalez" at bounding box center [269, 182] width 148 height 12
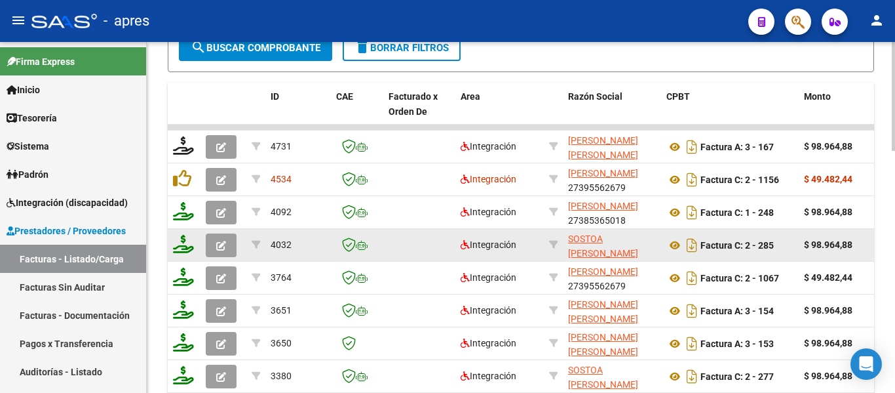
scroll to position [650, 0]
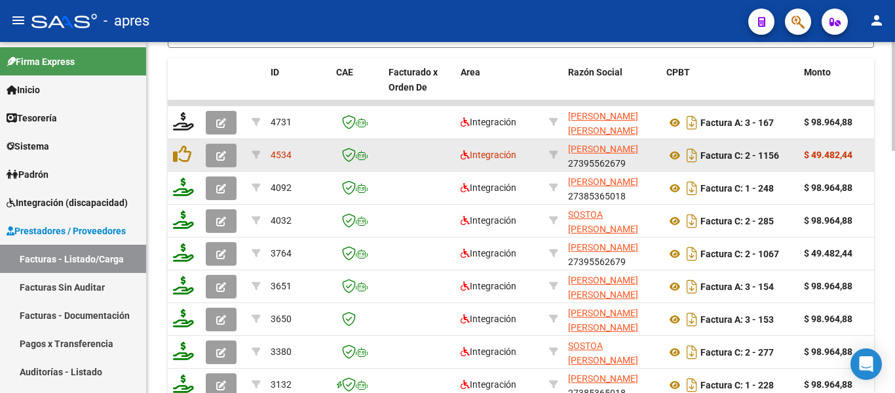
click at [225, 156] on icon "button" at bounding box center [221, 156] width 10 height 10
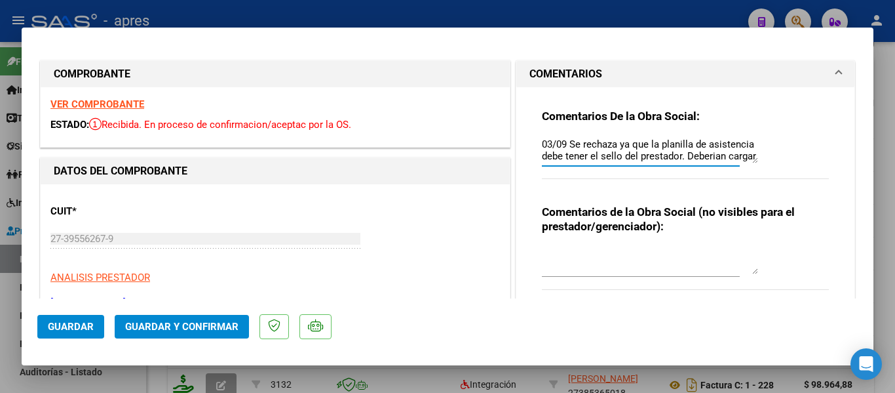
drag, startPoint x: 730, startPoint y: 156, endPoint x: 735, endPoint y: 178, distance: 22.4
click at [735, 178] on div "Comentarios De la Obra Social: 03/09 Se rechaza ya que la planilla de asistenci…" at bounding box center [685, 151] width 287 height 85
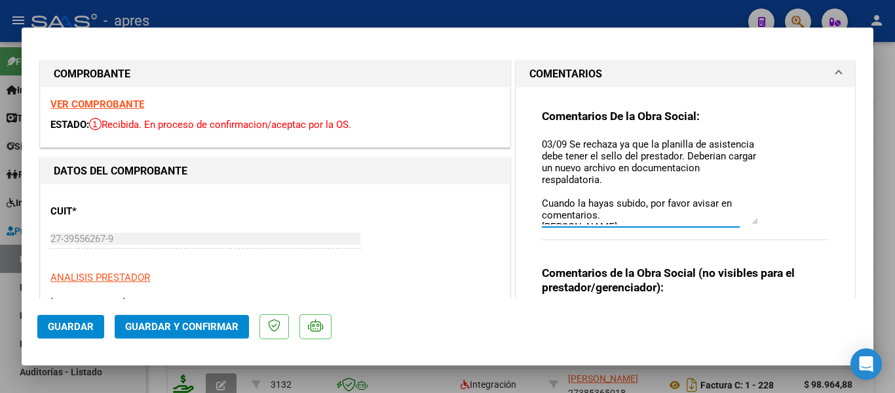
drag, startPoint x: 745, startPoint y: 157, endPoint x: 754, endPoint y: 220, distance: 63.5
click at [754, 220] on div "Comentarios De la Obra Social: 03/09 Se rechaza ya que la planilla de asistenci…" at bounding box center [685, 182] width 287 height 146
click at [703, 211] on textarea "03/09 Se rechaza ya que la planilla de asistencia debe tener el sello del prest…" at bounding box center [650, 181] width 216 height 89
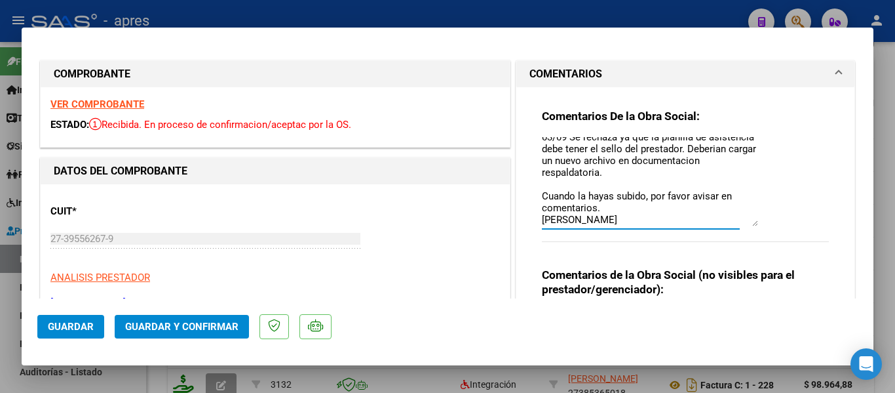
scroll to position [8, 0]
click at [895, 199] on div at bounding box center [447, 196] width 895 height 393
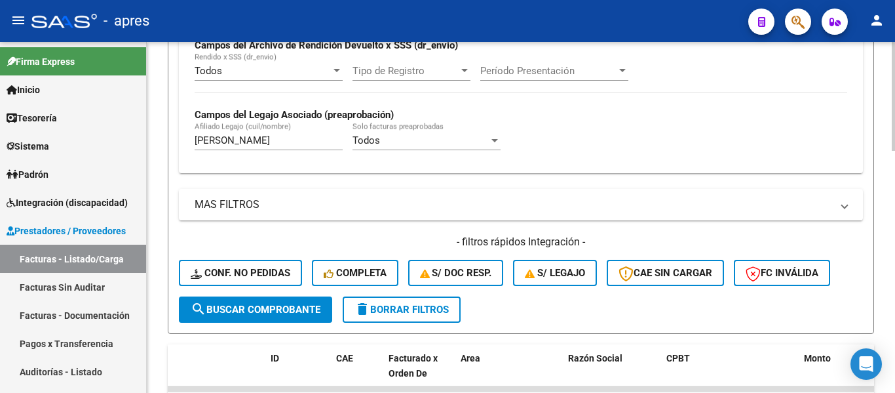
scroll to position [323, 0]
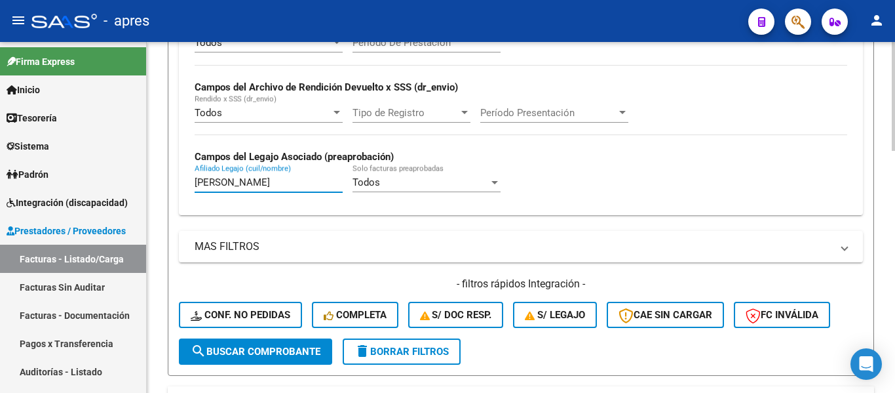
click at [292, 187] on input "gonzalez dylan" at bounding box center [269, 182] width 148 height 12
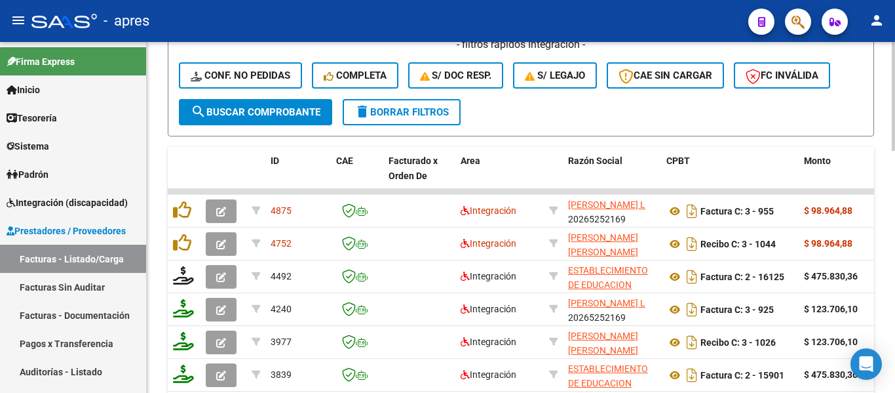
scroll to position [585, 0]
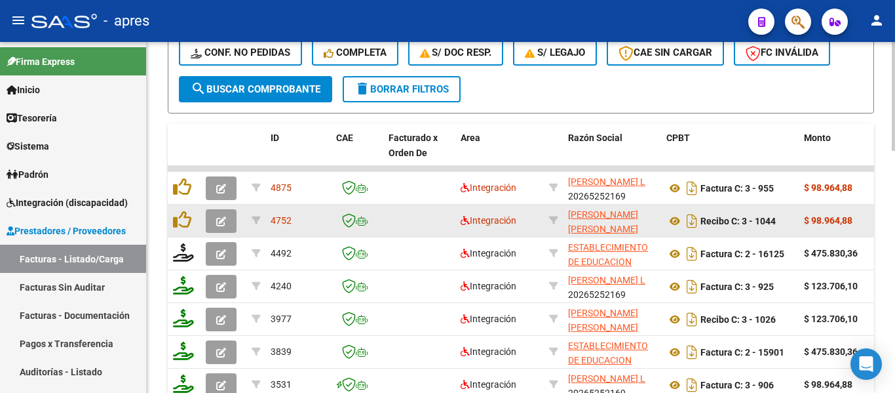
click at [199, 228] on datatable-body-cell at bounding box center [184, 221] width 33 height 32
click at [220, 216] on icon "button" at bounding box center [221, 221] width 10 height 10
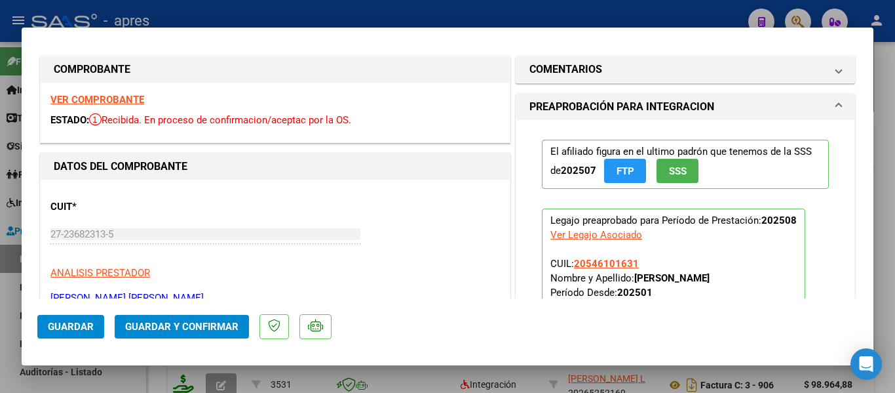
scroll to position [0, 0]
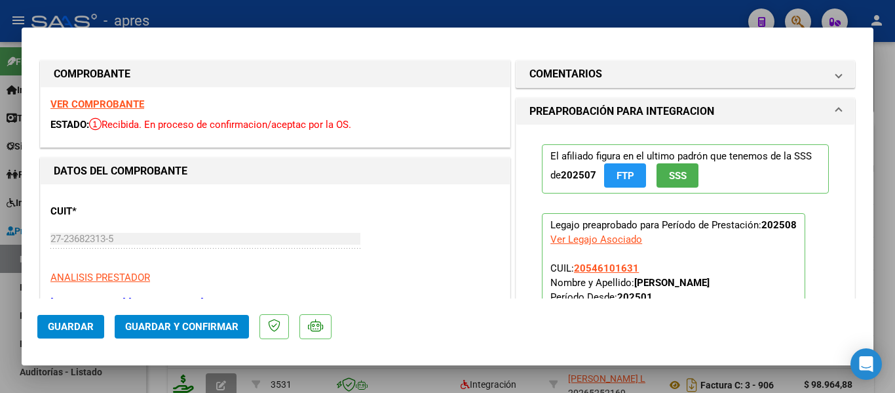
click at [75, 100] on strong "VER COMPROBANTE" at bounding box center [97, 104] width 94 height 12
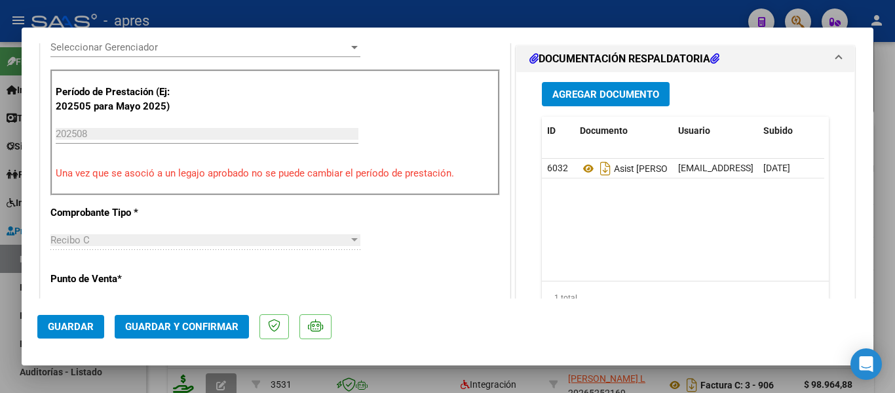
scroll to position [459, 0]
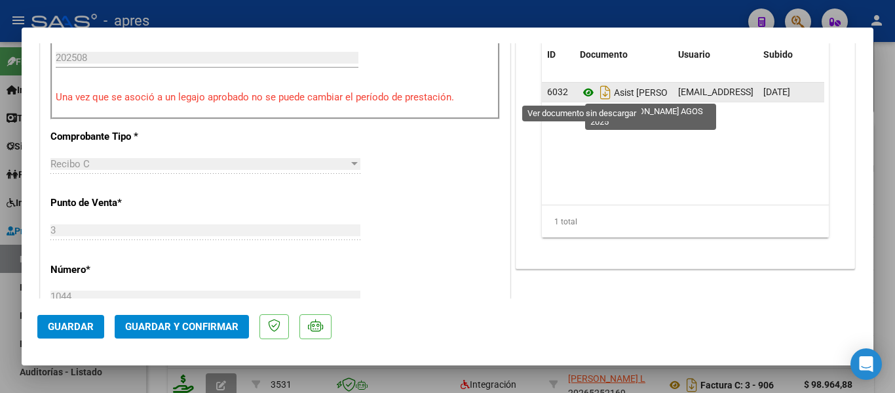
click at [582, 94] on icon at bounding box center [588, 93] width 17 height 16
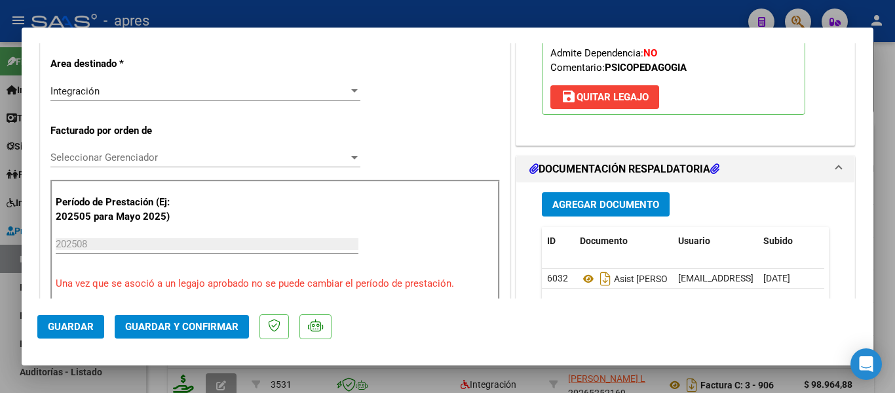
scroll to position [262, 0]
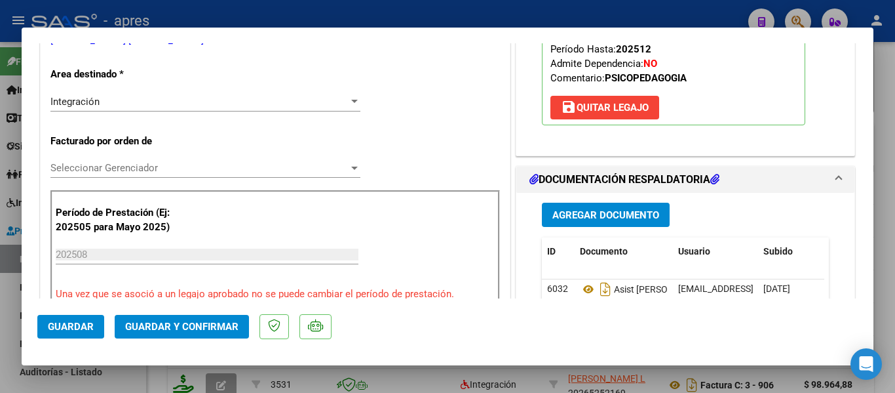
click at [161, 328] on span "Guardar y Confirmar" at bounding box center [181, 327] width 113 height 12
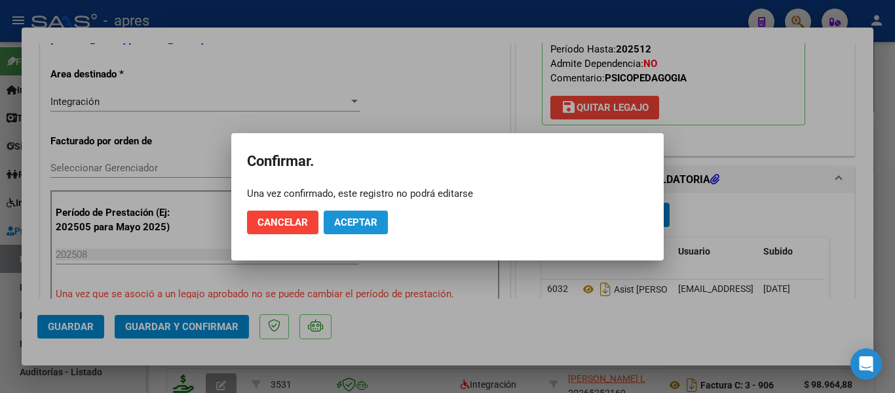
click at [354, 228] on button "Aceptar" at bounding box center [356, 222] width 64 height 24
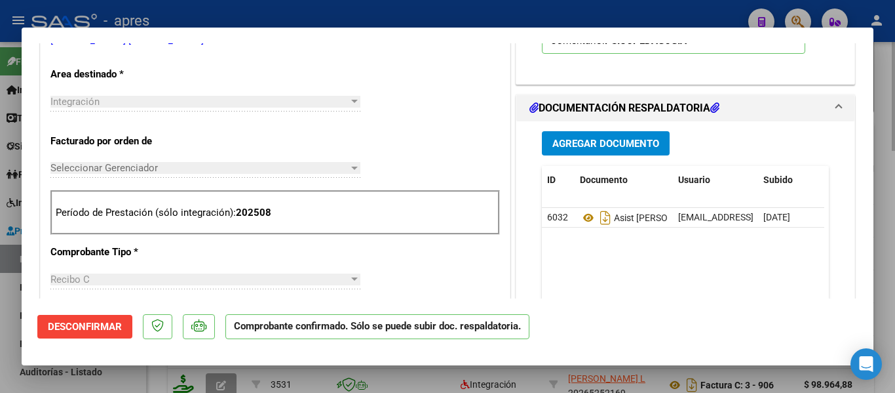
click at [165, 372] on div at bounding box center [447, 196] width 895 height 393
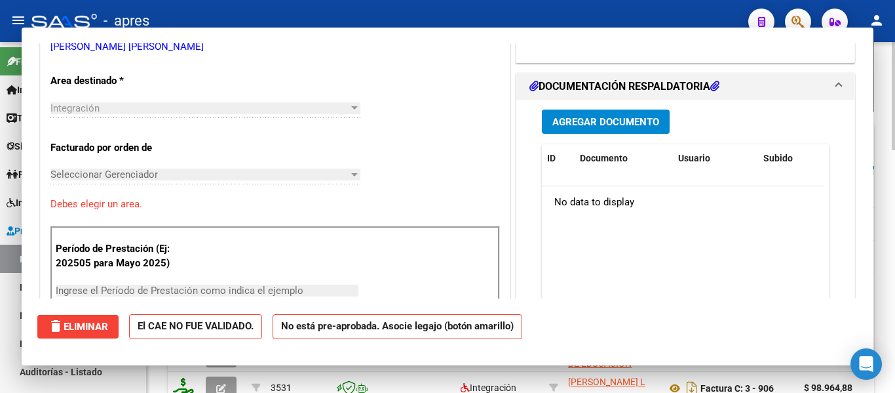
scroll to position [269, 0]
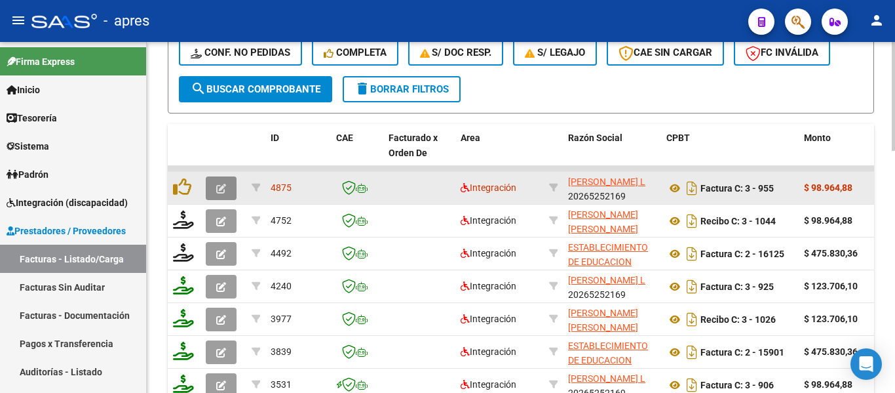
click at [225, 184] on icon "button" at bounding box center [221, 189] width 10 height 10
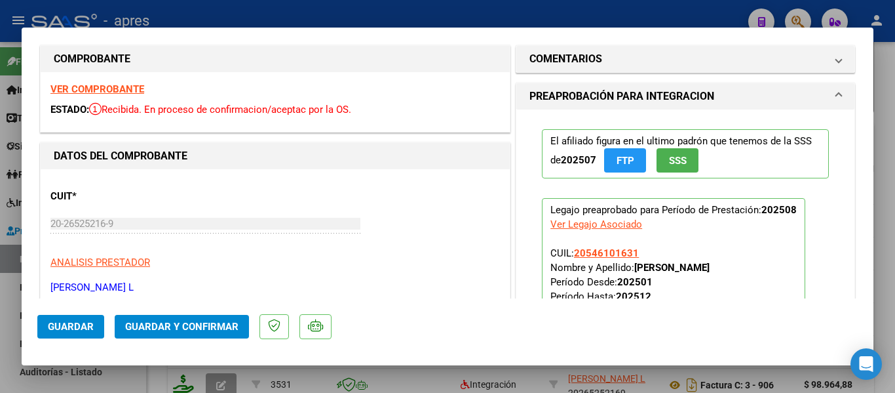
scroll to position [0, 0]
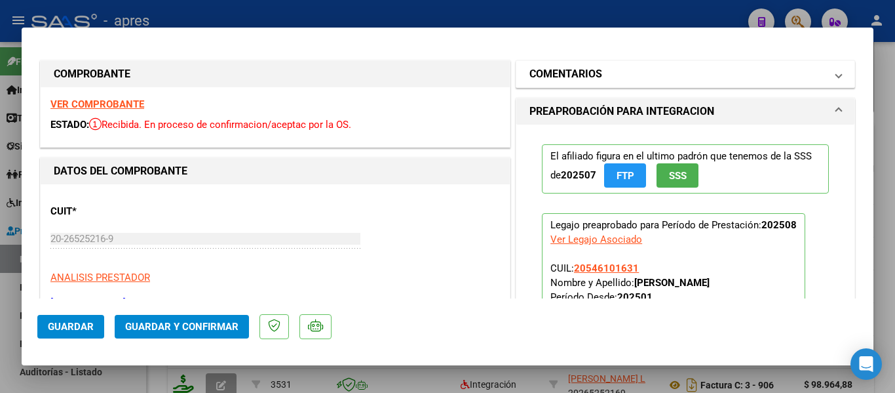
click at [676, 77] on mat-panel-title "COMENTARIOS" at bounding box center [678, 74] width 296 height 16
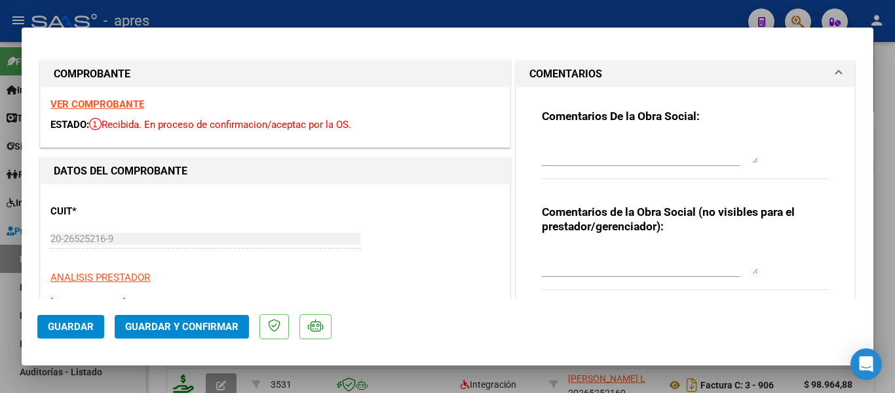
click at [676, 77] on mat-panel-title "COMENTARIOS" at bounding box center [678, 74] width 296 height 16
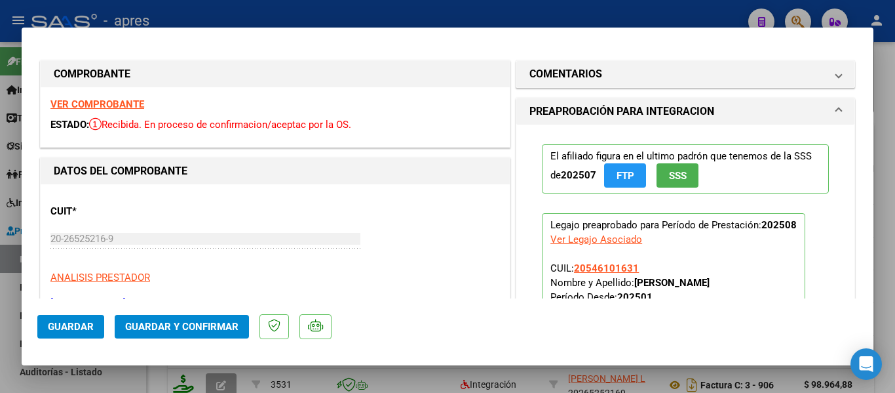
click at [129, 102] on strong "VER COMPROBANTE" at bounding box center [97, 104] width 94 height 12
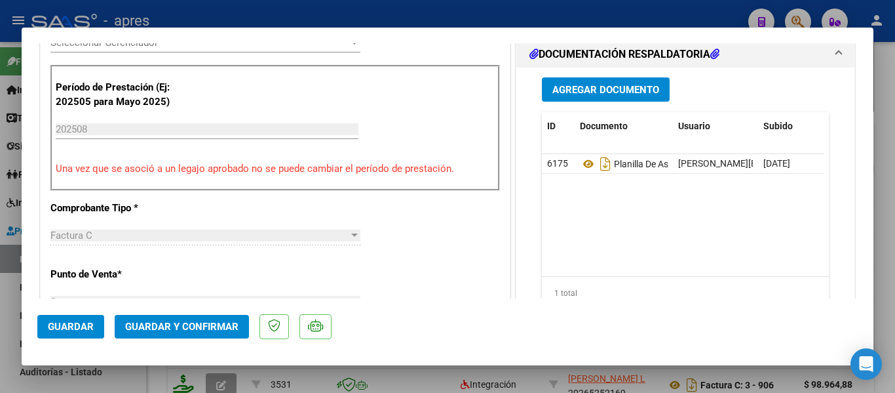
scroll to position [459, 0]
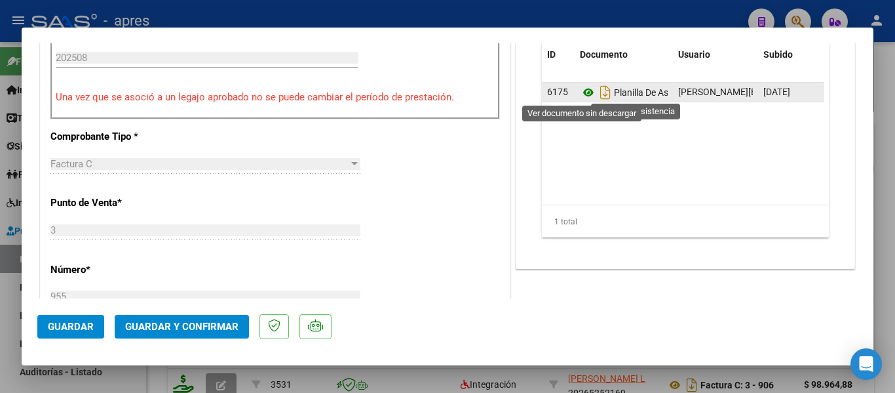
click at [584, 92] on icon at bounding box center [588, 93] width 17 height 16
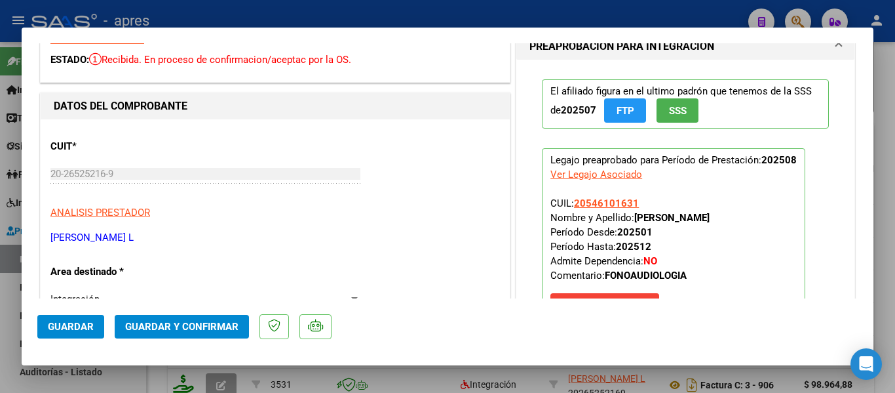
scroll to position [0, 0]
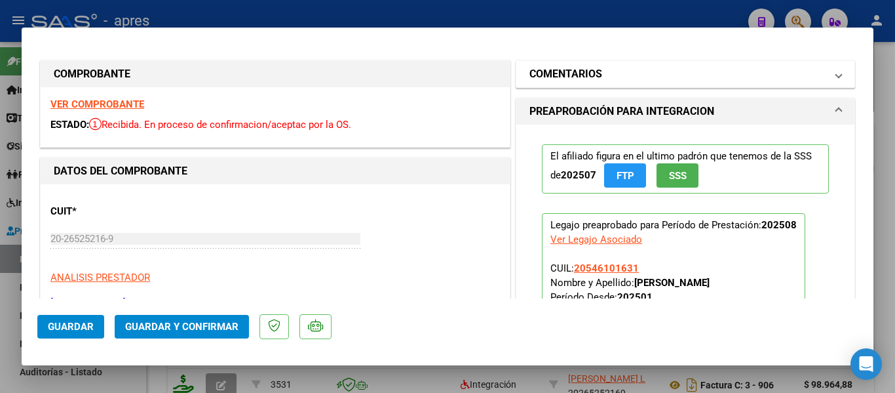
click at [834, 71] on mat-expansion-panel-header "COMENTARIOS" at bounding box center [686, 74] width 338 height 26
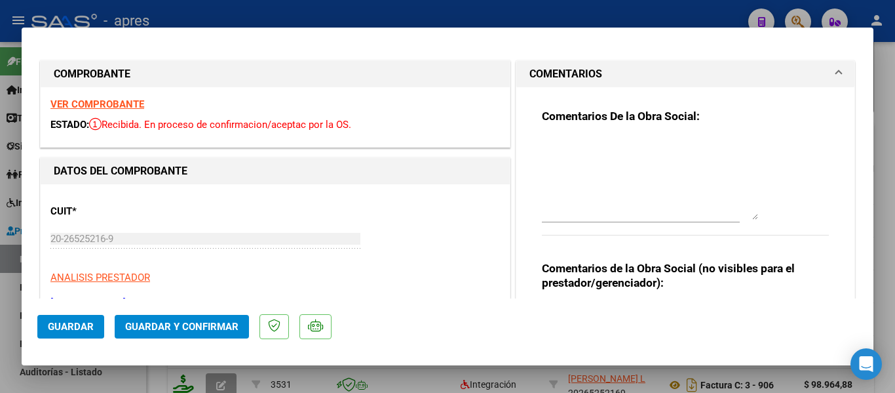
drag, startPoint x: 752, startPoint y: 160, endPoint x: 781, endPoint y: 231, distance: 77.3
click at [783, 231] on div "Comentarios De la Obra Social:" at bounding box center [685, 179] width 287 height 141
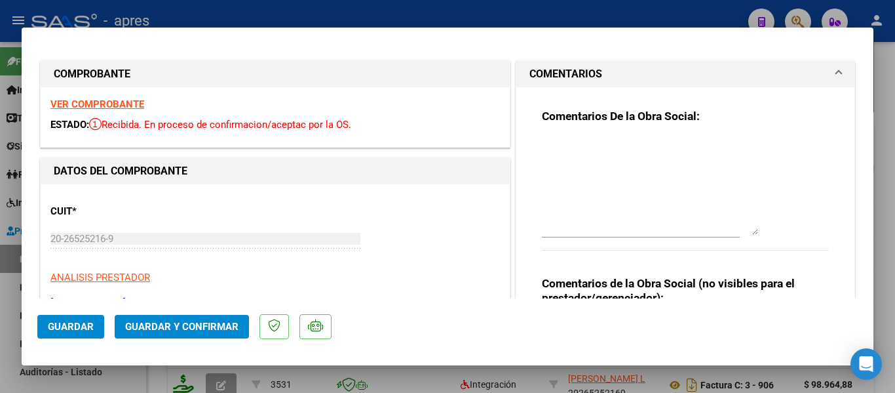
click at [573, 147] on textarea at bounding box center [650, 186] width 216 height 98
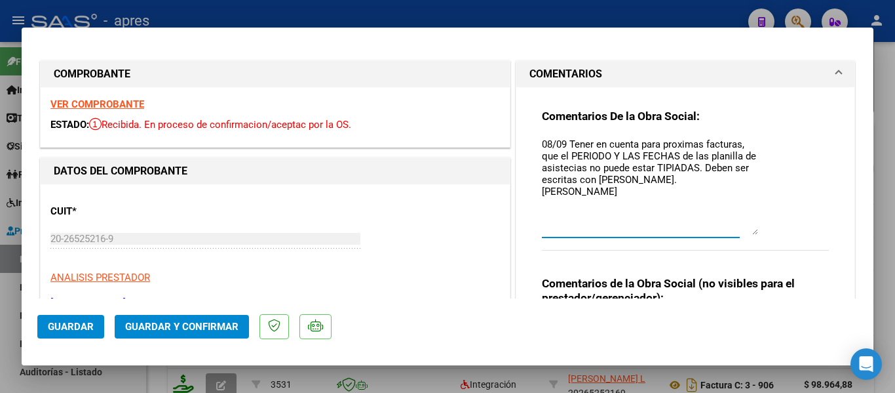
click at [700, 158] on textarea "08/09 Tener en cuenta para proximas facturas, que el PERIODO Y LAS FECHAS de la…" at bounding box center [650, 186] width 216 height 98
click at [579, 163] on textarea "08/09 Tener en cuenta para proximas facturas, que el PERIODO Y LAS FECHAS de la…" at bounding box center [650, 186] width 216 height 98
click at [589, 165] on textarea "08/09 Tener en cuenta para proximas facturas, que el PERIODO Y LAS FECHAS de la…" at bounding box center [650, 186] width 216 height 98
click at [647, 169] on textarea "08/09 Tener en cuenta para proximas facturas, que el PERIODO Y LAS FECHAS de la…" at bounding box center [650, 186] width 216 height 98
click at [636, 146] on textarea "08/09 Tener en cuenta para proximas facturas, que el PERIODO Y LAS FECHAS de la…" at bounding box center [650, 186] width 216 height 98
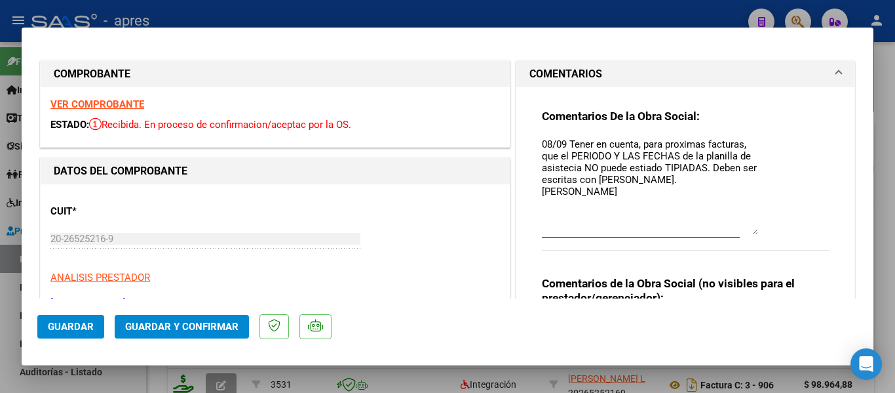
click at [655, 170] on textarea "08/09 Tener en cuenta, para proximas facturas, que el PERIODO Y LAS FECHAS de l…" at bounding box center [650, 186] width 216 height 98
click at [621, 165] on textarea "08/09 Tener en cuenta, para proximas facturas, que el PERIODO Y LAS FECHAS de l…" at bounding box center [650, 186] width 216 height 98
click at [678, 170] on textarea "08/09 Tener en cuenta, para proximas facturas, que el PERIODO Y LAS FECHAS de l…" at bounding box center [650, 186] width 216 height 98
click at [624, 192] on textarea "08/09 Tener en cuenta, para proximas facturas, que el PERIODO Y LAS FECHAS de l…" at bounding box center [650, 186] width 216 height 98
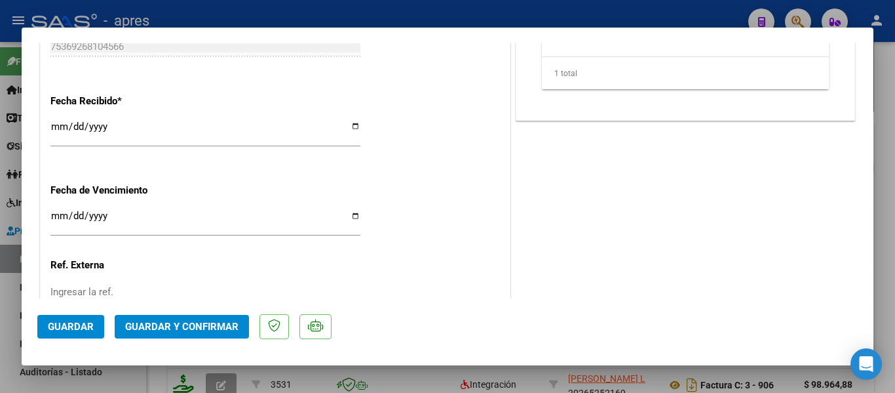
scroll to position [918, 0]
click at [138, 321] on span "Guardar y Confirmar" at bounding box center [181, 327] width 113 height 12
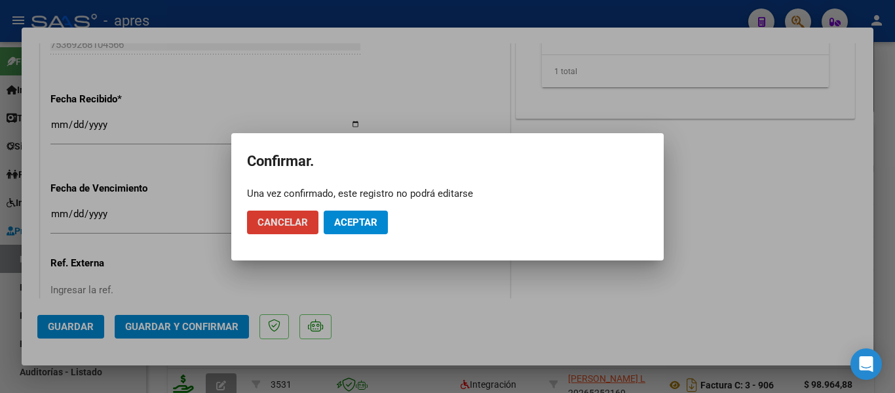
click at [356, 225] on span "Aceptar" at bounding box center [355, 222] width 43 height 12
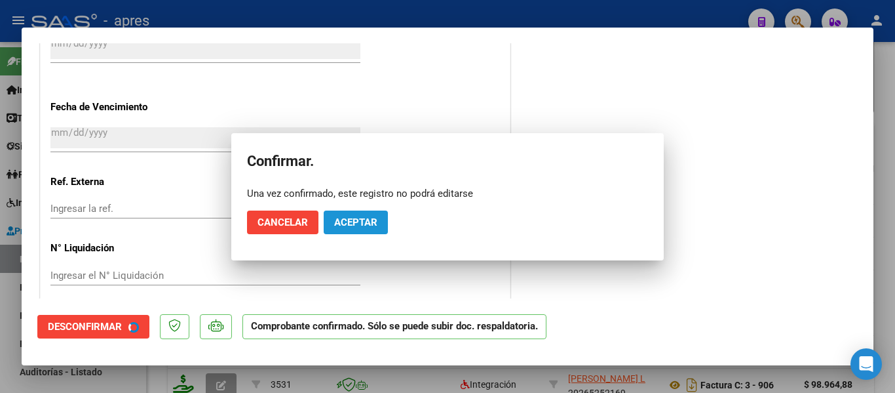
scroll to position [836, 0]
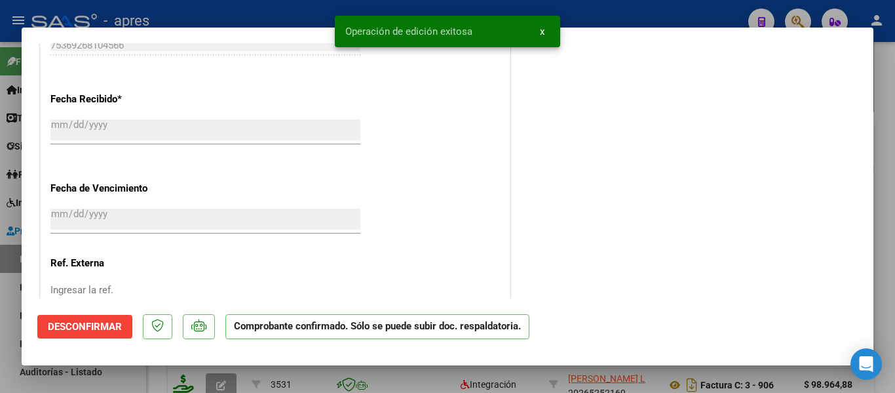
click at [0, 261] on div at bounding box center [447, 196] width 895 height 393
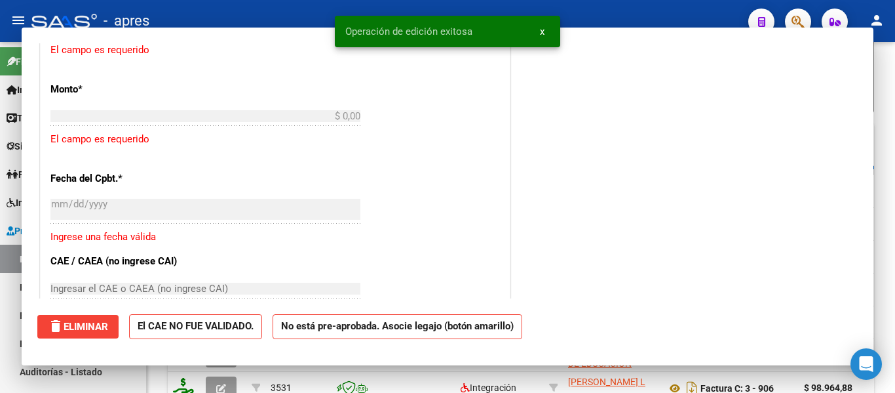
scroll to position [1080, 0]
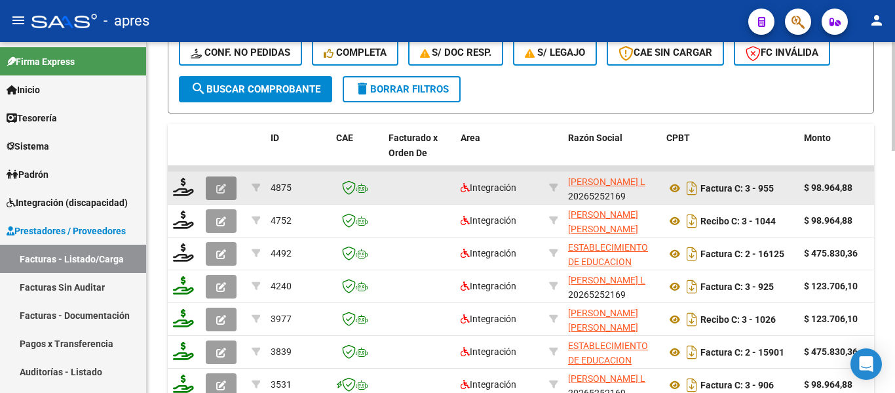
click at [225, 186] on icon "button" at bounding box center [221, 189] width 10 height 10
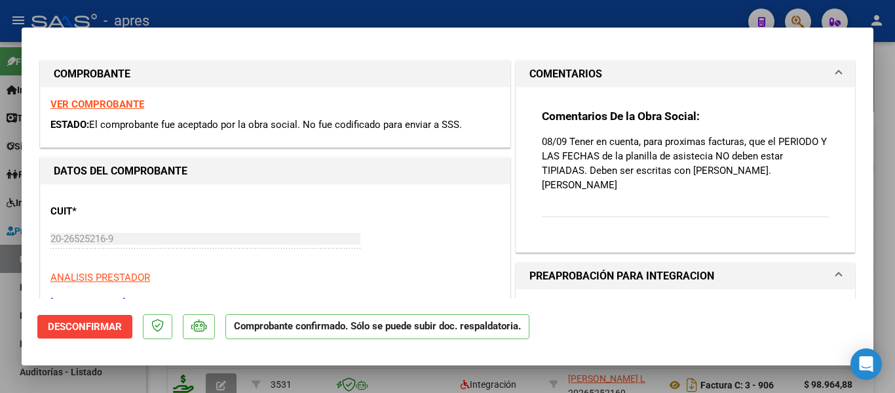
click at [129, 104] on strong "VER COMPROBANTE" at bounding box center [97, 104] width 94 height 12
click at [331, 364] on mat-dialog-container "COMPROBANTE VER COMPROBANTE ESTADO: El comprobante fue aceptado por la obra soc…" at bounding box center [448, 197] width 852 height 338
click at [294, 380] on div at bounding box center [447, 196] width 895 height 393
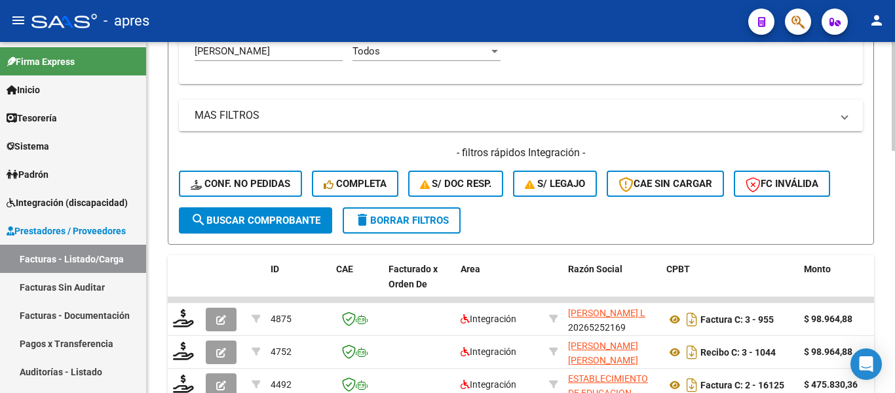
scroll to position [323, 0]
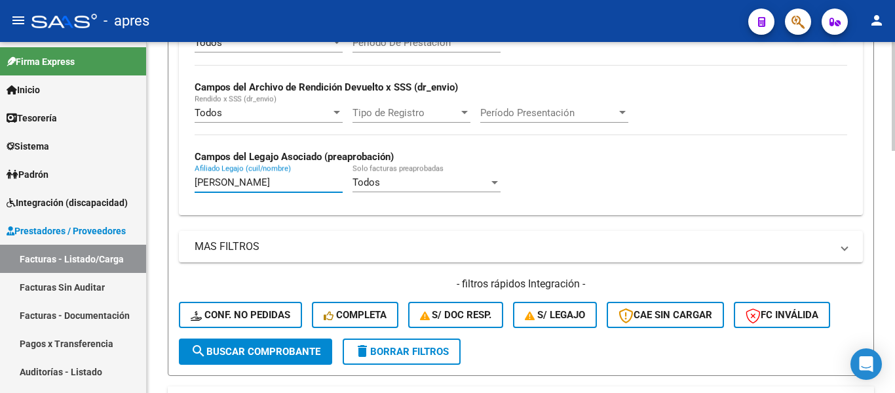
drag, startPoint x: 281, startPoint y: 180, endPoint x: 218, endPoint y: 181, distance: 63.6
click at [224, 181] on input "gonzalez jeremias" at bounding box center [269, 182] width 148 height 12
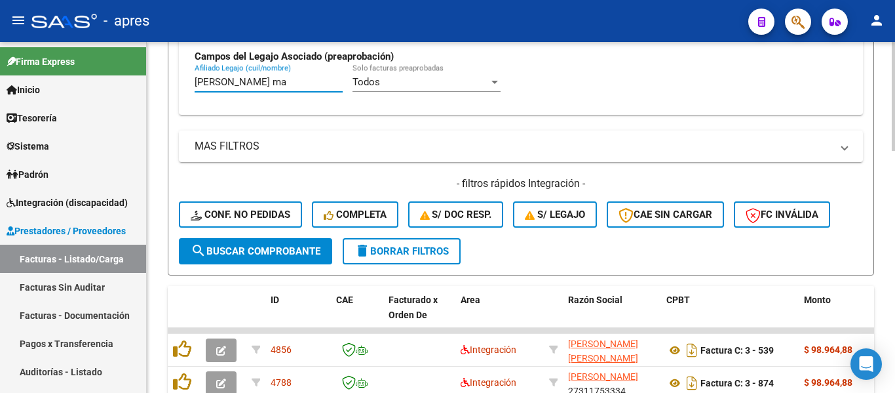
scroll to position [585, 0]
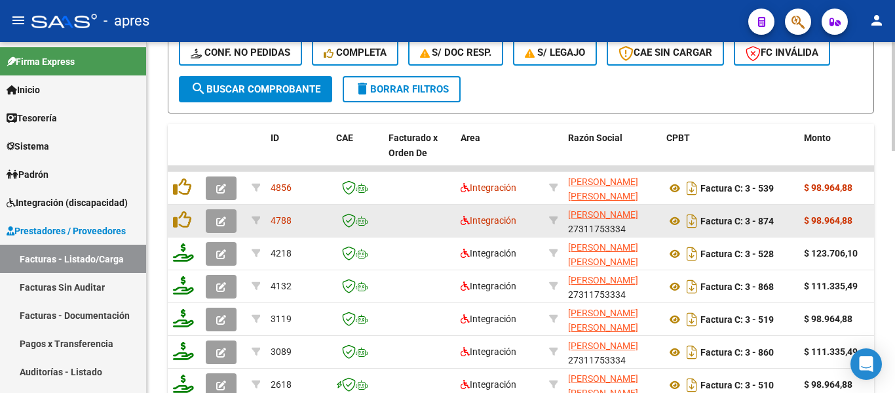
click at [228, 222] on button "button" at bounding box center [221, 221] width 31 height 24
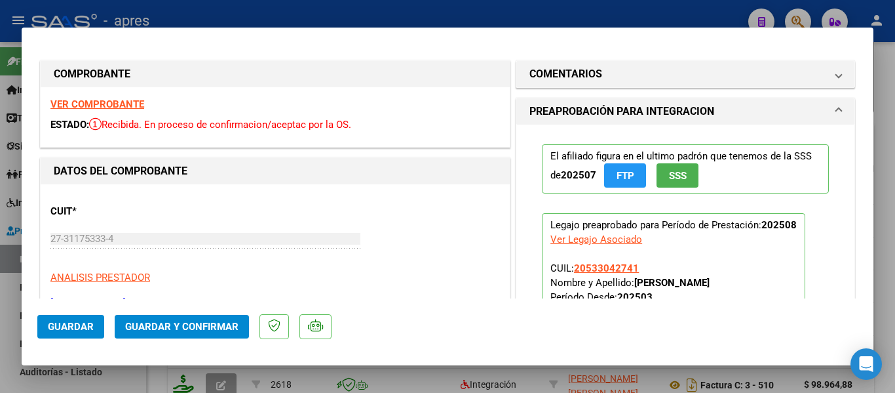
click at [91, 106] on strong "VER COMPROBANTE" at bounding box center [97, 104] width 94 height 12
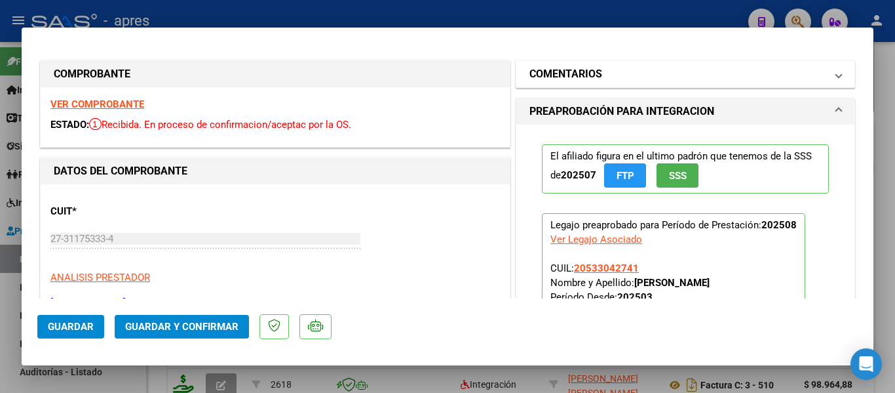
click at [835, 71] on mat-expansion-panel-header "COMENTARIOS" at bounding box center [686, 74] width 338 height 26
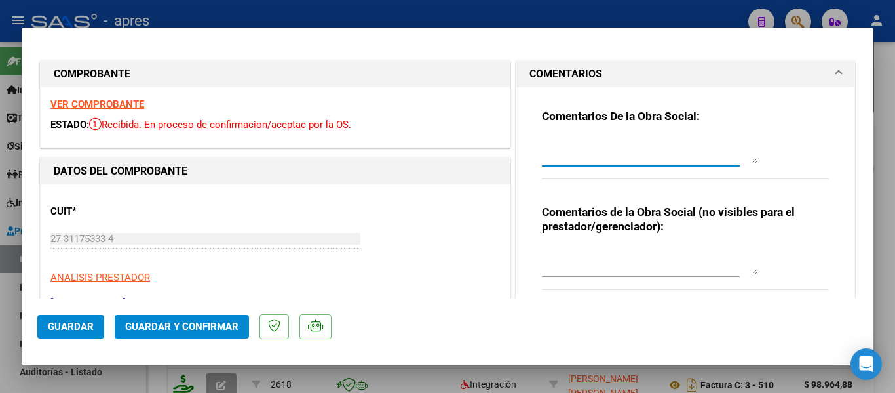
click at [674, 148] on textarea at bounding box center [650, 150] width 216 height 26
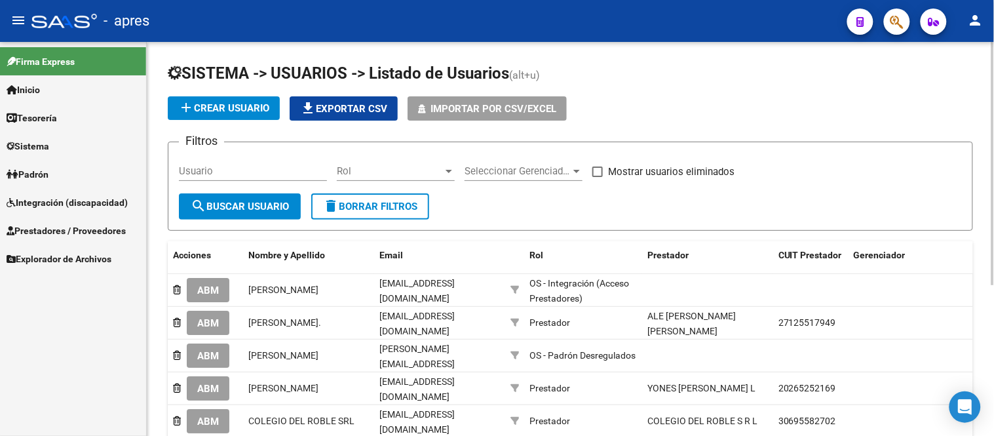
click at [734, 71] on h1 "SISTEMA -> USUARIOS -> Listado de Usuarios (alt+u)" at bounding box center [571, 74] width 806 height 23
click at [118, 206] on span "Integración (discapacidad)" at bounding box center [67, 202] width 121 height 14
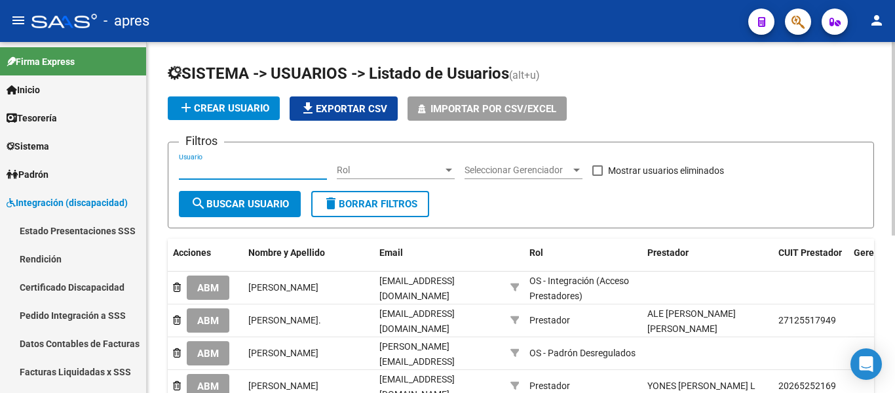
drag, startPoint x: 261, startPoint y: 166, endPoint x: 267, endPoint y: 170, distance: 7.3
click at [262, 167] on input "Usuario" at bounding box center [253, 170] width 148 height 11
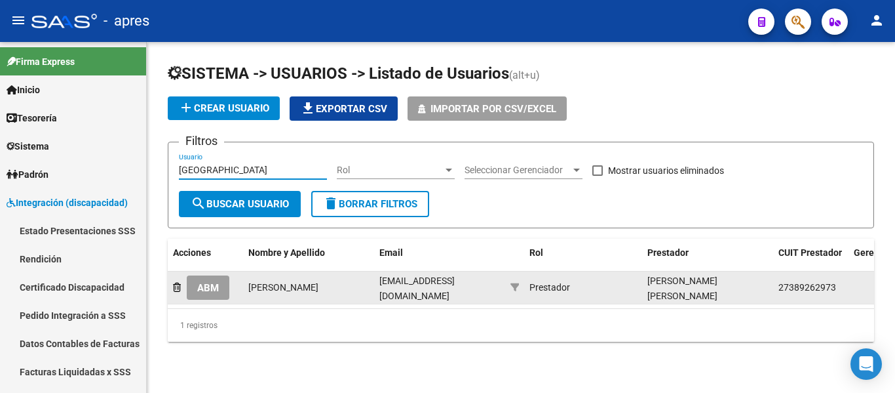
type input "caire"
click at [213, 287] on span "ABM" at bounding box center [208, 288] width 22 height 12
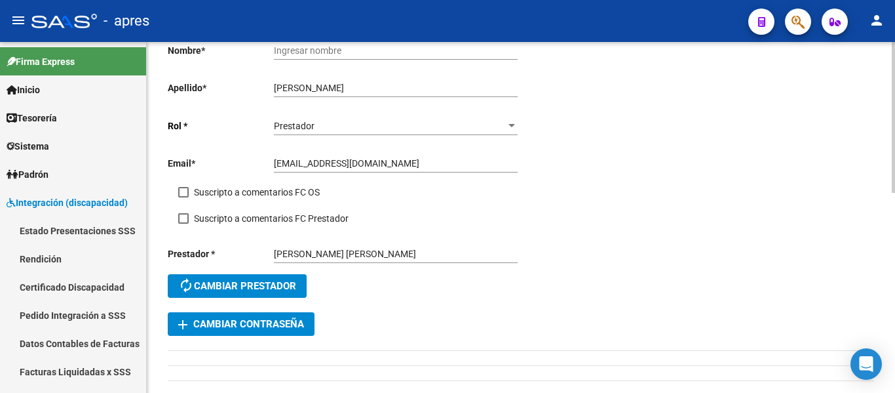
scroll to position [66, 0]
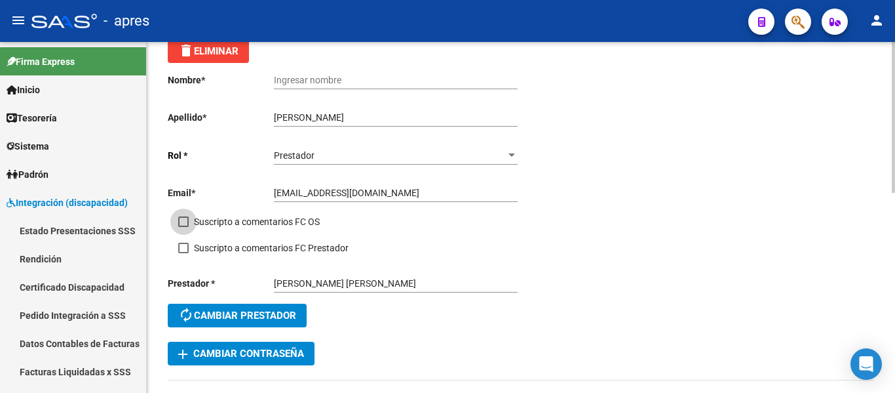
click at [184, 217] on span at bounding box center [183, 221] width 10 height 10
click at [184, 227] on input "Suscripto a comentarios FC OS" at bounding box center [183, 227] width 1 height 1
checkbox input "true"
click at [188, 248] on span at bounding box center [183, 248] width 10 height 10
click at [184, 253] on input "Suscripto a comentarios FC Prestador" at bounding box center [183, 253] width 1 height 1
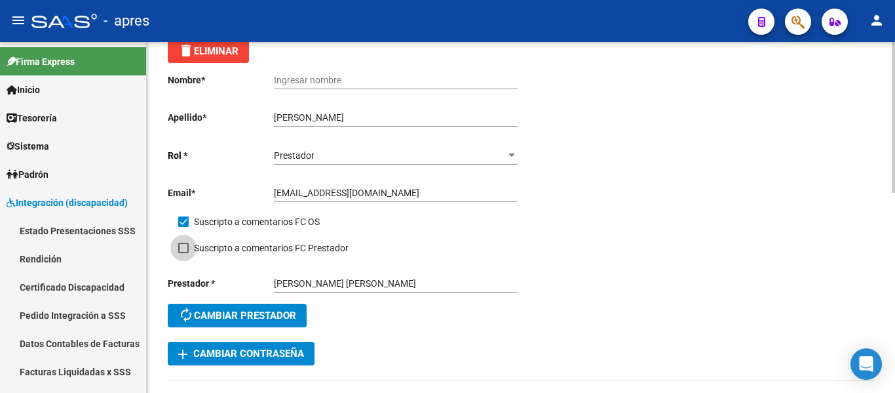
checkbox input "true"
drag, startPoint x: 311, startPoint y: 118, endPoint x: 299, endPoint y: 118, distance: 12.5
click at [299, 118] on input "[PERSON_NAME]" at bounding box center [396, 117] width 244 height 11
click at [321, 81] on input "Ingresar nombre" at bounding box center [396, 80] width 244 height 11
type input "Gina Ailin"
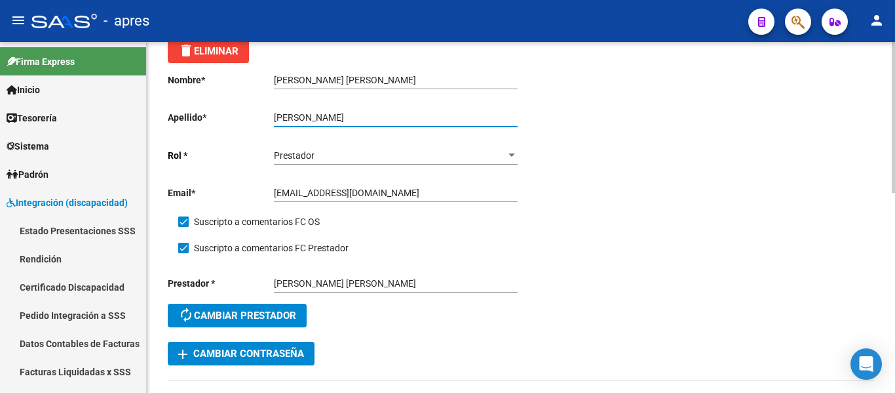
click at [315, 117] on input "[PERSON_NAME]" at bounding box center [396, 117] width 244 height 11
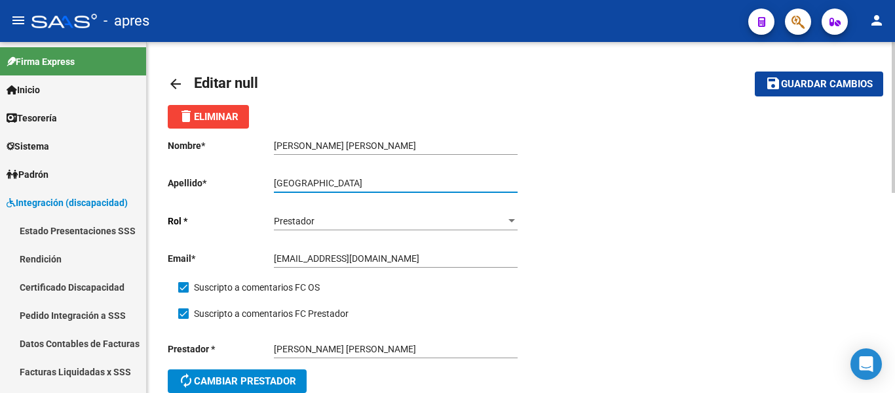
type input "Caire"
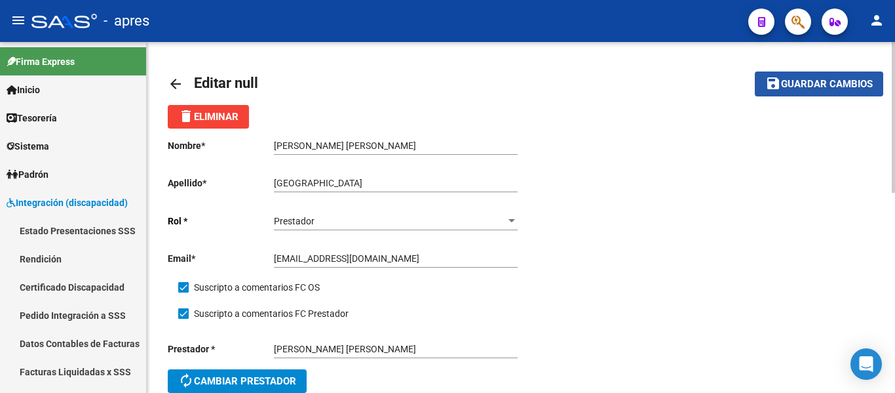
click at [800, 96] on button "save Guardar cambios" at bounding box center [819, 83] width 128 height 24
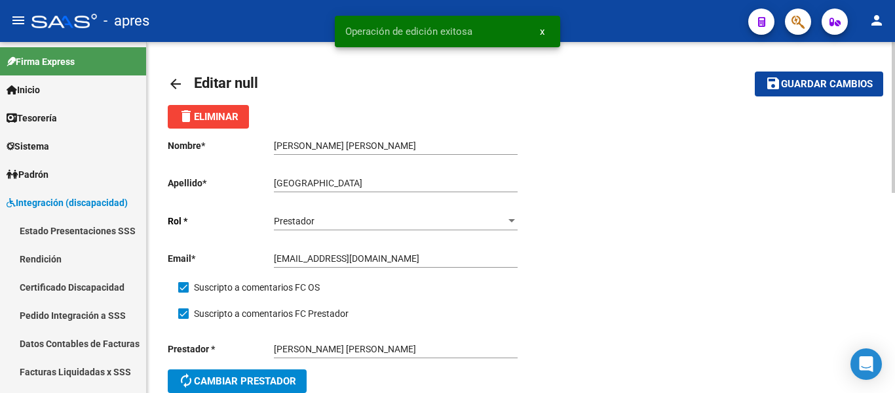
click at [176, 81] on mat-icon "arrow_back" at bounding box center [176, 84] width 16 height 16
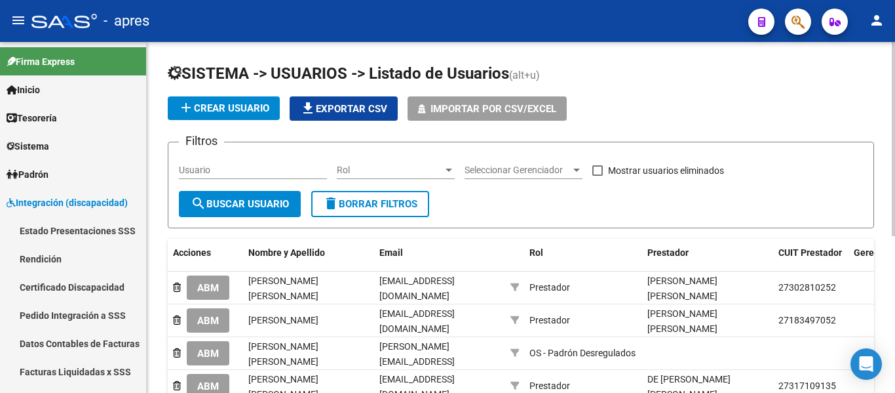
click at [228, 175] on input "Usuario" at bounding box center [253, 170] width 148 height 11
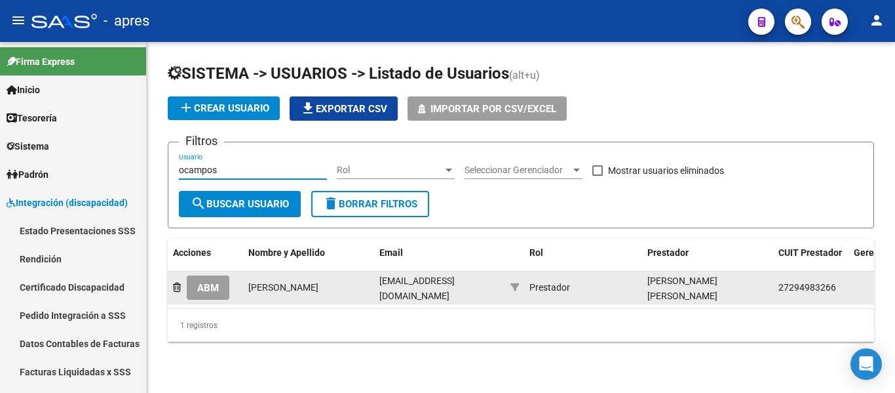
type input "ocampos"
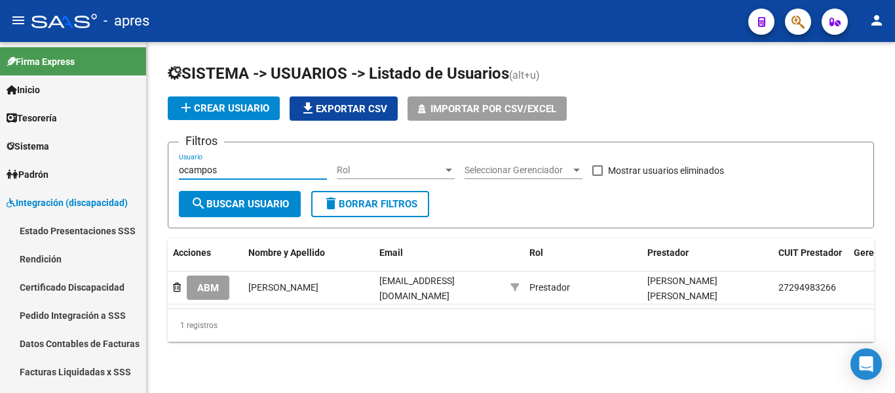
click at [223, 281] on button "ABM" at bounding box center [208, 287] width 43 height 24
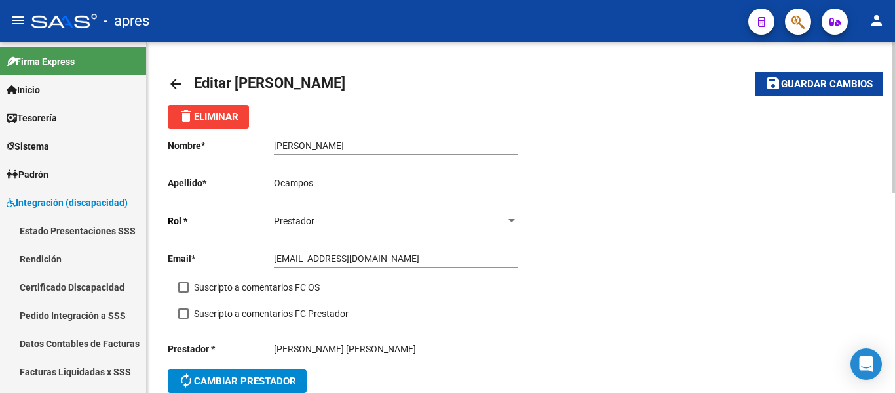
click at [199, 287] on span "Suscripto a comentarios FC OS" at bounding box center [257, 287] width 126 height 16
click at [184, 292] on input "Suscripto a comentarios FC OS" at bounding box center [183, 292] width 1 height 1
checkbox input "true"
click at [201, 311] on span "Suscripto a comentarios FC Prestador" at bounding box center [271, 313] width 155 height 16
click at [184, 319] on input "Suscripto a comentarios FC Prestador" at bounding box center [183, 319] width 1 height 1
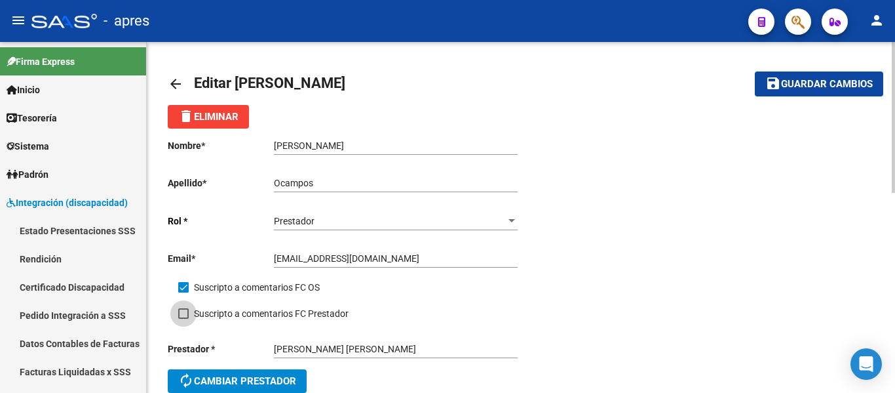
checkbox input "true"
click at [798, 102] on mat-toolbar-row "save Guardar cambios" at bounding box center [809, 84] width 150 height 42
click at [803, 91] on button "save Guardar cambios" at bounding box center [819, 83] width 128 height 24
click at [178, 79] on mat-icon "arrow_back" at bounding box center [176, 84] width 16 height 16
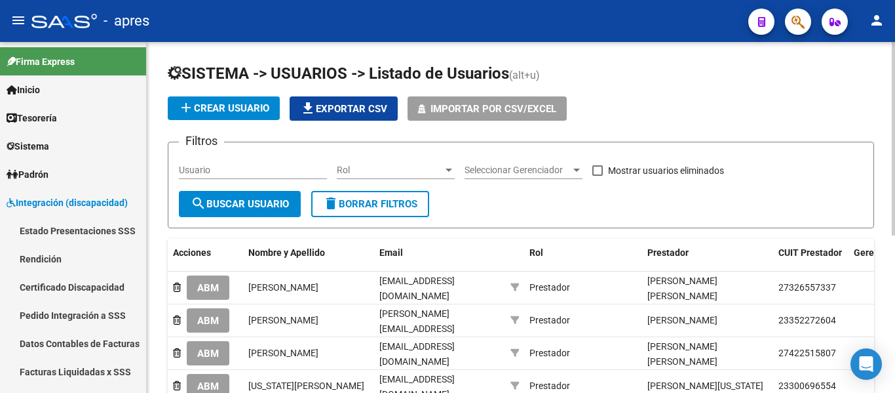
click at [262, 172] on input "Usuario" at bounding box center [253, 170] width 148 height 11
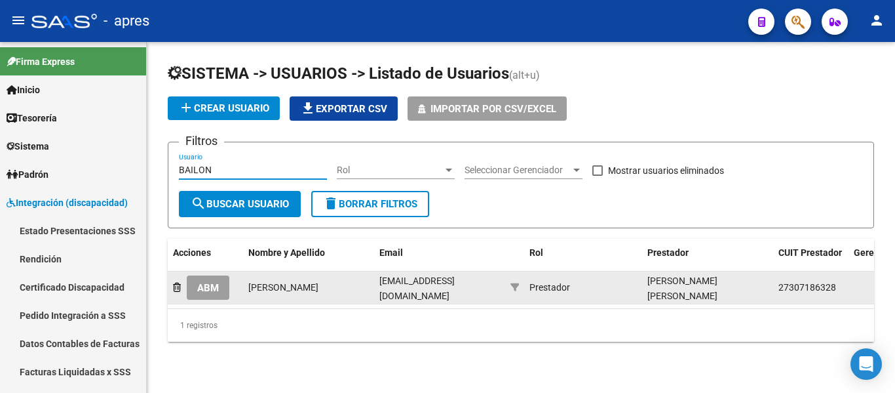
type input "BAILON"
click at [203, 290] on span "ABM" at bounding box center [208, 288] width 22 height 12
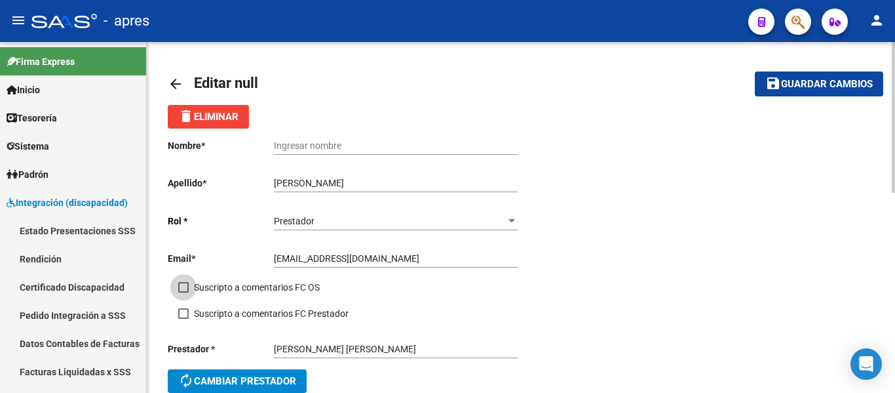
click at [186, 282] on span at bounding box center [183, 287] width 10 height 10
click at [184, 292] on input "Suscripto a comentarios FC OS" at bounding box center [183, 292] width 1 height 1
checkbox input "true"
click at [185, 304] on div "Nombre * Ingresar nombre Apellido * emilce Bailon Ingresar apellido Rol * Prest…" at bounding box center [344, 267] width 353 height 279
drag, startPoint x: 184, startPoint y: 313, endPoint x: 662, endPoint y: 179, distance: 496.4
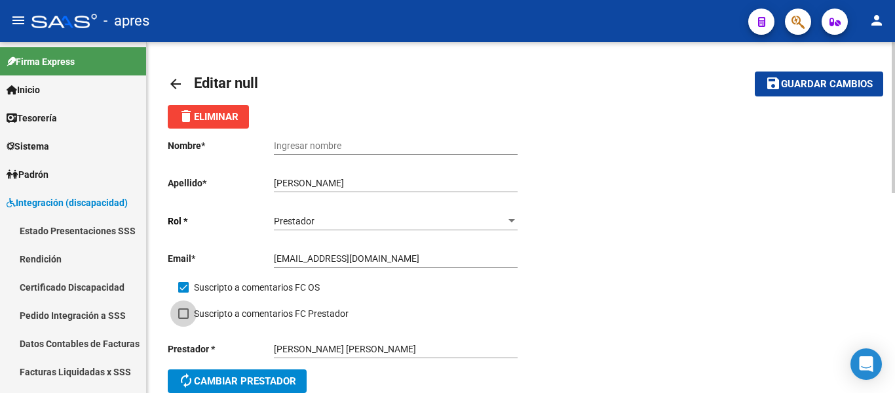
click at [185, 313] on span at bounding box center [183, 313] width 10 height 10
click at [184, 319] on input "Suscripto a comentarios FC Prestador" at bounding box center [183, 319] width 1 height 1
checkbox input "true"
click at [820, 92] on button "save Guardar cambios" at bounding box center [819, 83] width 128 height 24
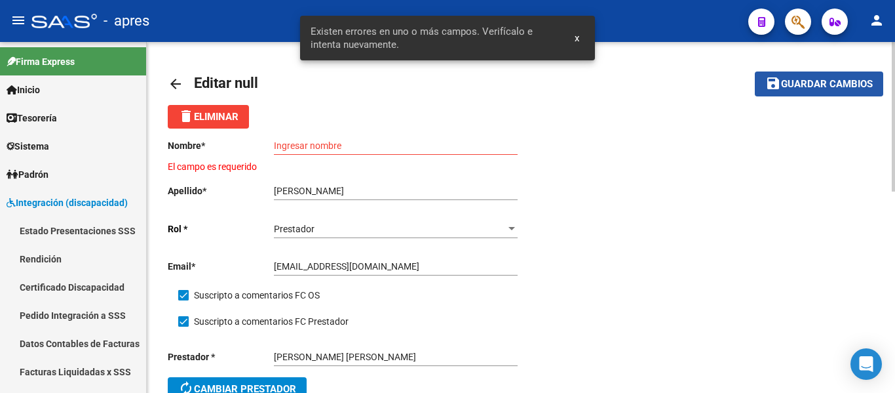
click at [820, 92] on button "save Guardar cambios" at bounding box center [819, 83] width 128 height 24
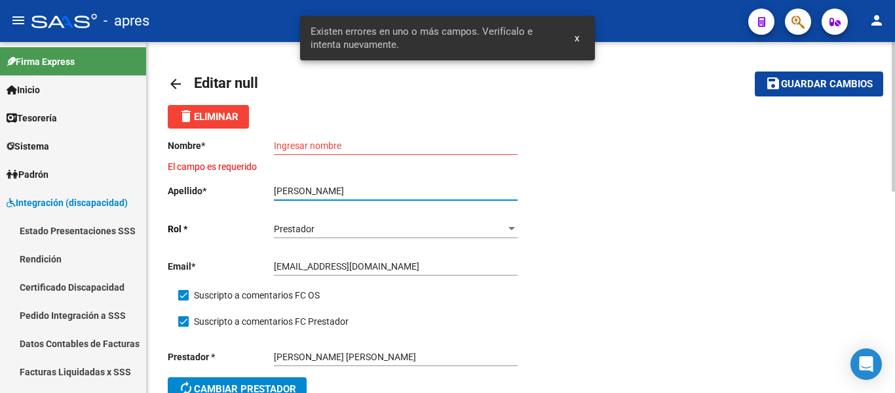
drag, startPoint x: 300, startPoint y: 188, endPoint x: 271, endPoint y: 186, distance: 28.9
click at [271, 186] on app-form-text-field "Apellido * emilce Bailon Ingresar apellido" at bounding box center [343, 191] width 350 height 10
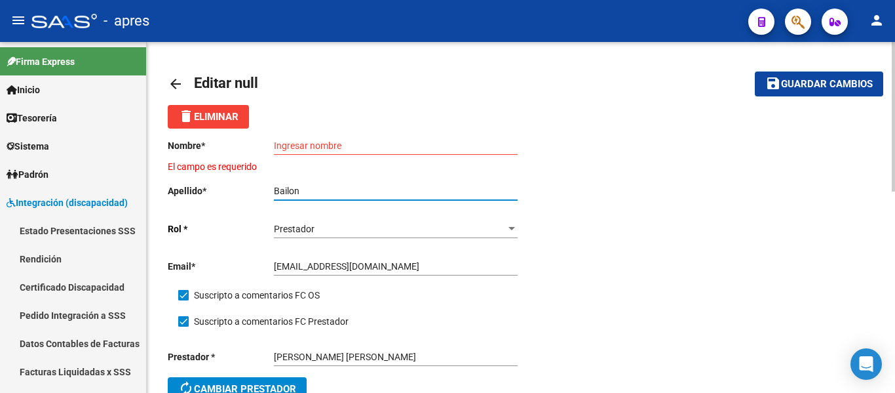
type input "Bailon"
click at [393, 137] on div "Ingresar nombre" at bounding box center [396, 141] width 244 height 26
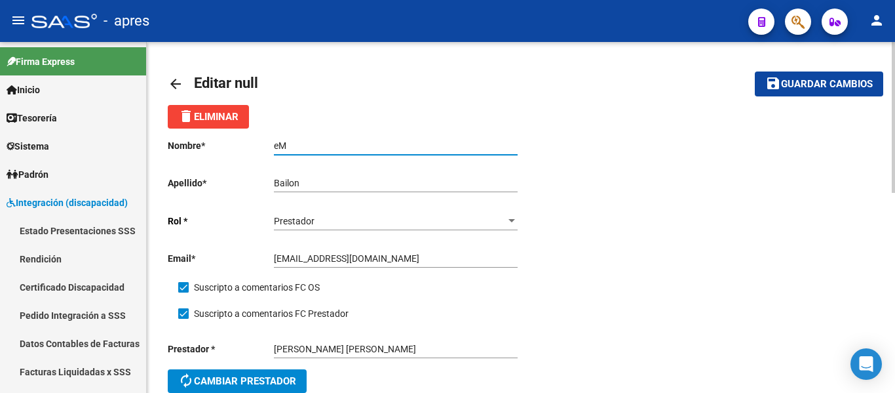
type input "e"
type input "Emilce"
click at [843, 89] on span "Guardar cambios" at bounding box center [827, 85] width 92 height 12
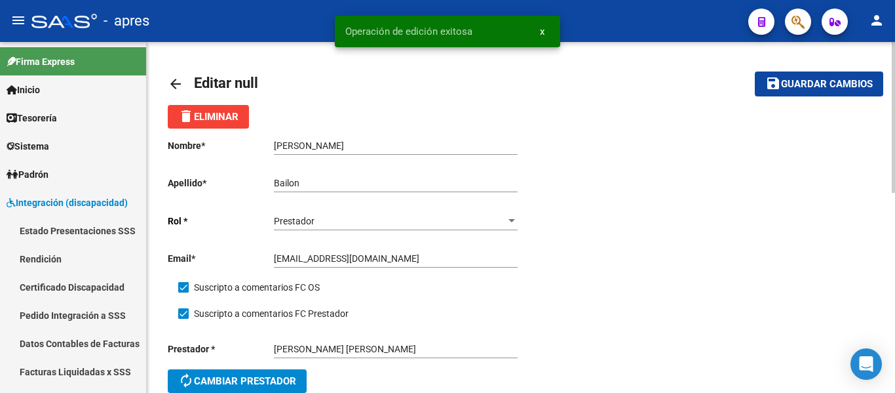
click at [176, 81] on mat-icon "arrow_back" at bounding box center [176, 84] width 16 height 16
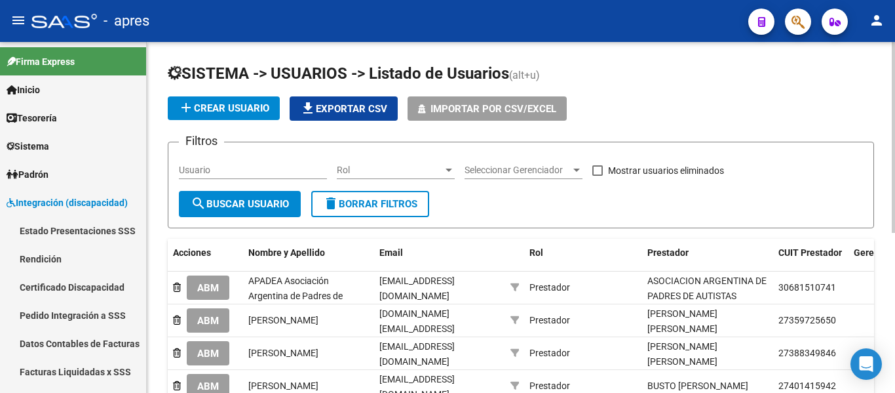
click at [234, 163] on div "Usuario" at bounding box center [253, 166] width 148 height 26
click at [239, 146] on form "Filtros Usuario Rol Rol Seleccionar Gerenciador Seleccionar Gerenciador Mostrar…" at bounding box center [521, 185] width 707 height 86
click at [246, 169] on input "Usuario" at bounding box center [253, 170] width 148 height 11
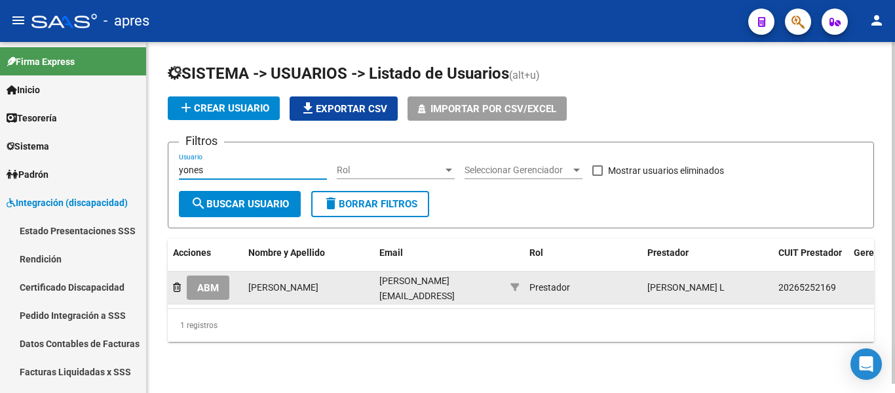
type input "yones"
click at [215, 287] on span "ABM" at bounding box center [208, 288] width 22 height 12
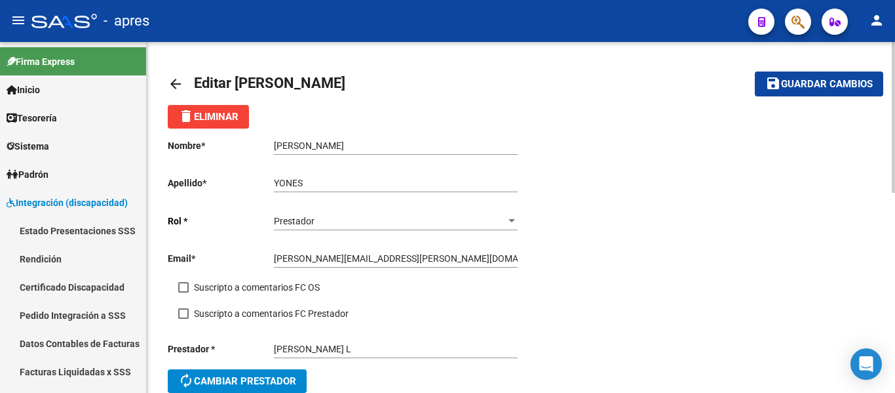
click at [184, 288] on span at bounding box center [183, 287] width 10 height 10
click at [184, 292] on input "Suscripto a comentarios FC OS" at bounding box center [183, 292] width 1 height 1
checkbox input "true"
click at [187, 312] on span at bounding box center [183, 313] width 10 height 10
click at [184, 319] on input "Suscripto a comentarios FC Prestador" at bounding box center [183, 319] width 1 height 1
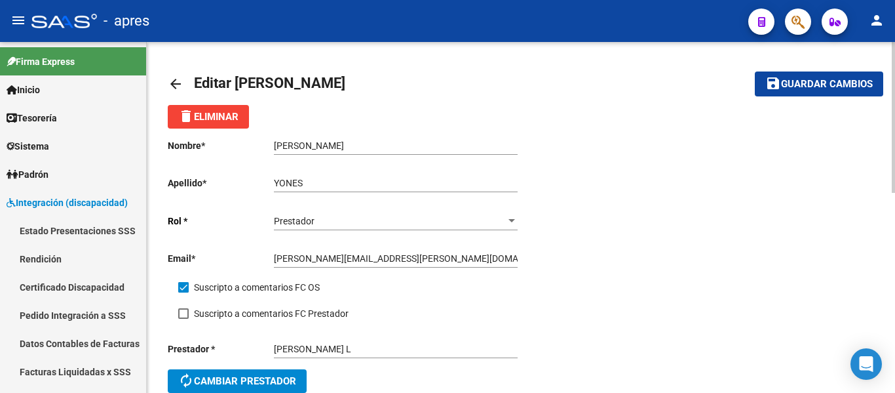
checkbox input "true"
click at [796, 88] on span "Guardar cambios" at bounding box center [827, 85] width 92 height 12
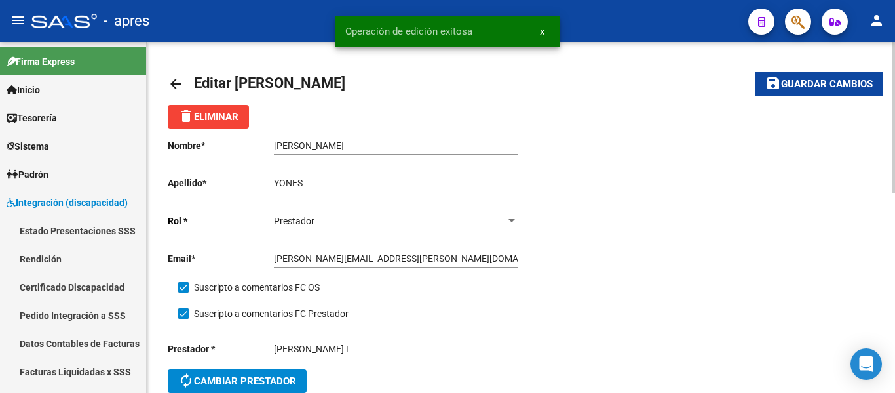
click at [175, 81] on mat-icon "arrow_back" at bounding box center [176, 84] width 16 height 16
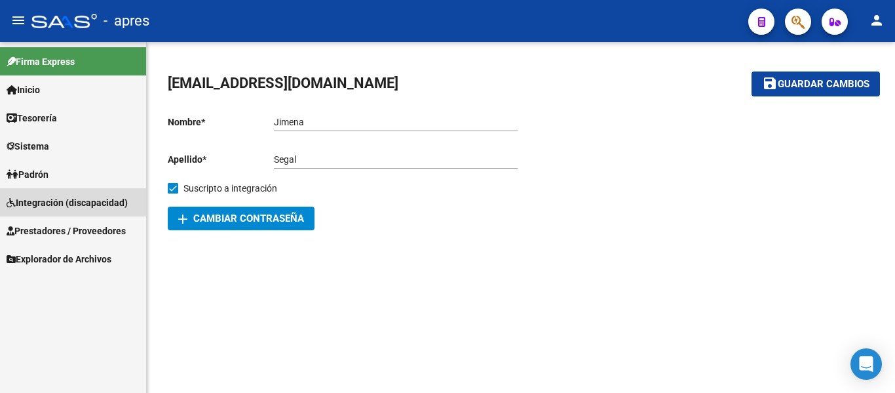
click at [84, 206] on span "Integración (discapacidad)" at bounding box center [67, 202] width 121 height 14
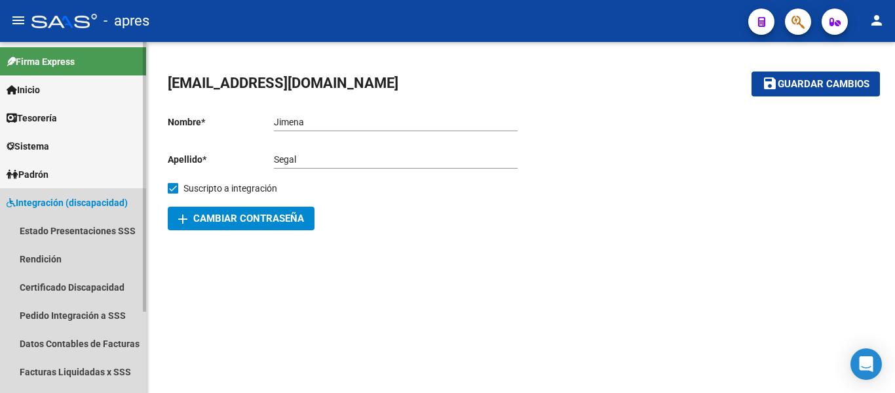
click at [87, 195] on span "Integración (discapacidad)" at bounding box center [67, 202] width 121 height 14
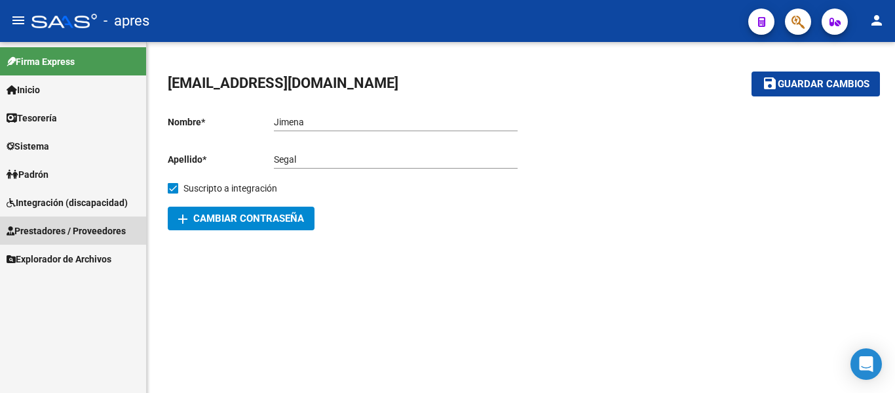
click at [99, 231] on span "Prestadores / Proveedores" at bounding box center [66, 231] width 119 height 14
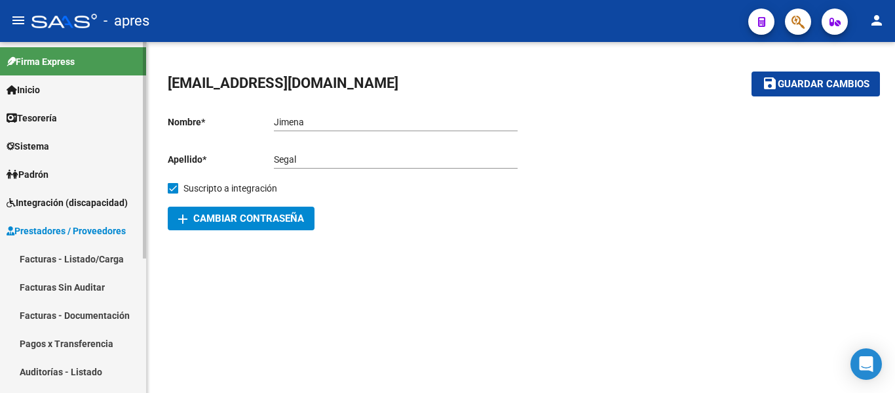
click at [92, 250] on link "Facturas - Listado/Carga" at bounding box center [73, 259] width 146 height 28
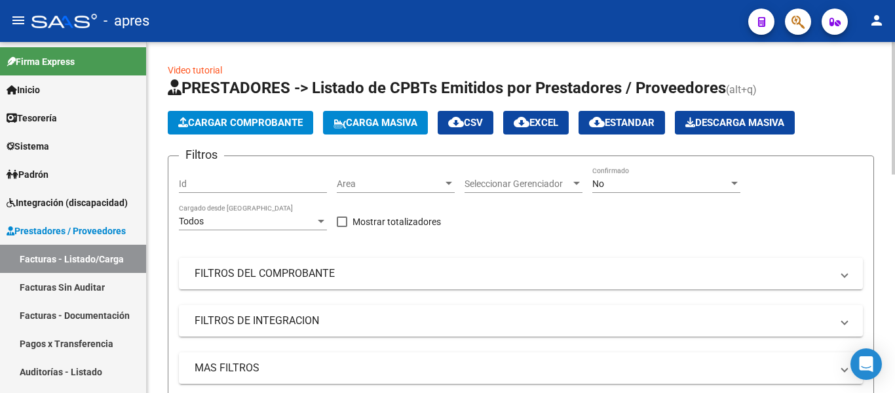
click at [409, 174] on div "Area Area" at bounding box center [396, 179] width 118 height 26
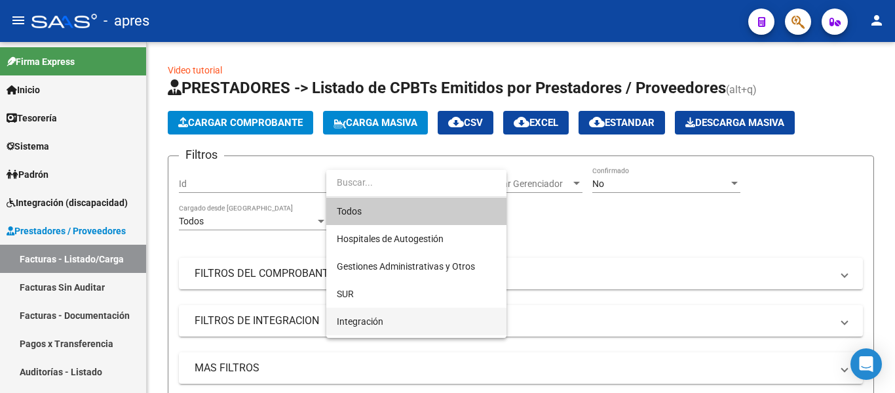
click at [389, 317] on span "Integración" at bounding box center [416, 321] width 159 height 28
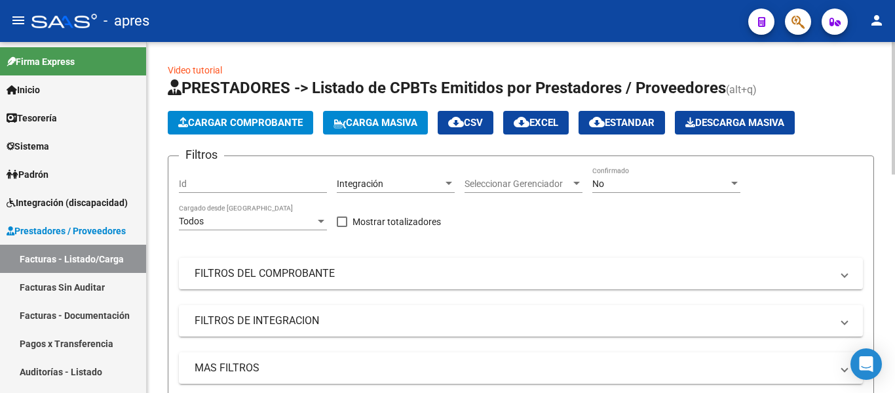
click at [484, 174] on div "Seleccionar Gerenciador Seleccionar Gerenciador" at bounding box center [524, 179] width 118 height 26
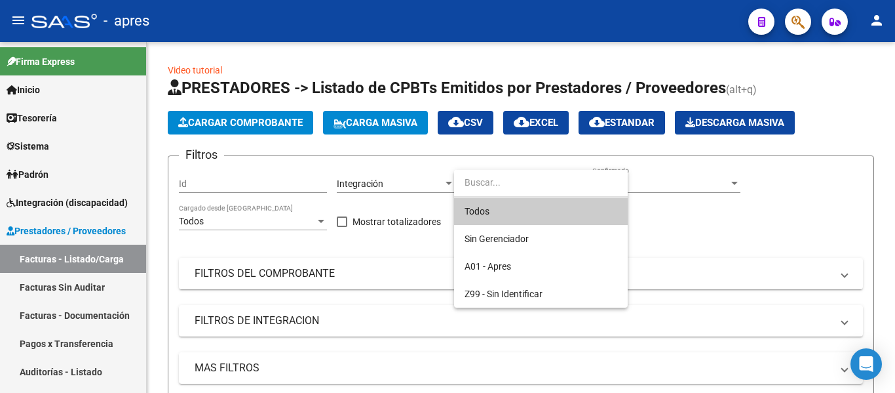
click at [495, 211] on span "Todos" at bounding box center [541, 211] width 153 height 28
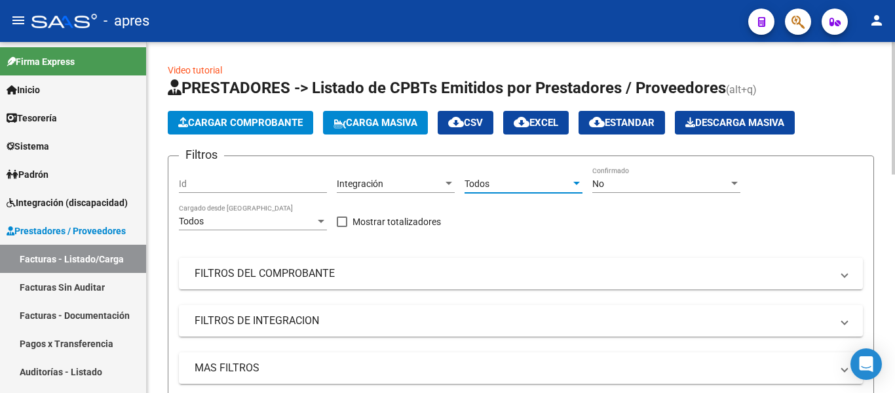
click at [627, 181] on div "No" at bounding box center [661, 183] width 136 height 11
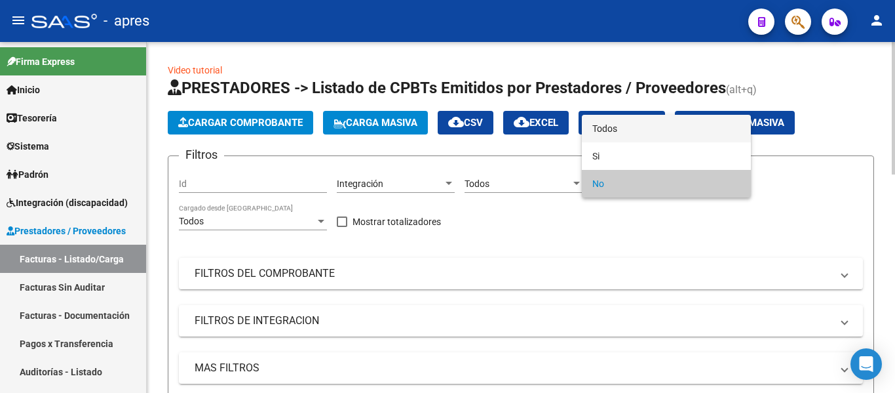
click at [614, 127] on span "Todos" at bounding box center [667, 129] width 148 height 28
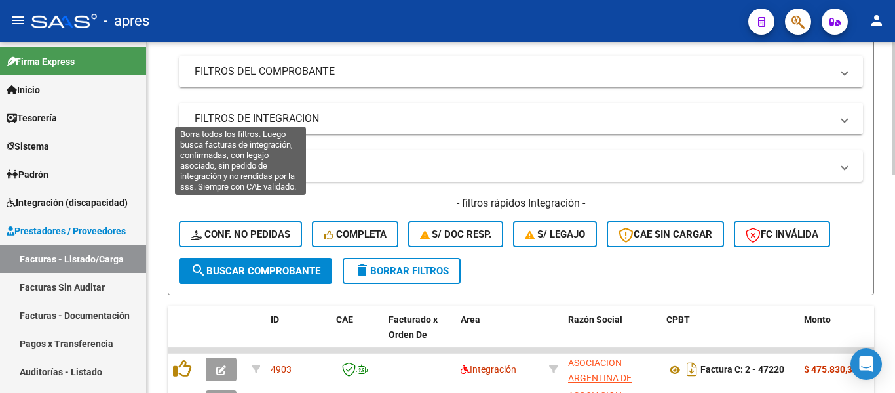
scroll to position [197, 0]
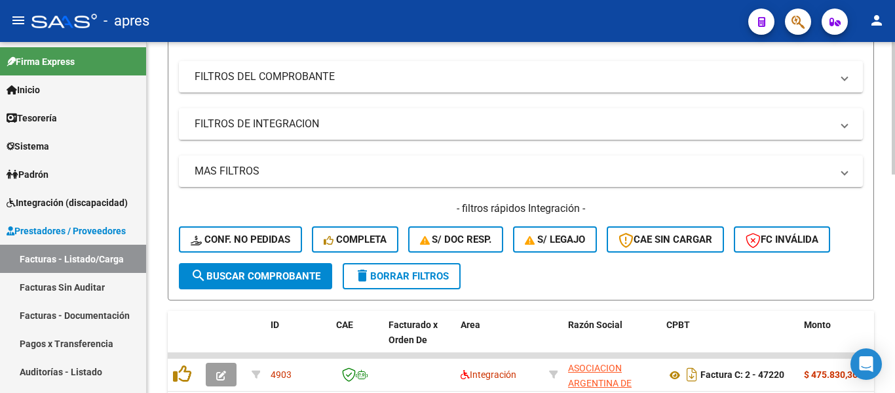
click at [255, 126] on mat-panel-title "FILTROS DE INTEGRACION" at bounding box center [513, 124] width 637 height 14
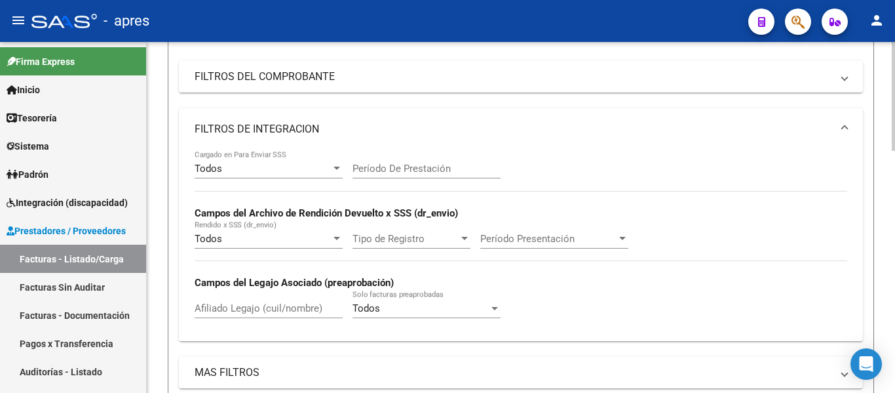
click at [228, 311] on input "Afiliado Legajo (cuil/nombre)" at bounding box center [269, 308] width 148 height 12
click at [232, 307] on input "gonzalezmat" at bounding box center [269, 308] width 148 height 12
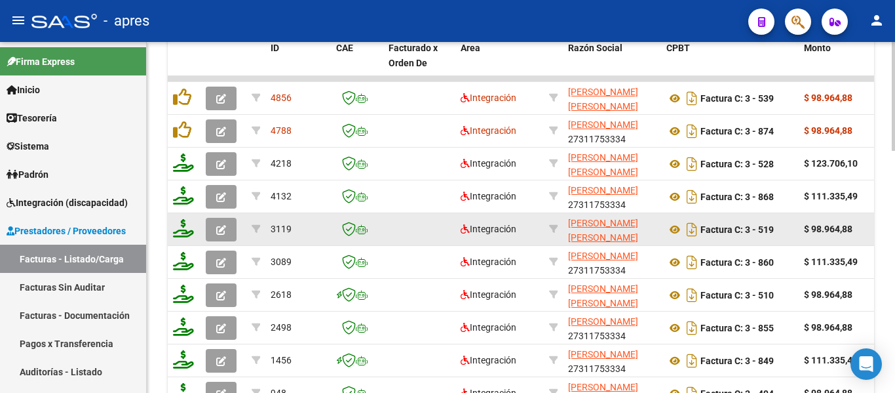
scroll to position [699, 0]
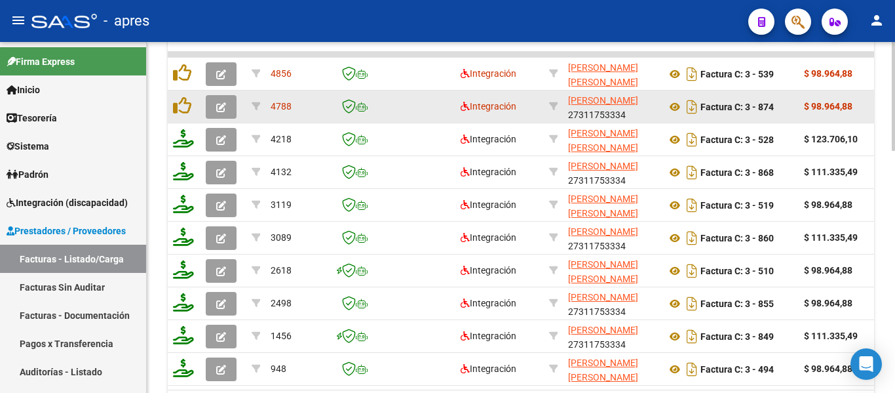
type input "gonzalez mat"
click at [219, 102] on icon "button" at bounding box center [221, 107] width 10 height 10
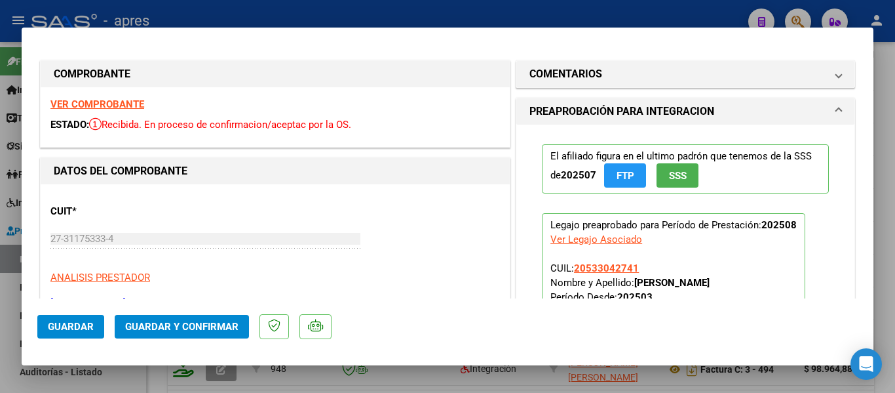
click at [127, 103] on strong "VER COMPROBANTE" at bounding box center [97, 104] width 94 height 12
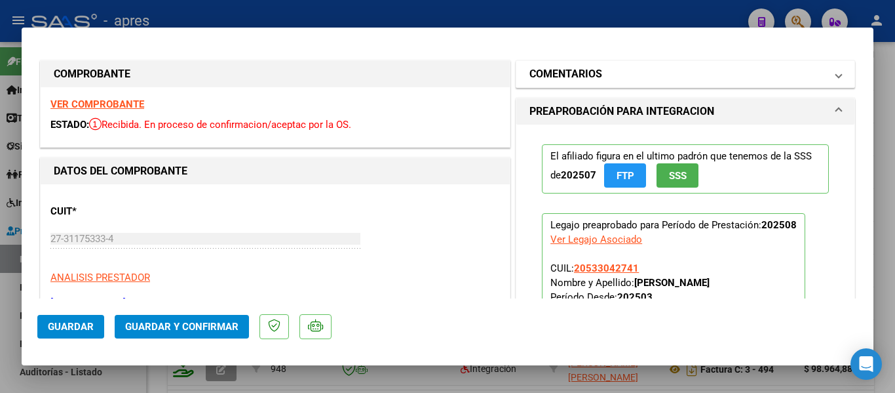
click at [833, 76] on mat-expansion-panel-header "COMENTARIOS" at bounding box center [686, 74] width 338 height 26
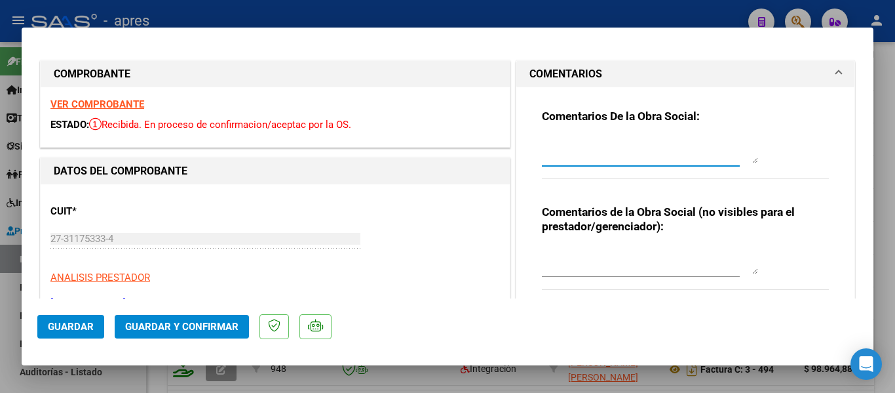
click at [610, 144] on textarea at bounding box center [650, 150] width 216 height 26
paste textarea "Debe hacer dos registros -Uno con la nueva factura y planilla de asistencia -ot…"
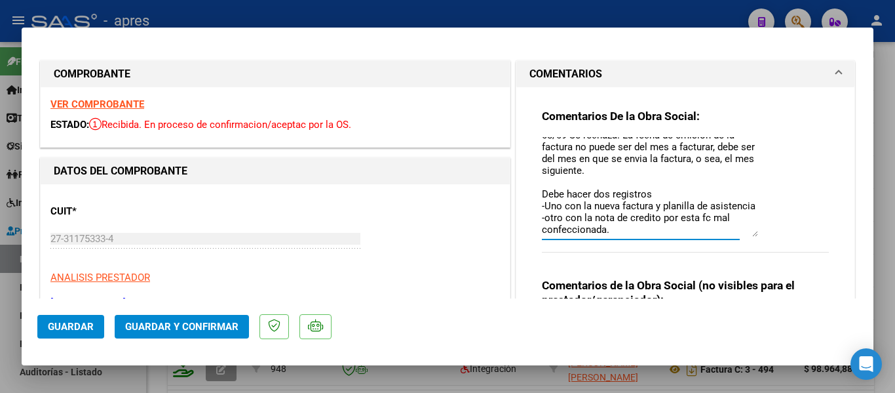
scroll to position [12, 0]
drag, startPoint x: 750, startPoint y: 161, endPoint x: 758, endPoint y: 254, distance: 94.1
click at [760, 255] on div "Comentarios De la Obra Social: 08/09 Se rechaza. La fecha de emision de la fact…" at bounding box center [685, 188] width 287 height 158
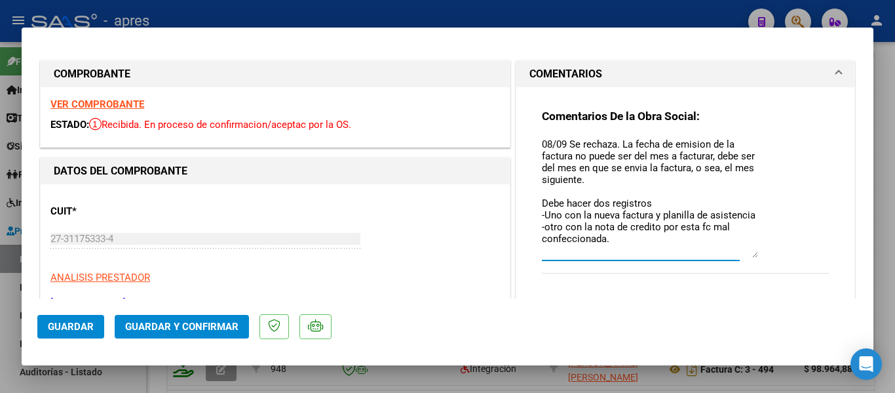
click at [606, 247] on textarea "08/09 Se rechaza. La fecha de emision de la factura no puede ser del mes a fact…" at bounding box center [650, 197] width 216 height 121
click at [707, 156] on textarea "08/09 Se rechaza. La fecha de emision de la factura no puede ser del mes a fact…" at bounding box center [650, 197] width 216 height 121
click at [665, 156] on textarea "08/09 Se rechaza. La fecha de emision de la factura no puede ser del mes a fact…" at bounding box center [650, 197] width 216 height 121
click at [663, 161] on textarea "08/09 Se rechaza. La fecha de emision de la factura no puede ser del mes a fact…" at bounding box center [650, 197] width 216 height 121
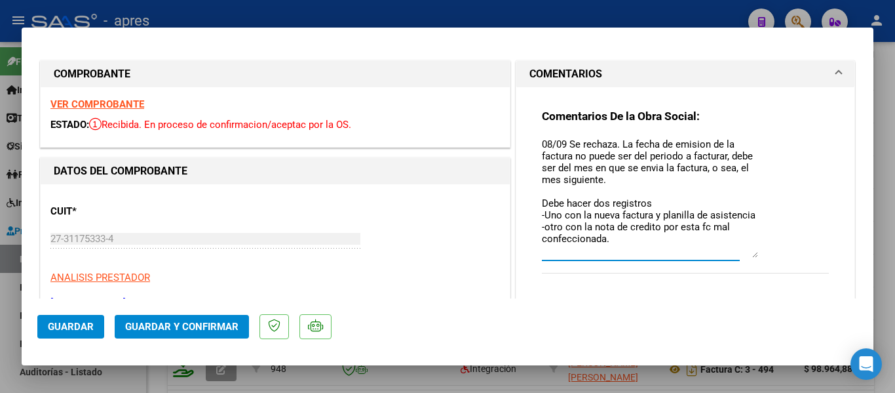
click at [653, 182] on textarea "08/09 Se rechaza. La fecha de emision de la factura no puede ser del periodo a …" at bounding box center [650, 197] width 216 height 121
drag, startPoint x: 631, startPoint y: 178, endPoint x: 618, endPoint y: 140, distance: 40.6
click at [618, 139] on textarea "08/09 Se rechaza. La fecha de emision de la factura no puede ser del periodo a …" at bounding box center [650, 197] width 216 height 121
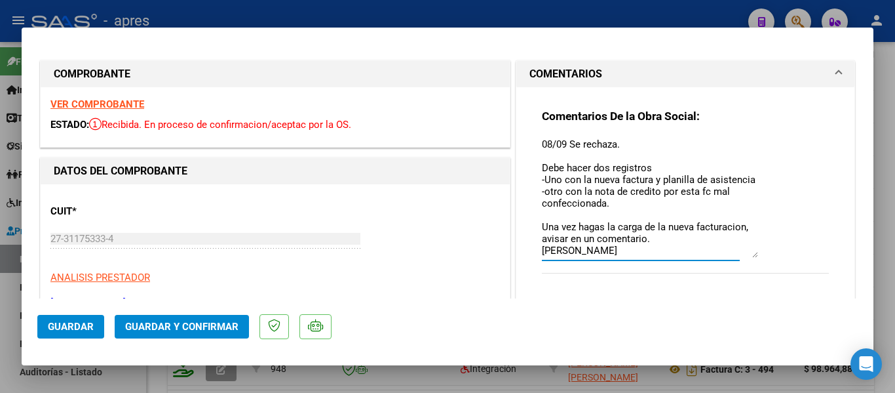
paste textarea "Se rechaza, la fecha de emision de la fc NO puede ser del mes que esta facturan…"
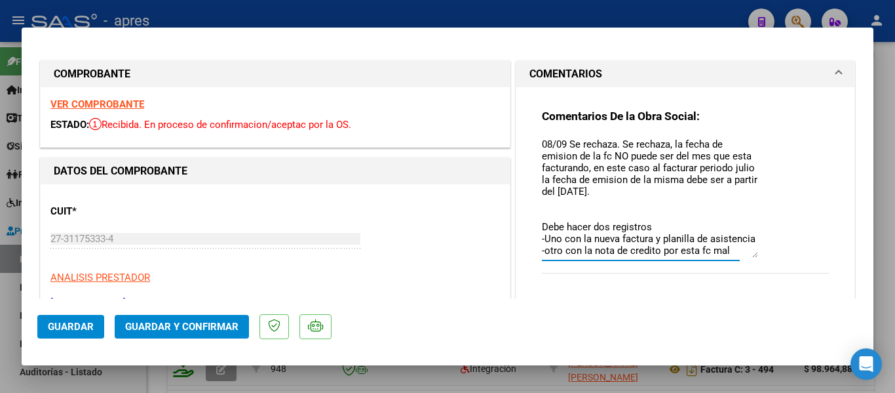
click at [669, 147] on textarea "08/09 Se rechaza. Se rechaza, la fecha de emision de la fc NO puede ser del mes…" at bounding box center [650, 197] width 216 height 121
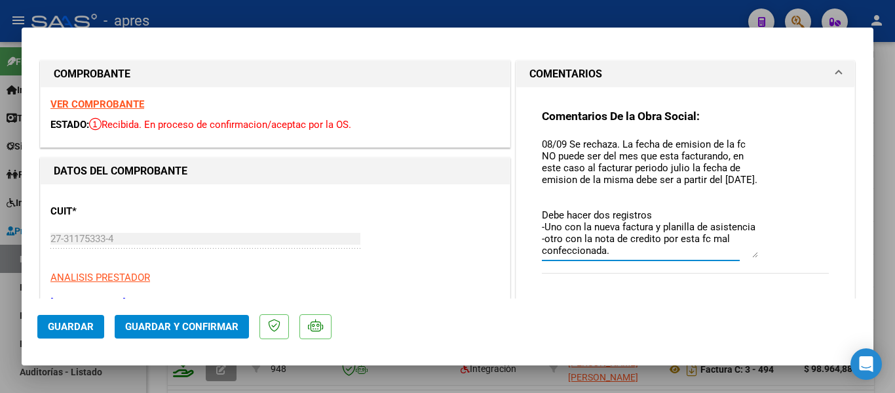
click at [734, 149] on textarea "08/09 Se rechaza. La fecha de emision de la fc NO puede ser del mes que esta fa…" at bounding box center [650, 197] width 216 height 121
click at [733, 156] on textarea "08/09 Se rechaza. La fecha de emision de la fc NO puede ser del mes que esta fa…" at bounding box center [650, 197] width 216 height 121
click at [578, 165] on textarea "08/09 Se rechaza. La fecha de emision de la fc NO puede ser del mes que esta fa…" at bounding box center [650, 197] width 216 height 121
click at [682, 172] on textarea "08/09 Se rechaza. La fecha de emision de la fc NO puede ser del mes que esta fa…" at bounding box center [650, 197] width 216 height 121
click at [552, 193] on textarea "08/09 Se rechaza. La fecha de emision de la fc NO puede ser del mes que esta fa…" at bounding box center [650, 197] width 216 height 121
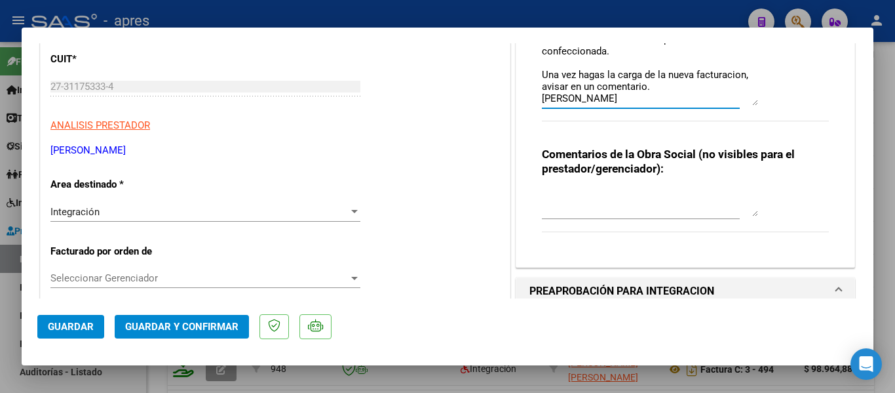
scroll to position [131, 0]
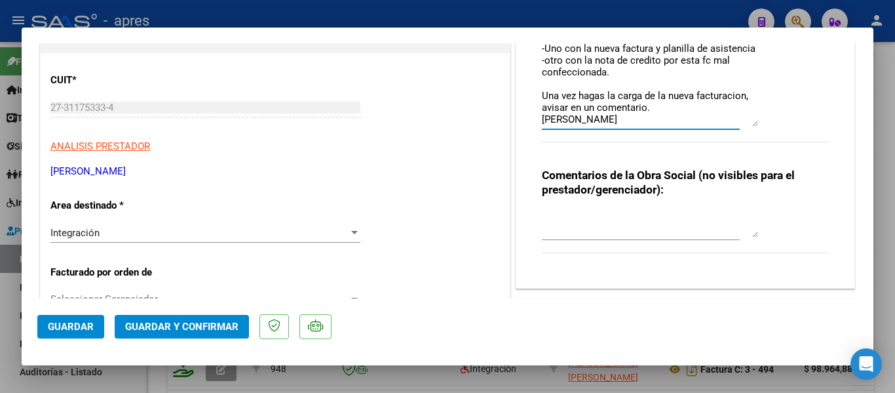
type textarea "08/09 Se rechaza. La fecha de emision de la fc NO puede ser del mes que esta fa…"
click at [157, 227] on div "Integración" at bounding box center [199, 233] width 298 height 12
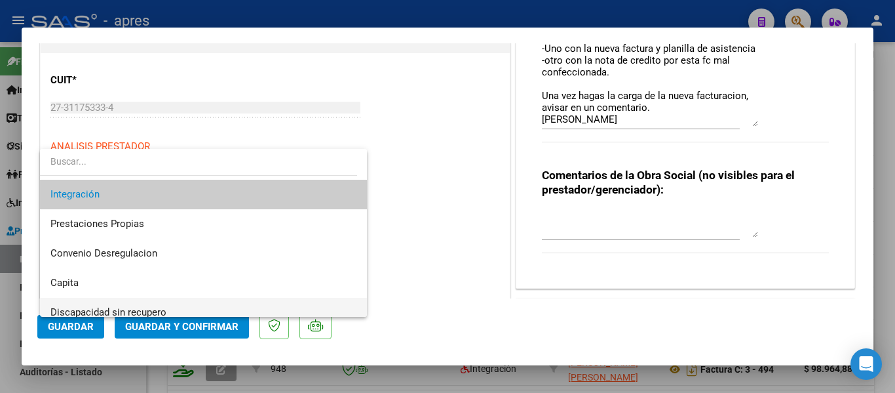
scroll to position [127, 0]
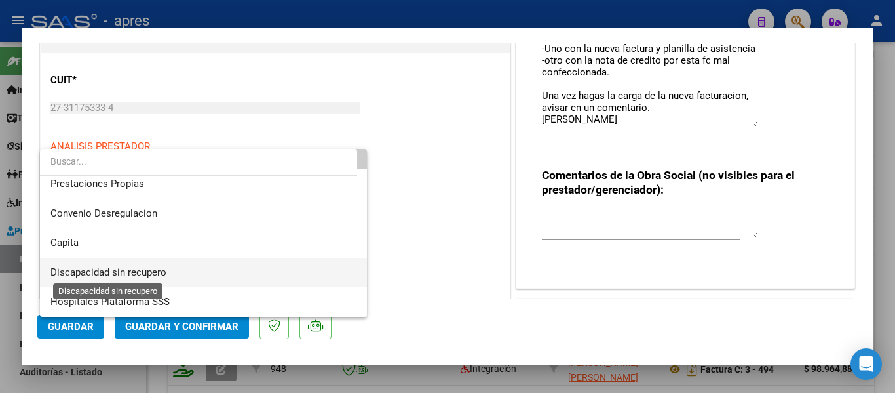
click at [165, 267] on span "Discapacidad sin recupero" at bounding box center [108, 272] width 116 height 12
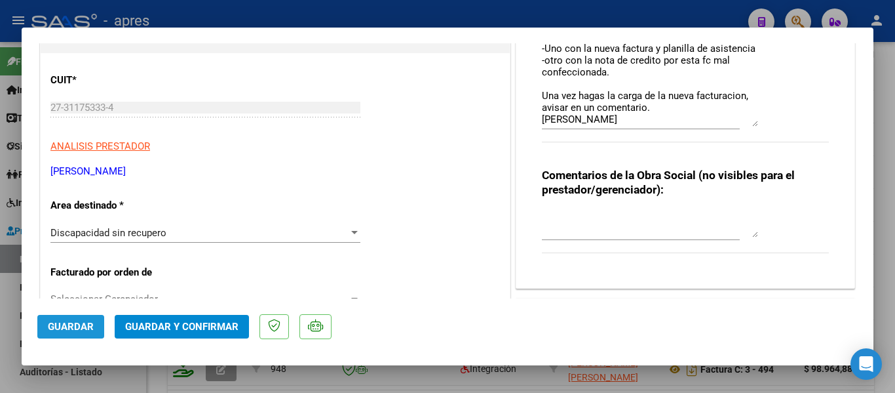
click at [80, 325] on span "Guardar" at bounding box center [71, 327] width 46 height 12
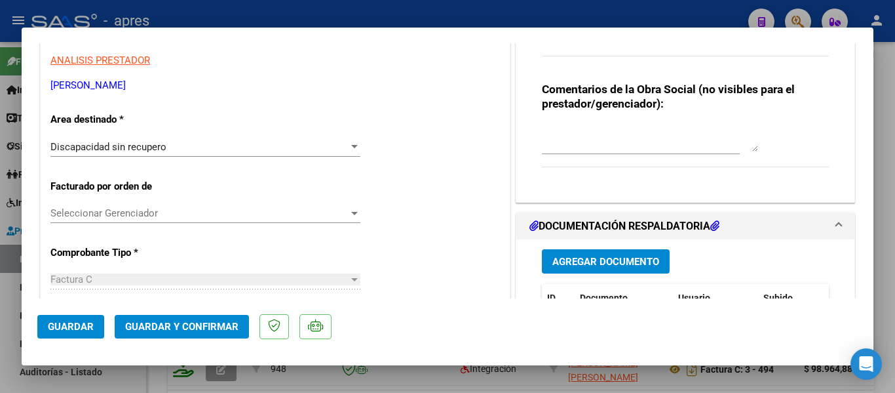
scroll to position [197, 0]
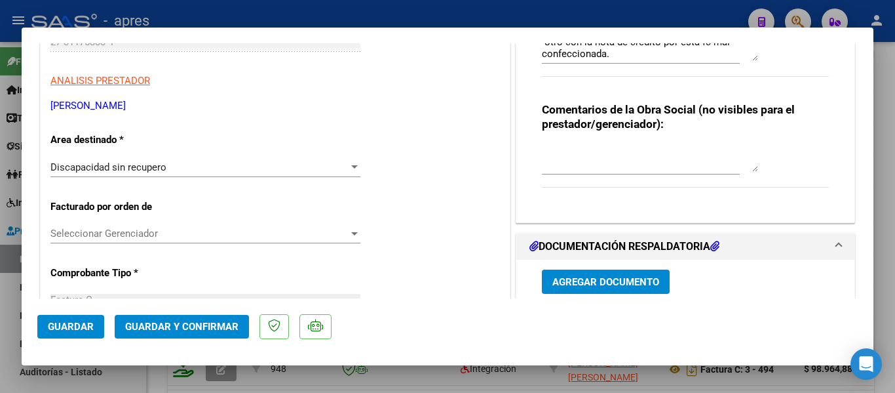
click at [3, 338] on div at bounding box center [447, 196] width 895 height 393
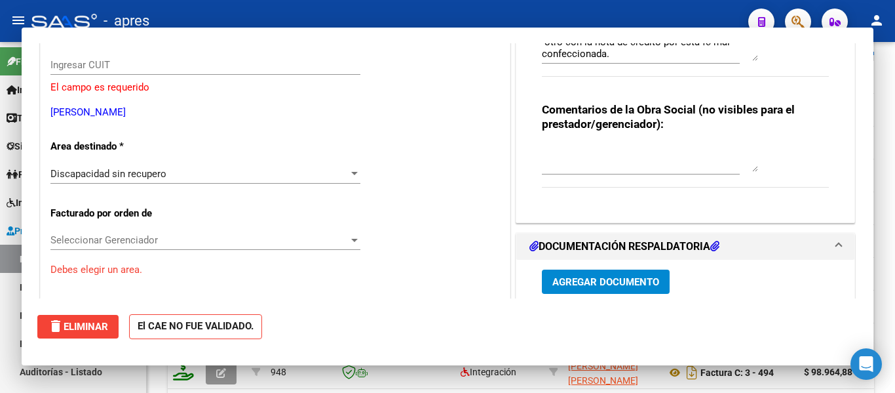
type input "$ 0,00"
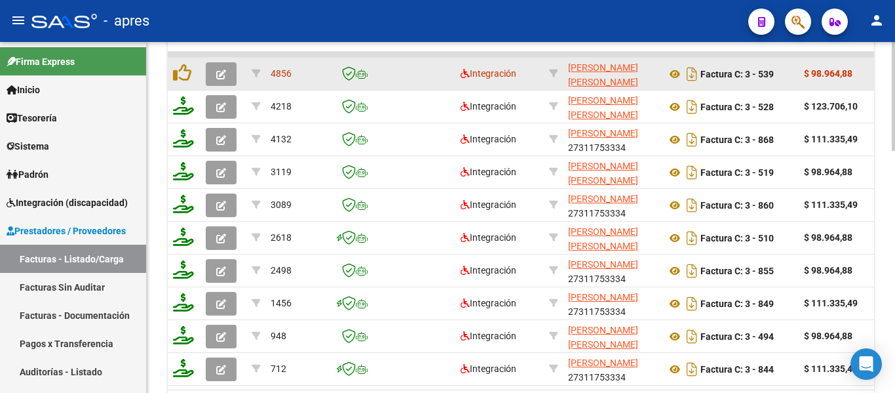
click at [224, 79] on icon "button" at bounding box center [221, 74] width 10 height 10
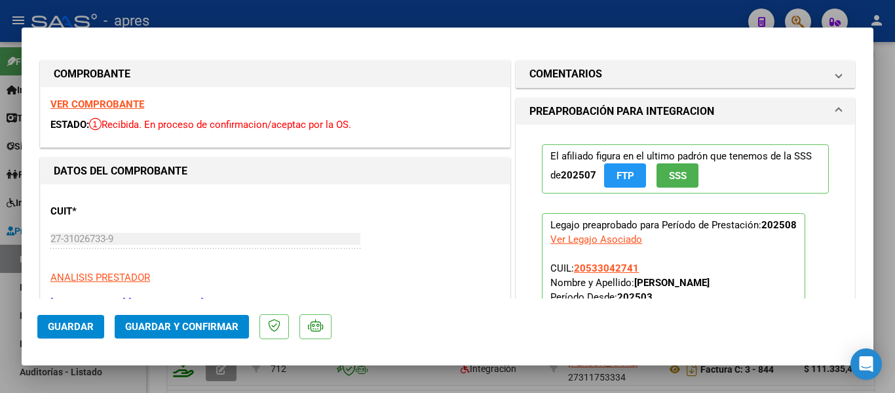
click at [116, 102] on strong "VER COMPROBANTE" at bounding box center [97, 104] width 94 height 12
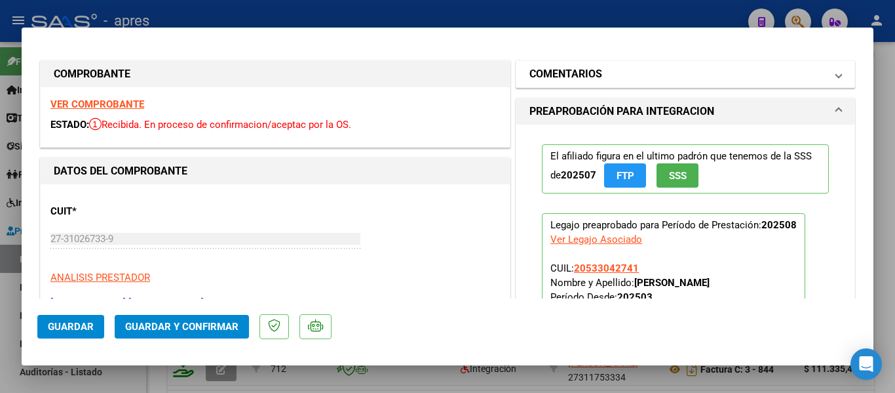
click at [825, 77] on span "COMENTARIOS" at bounding box center [683, 74] width 307 height 16
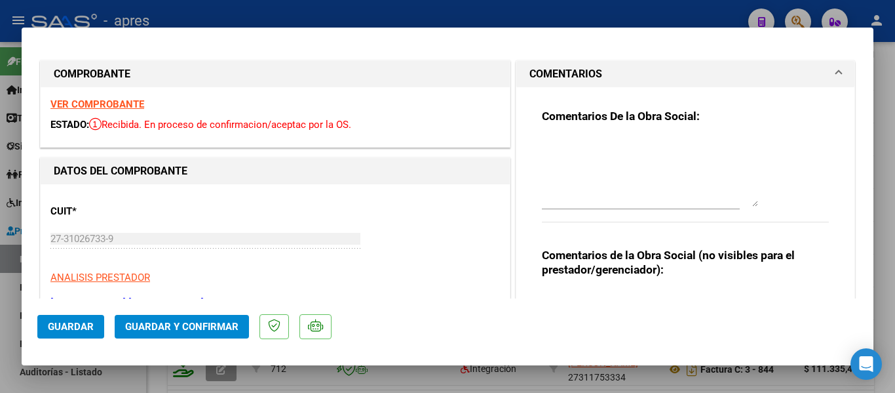
drag, startPoint x: 747, startPoint y: 160, endPoint x: 750, endPoint y: 210, distance: 49.9
click at [755, 210] on div "Comentarios De la Obra Social:" at bounding box center [685, 173] width 287 height 128
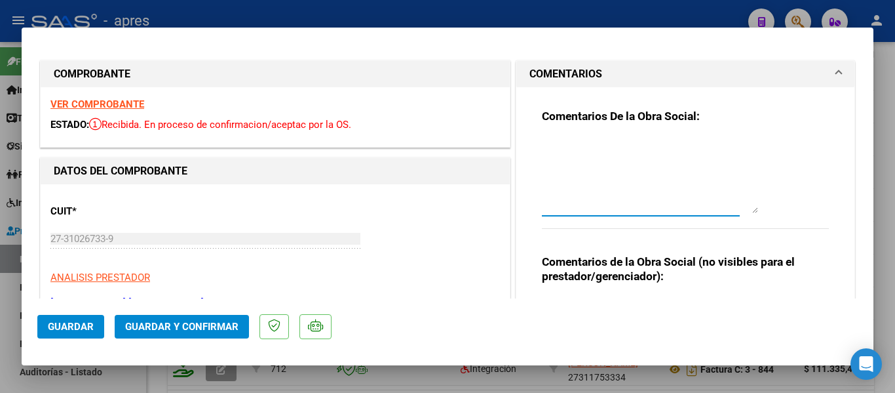
click at [593, 166] on textarea at bounding box center [650, 175] width 216 height 76
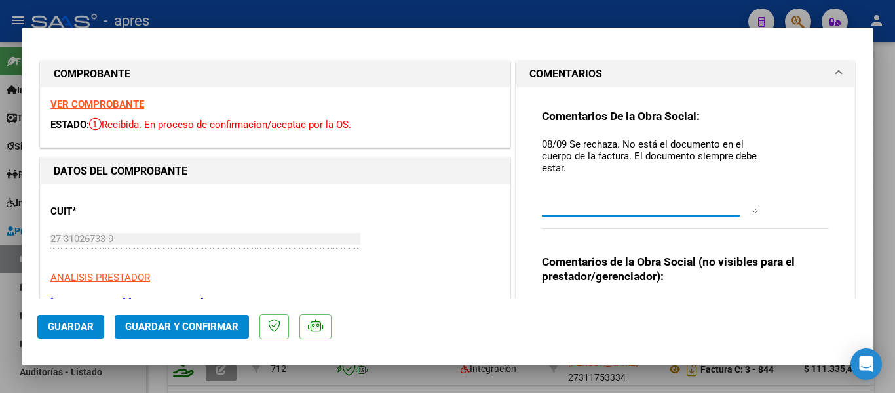
paste textarea "Debe hacer dos registros -Uno con la nueva factura y planilla de asistencia -ot…"
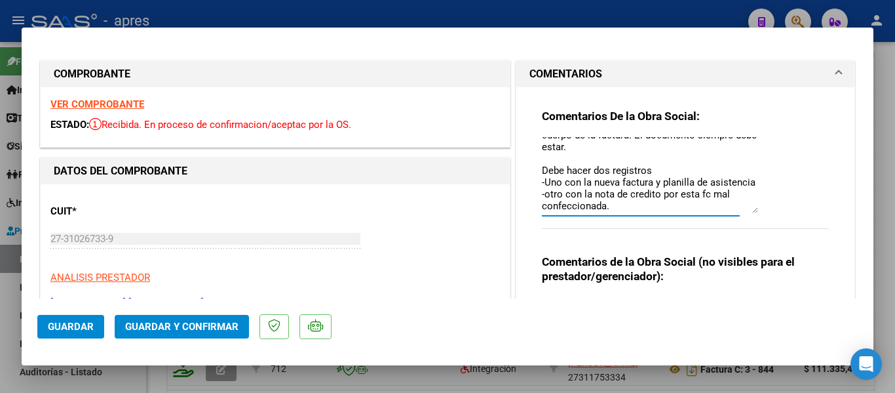
click at [639, 194] on textarea "08/09 Se rechaza. No está el documento en el cuerpo de la factura. El documento…" at bounding box center [650, 175] width 216 height 76
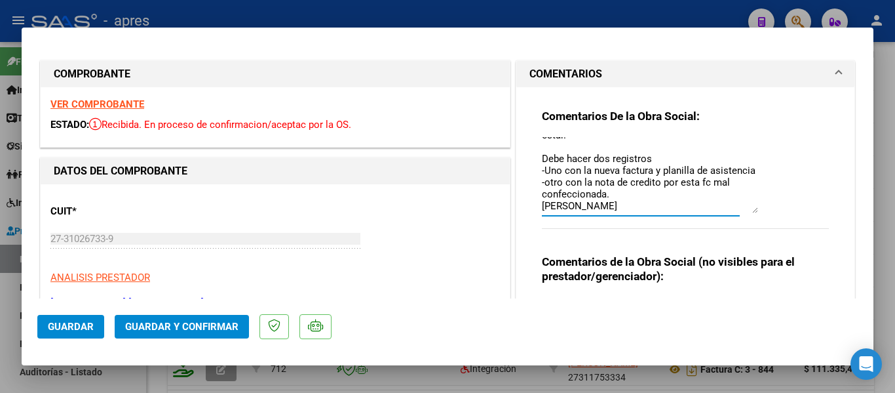
drag, startPoint x: 616, startPoint y: 185, endPoint x: 620, endPoint y: 191, distance: 8.0
click at [618, 189] on textarea "08/09 Se rechaza. No está el documento en el cuerpo de la factura. El documento…" at bounding box center [650, 175] width 216 height 76
click at [620, 191] on textarea "08/09 Se rechaza. No está el documento en el cuerpo de la factura. El documento…" at bounding box center [650, 175] width 216 height 76
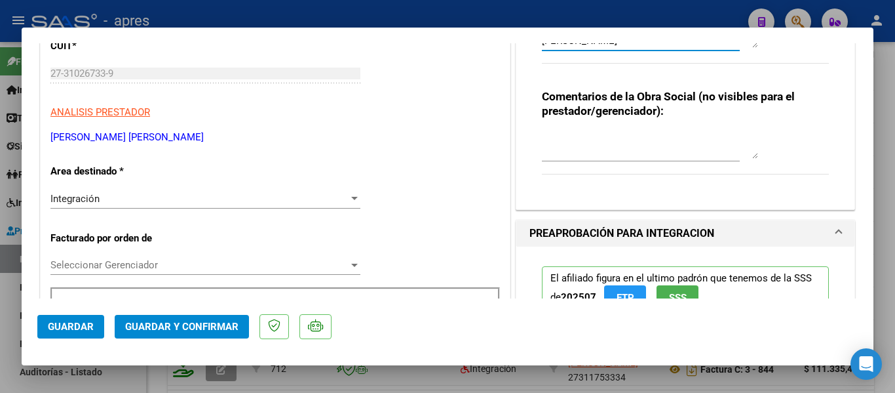
scroll to position [0, 0]
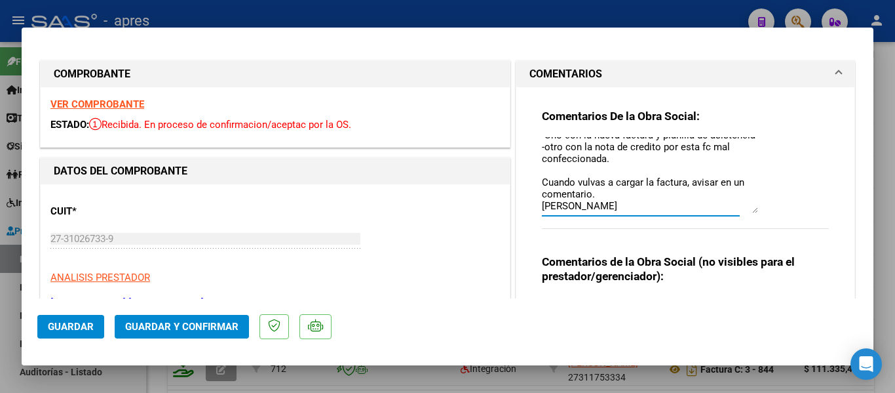
type textarea "08/09 Se rechaza. No está el documento en el cuerpo de la factura. El documento…"
click at [80, 328] on span "Guardar" at bounding box center [71, 327] width 46 height 12
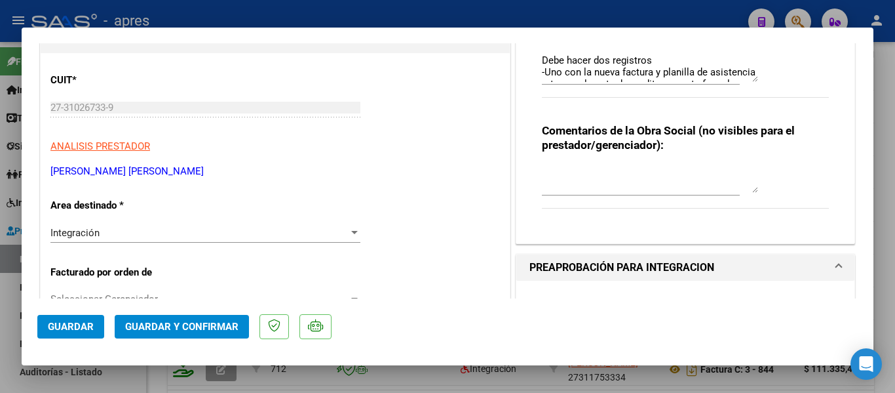
scroll to position [197, 0]
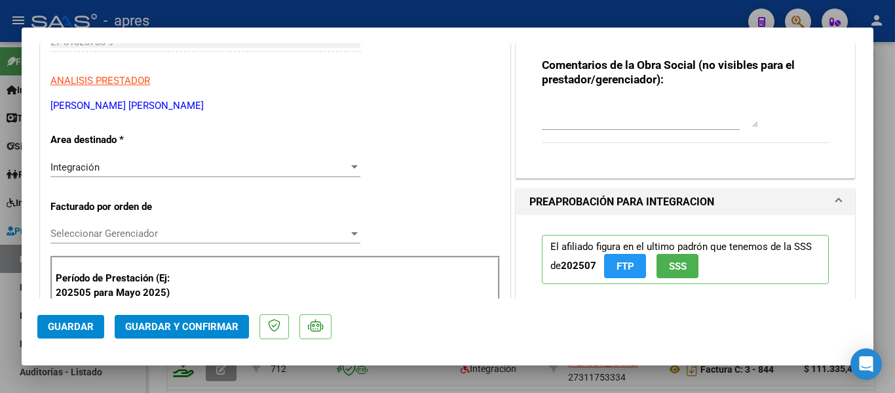
click at [188, 158] on div "Integración Seleccionar Area" at bounding box center [205, 167] width 310 height 20
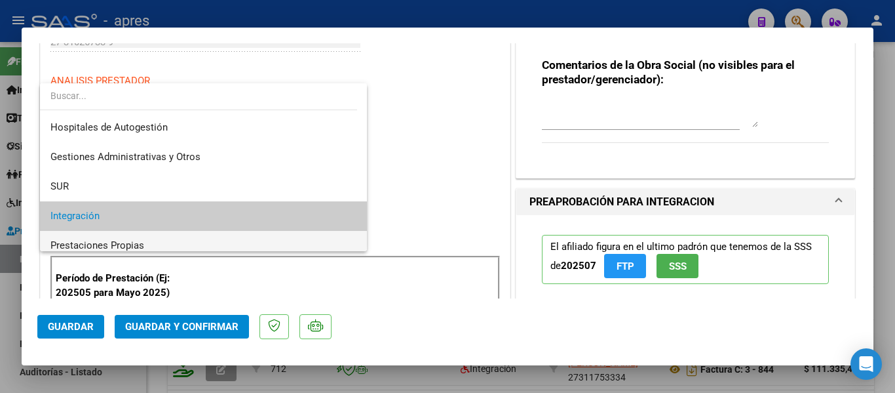
scroll to position [49, 0]
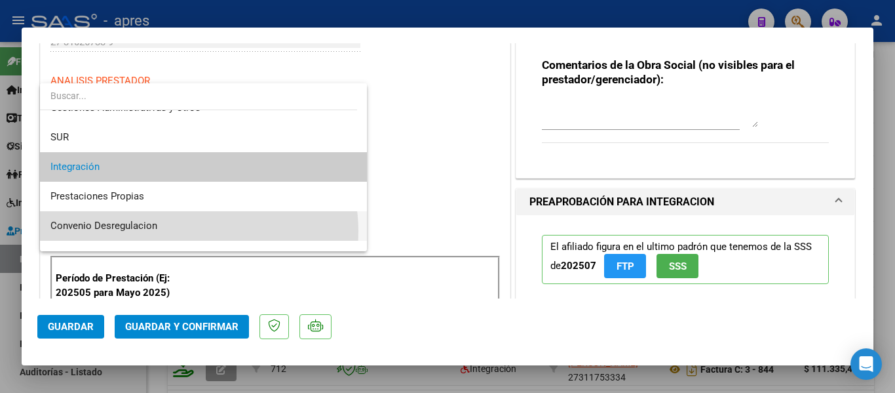
click at [186, 231] on span "Convenio Desregulacion" at bounding box center [203, 225] width 306 height 29
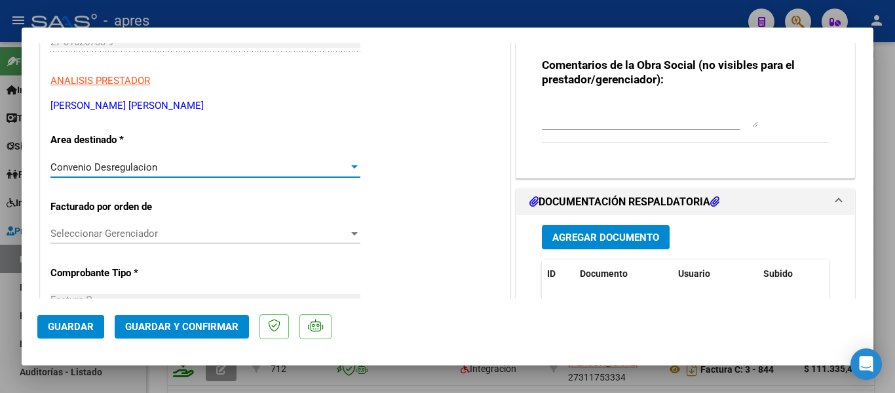
click at [284, 178] on div "Convenio Desregulacion Seleccionar Area" at bounding box center [205, 173] width 310 height 32
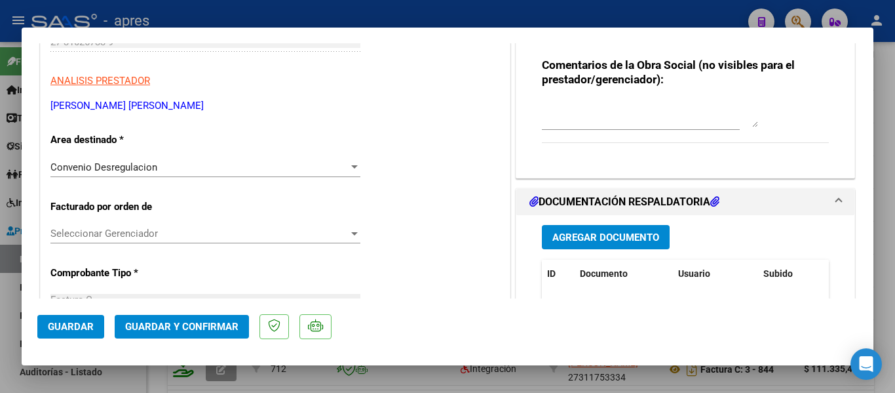
click at [313, 170] on div "Convenio Desregulacion" at bounding box center [199, 167] width 298 height 12
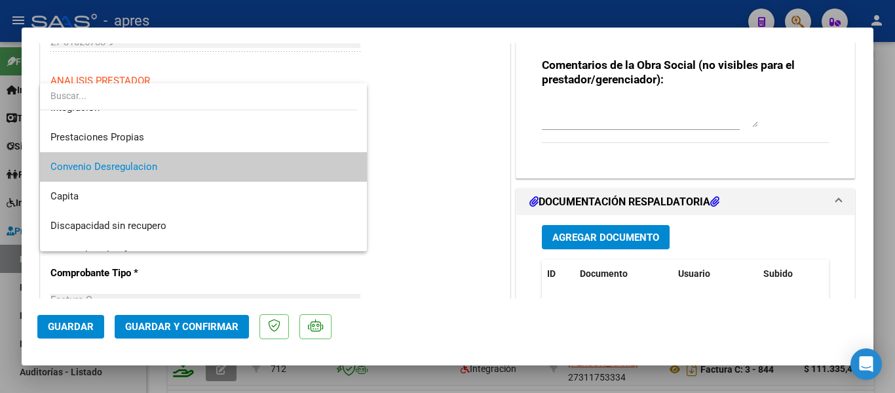
scroll to position [127, 0]
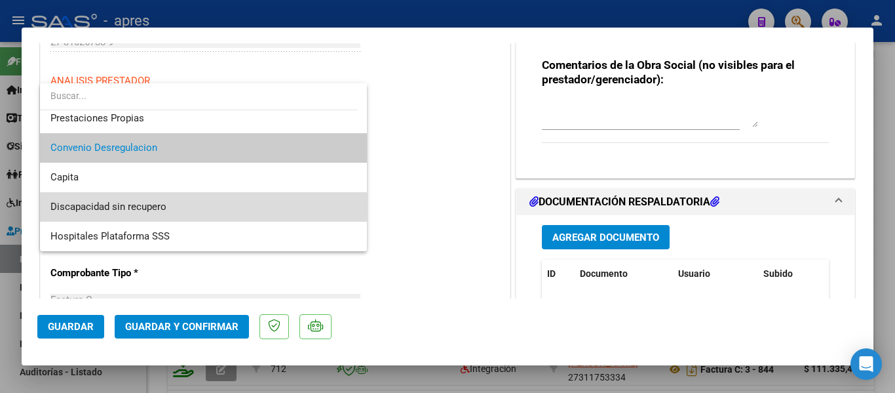
click at [212, 210] on span "Discapacidad sin recupero" at bounding box center [203, 206] width 306 height 29
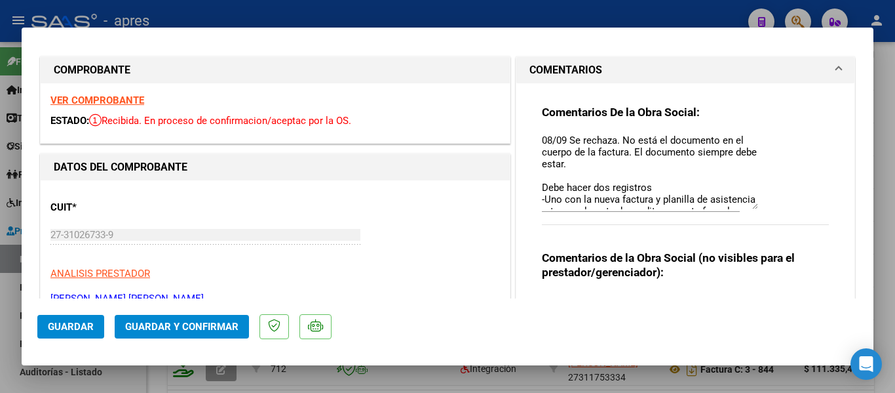
scroll to position [0, 0]
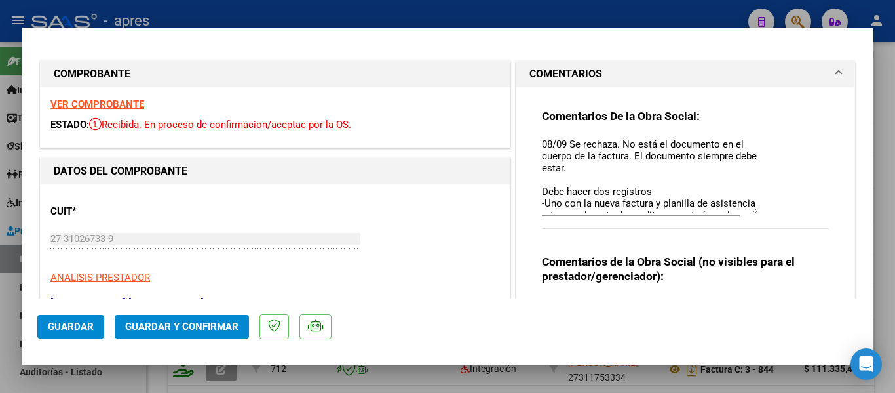
click at [86, 327] on span "Guardar" at bounding box center [71, 327] width 46 height 12
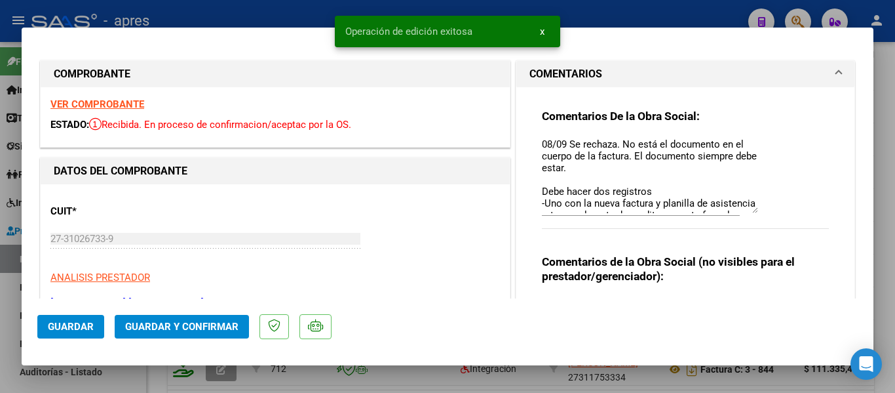
click at [115, 376] on div at bounding box center [447, 196] width 895 height 393
type input "$ 0,00"
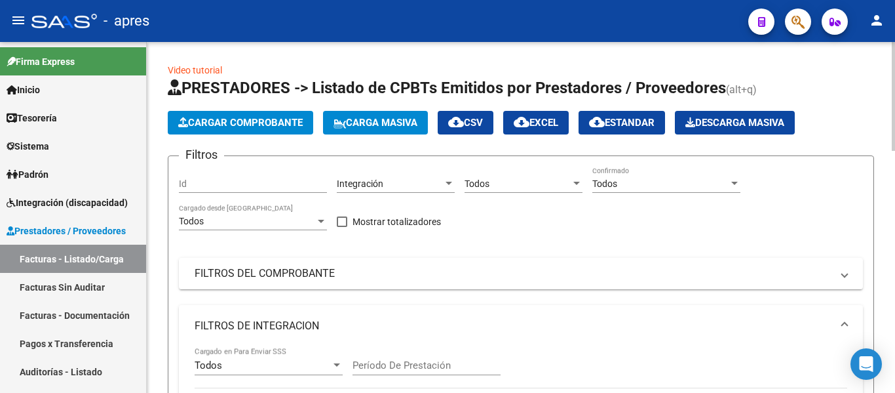
click at [245, 217] on div "Todos" at bounding box center [247, 221] width 136 height 11
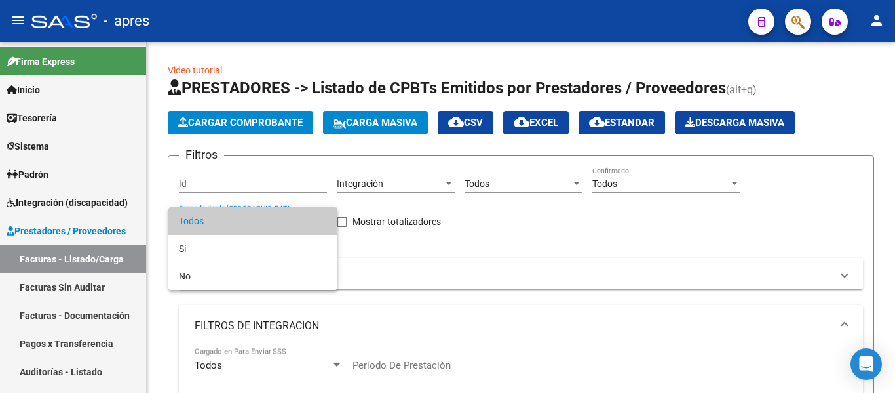
click at [479, 237] on div at bounding box center [447, 196] width 895 height 393
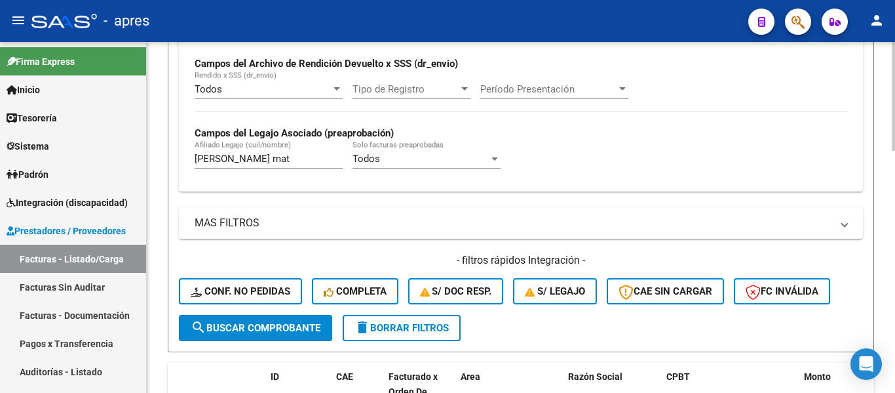
scroll to position [328, 0]
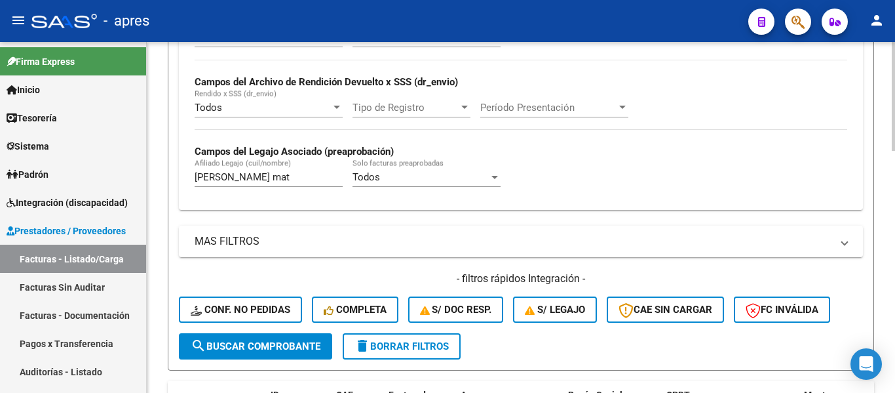
click at [275, 178] on input "gonzalez mat" at bounding box center [269, 177] width 148 height 12
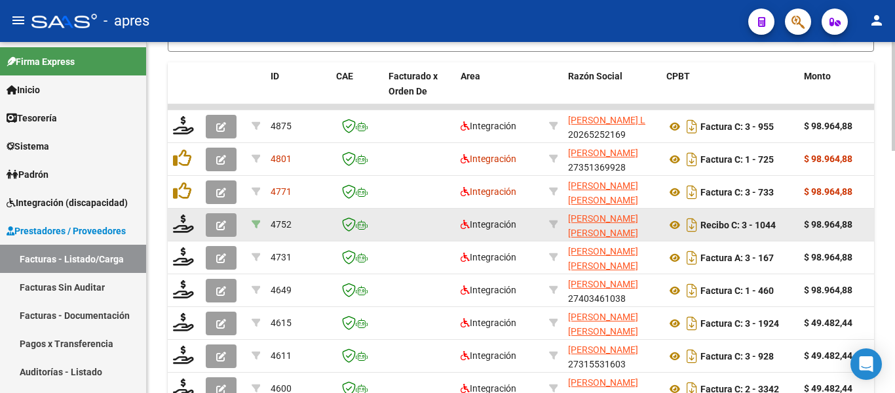
scroll to position [663, 0]
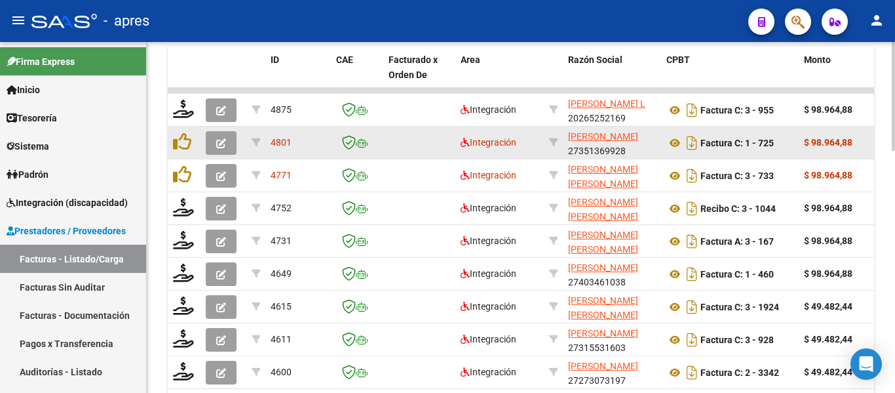
type input "gonzalez"
click at [208, 144] on button "button" at bounding box center [221, 143] width 31 height 24
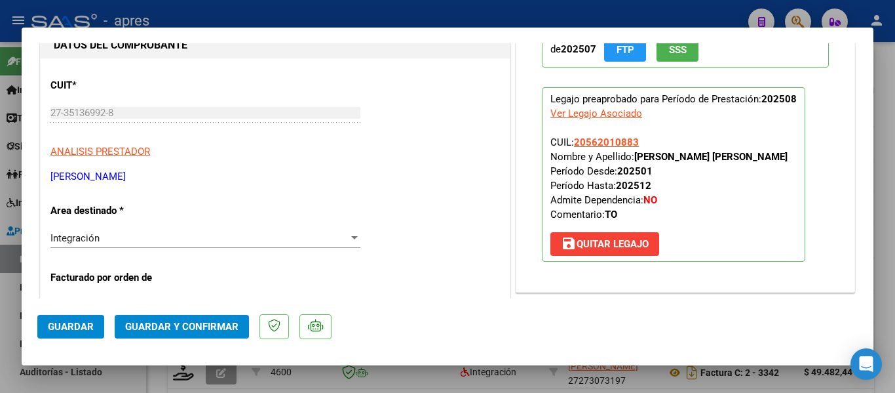
scroll to position [131, 0]
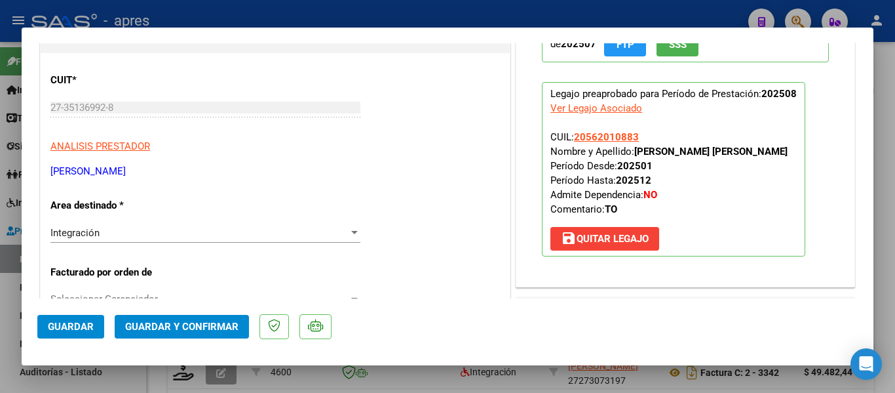
click at [379, 374] on div at bounding box center [447, 196] width 895 height 393
type input "$ 0,00"
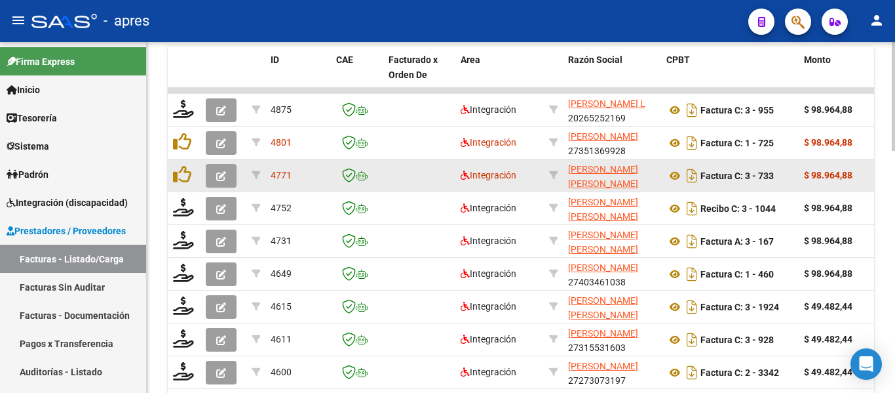
click at [225, 172] on icon "button" at bounding box center [221, 176] width 10 height 10
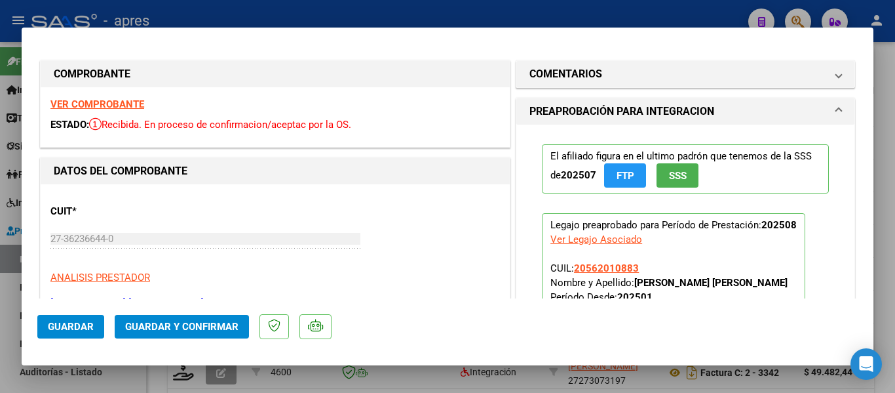
click at [399, 380] on div at bounding box center [447, 196] width 895 height 393
type input "$ 0,00"
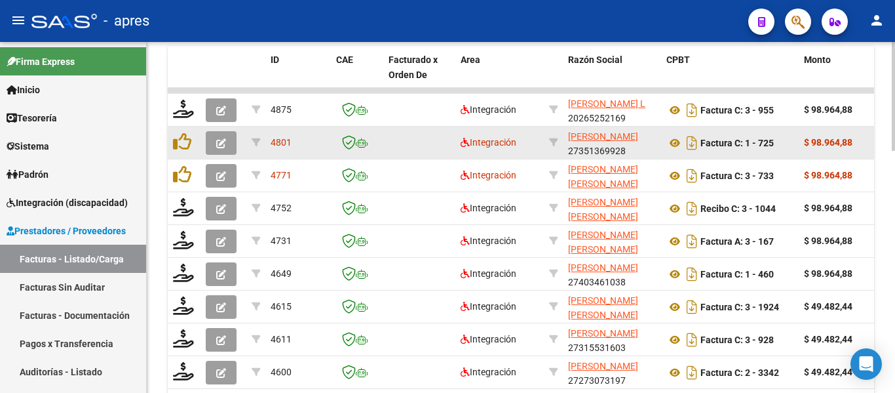
click at [212, 138] on button "button" at bounding box center [221, 143] width 31 height 24
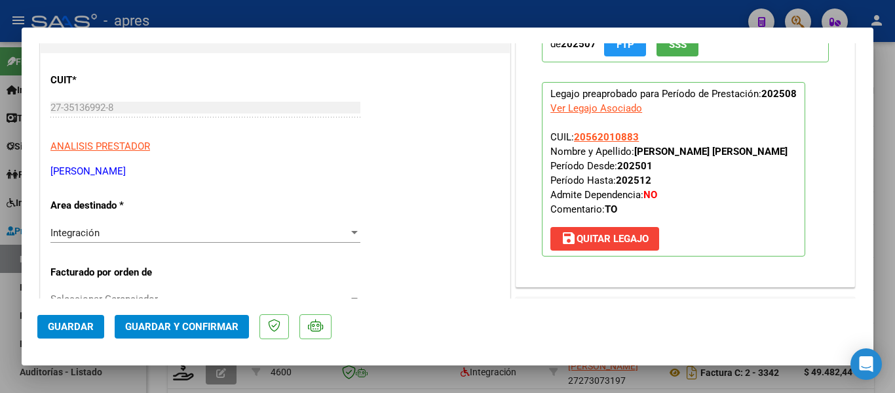
scroll to position [0, 0]
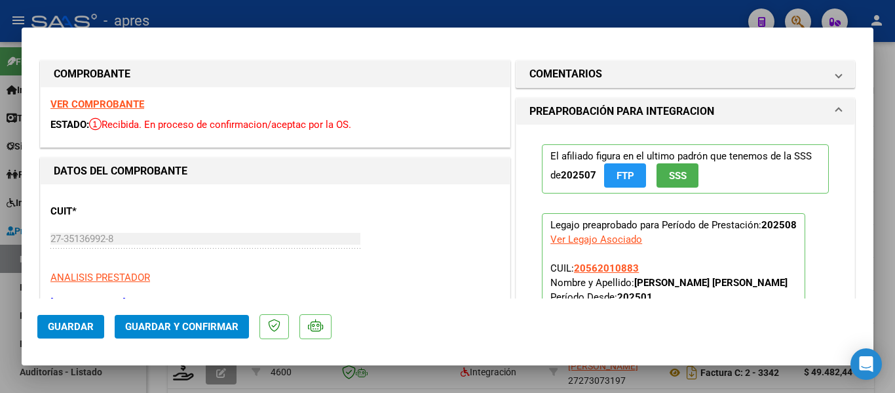
click at [97, 101] on strong "VER COMPROBANTE" at bounding box center [97, 104] width 94 height 12
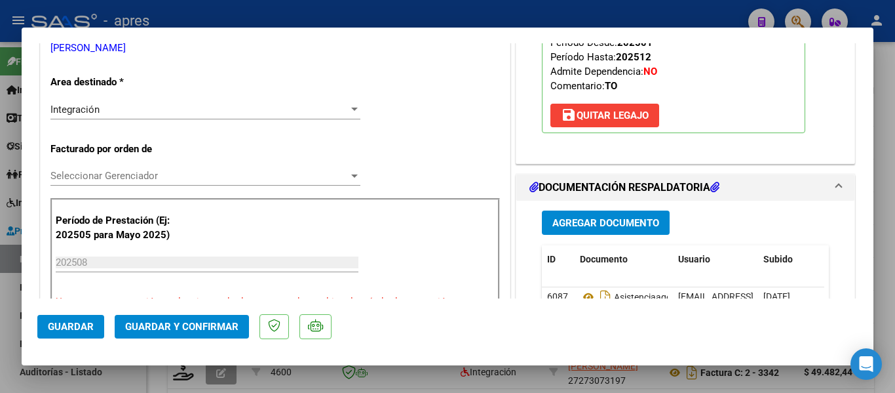
scroll to position [328, 0]
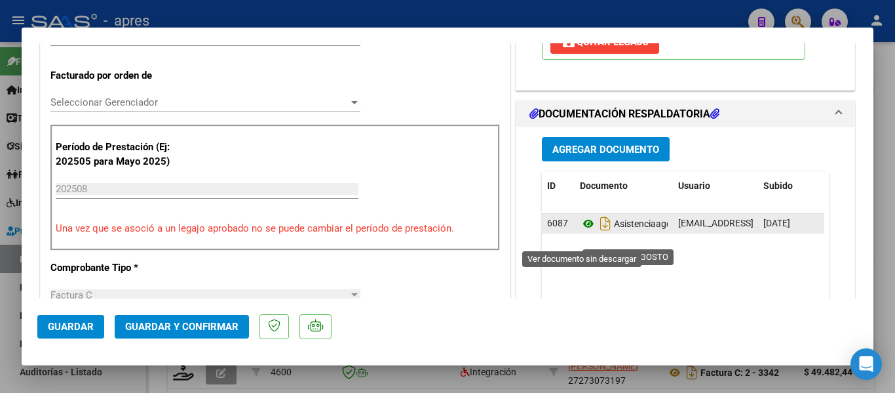
click at [581, 231] on icon at bounding box center [588, 224] width 17 height 16
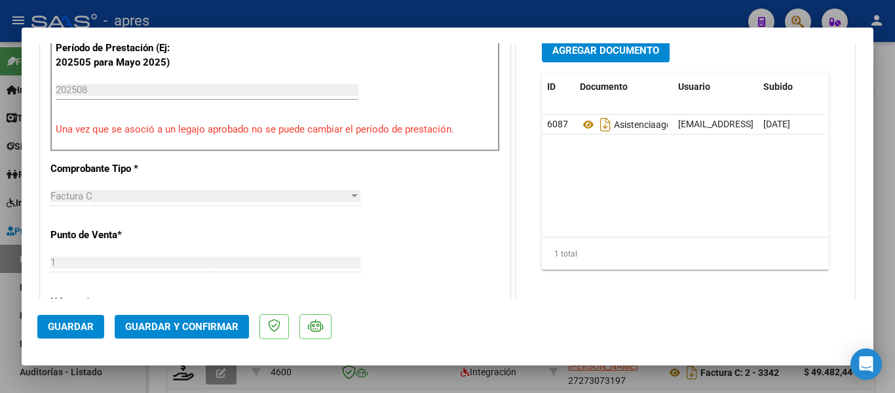
scroll to position [290, 0]
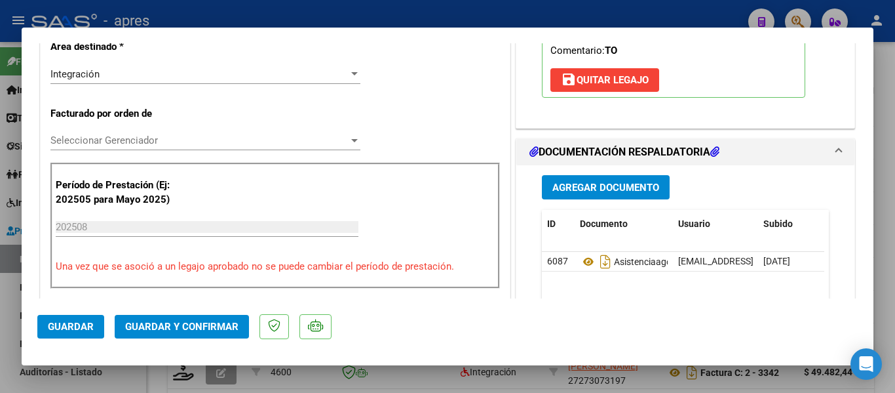
click at [206, 320] on button "Guardar y Confirmar" at bounding box center [182, 327] width 134 height 24
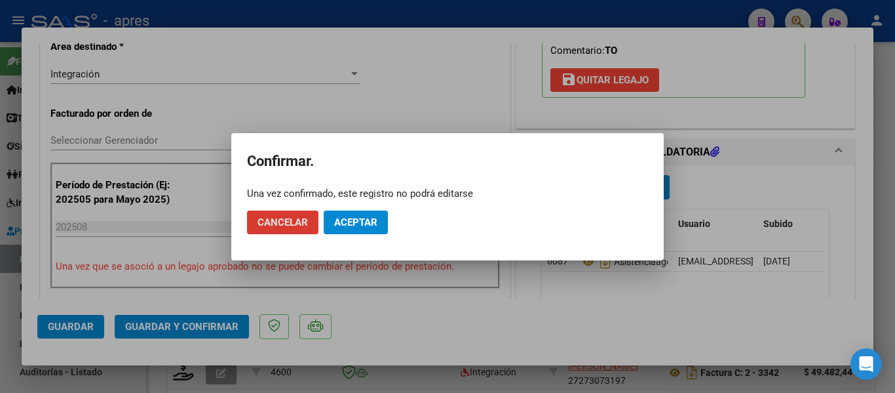
click at [343, 224] on span "Aceptar" at bounding box center [355, 222] width 43 height 12
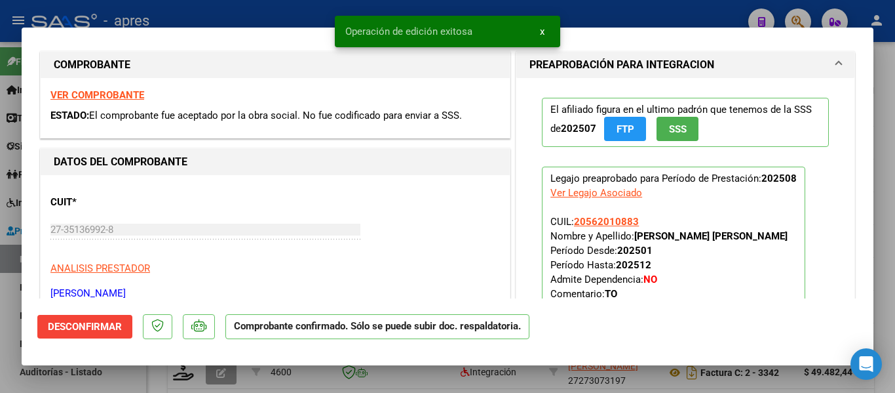
scroll to position [0, 0]
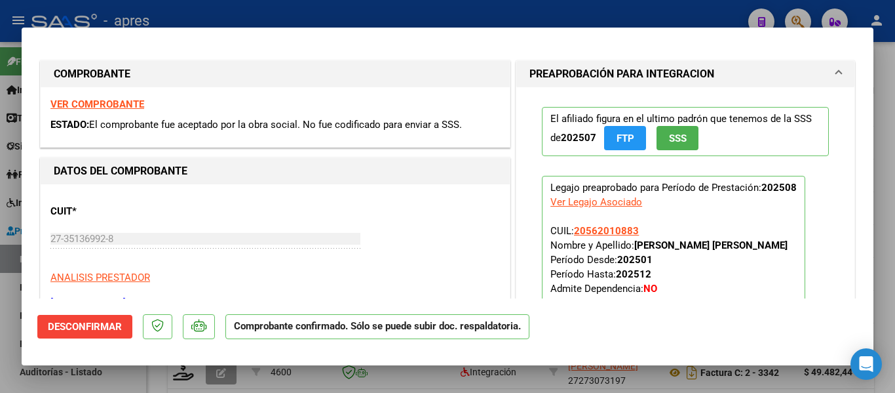
click at [217, 386] on div at bounding box center [447, 196] width 895 height 393
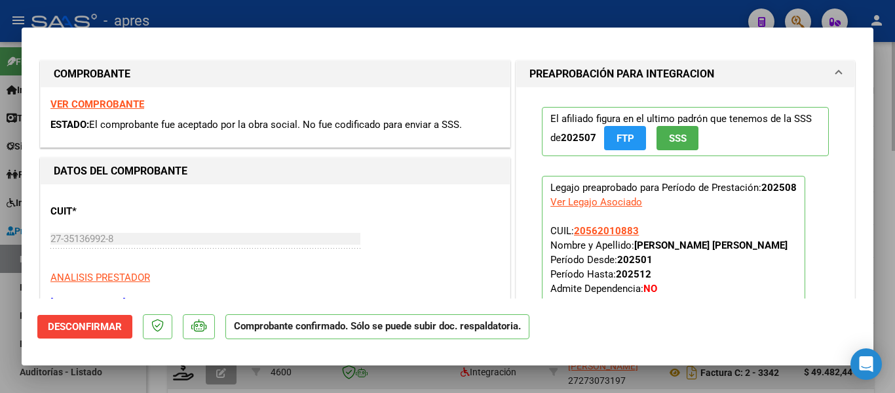
type input "$ 0,00"
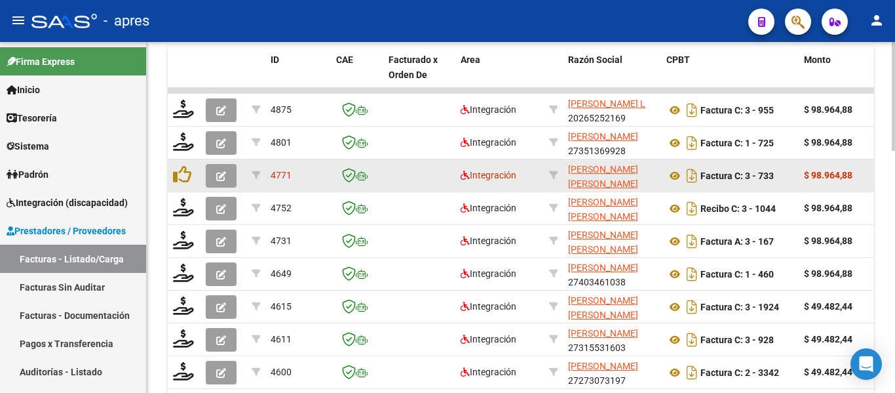
click at [216, 178] on button "button" at bounding box center [221, 176] width 31 height 24
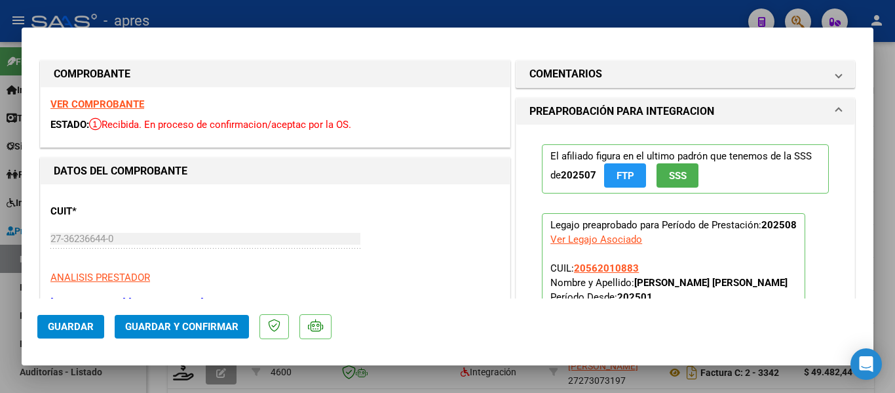
click at [102, 106] on strong "VER COMPROBANTE" at bounding box center [97, 104] width 94 height 12
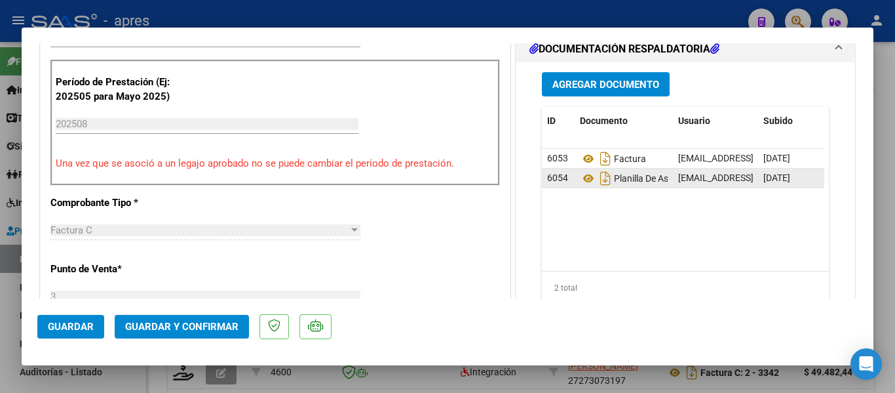
scroll to position [393, 0]
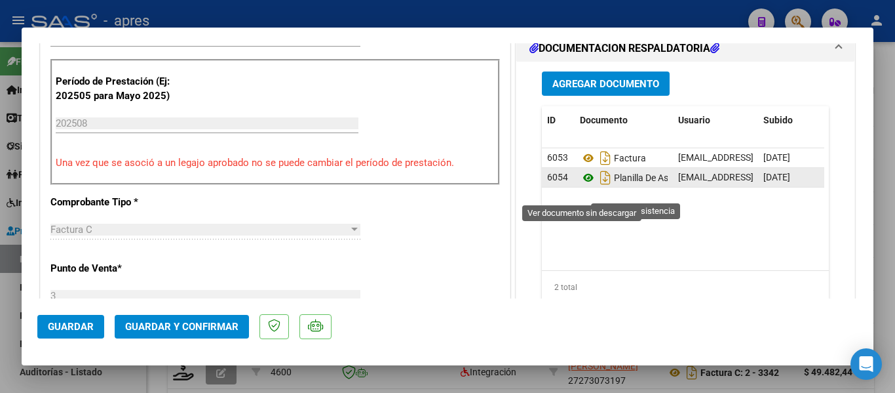
click at [584, 186] on icon at bounding box center [588, 178] width 17 height 16
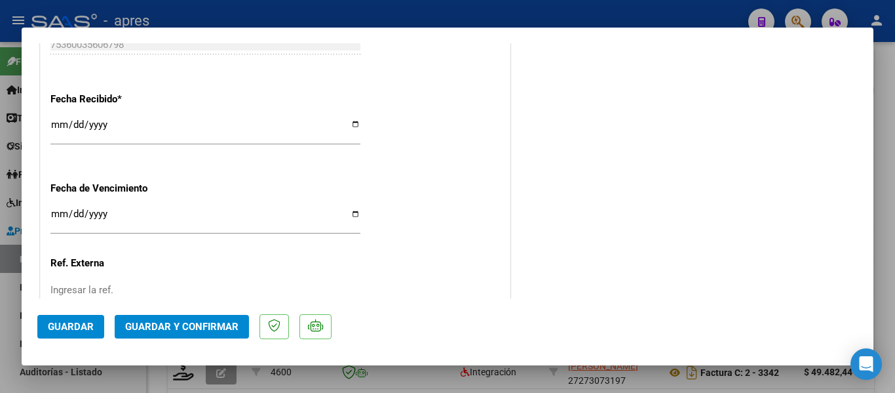
scroll to position [983, 0]
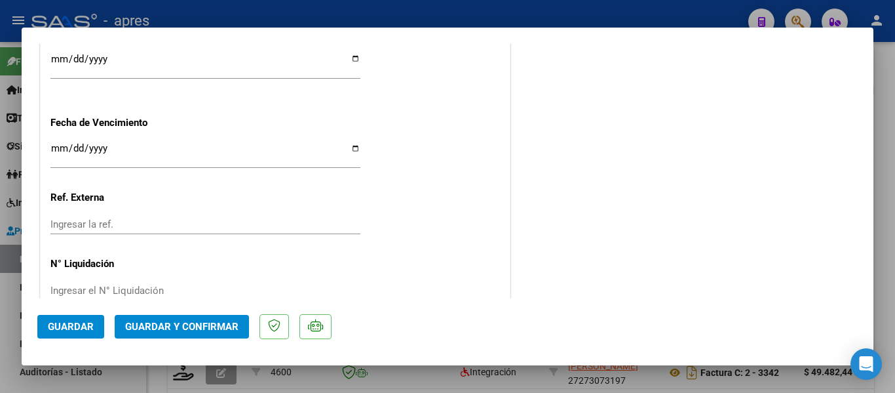
click at [198, 330] on span "Guardar y Confirmar" at bounding box center [181, 327] width 113 height 12
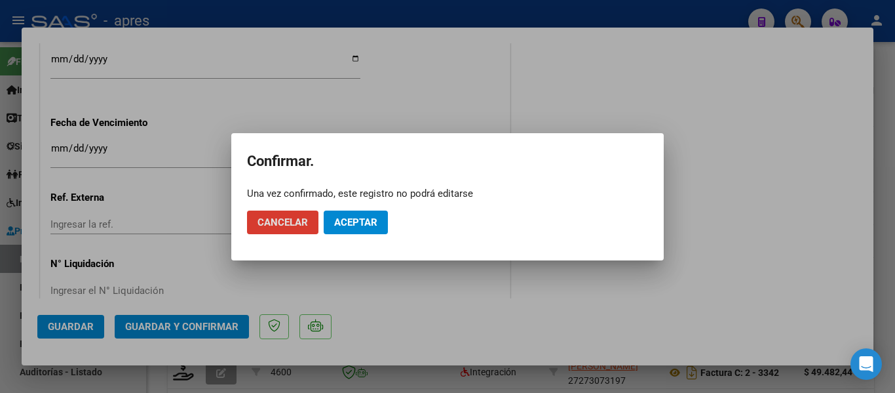
click at [361, 212] on button "Aceptar" at bounding box center [356, 222] width 64 height 24
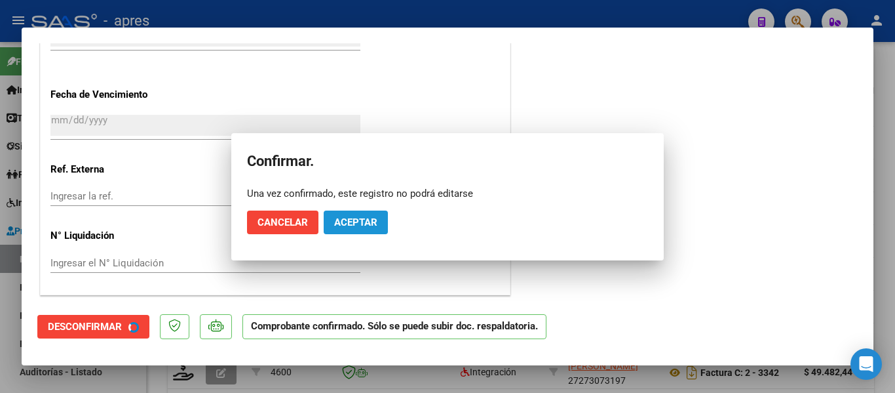
scroll to position [902, 0]
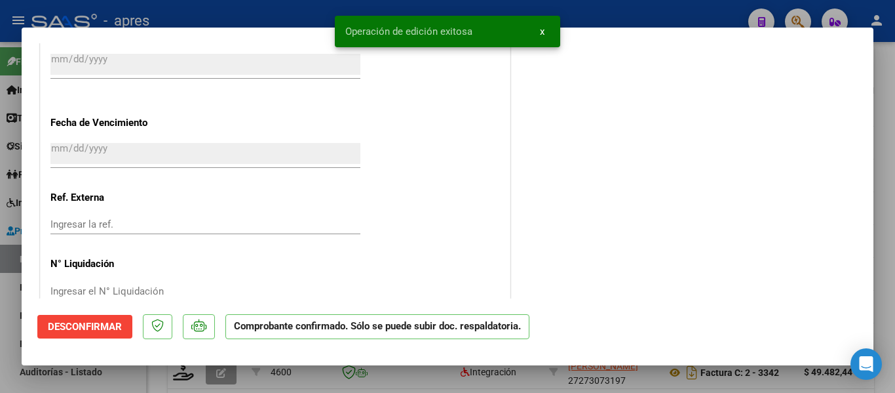
click at [163, 375] on div at bounding box center [447, 196] width 895 height 393
type input "$ 0,00"
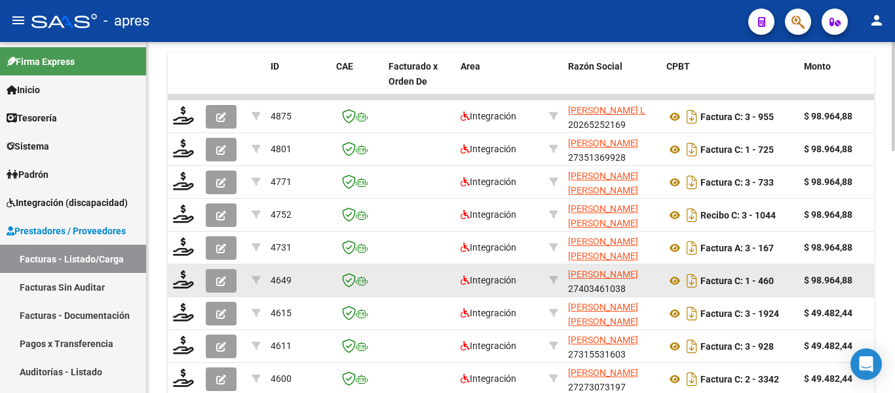
scroll to position [650, 0]
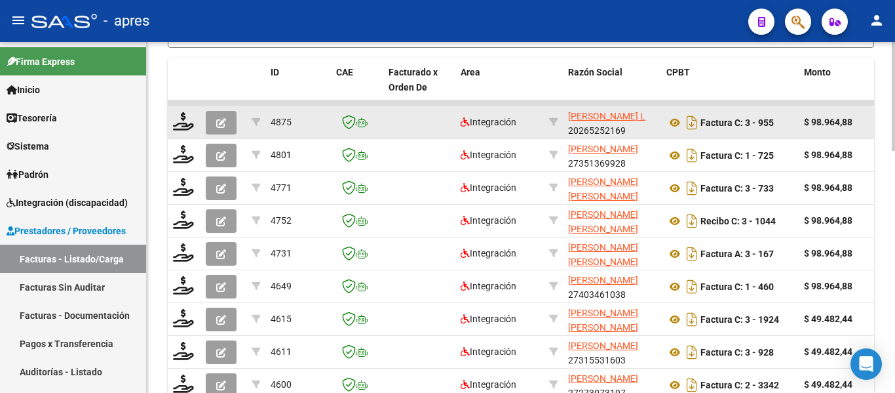
click at [214, 113] on button "button" at bounding box center [221, 123] width 31 height 24
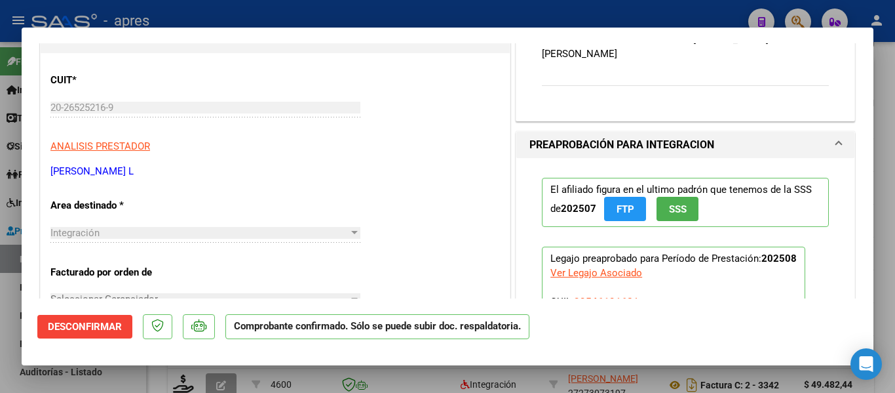
scroll to position [262, 0]
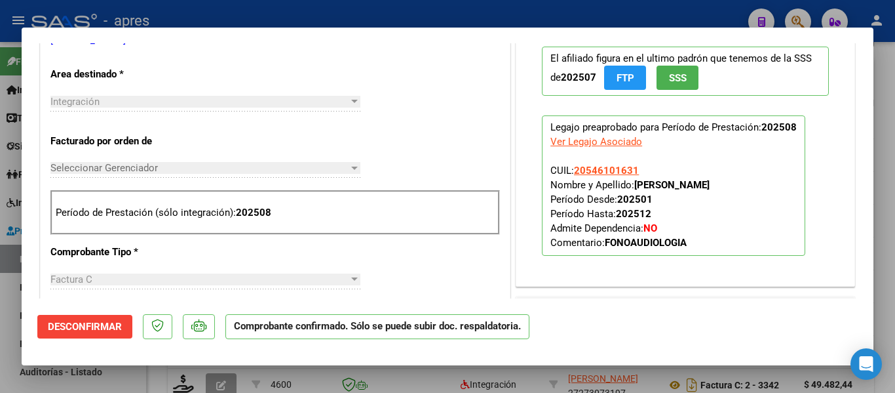
click at [553, 383] on div at bounding box center [447, 196] width 895 height 393
type input "$ 0,00"
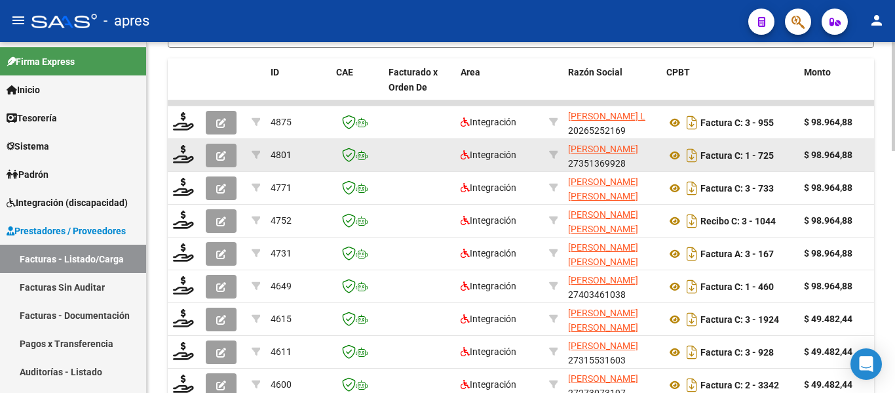
click at [222, 146] on button "button" at bounding box center [221, 156] width 31 height 24
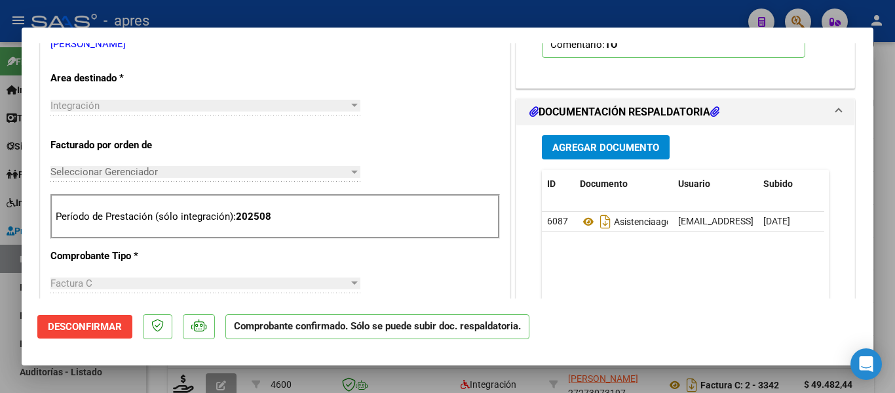
scroll to position [262, 0]
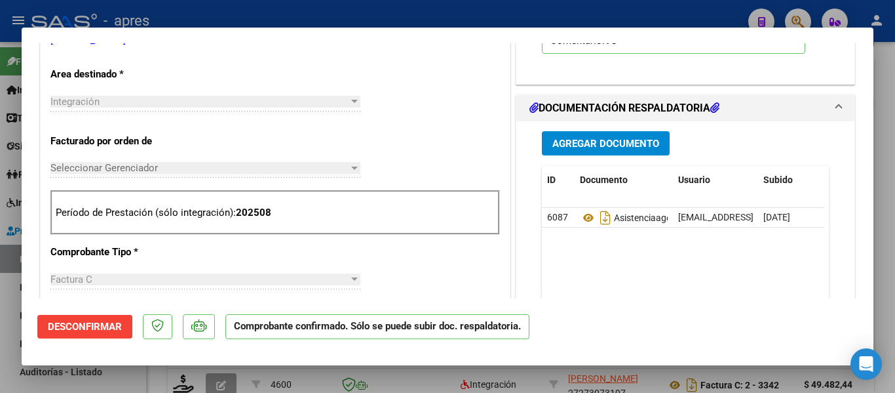
click at [579, 375] on div at bounding box center [447, 196] width 895 height 393
type input "$ 0,00"
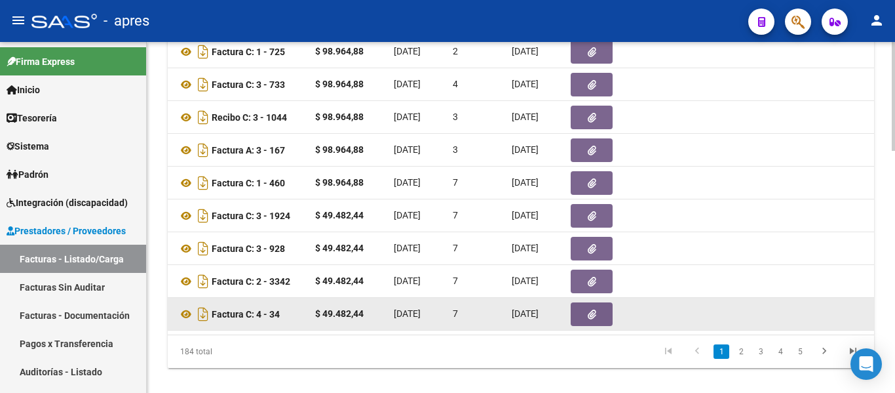
scroll to position [781, 0]
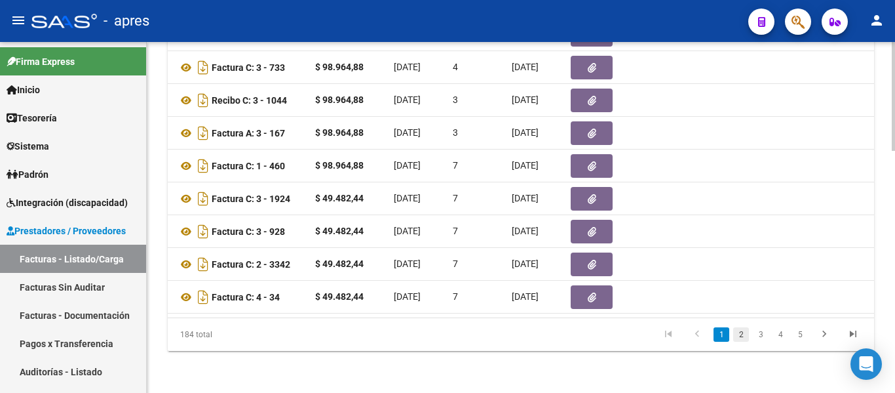
click at [741, 340] on link "2" at bounding box center [742, 334] width 16 height 14
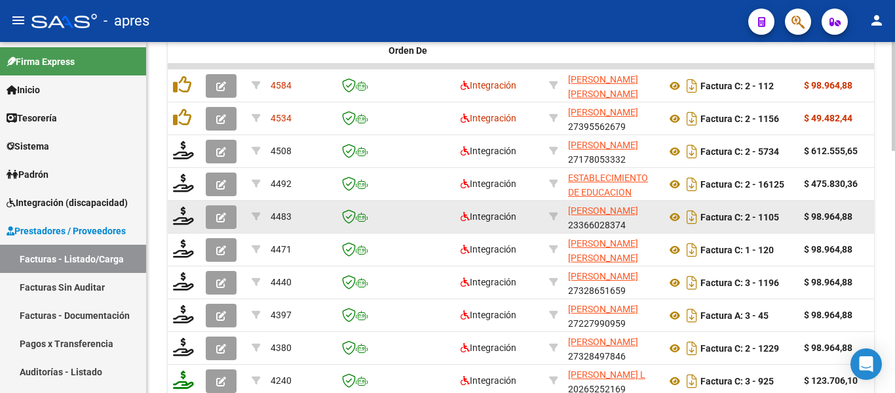
scroll to position [716, 0]
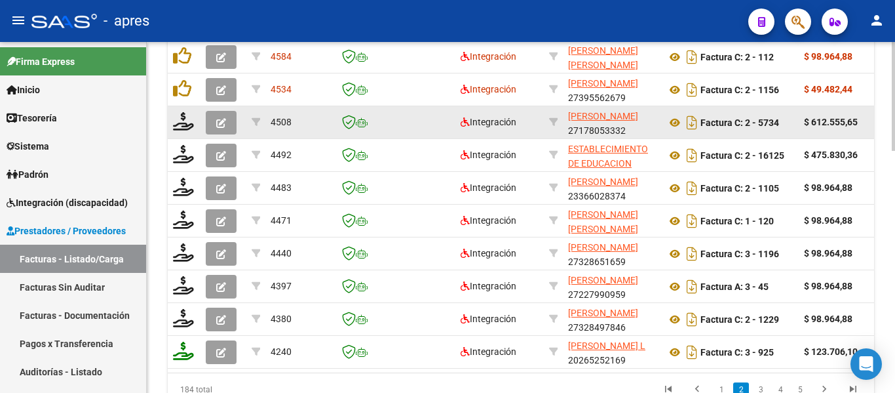
click at [225, 123] on icon "button" at bounding box center [221, 123] width 10 height 10
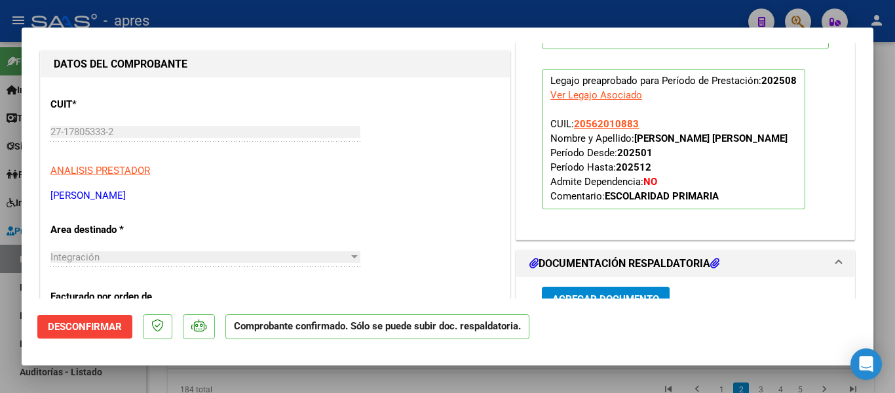
scroll to position [0, 0]
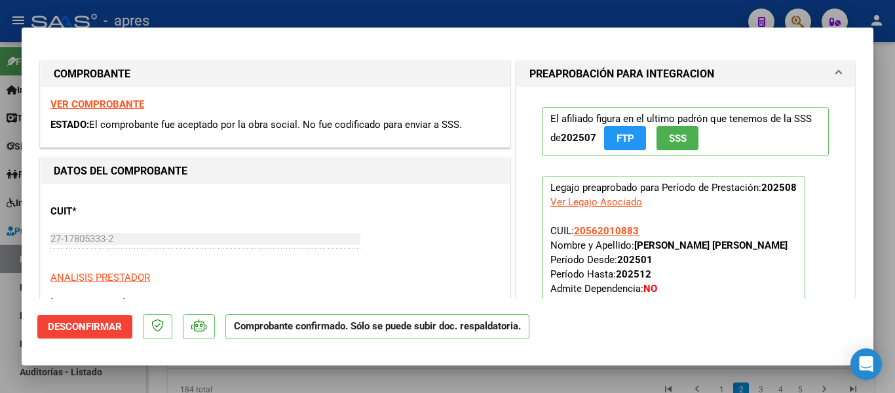
click at [130, 104] on strong "VER COMPROBANTE" at bounding box center [97, 104] width 94 height 12
click at [0, 234] on div at bounding box center [447, 196] width 895 height 393
type input "$ 0,00"
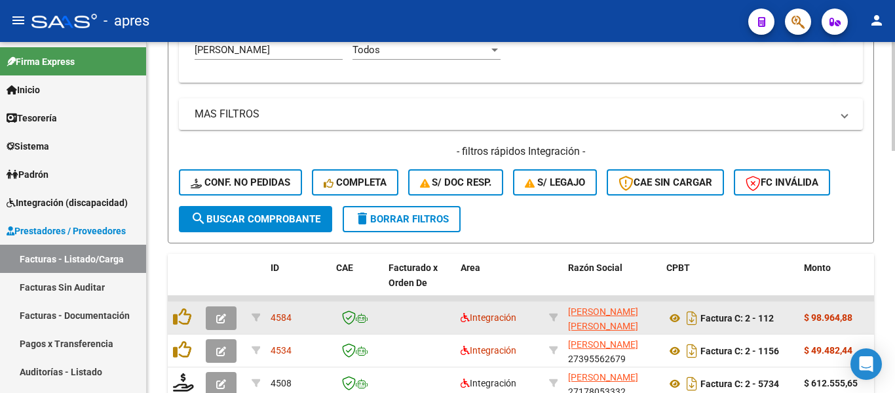
scroll to position [454, 0]
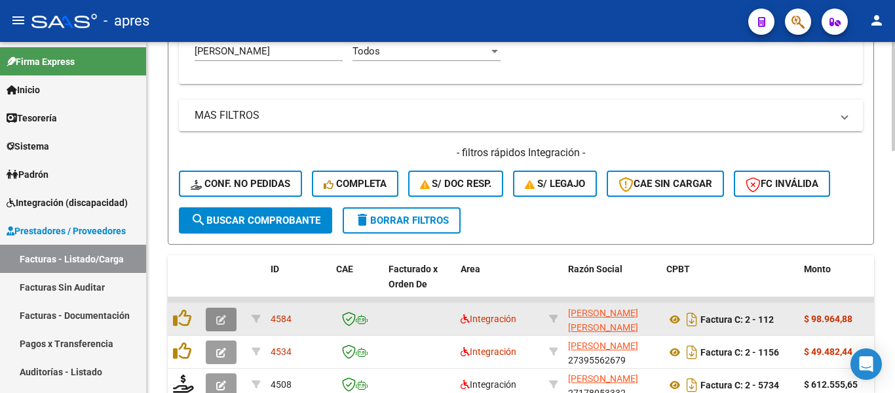
click at [216, 317] on icon "button" at bounding box center [221, 320] width 10 height 10
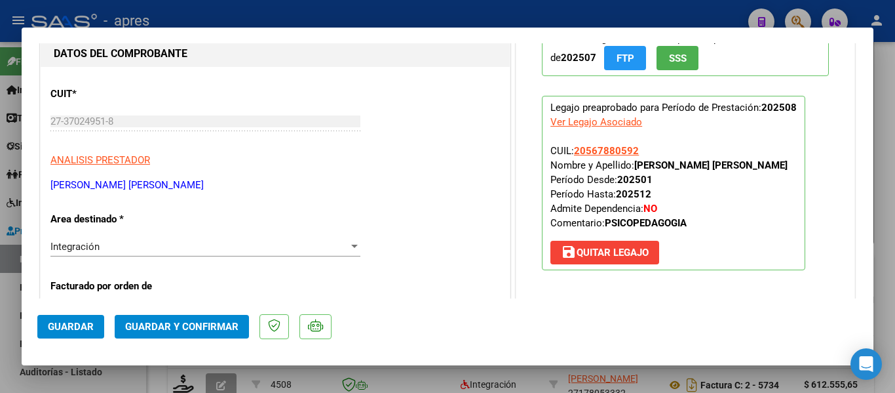
scroll to position [131, 0]
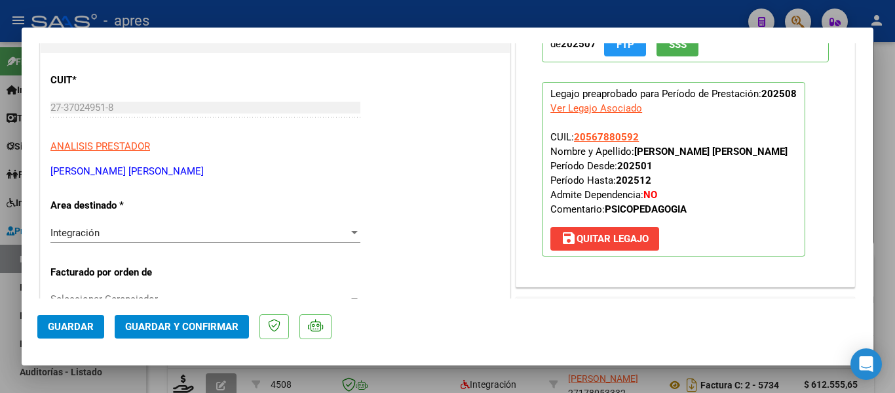
click at [484, 377] on div at bounding box center [447, 196] width 895 height 393
type input "$ 0,00"
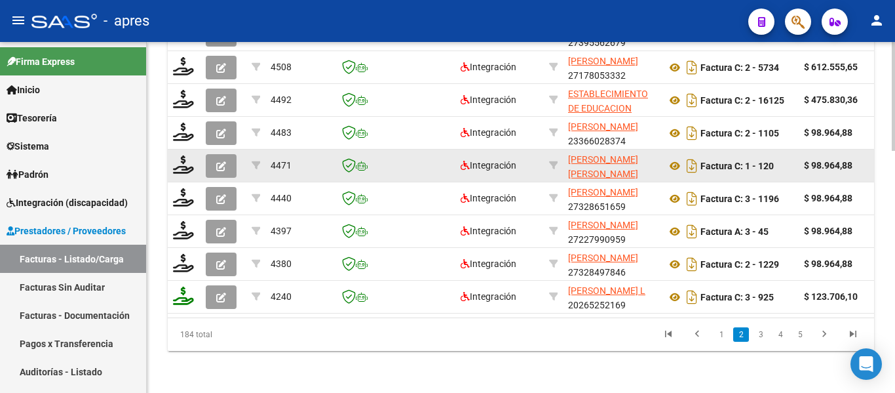
scroll to position [585, 0]
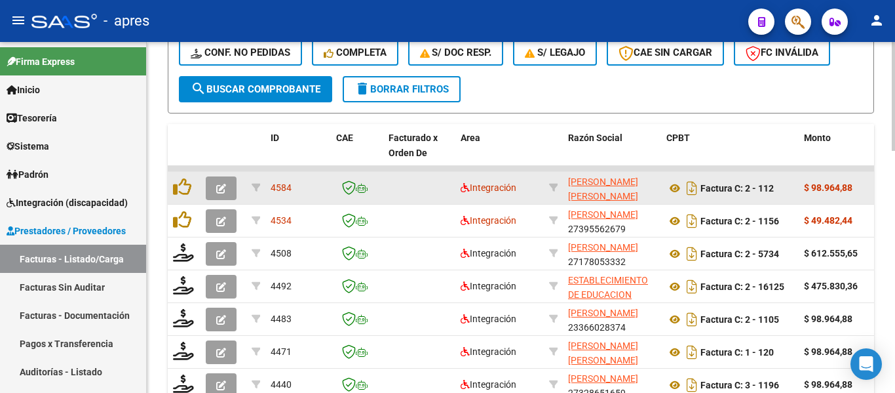
click at [230, 187] on button "button" at bounding box center [221, 188] width 31 height 24
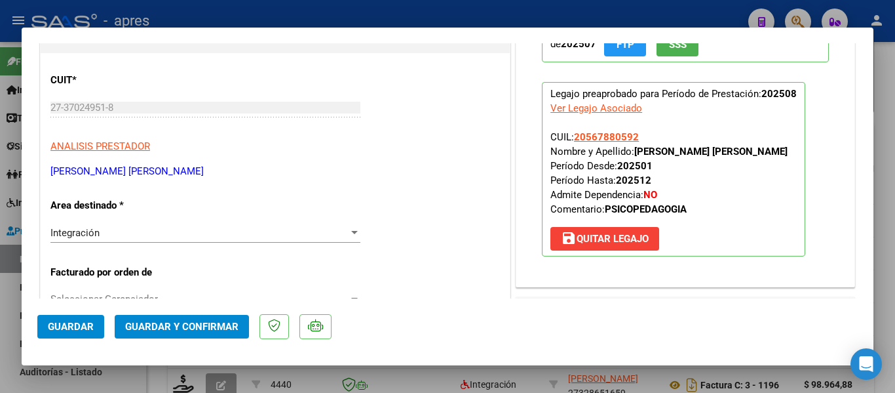
scroll to position [0, 0]
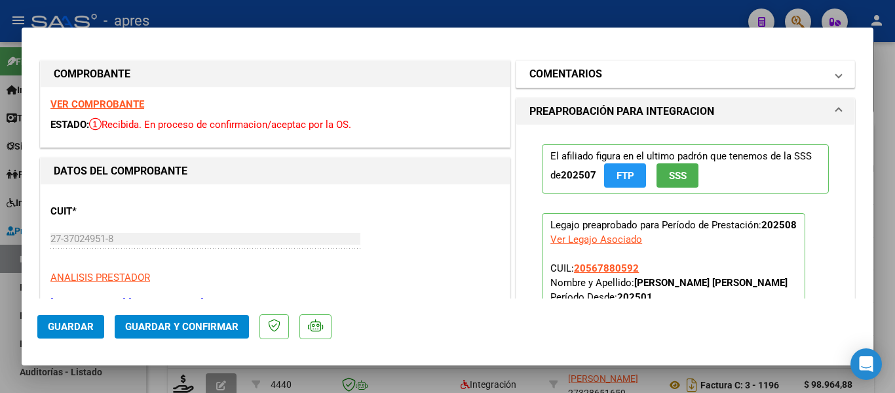
click at [634, 75] on mat-panel-title "COMENTARIOS" at bounding box center [678, 74] width 296 height 16
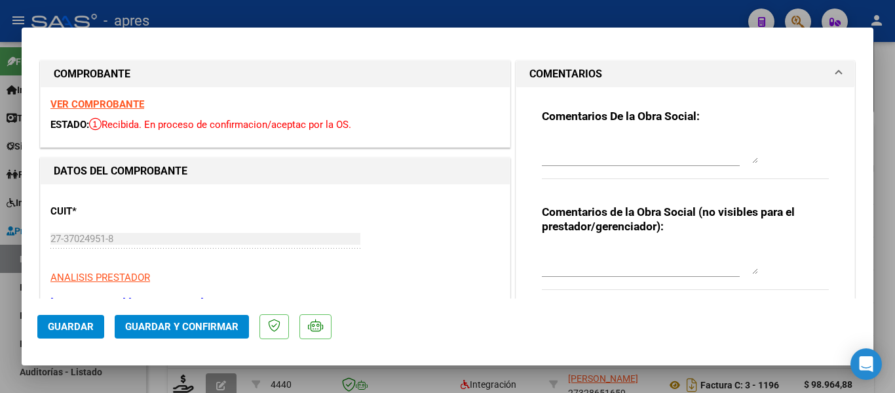
click at [634, 75] on mat-panel-title "COMENTARIOS" at bounding box center [678, 74] width 296 height 16
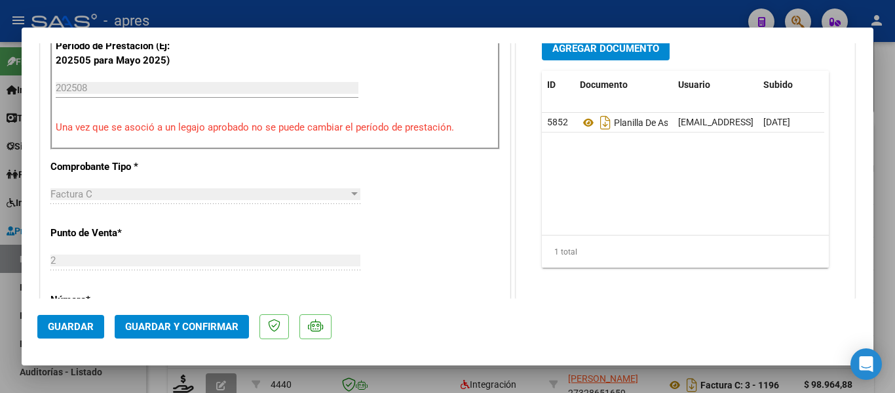
scroll to position [459, 0]
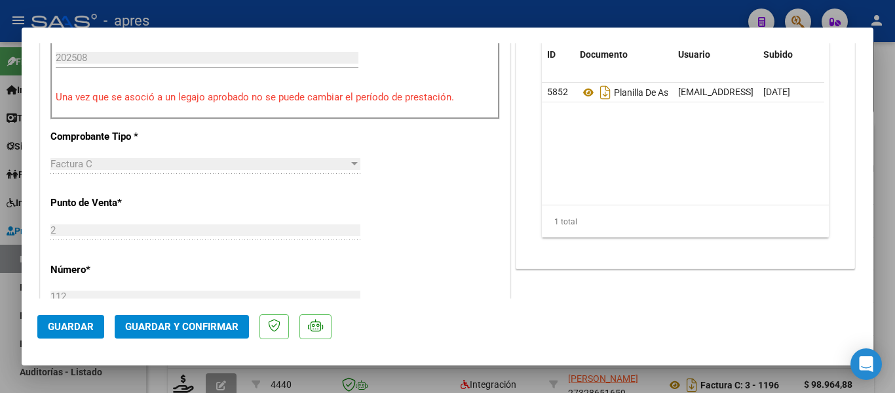
click at [284, 376] on div at bounding box center [447, 196] width 895 height 393
type input "$ 0,00"
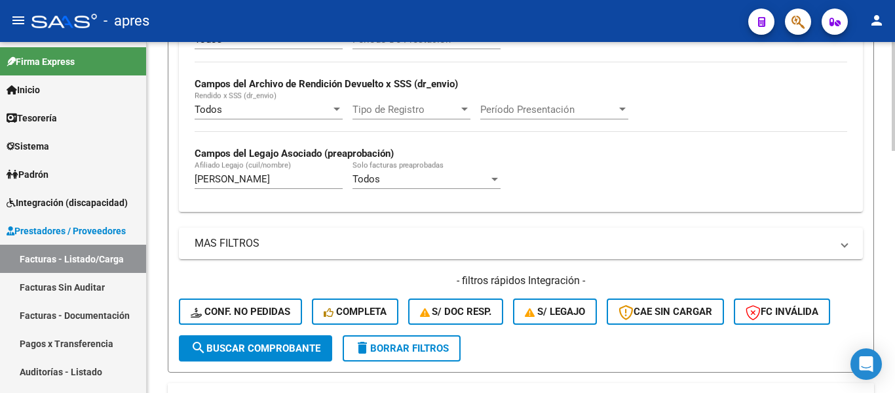
scroll to position [323, 0]
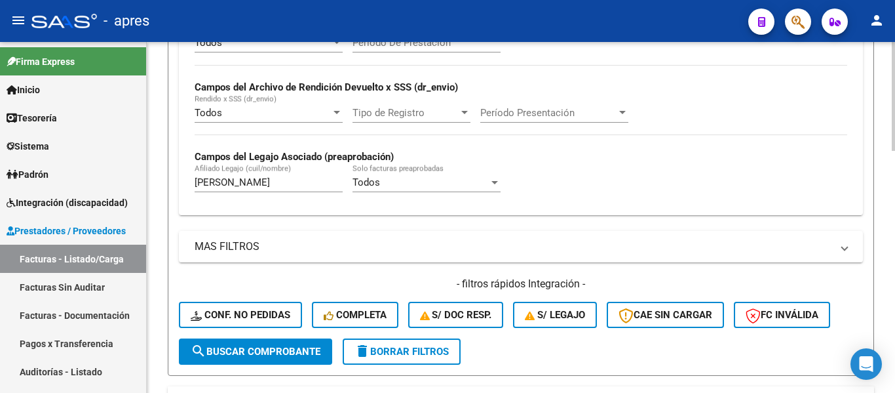
click at [292, 185] on input "gonzalez" at bounding box center [269, 182] width 148 height 12
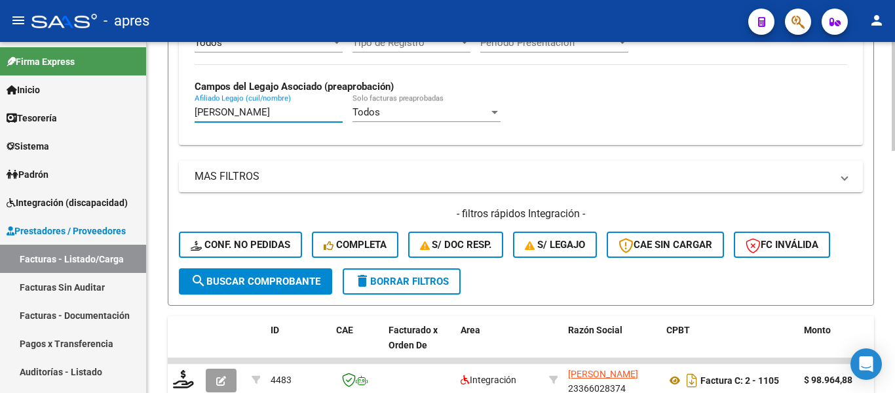
scroll to position [388, 0]
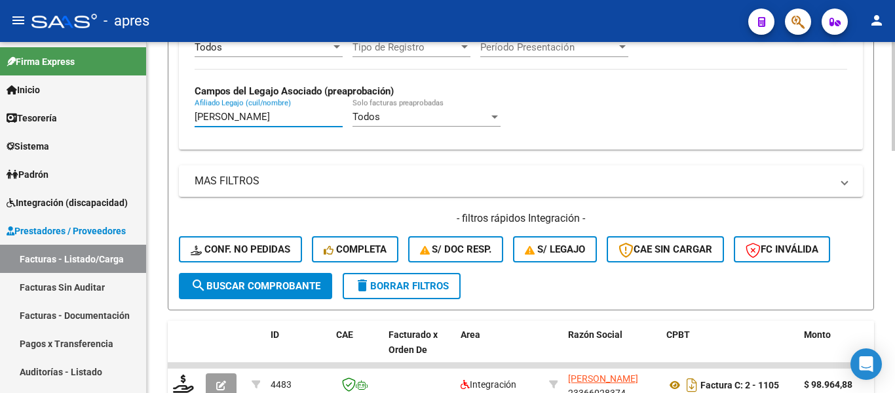
drag, startPoint x: 269, startPoint y: 119, endPoint x: 216, endPoint y: 119, distance: 53.8
click at [216, 119] on input "gonzalez rossi" at bounding box center [269, 117] width 148 height 12
type input "g"
type input "r"
type input "h"
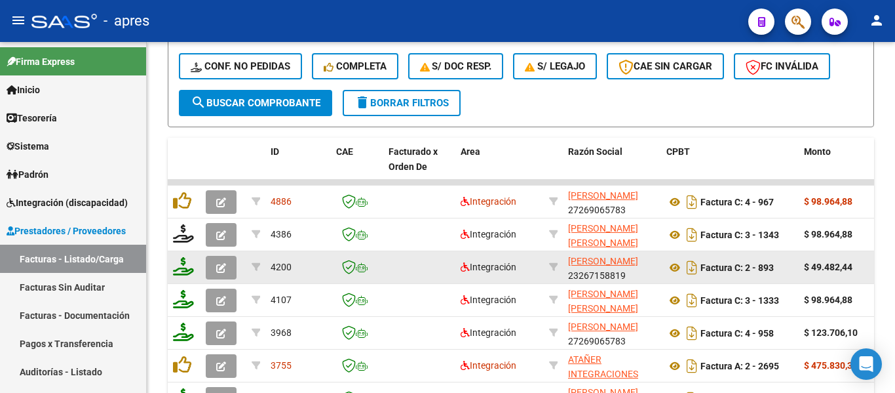
scroll to position [585, 0]
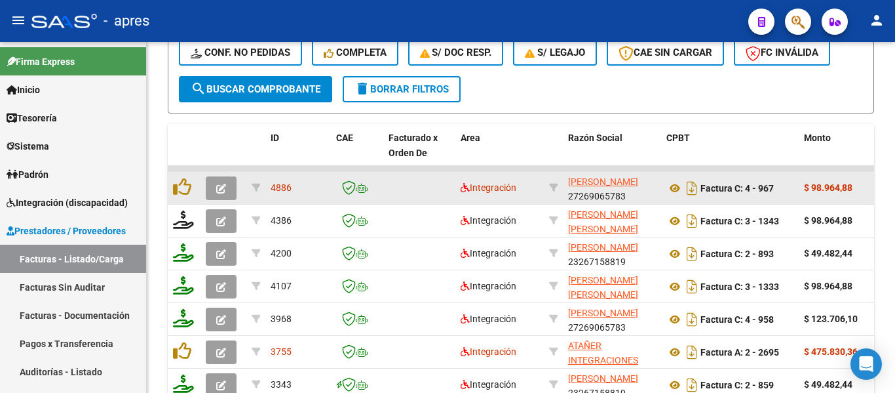
type input "gorosito"
click at [222, 189] on icon "button" at bounding box center [221, 189] width 10 height 10
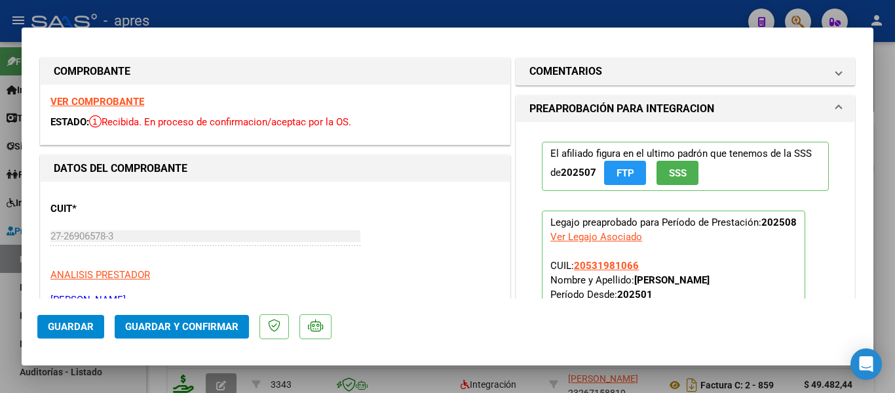
scroll to position [0, 0]
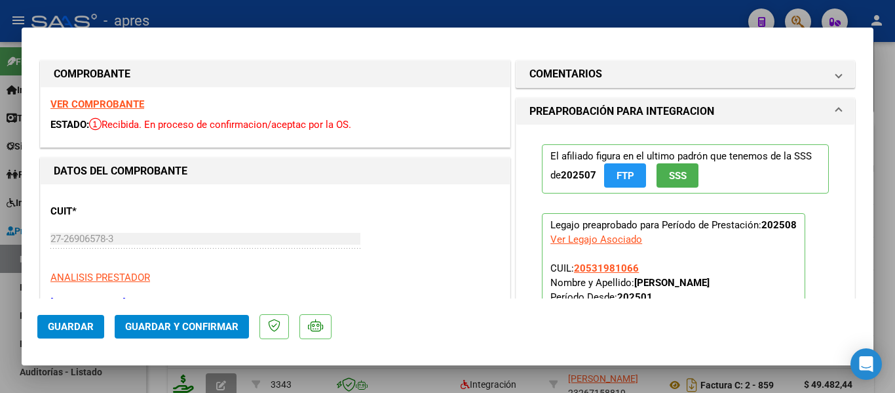
click at [103, 95] on div "VER COMPROBANTE ESTADO: Recibida. En proceso de confirmacion/aceptac por la OS." at bounding box center [275, 117] width 469 height 60
click at [109, 103] on strong "VER COMPROBANTE" at bounding box center [97, 104] width 94 height 12
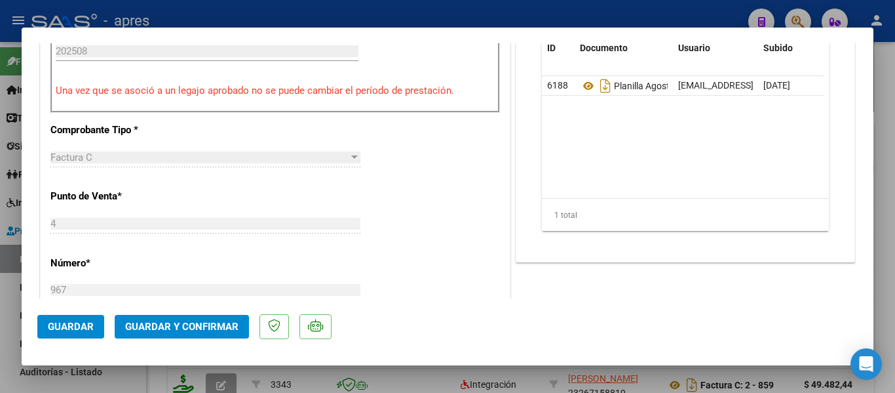
scroll to position [393, 0]
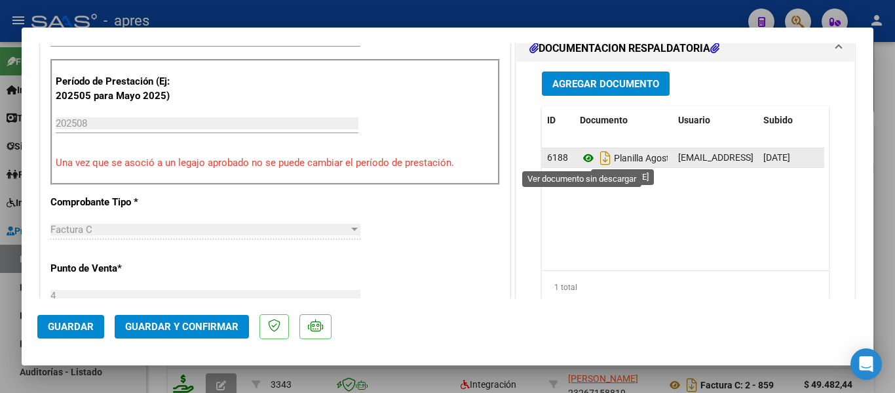
click at [590, 155] on icon at bounding box center [588, 158] width 17 height 16
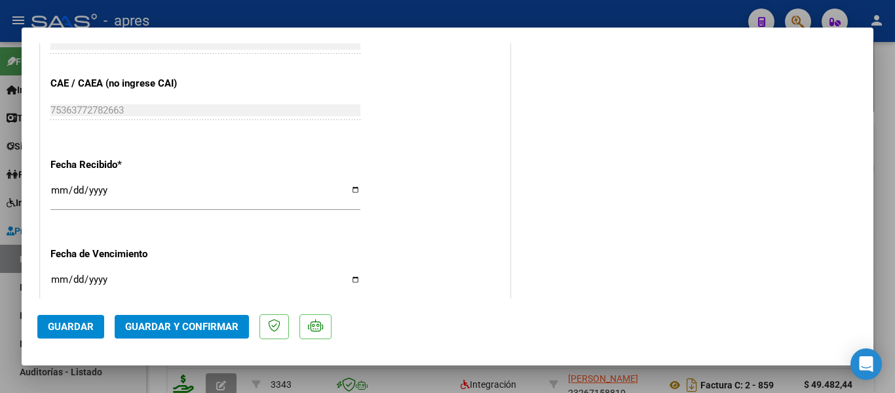
scroll to position [983, 0]
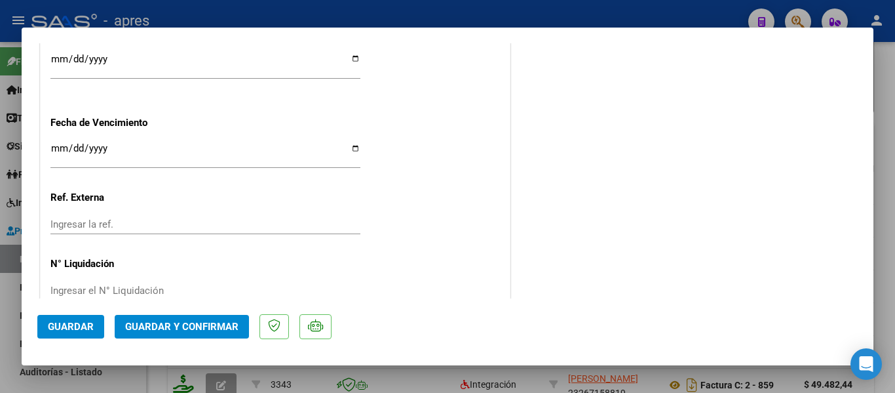
click at [182, 319] on button "Guardar y Confirmar" at bounding box center [182, 327] width 134 height 24
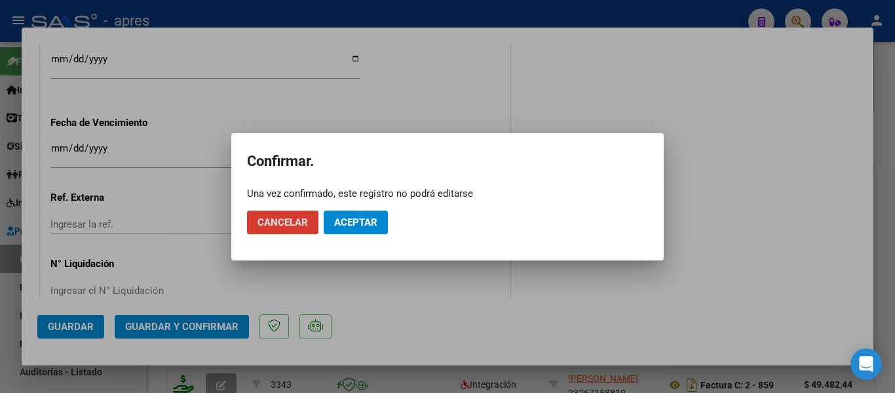
click at [367, 216] on span "Aceptar" at bounding box center [355, 222] width 43 height 12
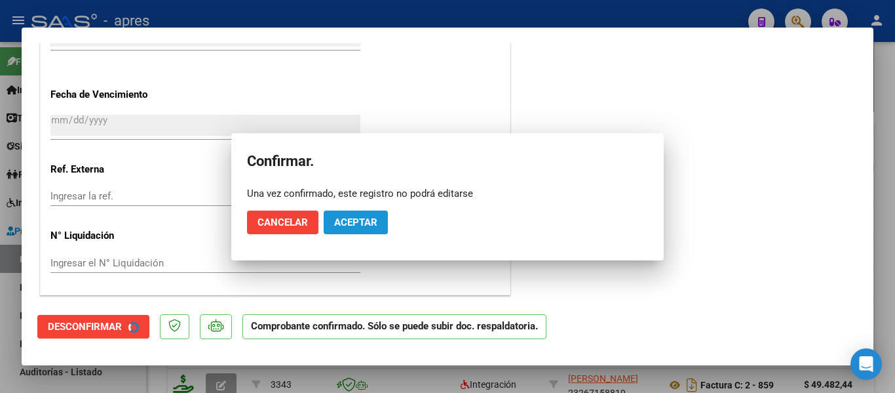
scroll to position [902, 0]
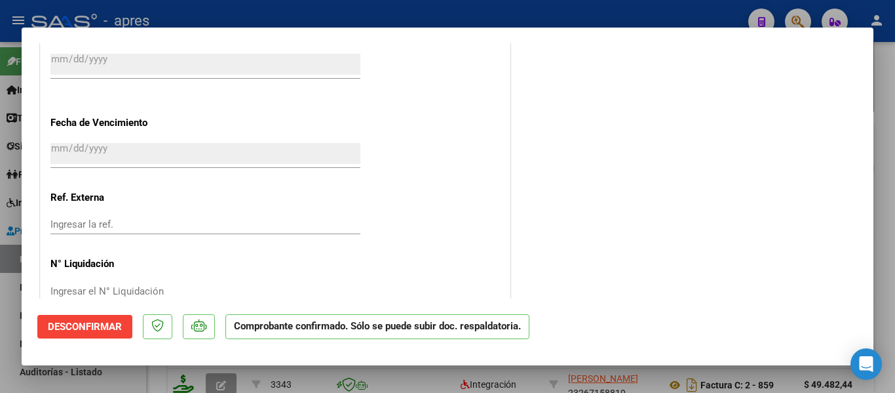
click at [208, 381] on div at bounding box center [447, 196] width 895 height 393
type input "$ 0,00"
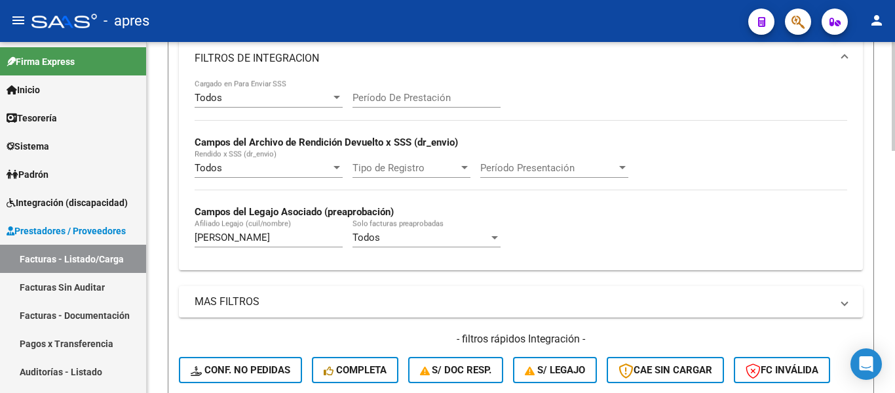
scroll to position [257, 0]
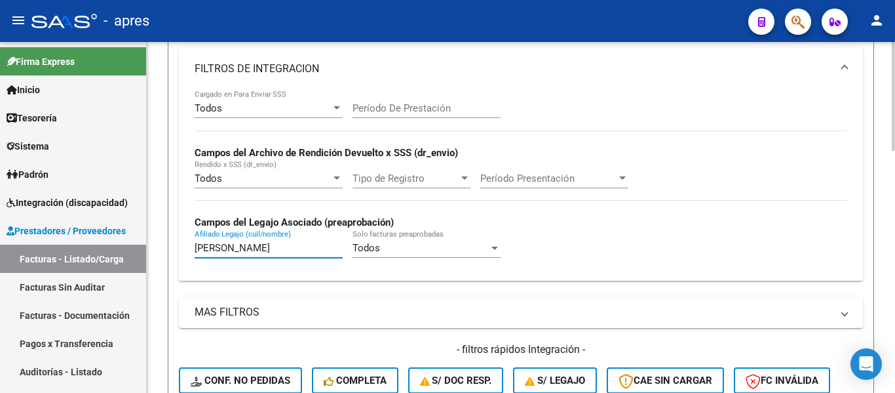
drag, startPoint x: 261, startPoint y: 250, endPoint x: 200, endPoint y: 244, distance: 61.3
click at [200, 244] on input "gorosito" at bounding box center [269, 248] width 148 height 12
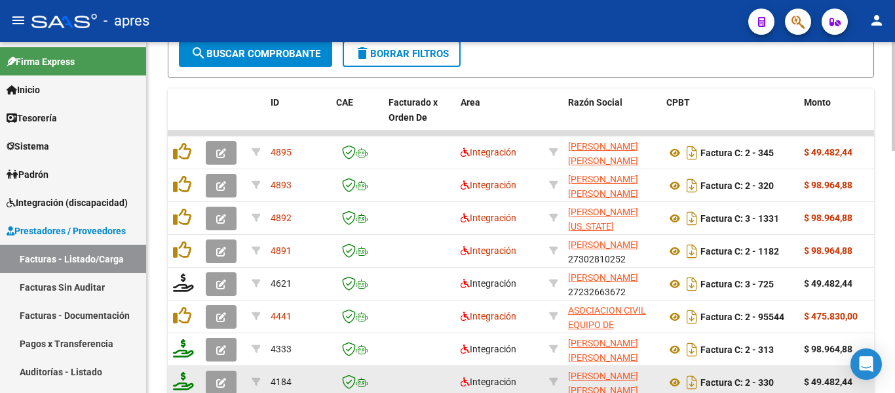
scroll to position [716, 0]
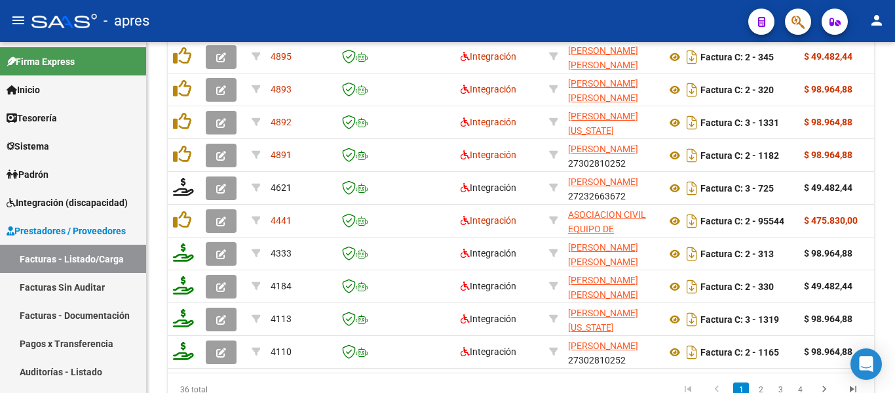
type input "greco"
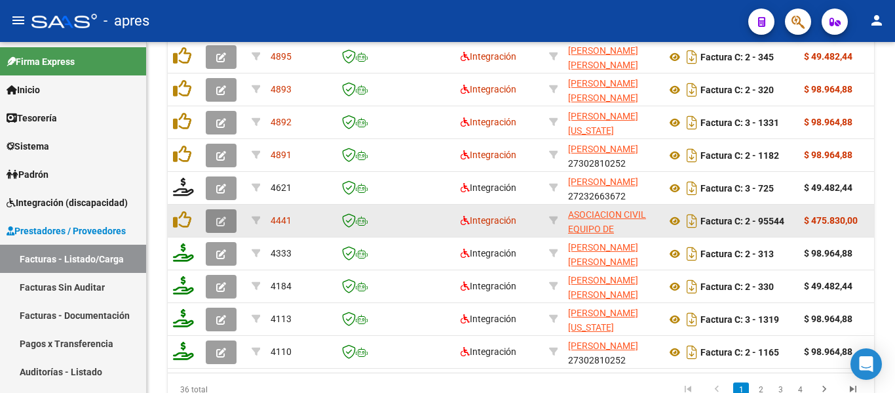
click at [221, 224] on icon "button" at bounding box center [221, 221] width 10 height 10
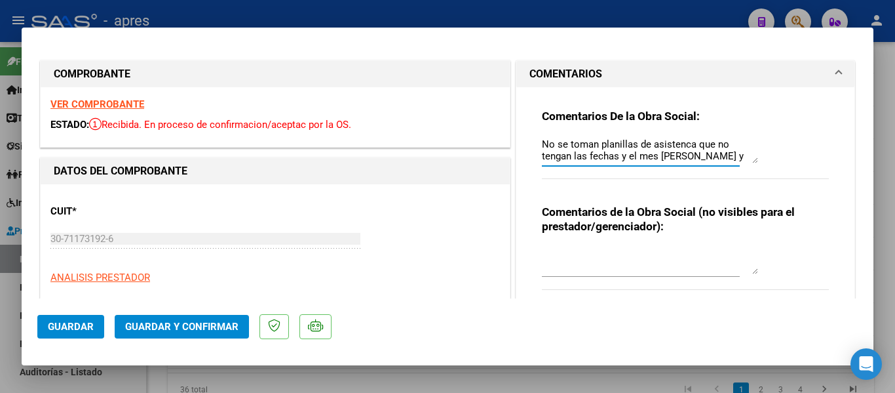
scroll to position [94, 0]
drag, startPoint x: 736, startPoint y: 151, endPoint x: 743, endPoint y: 175, distance: 24.5
click at [743, 175] on div "Comentarios De la Obra Social: No se toman planillas de asistenca que no tengan…" at bounding box center [685, 151] width 287 height 85
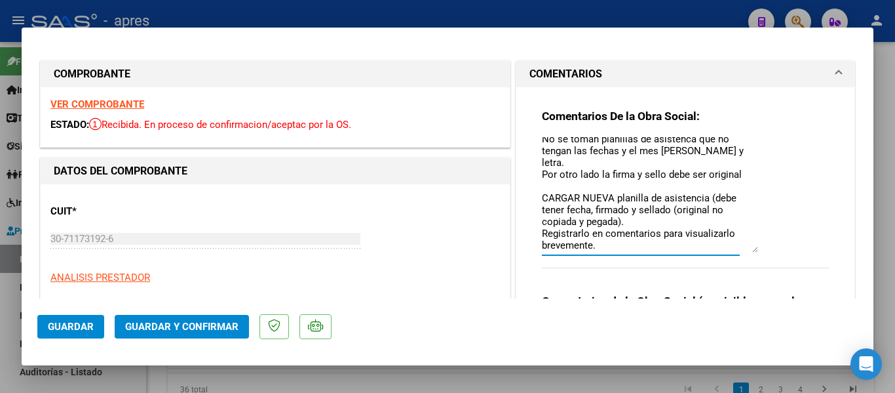
scroll to position [0, 0]
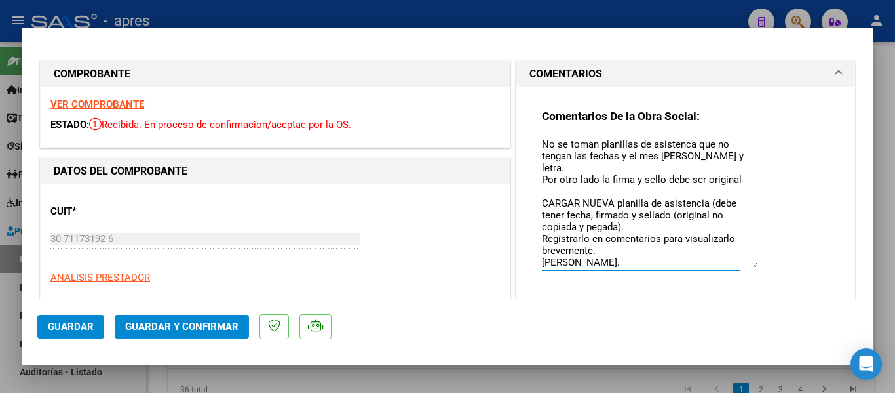
drag, startPoint x: 746, startPoint y: 153, endPoint x: 731, endPoint y: 239, distance: 87.2
click at [756, 267] on div "Comentarios De la Obra Social: No se toman planillas de asistenca que no tengan…" at bounding box center [685, 203] width 287 height 189
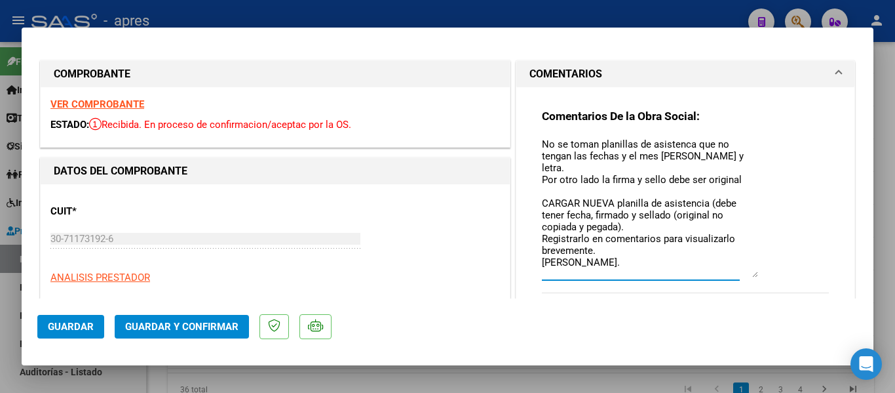
click at [692, 218] on textarea "No se toman planillas de asistenca que no tengan las fechas y el mes de puño y …" at bounding box center [650, 207] width 216 height 140
click at [712, 159] on textarea "No se toman planillas de asistenca que no tengan las fechas y el mes de puño y …" at bounding box center [650, 207] width 216 height 140
drag, startPoint x: 738, startPoint y: 147, endPoint x: 760, endPoint y: 148, distance: 21.7
click at [739, 147] on textarea "No se toman planillas de asistenca que no tengan las fechas y el mes de puño y …" at bounding box center [650, 207] width 216 height 140
click at [895, 246] on div at bounding box center [447, 196] width 895 height 393
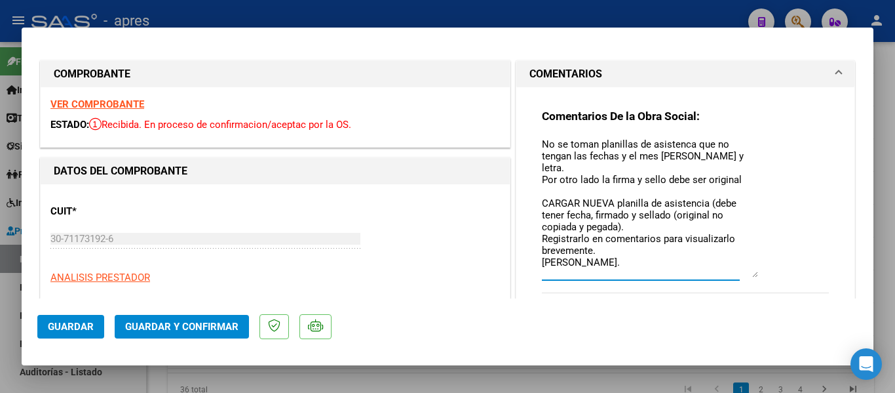
type input "$ 0,00"
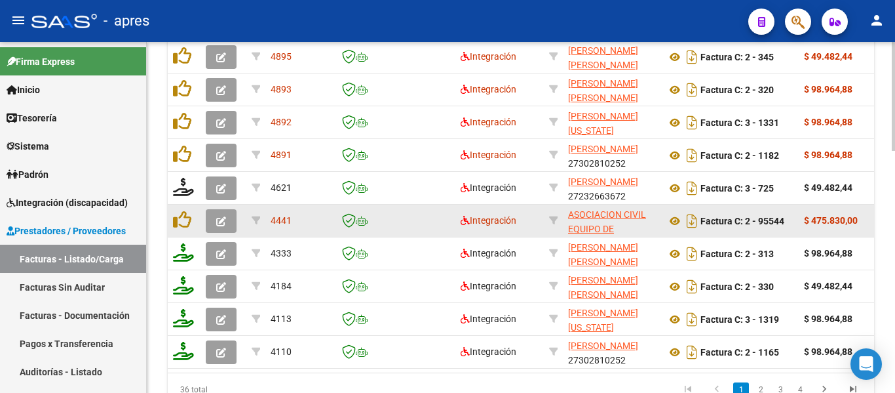
click at [221, 223] on icon "button" at bounding box center [221, 221] width 10 height 10
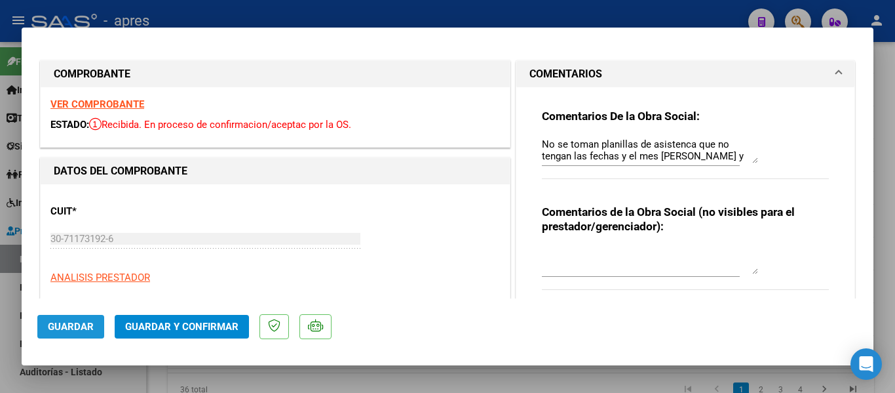
click at [83, 323] on span "Guardar" at bounding box center [71, 327] width 46 height 12
click at [0, 343] on div at bounding box center [447, 196] width 895 height 393
type input "$ 0,00"
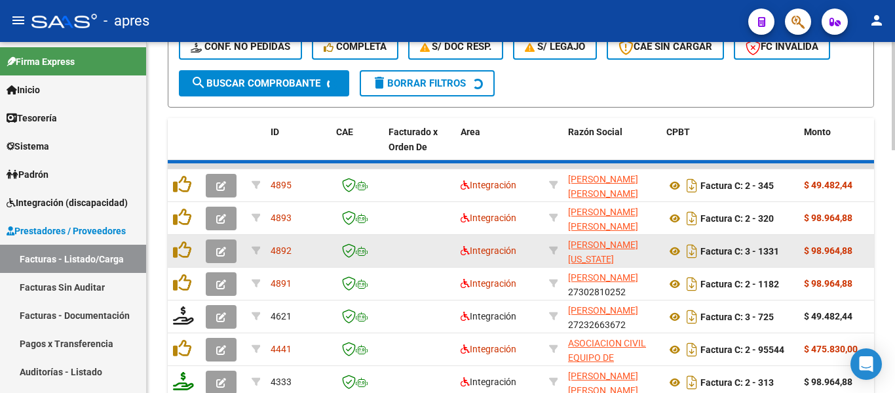
scroll to position [588, 0]
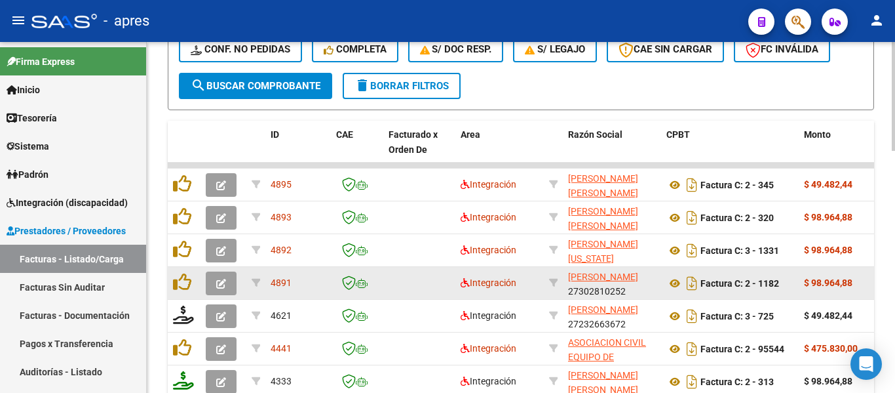
click at [226, 278] on button "button" at bounding box center [221, 283] width 31 height 24
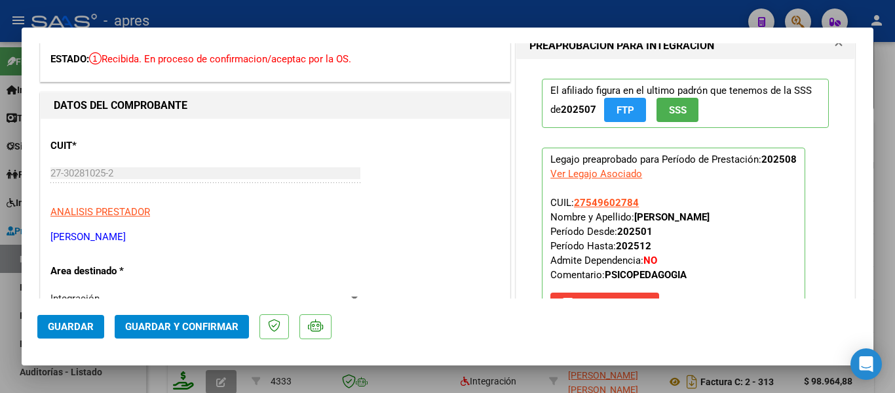
scroll to position [0, 0]
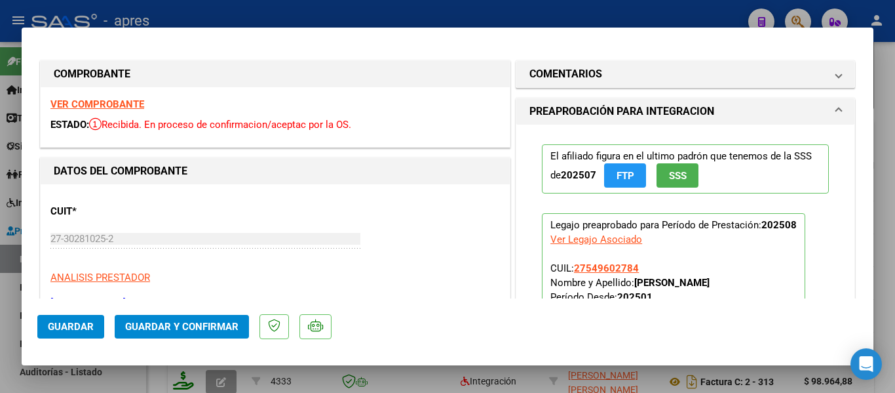
click at [92, 102] on strong "VER COMPROBANTE" at bounding box center [97, 104] width 94 height 12
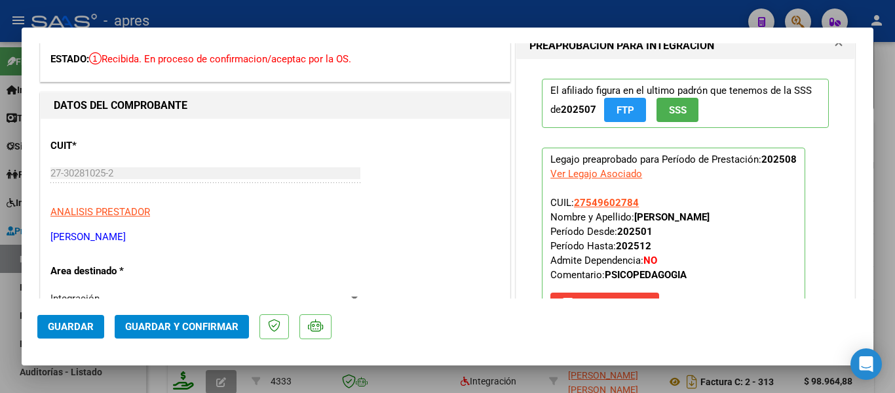
scroll to position [328, 0]
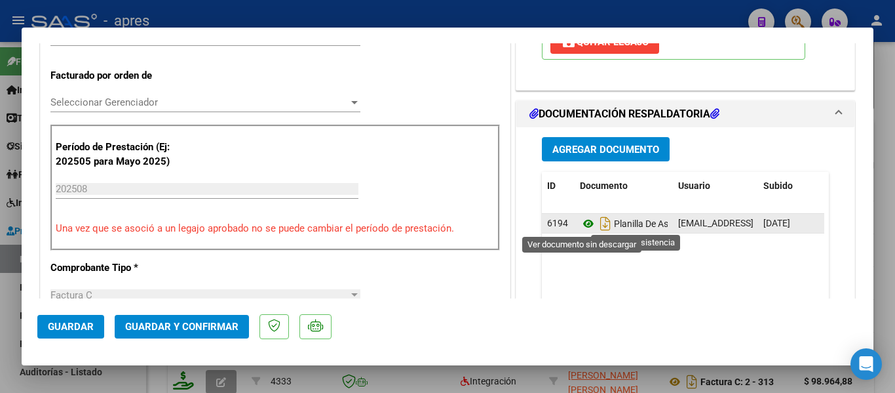
click at [580, 224] on icon at bounding box center [588, 224] width 17 height 16
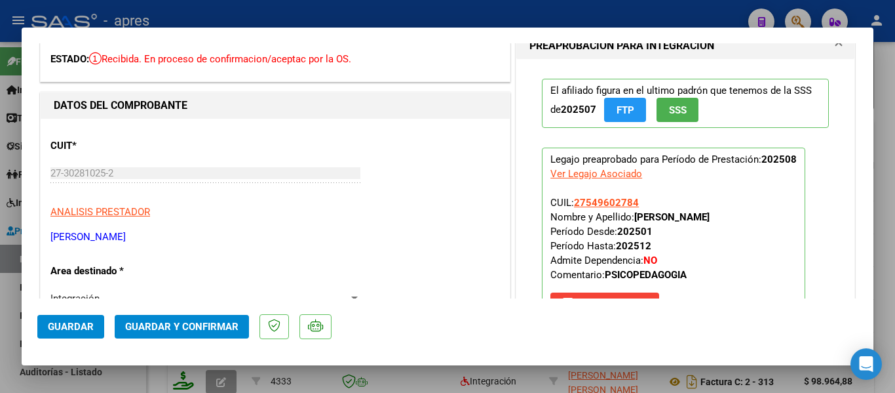
scroll to position [0, 0]
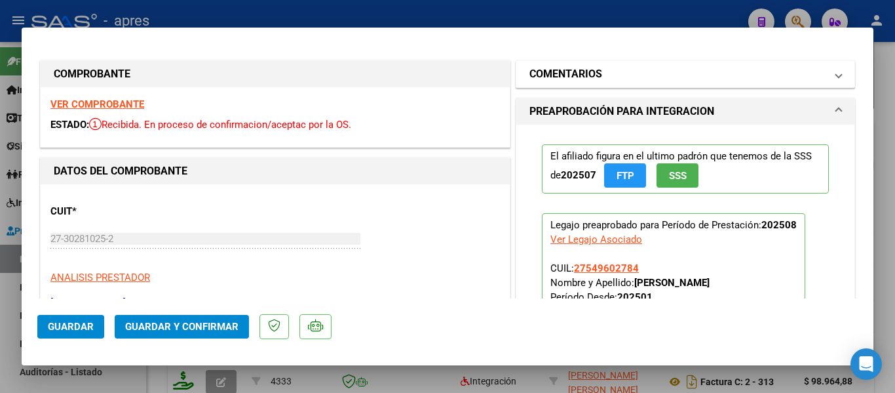
click at [836, 74] on mat-expansion-panel-header "COMENTARIOS" at bounding box center [686, 74] width 338 height 26
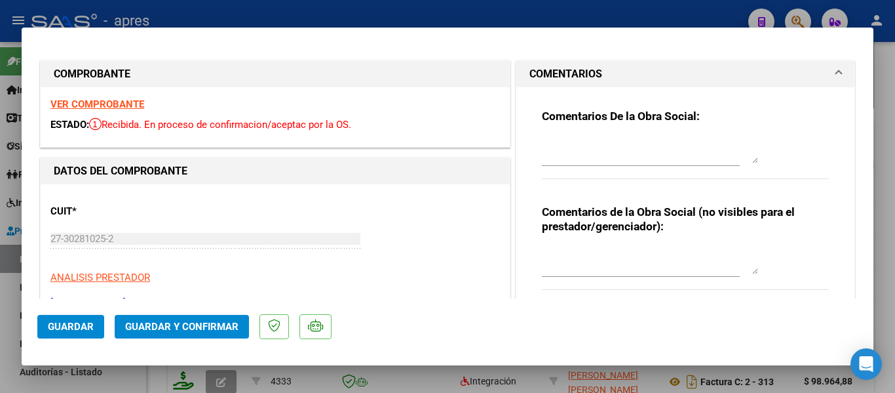
click at [643, 160] on textarea at bounding box center [650, 150] width 216 height 26
drag, startPoint x: 733, startPoint y: 144, endPoint x: 557, endPoint y: 154, distance: 176.0
click at [558, 155] on div "Comentarios De la Obra Social: 08/09 Para tomar en cuenta. La fecha del periodo" at bounding box center [685, 151] width 287 height 85
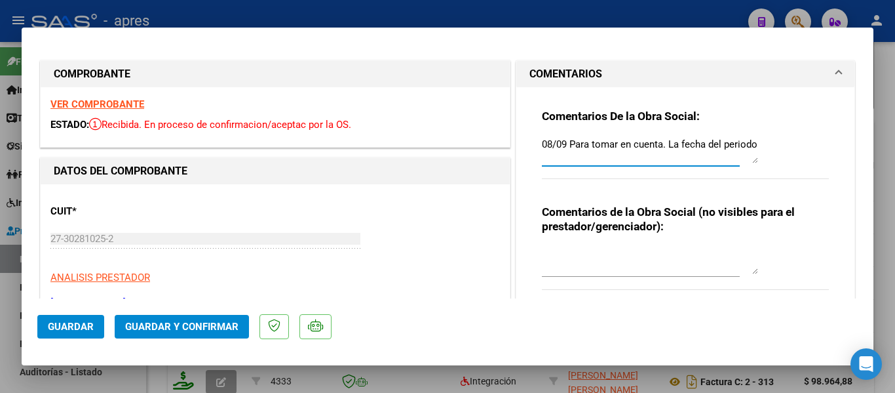
drag, startPoint x: 538, startPoint y: 146, endPoint x: 688, endPoint y: 149, distance: 150.8
click at [688, 149] on textarea "08/09 Para tomar en cuenta. La fecha del periodo" at bounding box center [650, 150] width 216 height 26
type textarea "ha del periodo"
drag, startPoint x: 532, startPoint y: 146, endPoint x: 616, endPoint y: 151, distance: 84.8
click at [616, 151] on div "Comentarios De la Obra Social: ha del periodo Comentarios de la Obra Social (no…" at bounding box center [685, 200] width 307 height 227
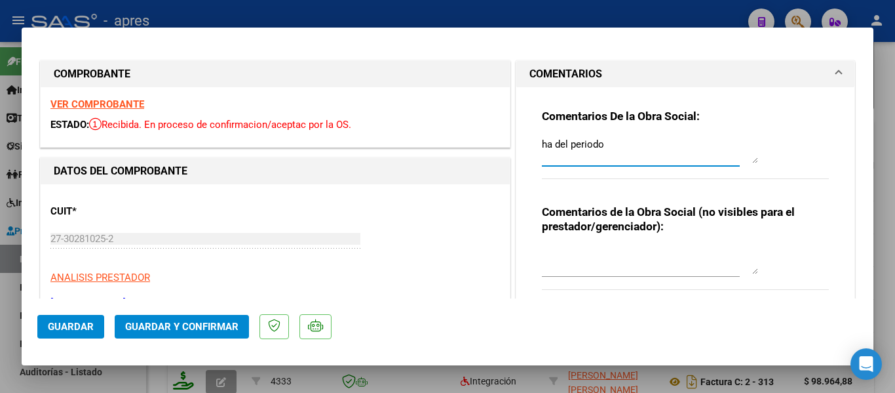
drag, startPoint x: 579, startPoint y: 150, endPoint x: 439, endPoint y: 151, distance: 140.3
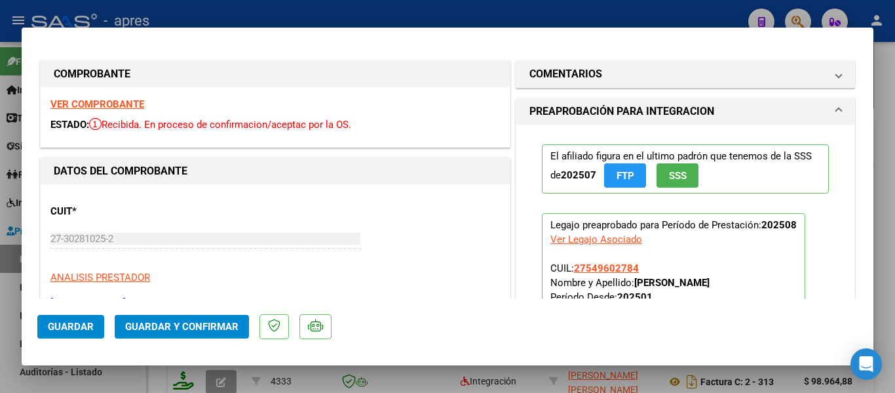
click at [638, 368] on div at bounding box center [447, 196] width 895 height 393
type input "$ 0,00"
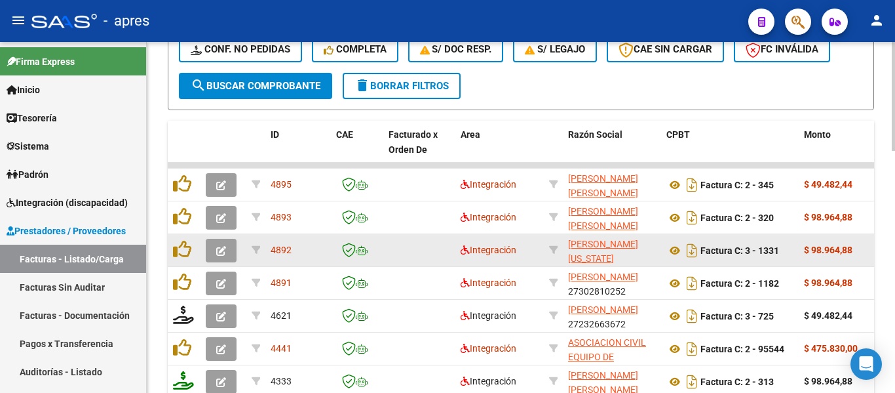
click at [231, 250] on button "button" at bounding box center [221, 251] width 31 height 24
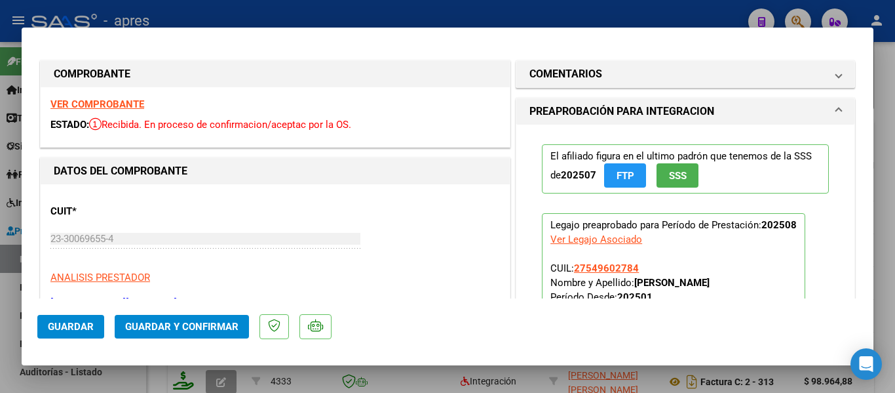
click at [127, 98] on strong "VER COMPROBANTE" at bounding box center [97, 104] width 94 height 12
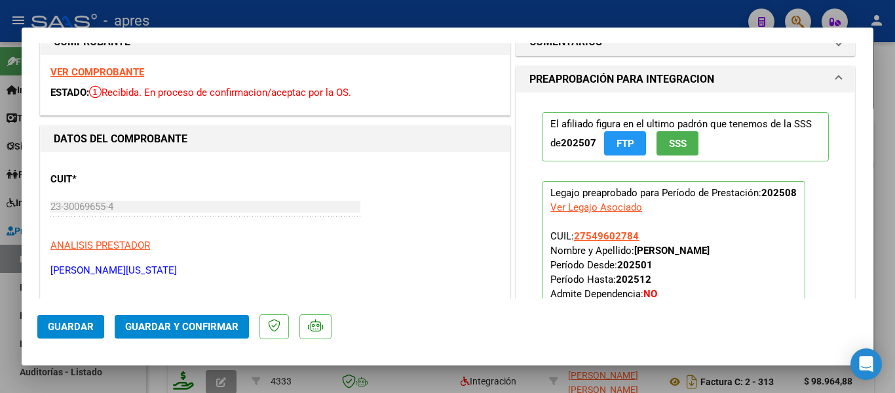
scroll to position [262, 0]
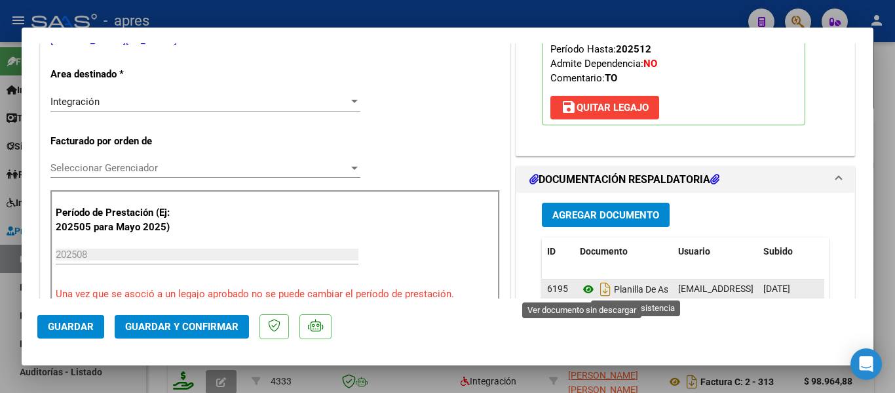
click at [584, 284] on icon at bounding box center [588, 289] width 17 height 16
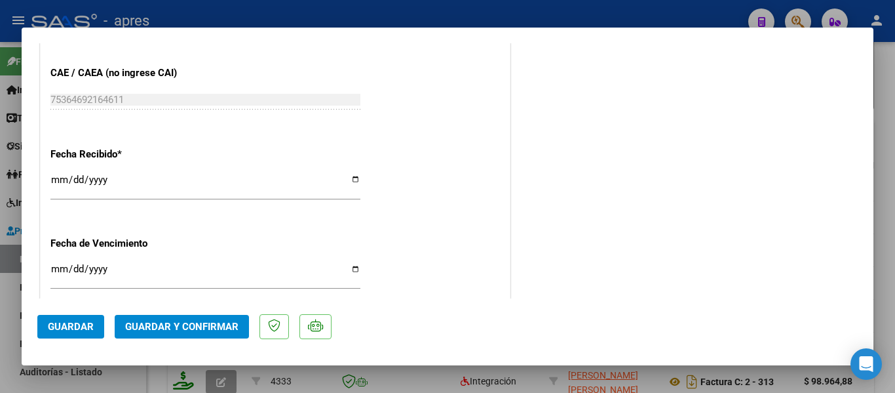
scroll to position [918, 0]
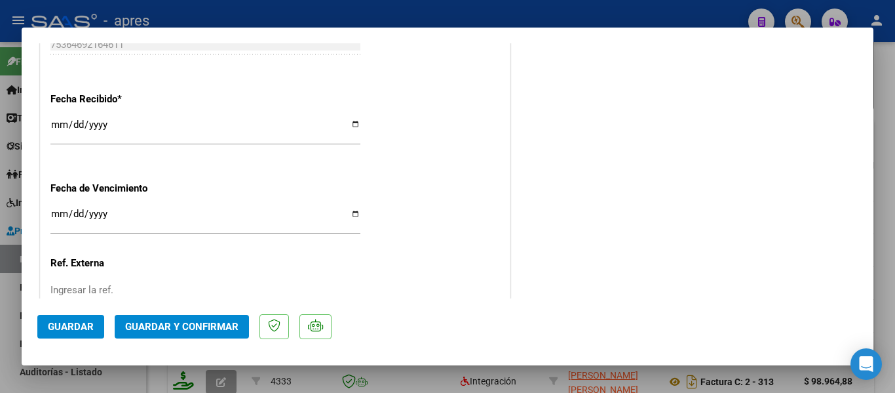
click at [54, 211] on input "Ingresar la fecha" at bounding box center [205, 218] width 310 height 21
type input "2025-09-13"
click at [182, 331] on span "Guardar y Confirmar" at bounding box center [181, 327] width 113 height 12
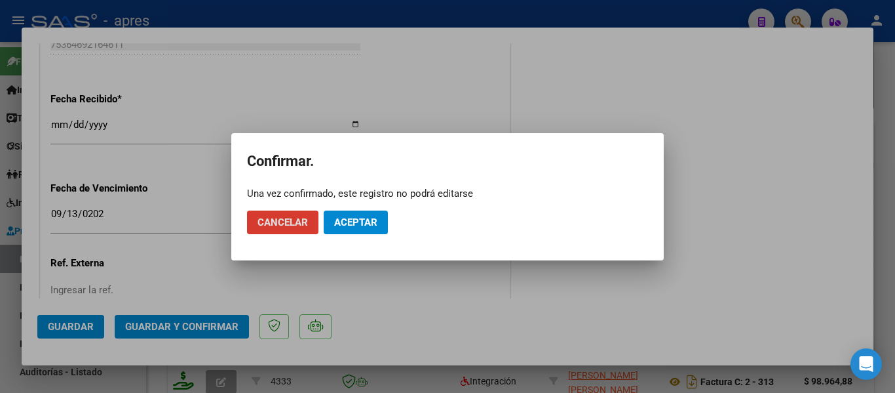
click at [360, 225] on span "Aceptar" at bounding box center [355, 222] width 43 height 12
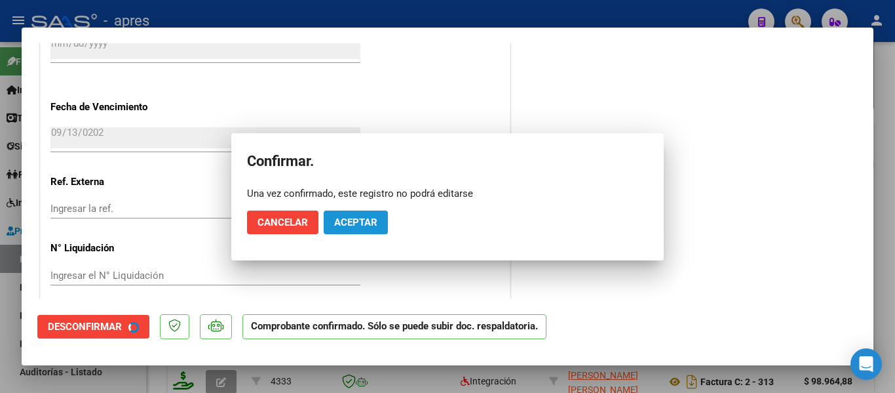
scroll to position [836, 0]
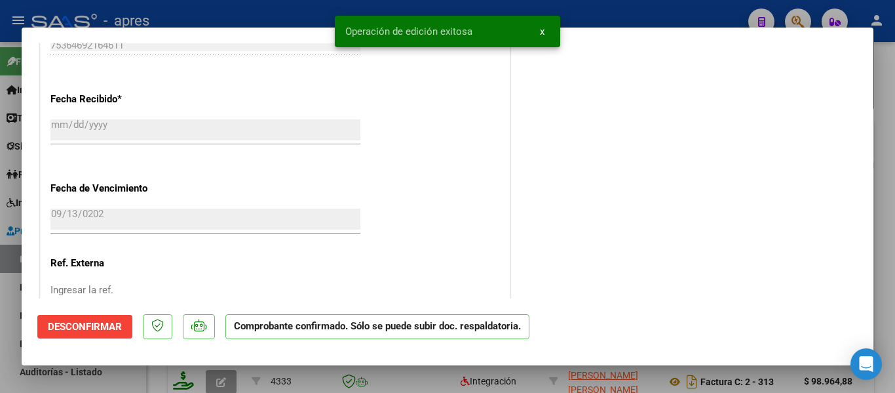
click at [413, 373] on div at bounding box center [447, 196] width 895 height 393
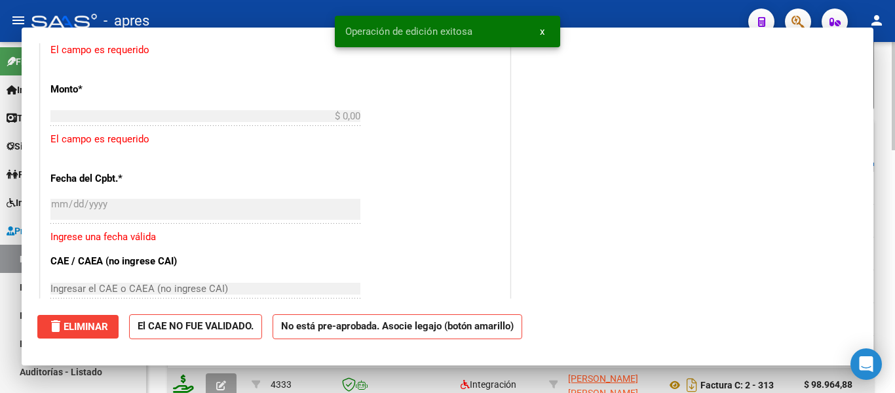
scroll to position [0, 0]
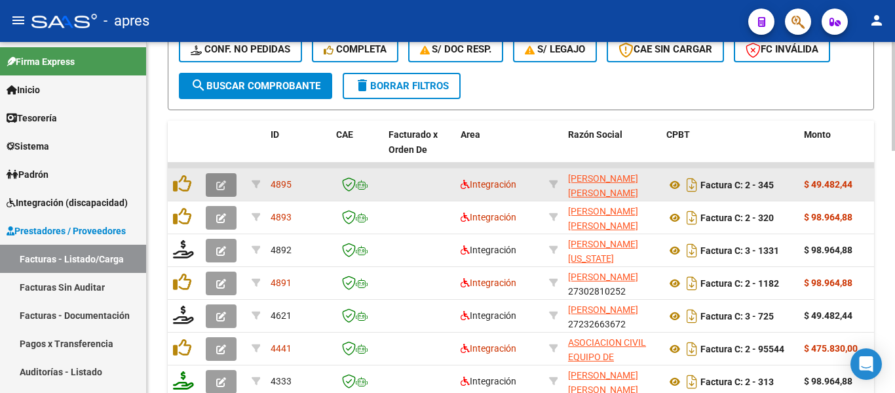
click at [225, 180] on icon "button" at bounding box center [221, 185] width 10 height 10
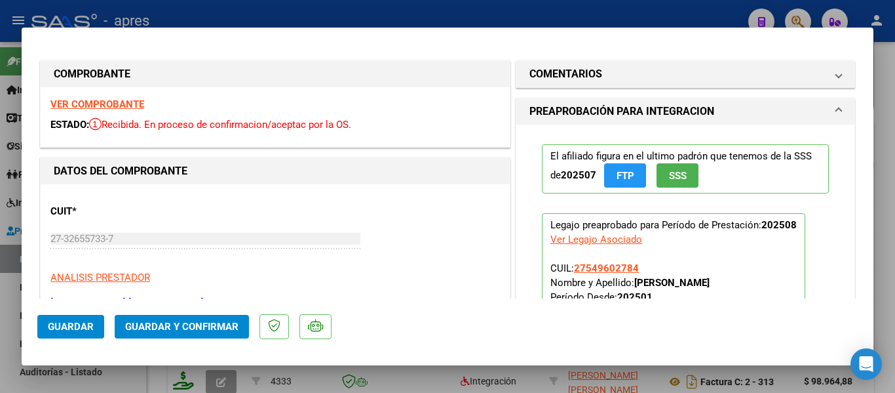
click at [120, 106] on strong "VER COMPROBANTE" at bounding box center [97, 104] width 94 height 12
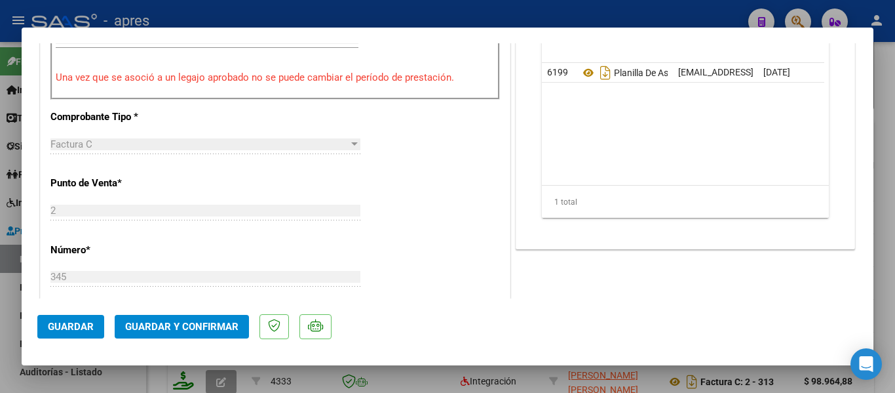
scroll to position [393, 0]
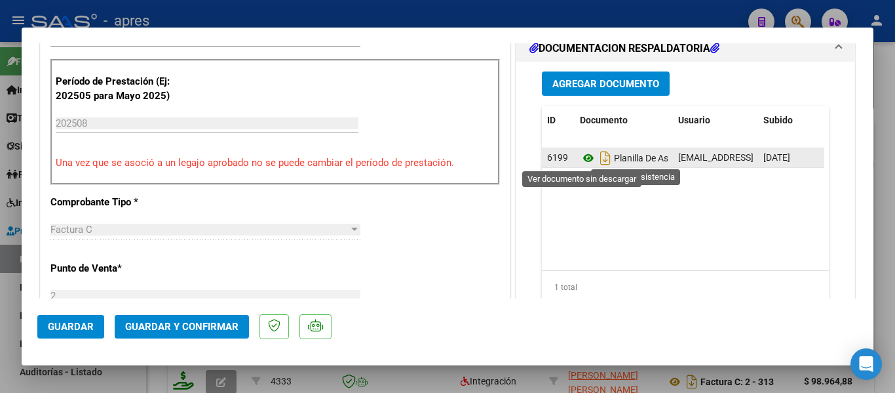
click at [589, 161] on icon at bounding box center [588, 158] width 17 height 16
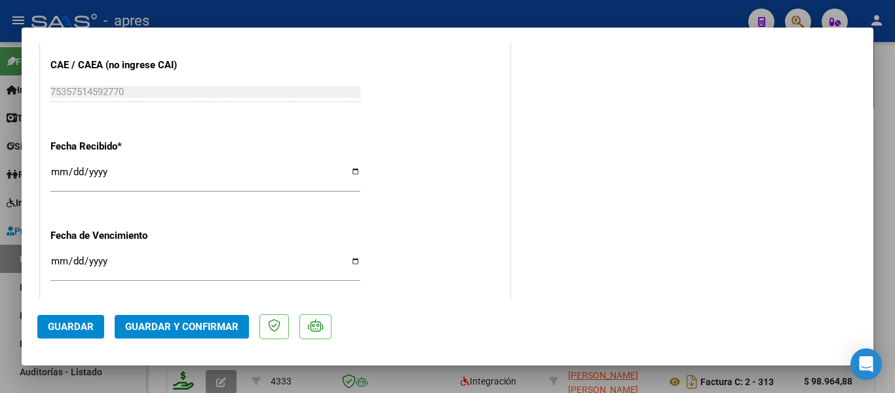
scroll to position [918, 0]
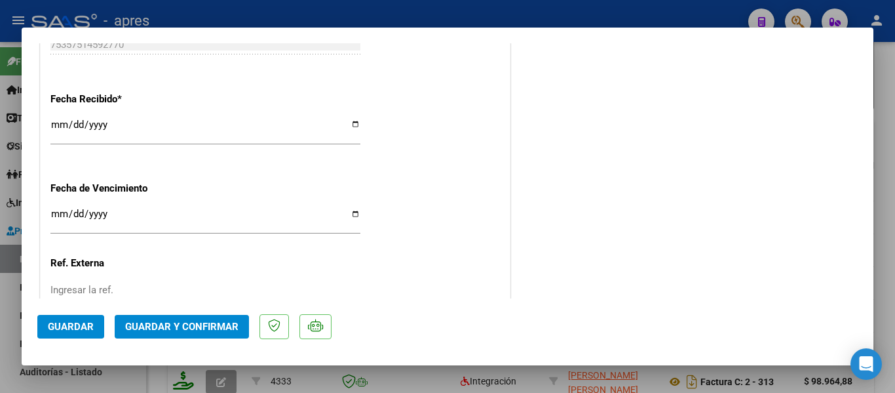
click at [58, 216] on input "Ingresar la fecha" at bounding box center [205, 218] width 310 height 21
type input "2025-09-11"
click at [165, 326] on span "Guardar y Confirmar" at bounding box center [181, 327] width 113 height 12
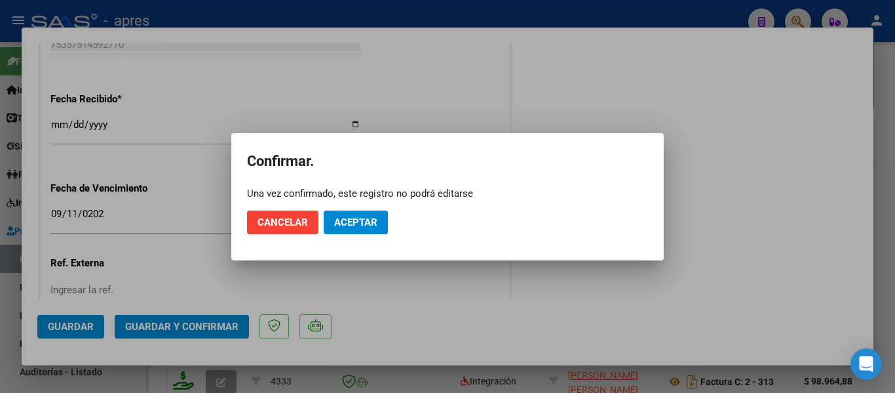
click at [389, 221] on mat-dialog-actions "Cancelar Aceptar" at bounding box center [447, 222] width 401 height 45
click at [372, 223] on span "Aceptar" at bounding box center [355, 222] width 43 height 12
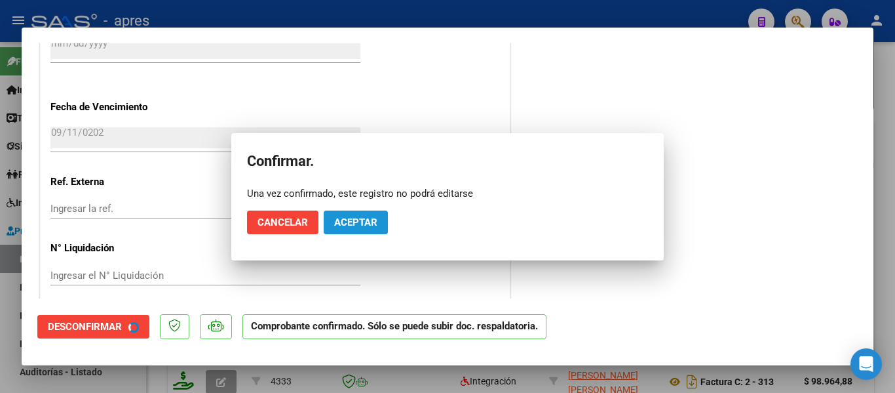
scroll to position [836, 0]
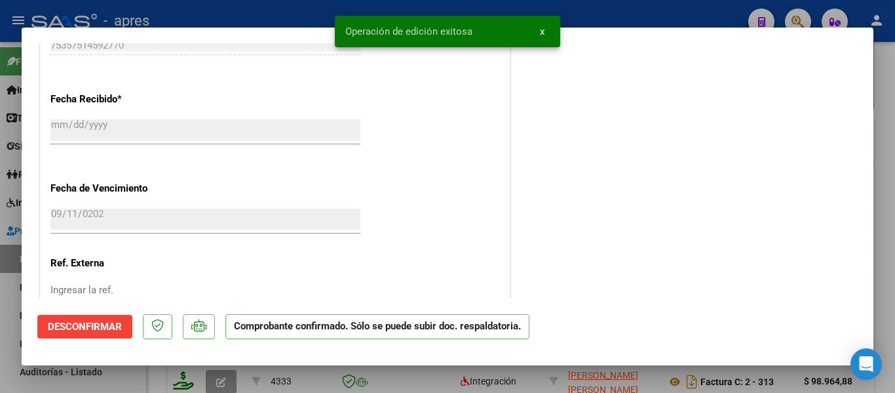
click at [348, 369] on div at bounding box center [447, 196] width 895 height 393
type input "$ 0,00"
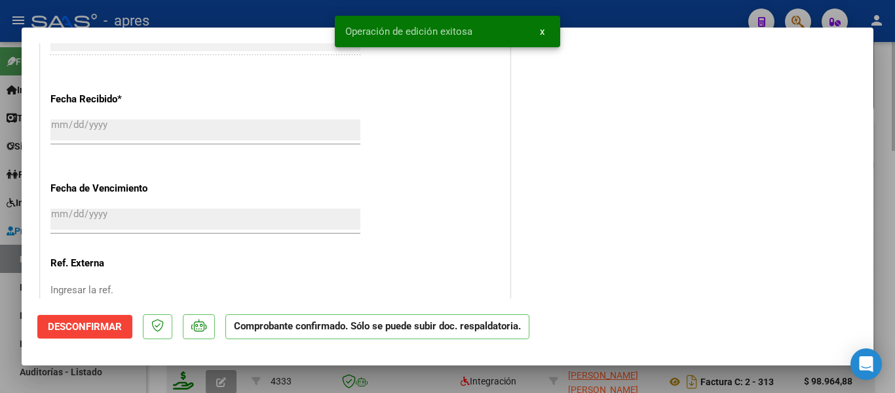
scroll to position [1080, 0]
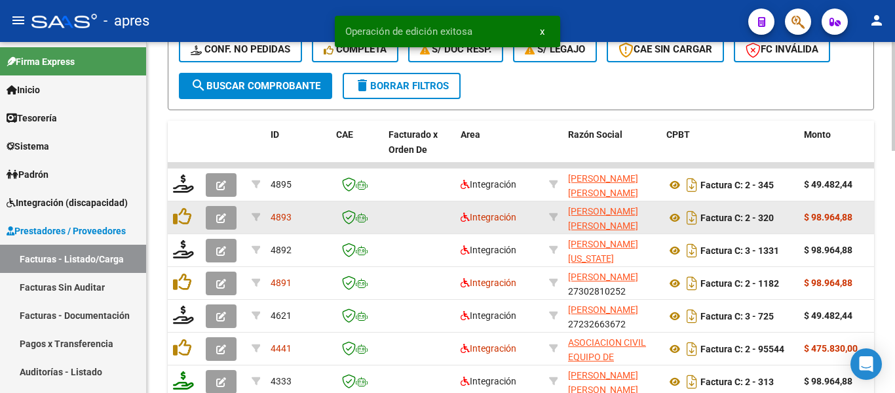
click at [220, 220] on icon "button" at bounding box center [221, 218] width 10 height 10
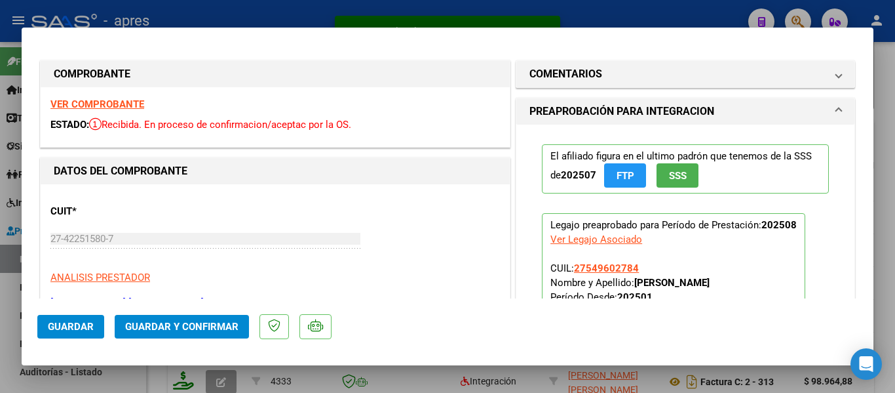
click at [129, 102] on strong "VER COMPROBANTE" at bounding box center [97, 104] width 94 height 12
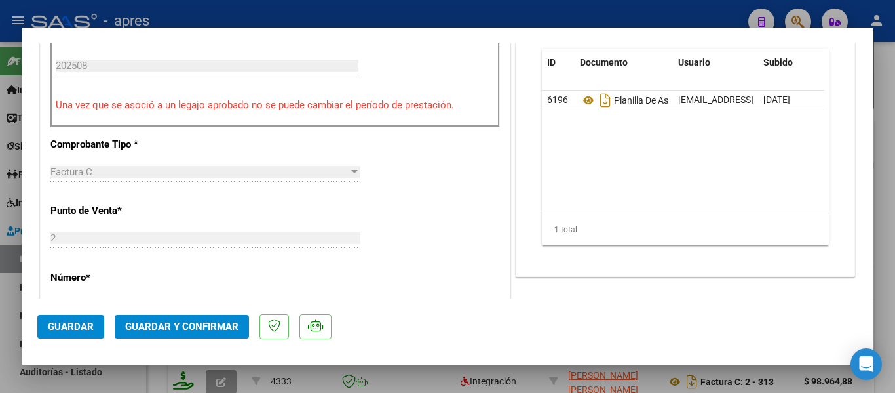
scroll to position [328, 0]
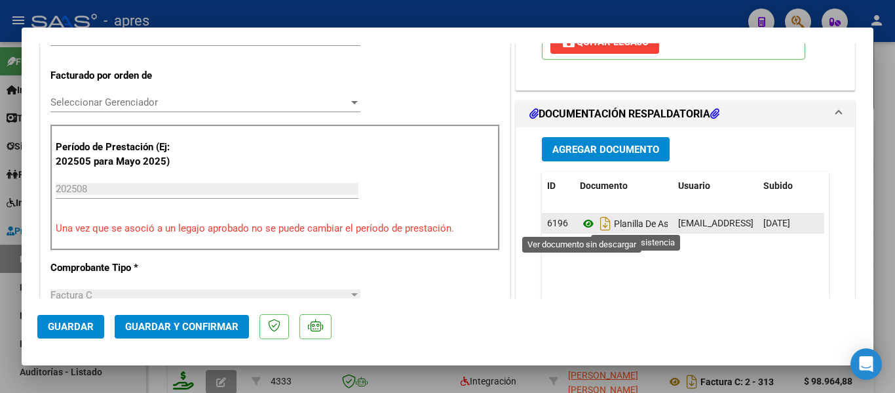
click at [580, 225] on icon at bounding box center [588, 224] width 17 height 16
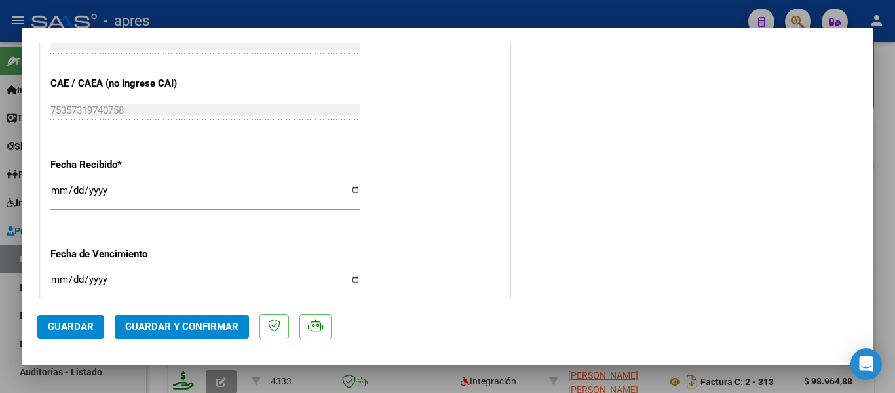
scroll to position [918, 0]
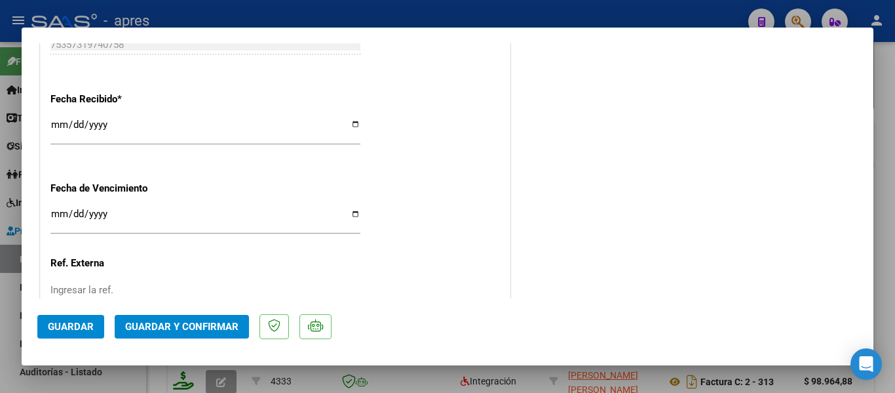
click at [54, 212] on input "Ingresar la fecha" at bounding box center [205, 218] width 310 height 21
type input "2025-09-11"
click at [163, 324] on span "Guardar y Confirmar" at bounding box center [181, 327] width 113 height 12
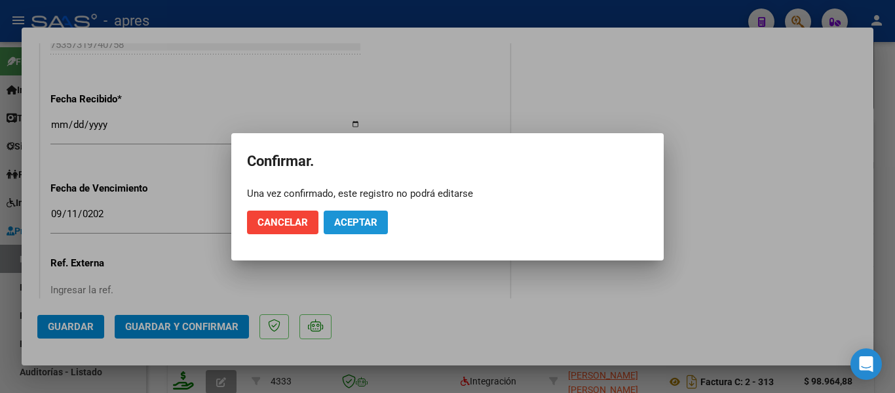
click at [349, 224] on span "Aceptar" at bounding box center [355, 222] width 43 height 12
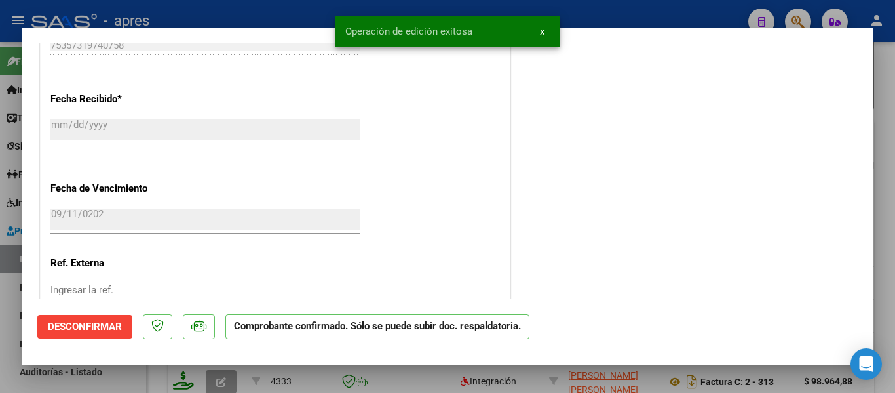
click at [174, 377] on div at bounding box center [447, 196] width 895 height 393
type input "$ 0,00"
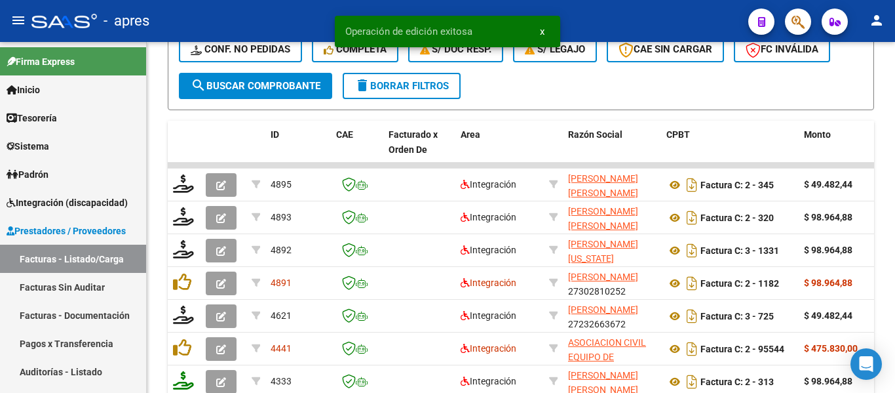
drag, startPoint x: 72, startPoint y: 36, endPoint x: 75, endPoint y: 28, distance: 8.3
click at [72, 32] on mat-toolbar "menu - apres person" at bounding box center [447, 21] width 895 height 42
